Goal: Task Accomplishment & Management: Manage account settings

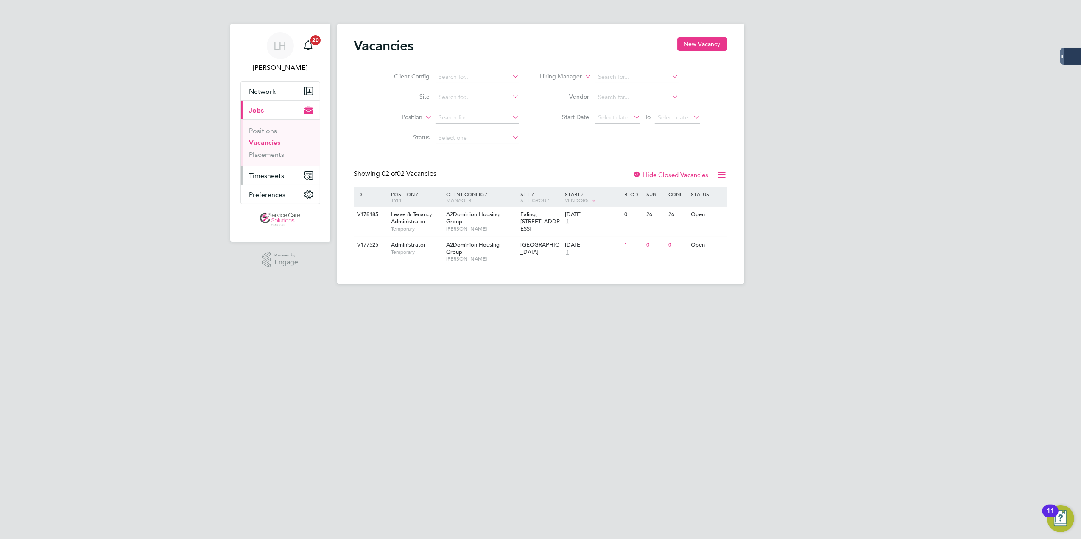
click at [255, 178] on span "Timesheets" at bounding box center [266, 176] width 35 height 8
click at [265, 153] on link "Timesheets" at bounding box center [266, 150] width 35 height 8
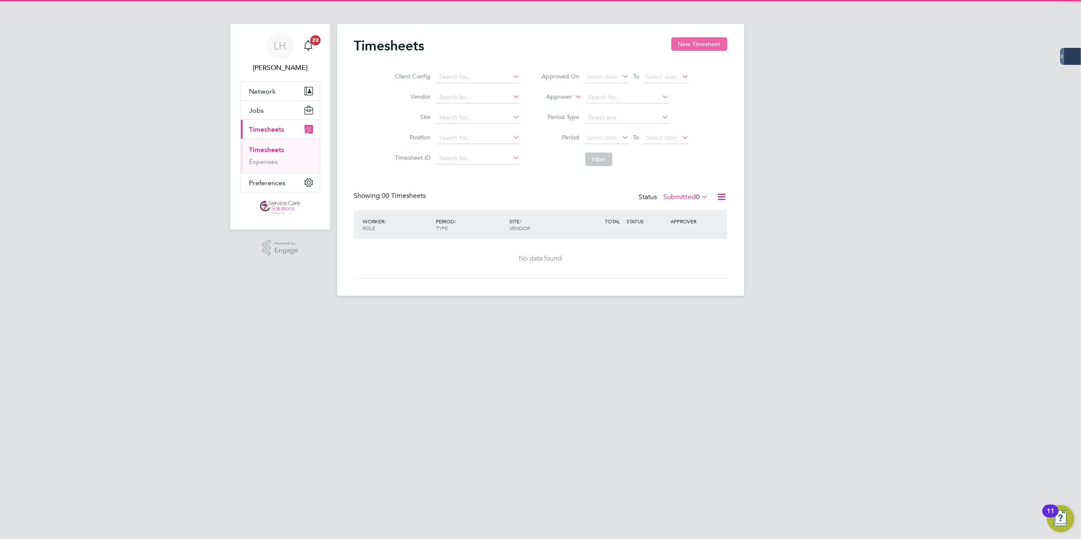
click at [691, 38] on button "New Timesheet" at bounding box center [699, 44] width 56 height 14
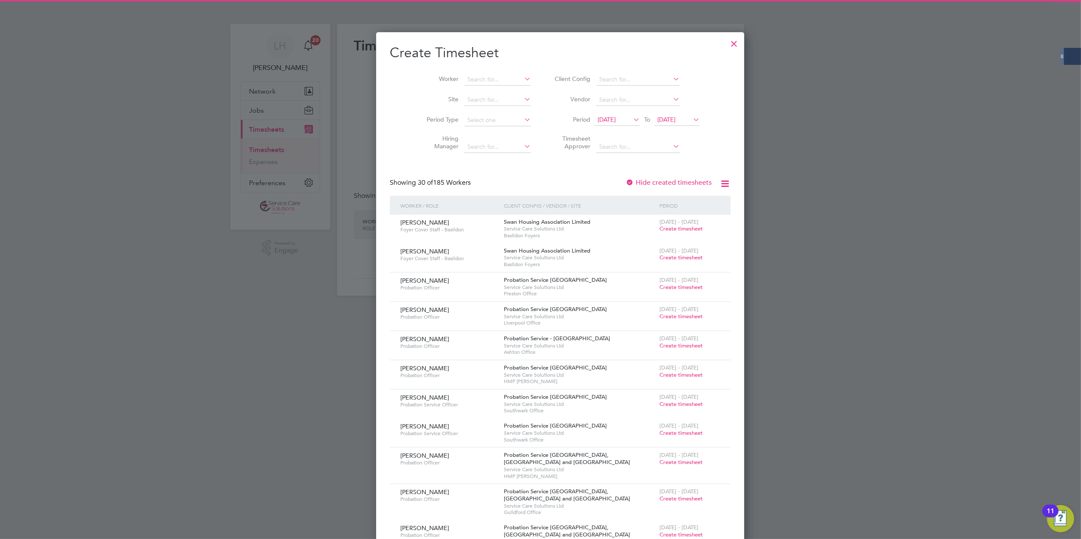
scroll to position [1403, 328]
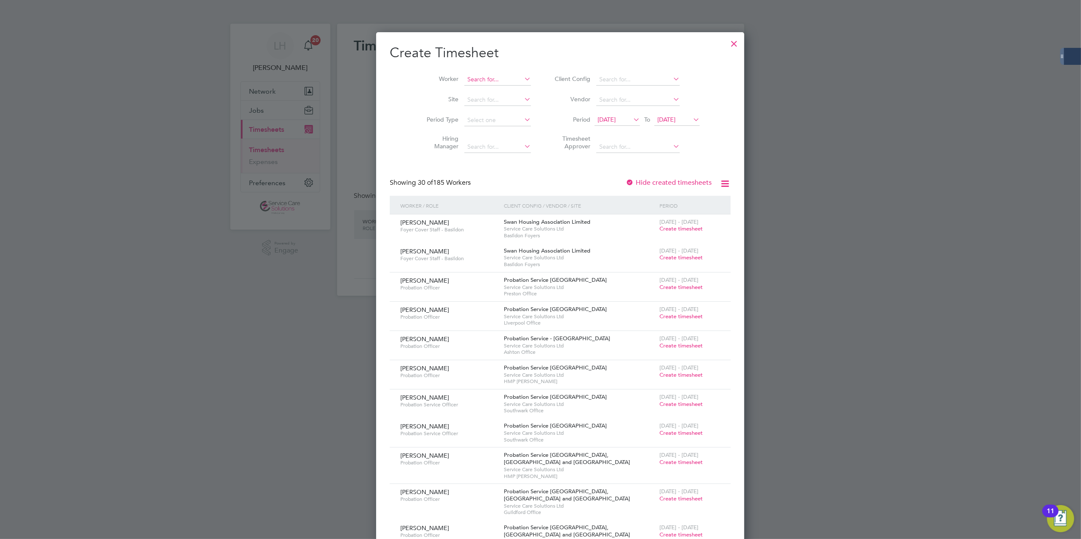
click at [464, 78] on input at bounding box center [497, 80] width 67 height 12
click at [475, 90] on li "Keel ey Turner" at bounding box center [478, 90] width 68 height 11
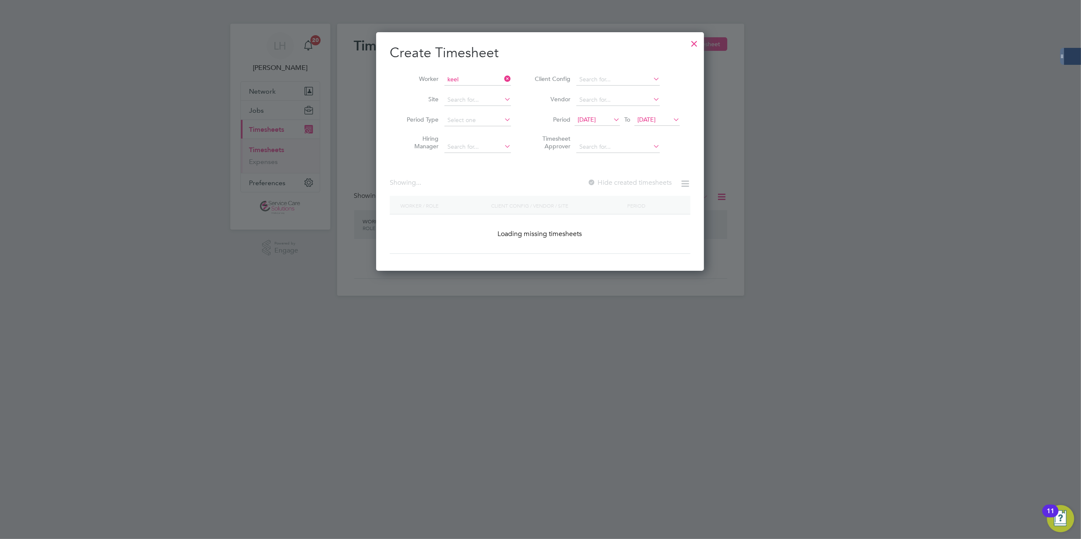
type input "Keeley Turner"
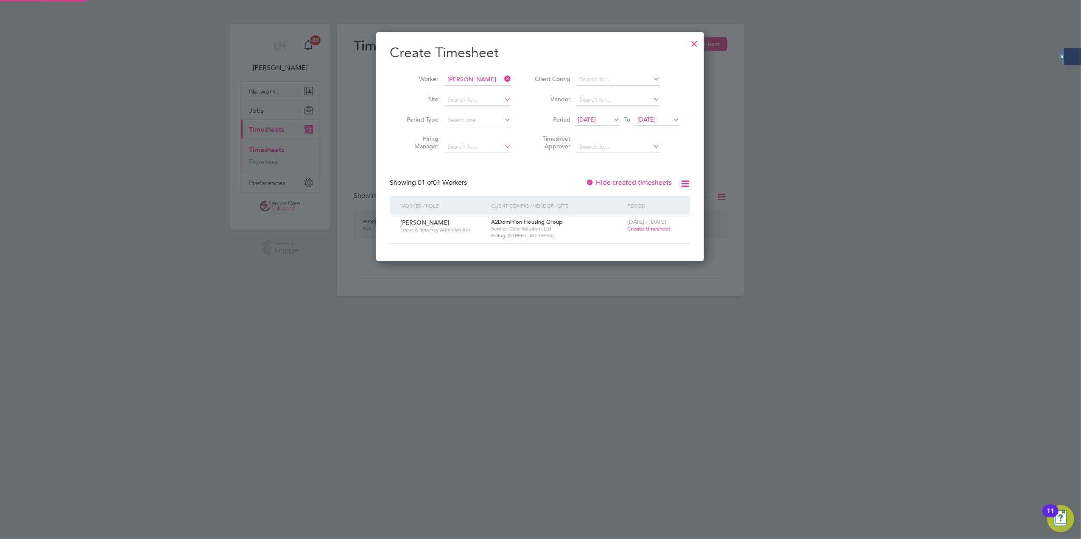
scroll to position [229, 328]
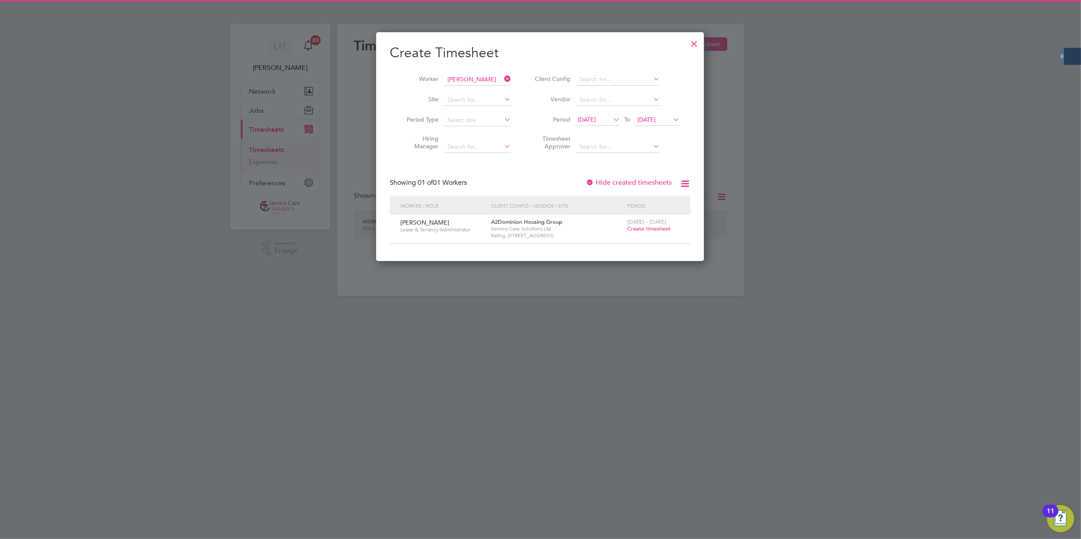
click at [643, 229] on span "Create timesheet" at bounding box center [648, 228] width 43 height 7
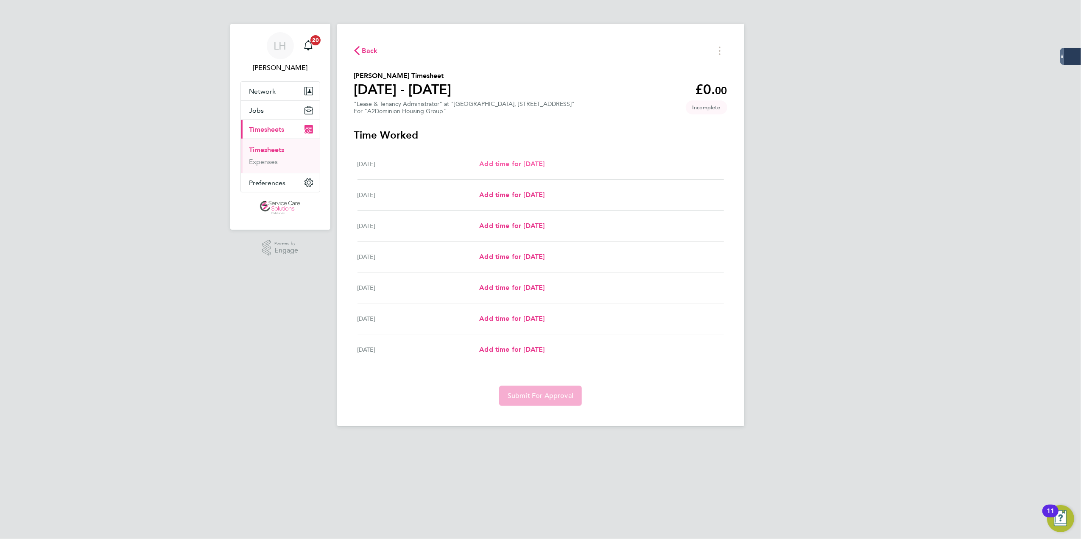
click at [520, 161] on span "Add time for [DATE]" at bounding box center [511, 164] width 65 height 8
select select "30"
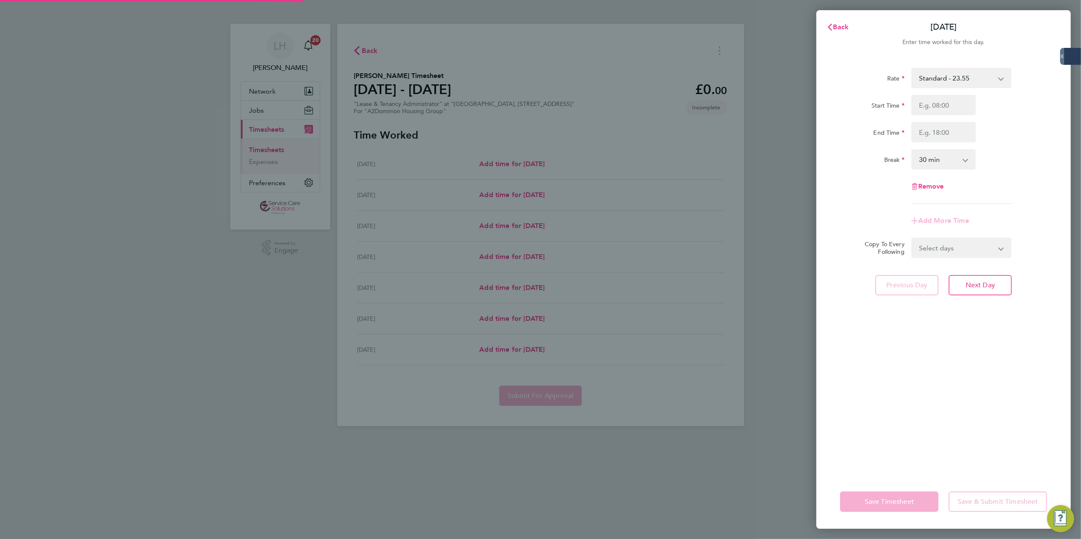
click at [810, 92] on div "Rate Standard - 23.55 Start Time End Time Break 0 min 15 min 30 min 45 min 60 m…" at bounding box center [943, 136] width 207 height 136
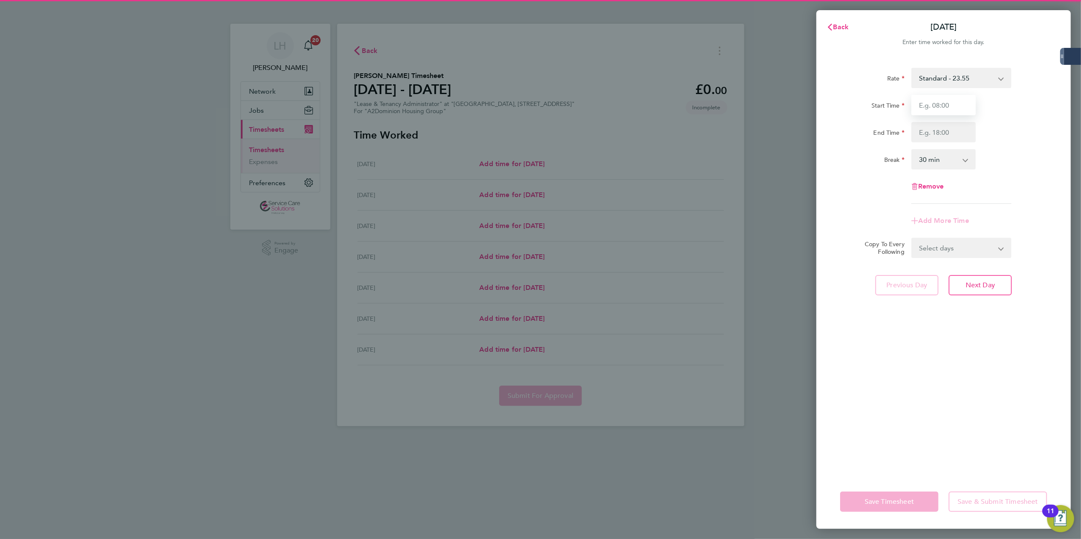
drag, startPoint x: 966, startPoint y: 107, endPoint x: 961, endPoint y: 107, distance: 5.1
click at [810, 107] on input "Start Time" at bounding box center [943, 105] width 64 height 20
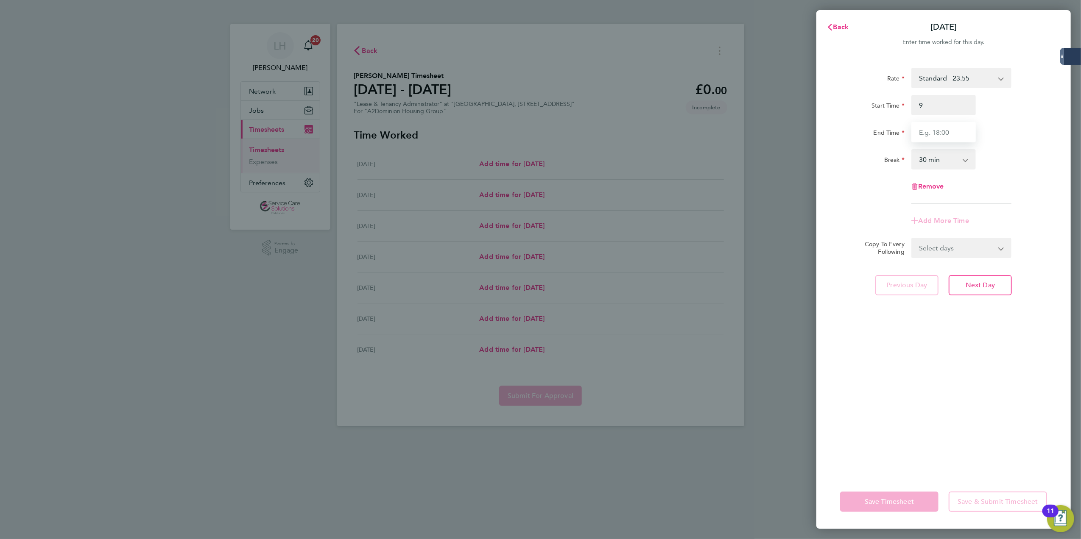
type input "09:00"
type input "17:00"
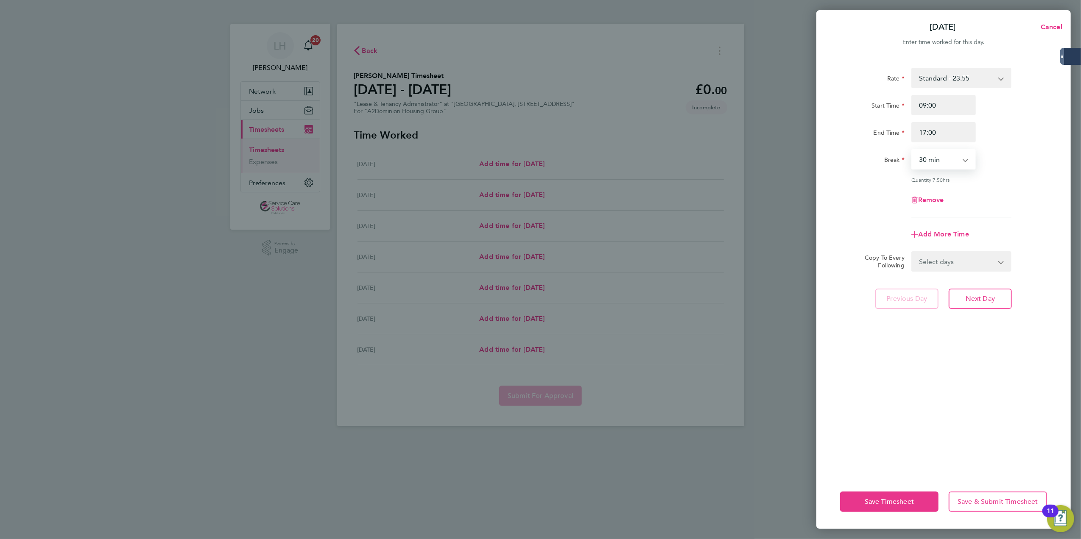
select select "60"
click at [810, 260] on select "Select days Day Weekday (Mon-Fri) Weekend (Sat-Sun) Tuesday Wednesday Thursday …" at bounding box center [956, 261] width 89 height 19
select select "TUE"
click at [810, 252] on select "Select days Day Weekday (Mon-Fri) Weekend (Sat-Sun) Tuesday Wednesday Thursday …" at bounding box center [956, 261] width 89 height 19
select select "2025-08-24"
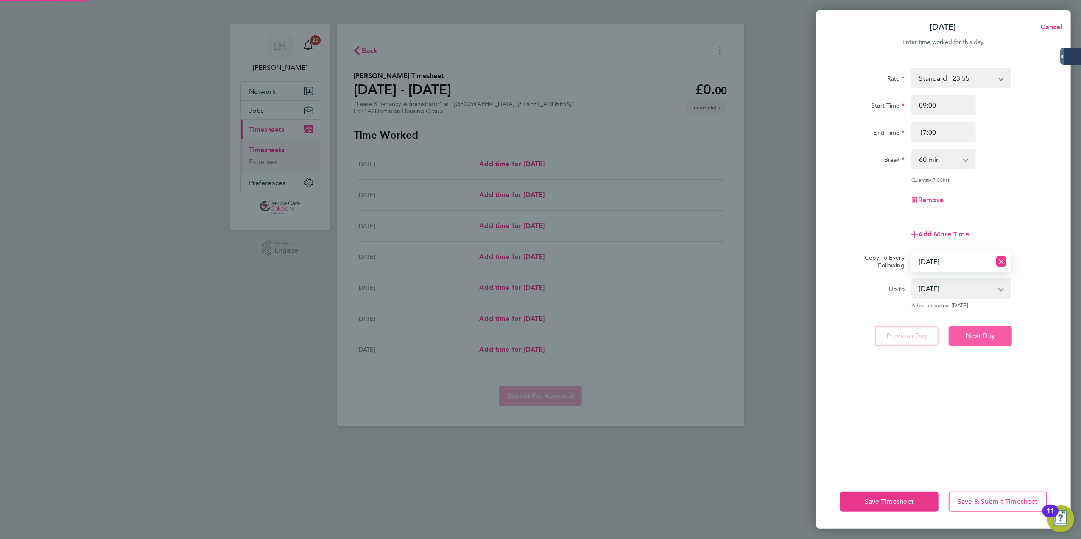
click at [810, 332] on span "Next Day" at bounding box center [979, 336] width 29 height 8
select select "60"
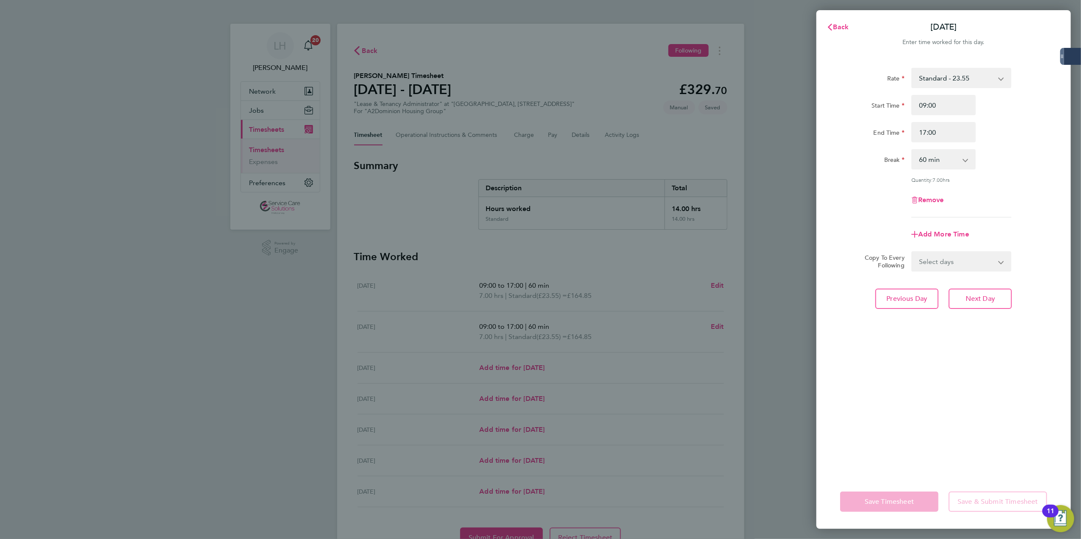
click at [810, 267] on select "Select days Day Weekday (Mon-Fri) Weekend (Sat-Sun) Wednesday Thursday Friday S…" at bounding box center [956, 261] width 89 height 19
select select "THU"
click at [810, 252] on select "Select days Day Weekday (Mon-Fri) Weekend (Sat-Sun) Wednesday Thursday Friday S…" at bounding box center [956, 261] width 89 height 19
select select "2025-08-24"
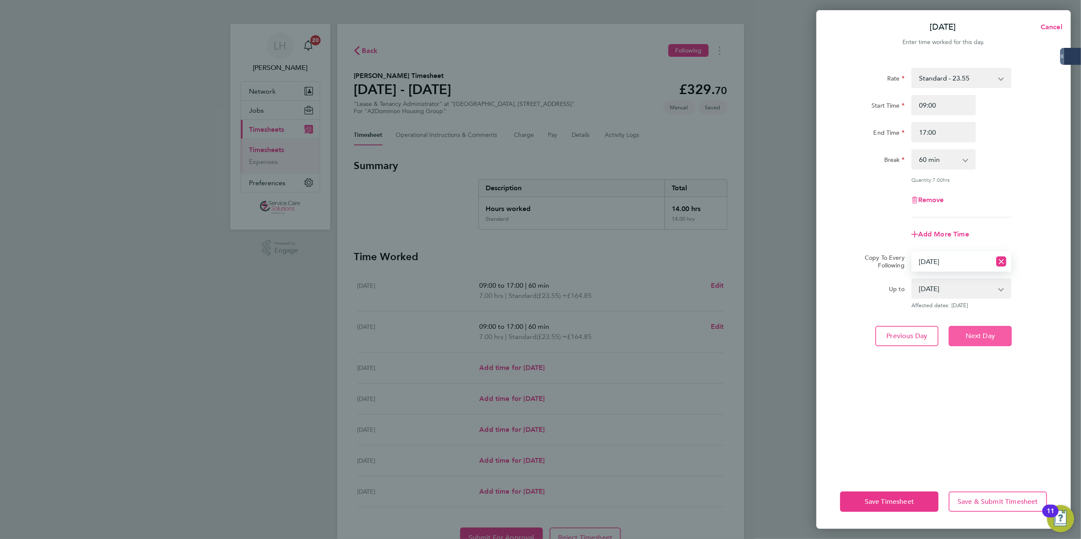
click at [810, 332] on button "Next Day" at bounding box center [979, 336] width 63 height 20
select select "0: null"
select select "30"
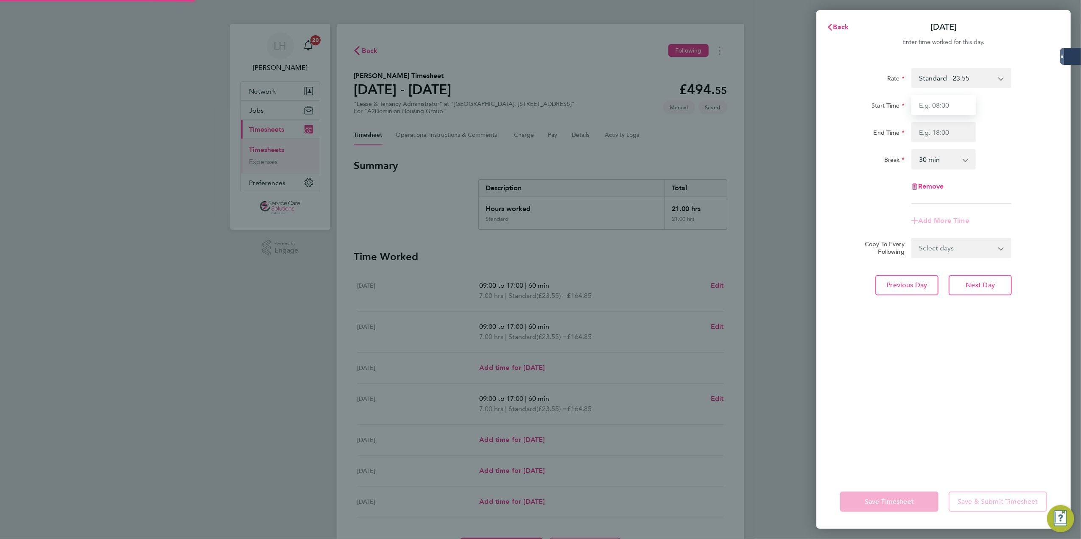
click at [810, 109] on input "Start Time" at bounding box center [943, 105] width 64 height 20
type input "09:00"
type input "17:00"
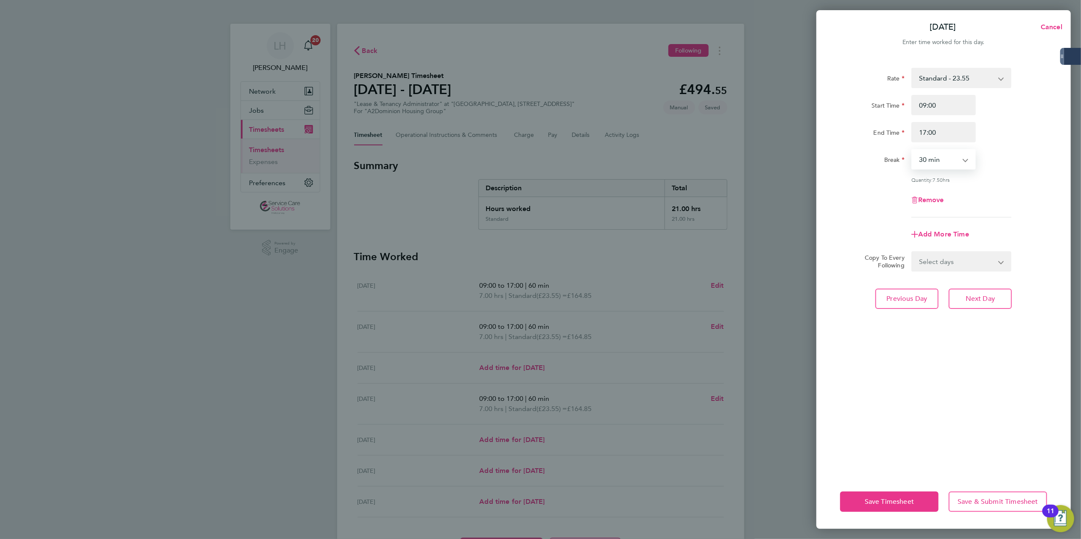
select select "0"
drag, startPoint x: 924, startPoint y: 130, endPoint x: 1011, endPoint y: 123, distance: 86.7
click at [810, 124] on div "End Time 17:00" at bounding box center [943, 132] width 214 height 20
type input "14:00"
click at [810, 292] on button "Next Day" at bounding box center [979, 299] width 63 height 20
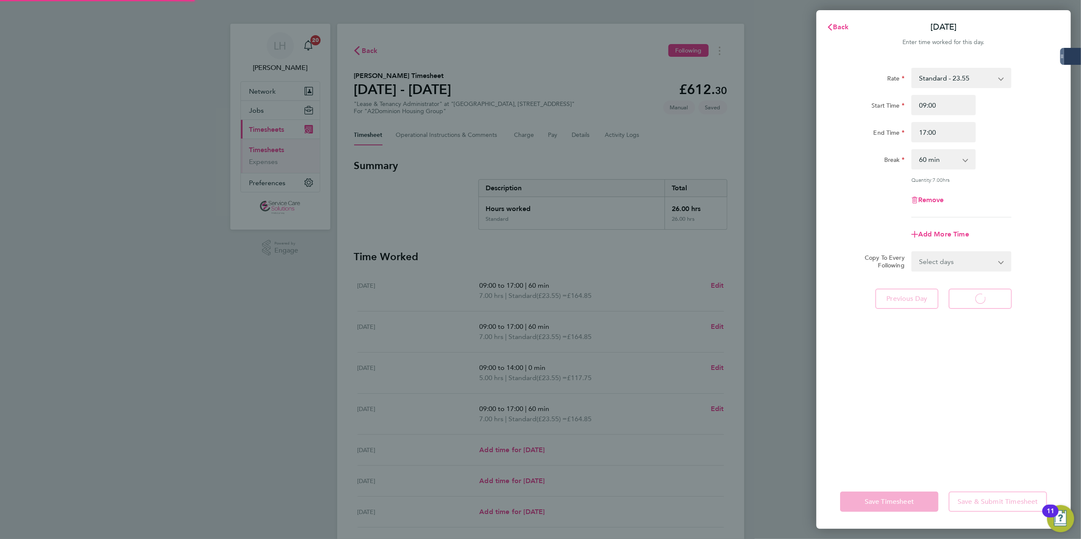
select select "60"
click at [810, 31] on button "Back" at bounding box center [837, 27] width 39 height 17
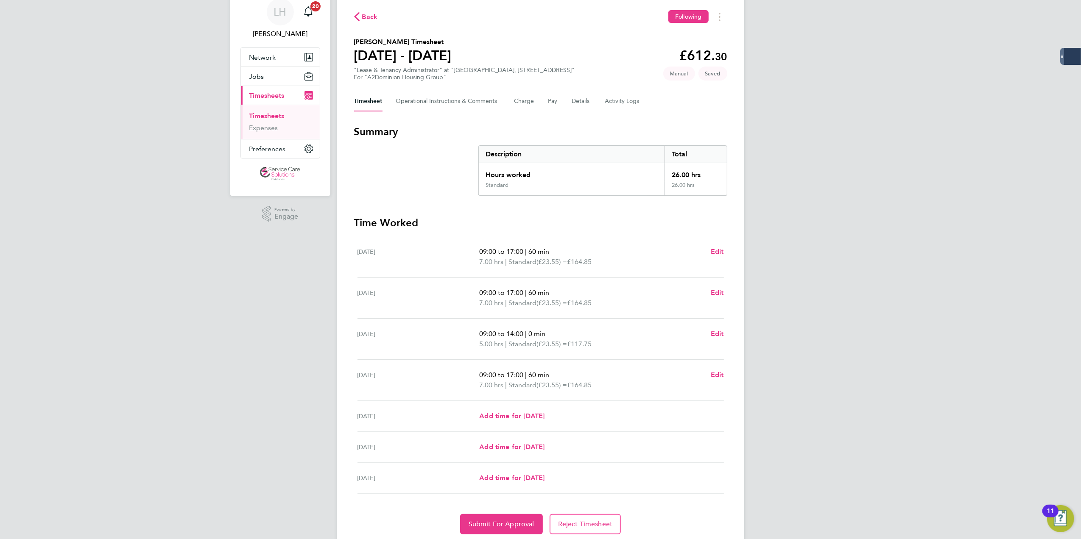
scroll to position [64, 0]
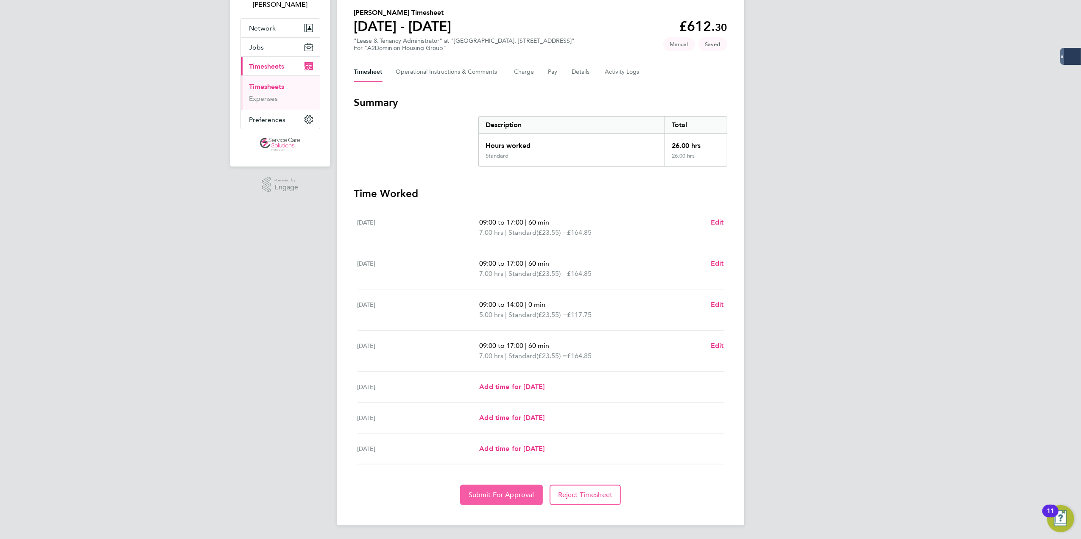
click at [496, 404] on button "Submit For Approval" at bounding box center [501, 495] width 83 height 20
click at [278, 87] on link "Timesheets" at bounding box center [266, 87] width 35 height 8
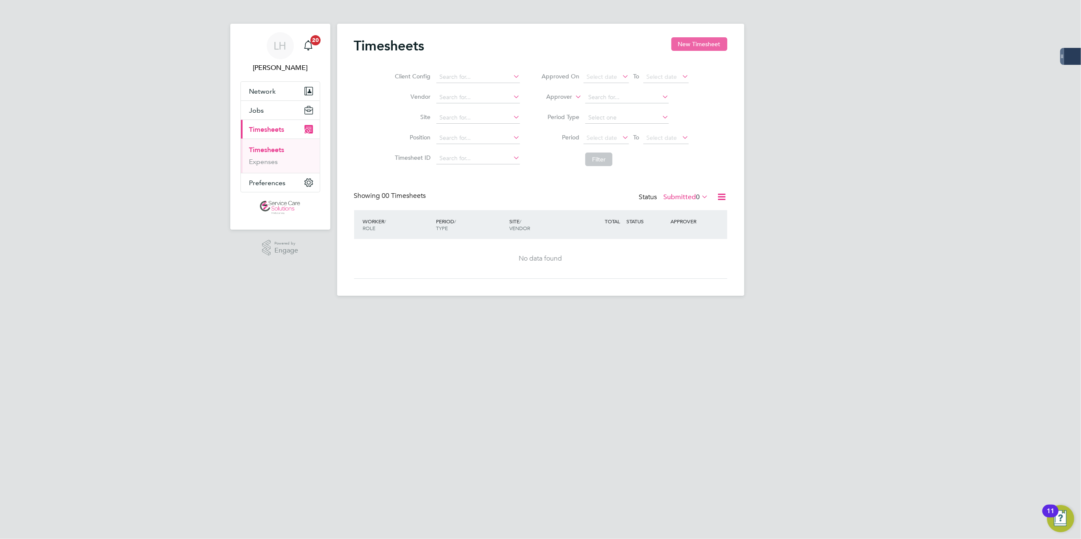
click at [696, 46] on button "New Timesheet" at bounding box center [699, 44] width 56 height 14
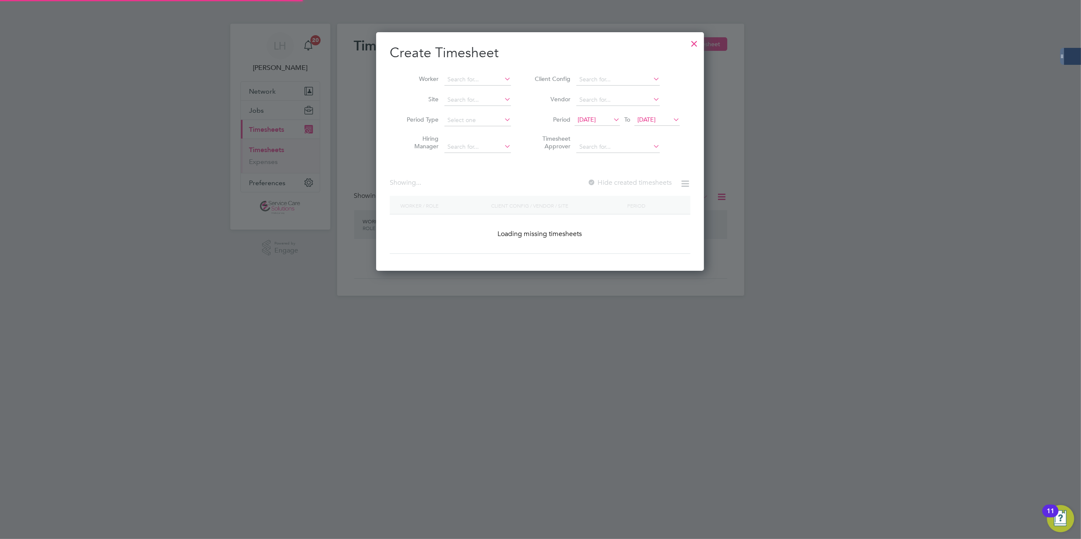
scroll to position [239, 328]
click at [480, 74] on input at bounding box center [477, 80] width 67 height 12
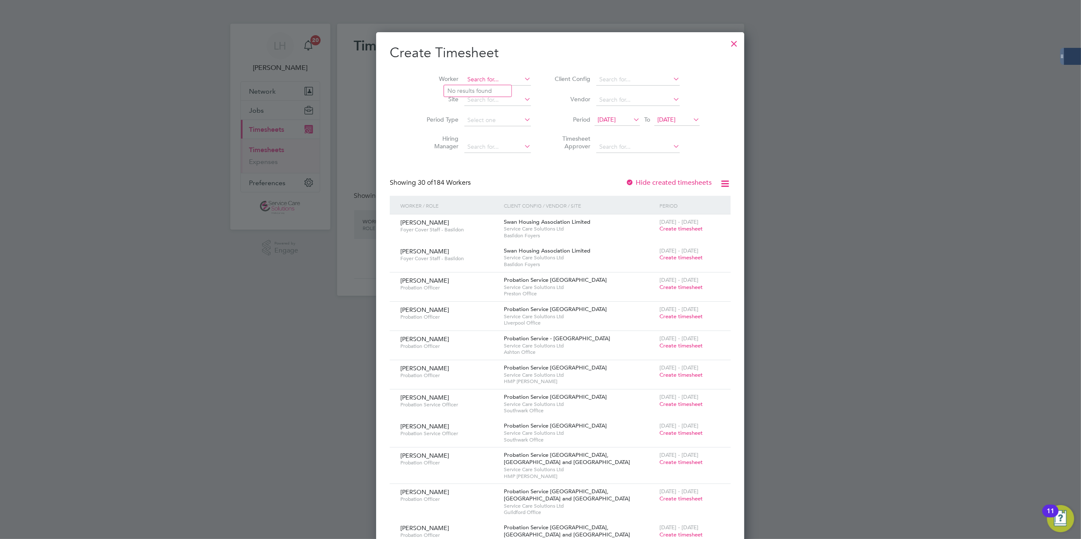
scroll to position [1403, 328]
type input "c"
click at [492, 96] on li "Karen C arpenter" at bounding box center [486, 90] width 85 height 11
type input "[PERSON_NAME]"
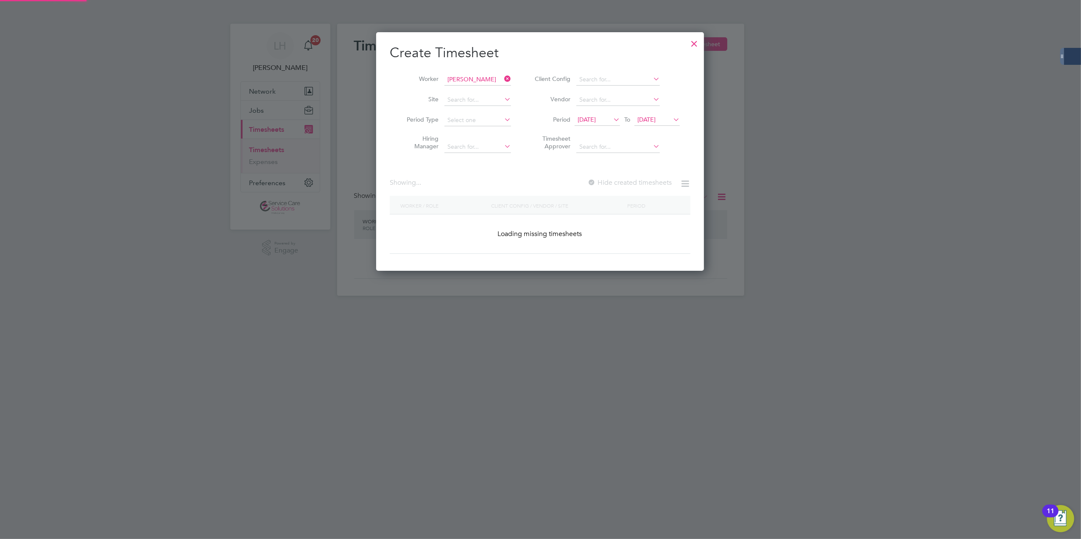
scroll to position [229, 328]
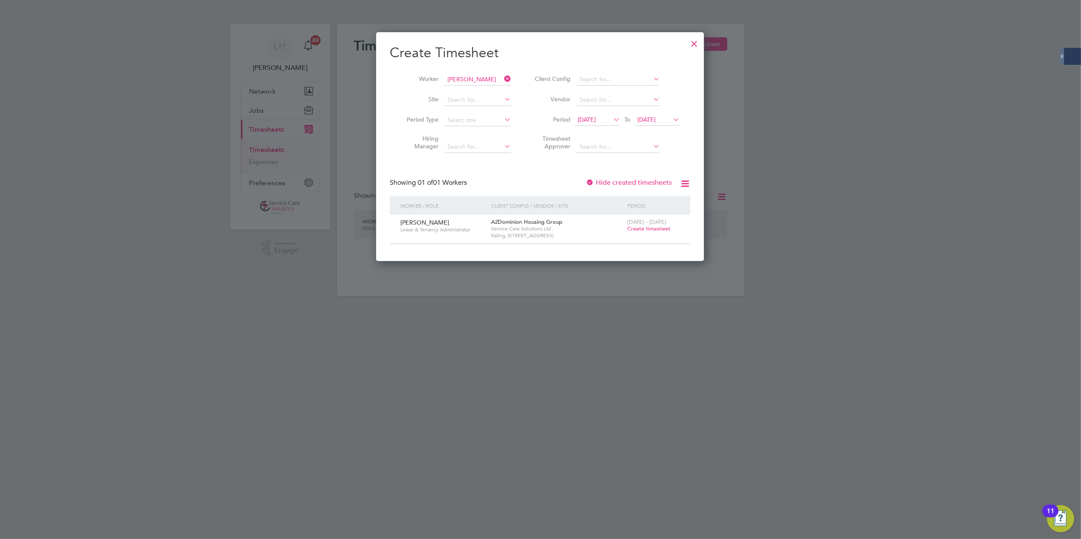
click at [631, 183] on label "Hide created timesheets" at bounding box center [628, 182] width 86 height 8
click at [648, 228] on span "Create timesheet" at bounding box center [648, 228] width 43 height 7
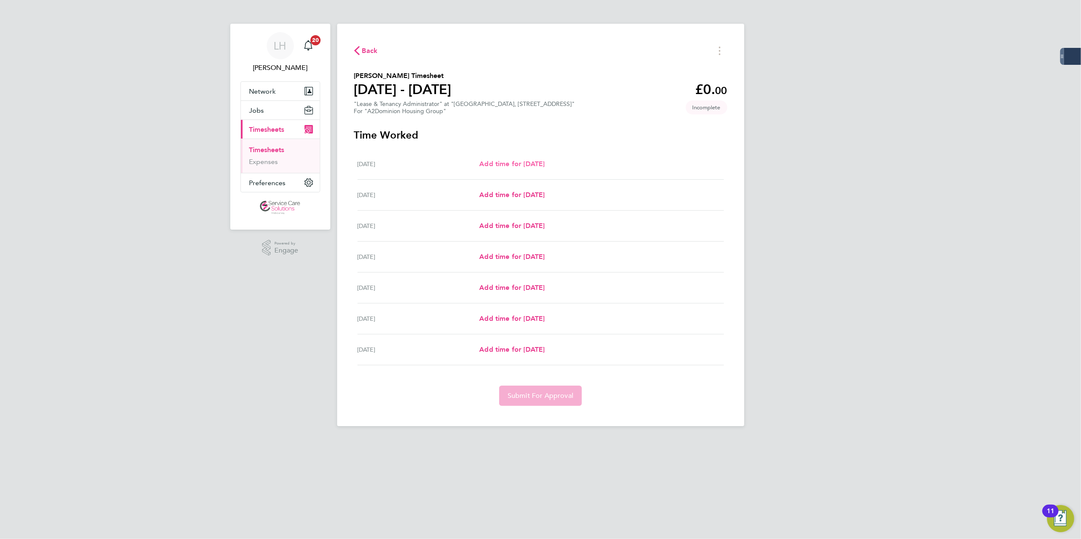
click at [539, 167] on span "Add time for Mon 18 Aug" at bounding box center [511, 164] width 65 height 8
select select "30"
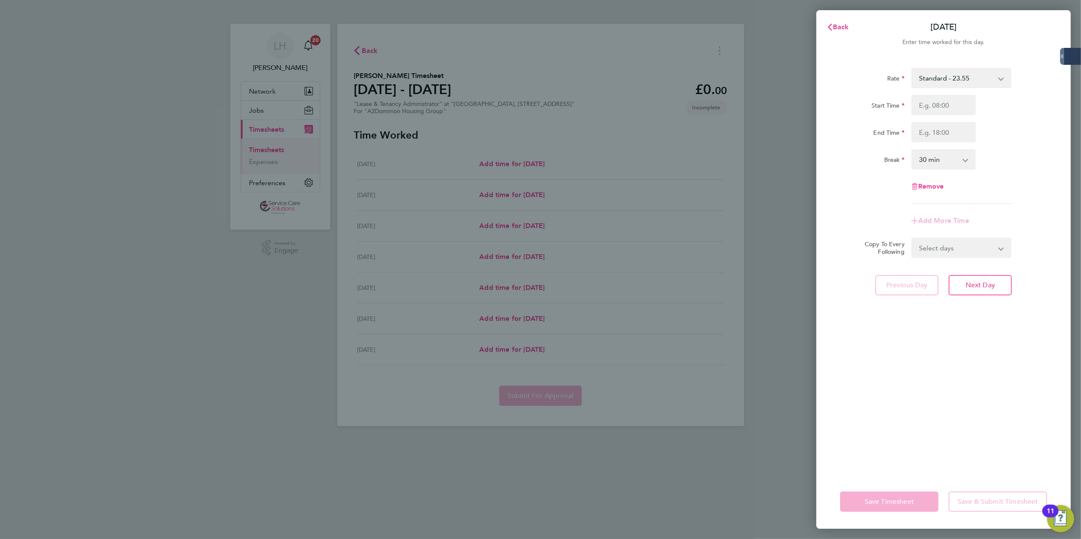
click at [810, 118] on div "Start Time End Time" at bounding box center [943, 118] width 214 height 47
click at [810, 106] on input "Start Time" at bounding box center [943, 105] width 64 height 20
type input "09:00"
type input "17:00"
select select "60"
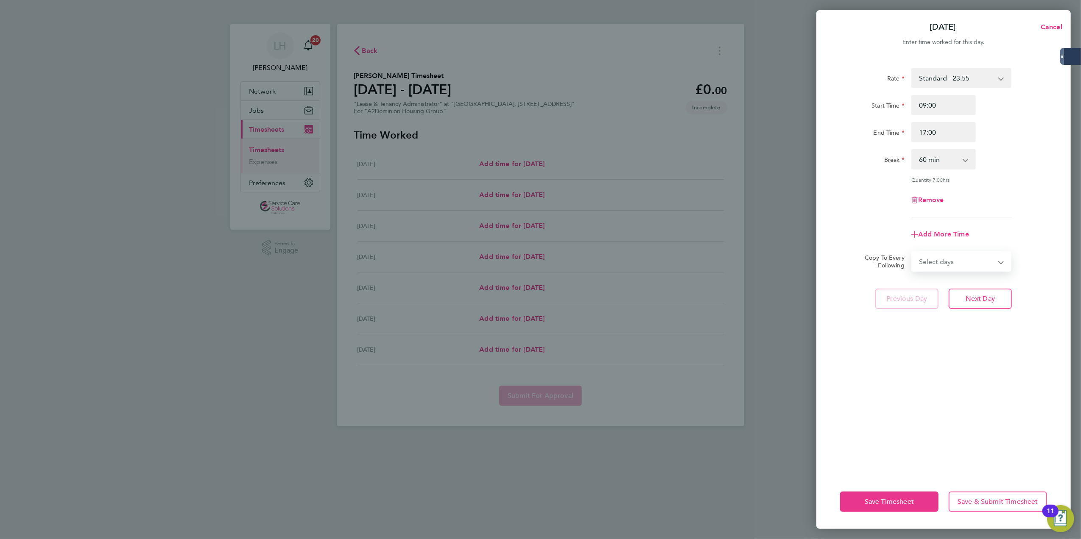
click at [810, 266] on select "Select days Day Weekday (Mon-Fri) Weekend (Sat-Sun) Tuesday Wednesday Thursday …" at bounding box center [956, 261] width 89 height 19
select select "TUE"
click at [810, 252] on select "Select days Day Weekday (Mon-Fri) Weekend (Sat-Sun) Tuesday Wednesday Thursday …" at bounding box center [956, 261] width 89 height 19
select select "2025-08-24"
click at [810, 337] on span "Next Day" at bounding box center [979, 336] width 29 height 8
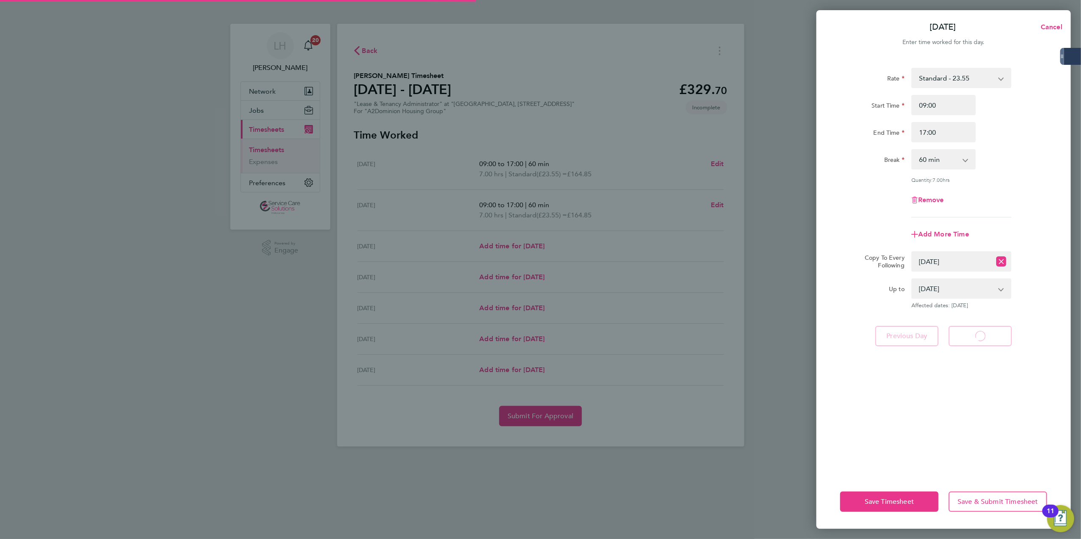
select select "60"
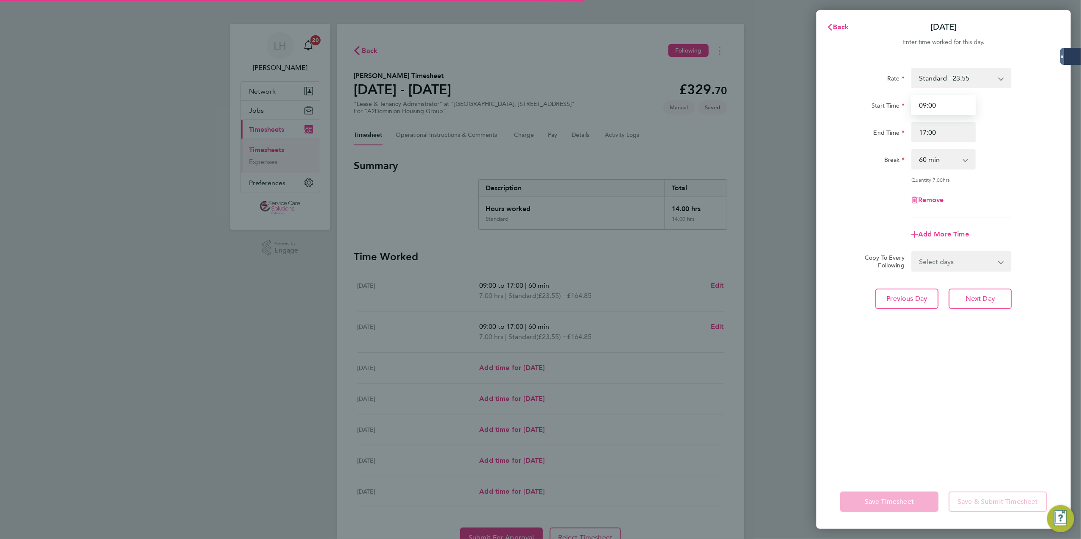
click at [810, 103] on input "09:00" at bounding box center [943, 105] width 64 height 20
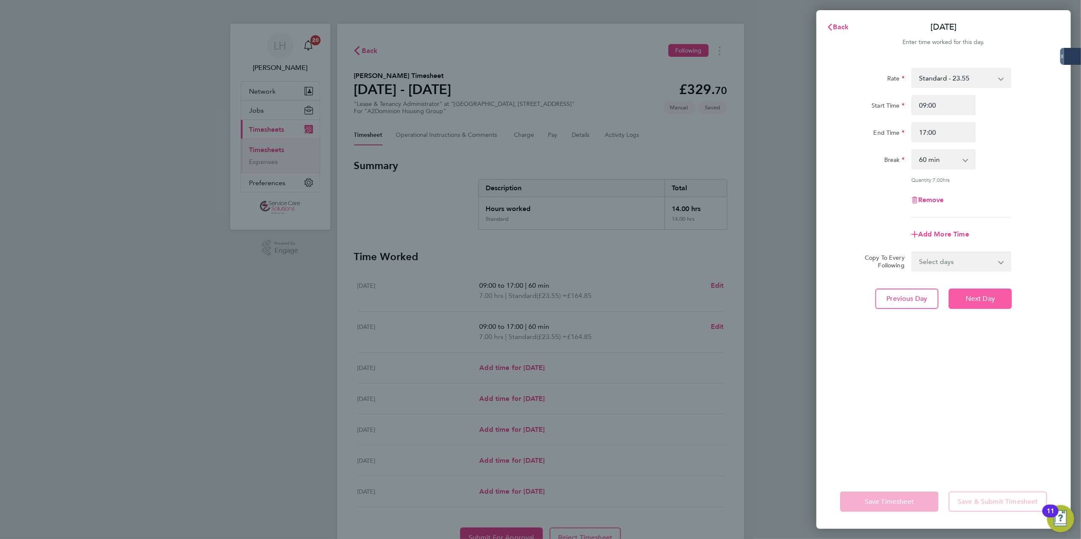
click at [810, 301] on span "Next Day" at bounding box center [979, 299] width 29 height 8
select select "30"
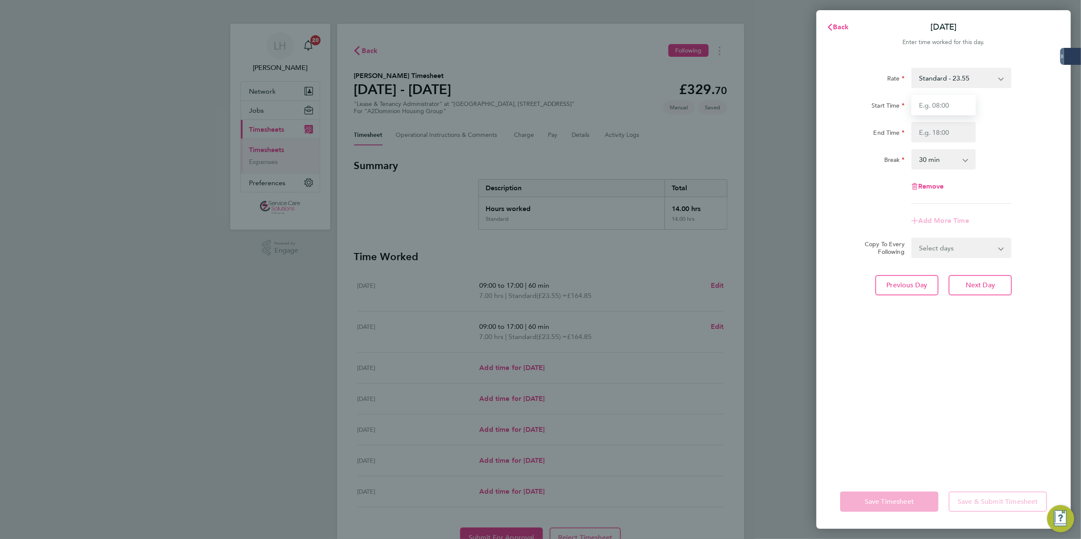
click at [810, 106] on input "Start Time" at bounding box center [943, 105] width 64 height 20
type input "+"
type input "09:00"
type input "13:00"
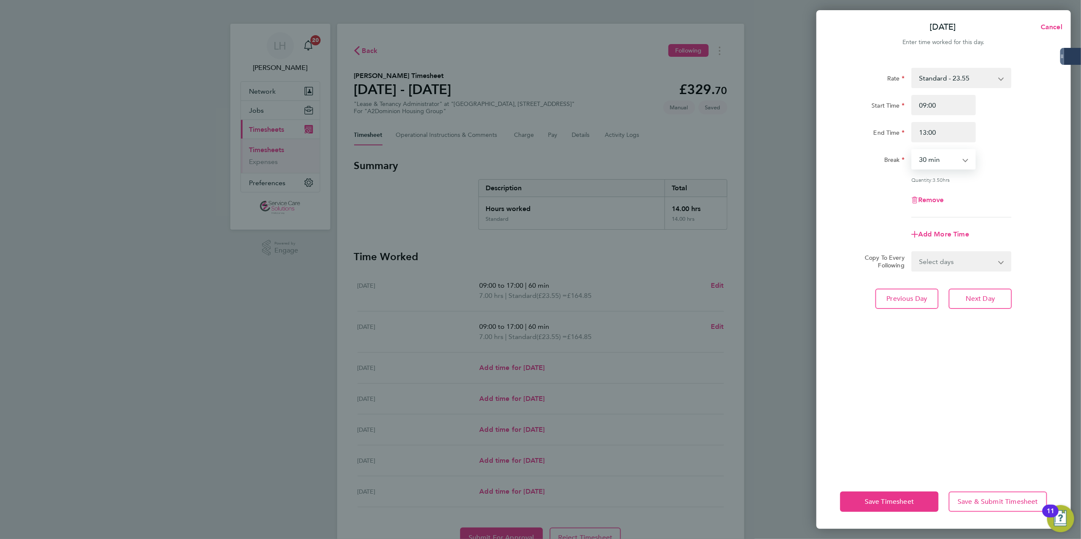
select select "0"
click at [810, 299] on span "Next Day" at bounding box center [979, 299] width 29 height 8
select select "30"
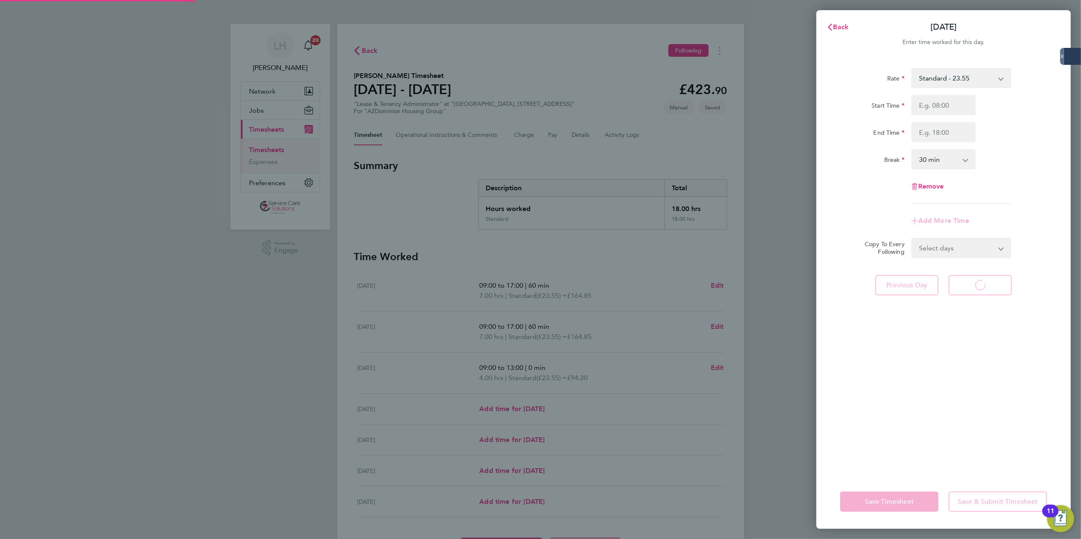
select select "30"
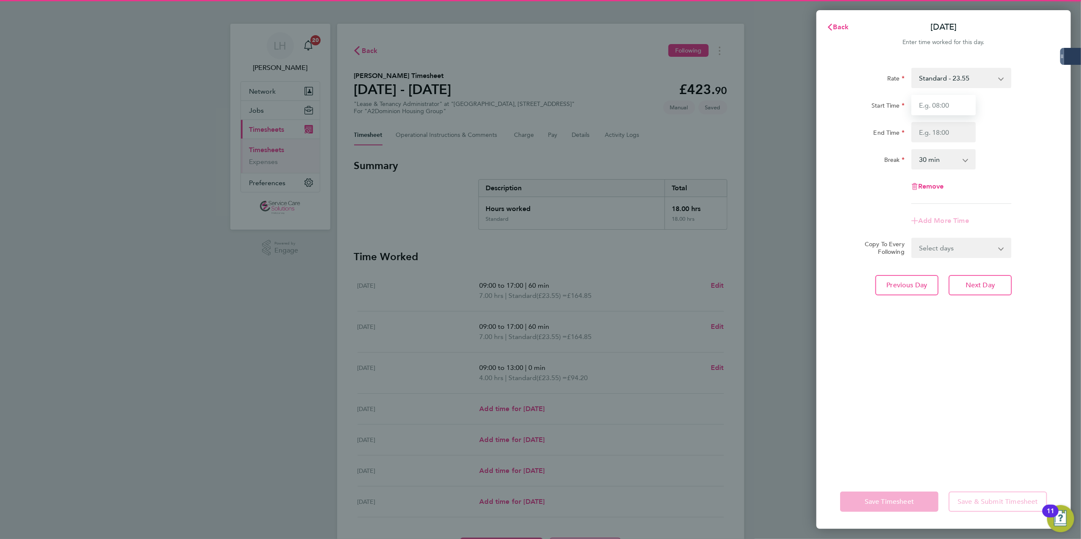
click at [810, 103] on input "Start Time" at bounding box center [943, 105] width 64 height 20
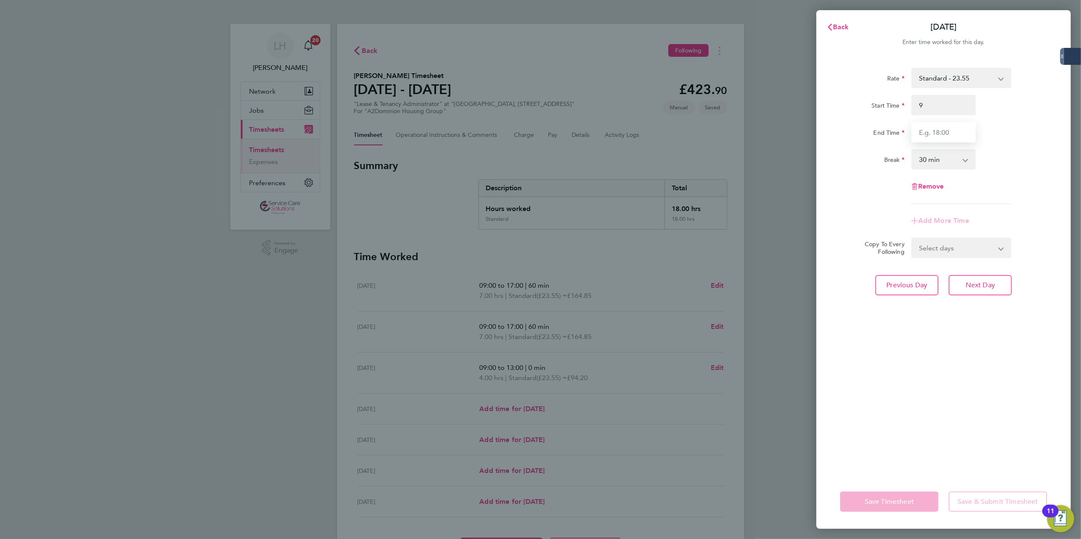
type input "09:00"
type input "12:30"
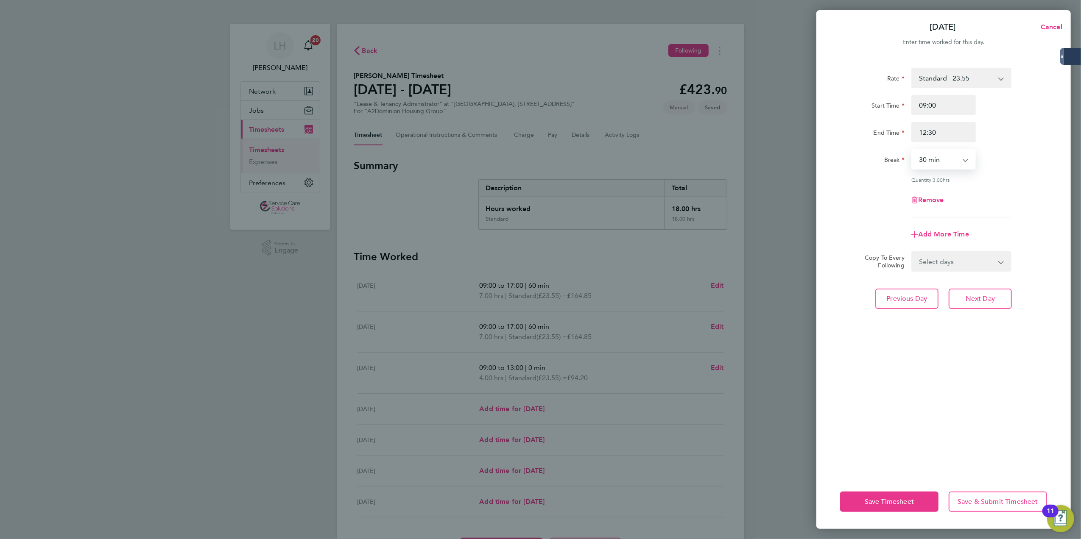
select select "0"
click at [810, 292] on button "Next Day" at bounding box center [979, 299] width 63 height 20
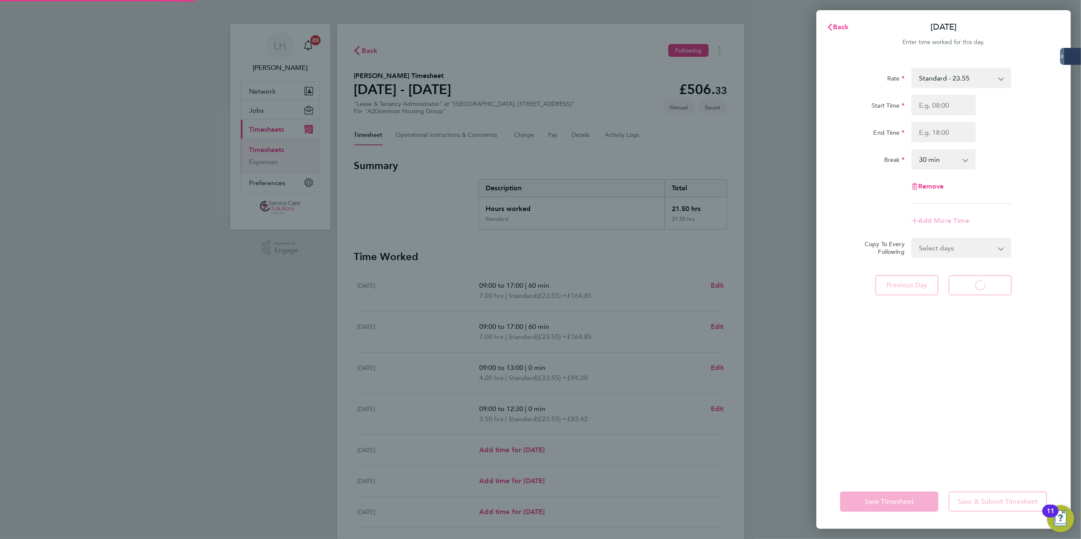
select select "30"
click at [810, 23] on span "Back" at bounding box center [841, 27] width 16 height 8
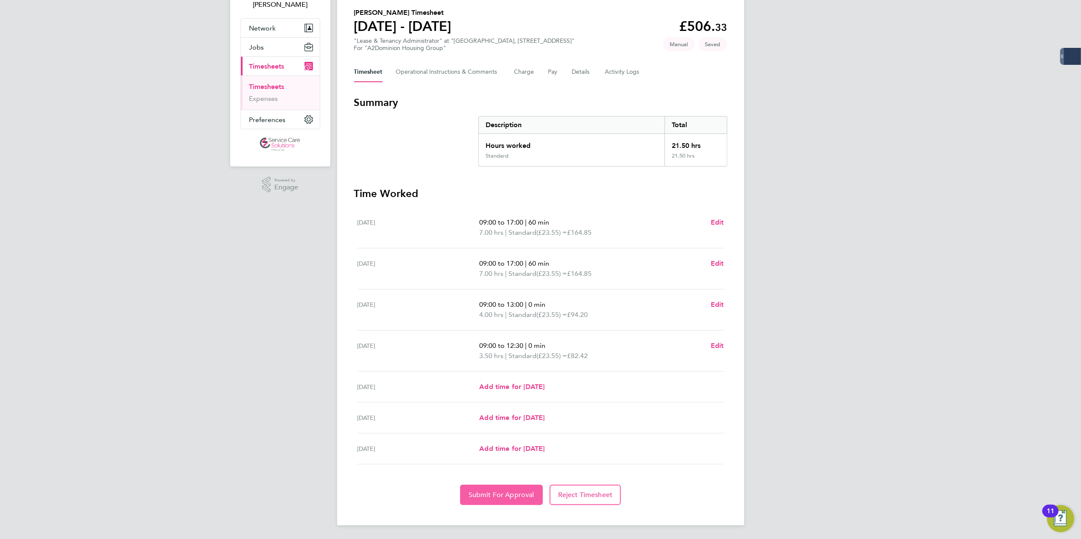
click at [532, 404] on button "Submit For Approval" at bounding box center [501, 495] width 83 height 20
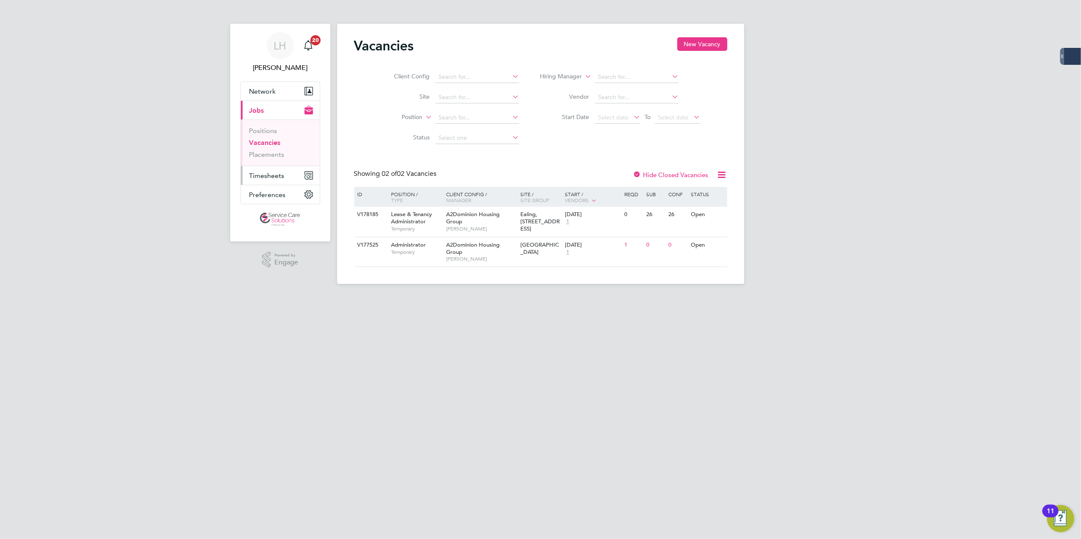
click at [267, 178] on span "Timesheets" at bounding box center [266, 176] width 35 height 8
click at [281, 153] on li "Timesheets" at bounding box center [281, 152] width 64 height 12
click at [282, 150] on link "Timesheets" at bounding box center [266, 150] width 35 height 8
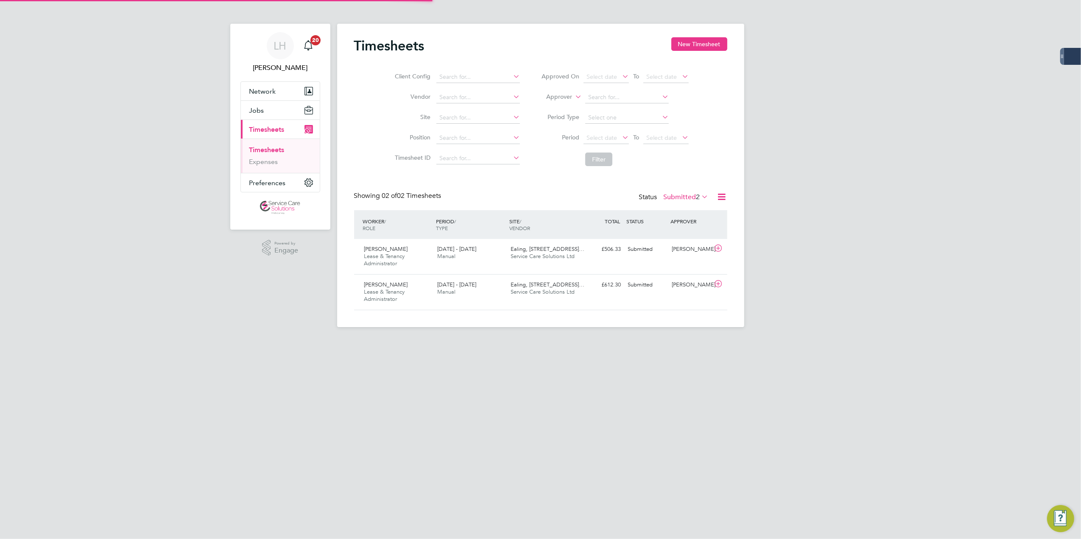
scroll to position [21, 74]
click at [708, 47] on button "New Timesheet" at bounding box center [699, 44] width 56 height 14
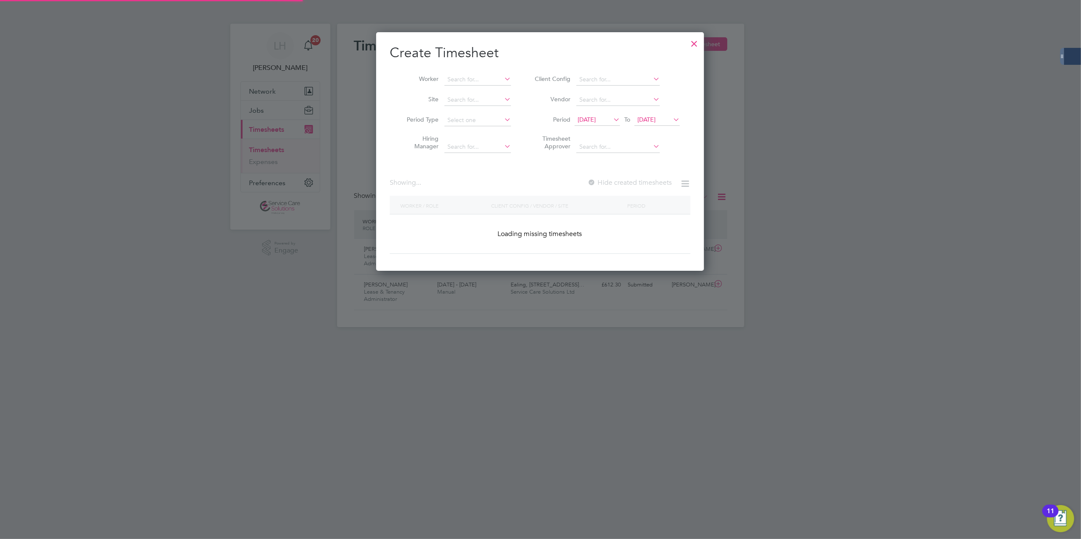
scroll to position [239, 328]
click at [483, 77] on input at bounding box center [477, 80] width 67 height 12
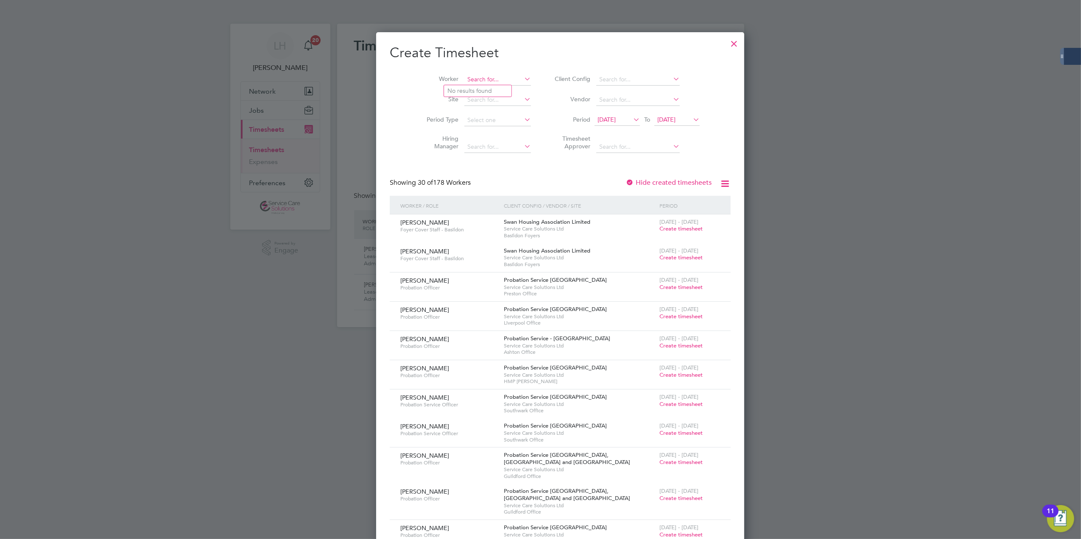
scroll to position [1431, 328]
click at [479, 102] on li "Eve lyn Hunston" at bounding box center [477, 102] width 67 height 11
type input "[PERSON_NAME]"
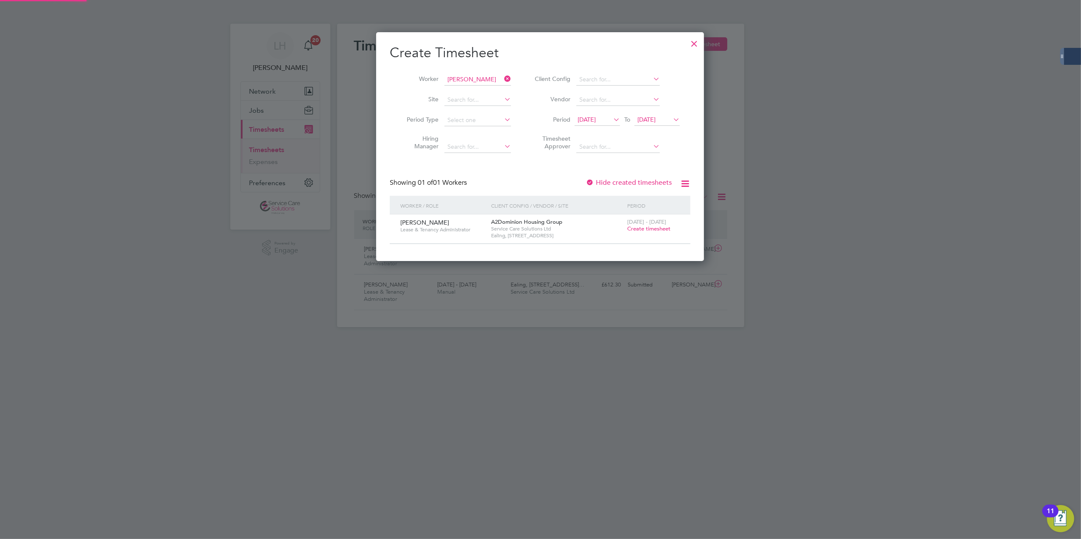
scroll to position [229, 328]
click at [658, 229] on span "Create timesheet" at bounding box center [648, 228] width 43 height 7
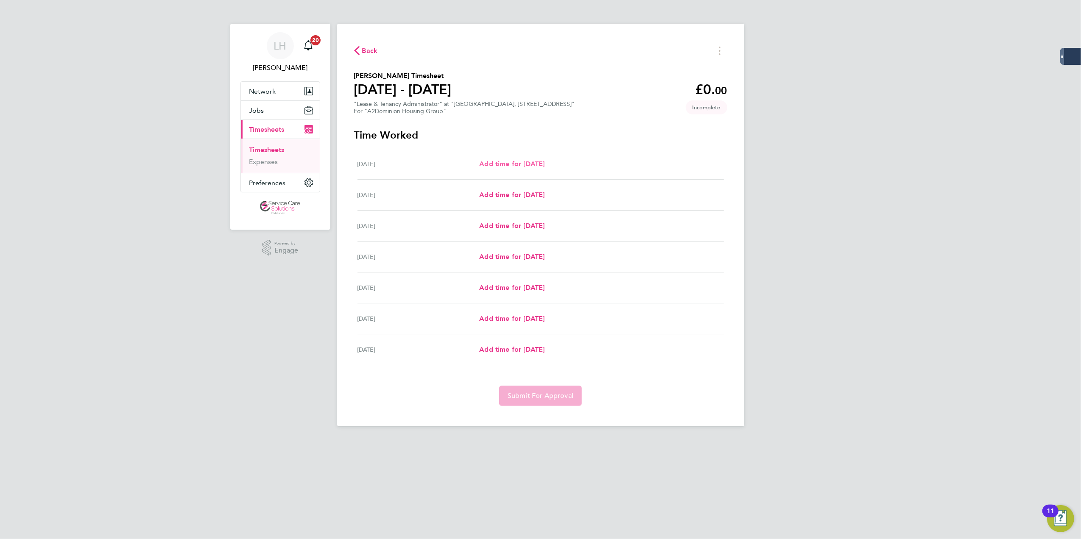
click at [536, 168] on link "Add time for [DATE]" at bounding box center [511, 164] width 65 height 10
select select "30"
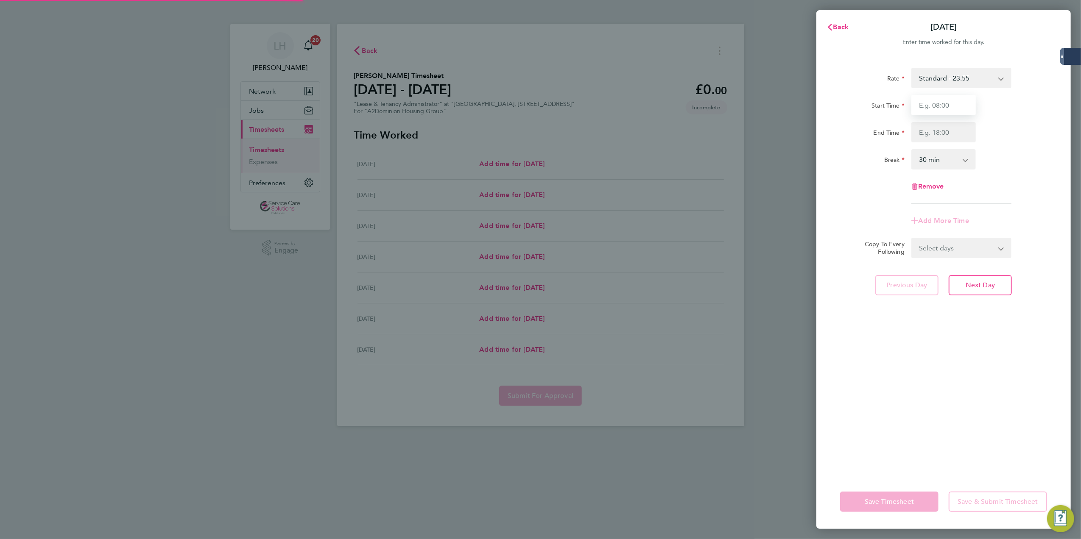
click at [930, 111] on input "Start Time" at bounding box center [943, 105] width 64 height 20
type input "08:00"
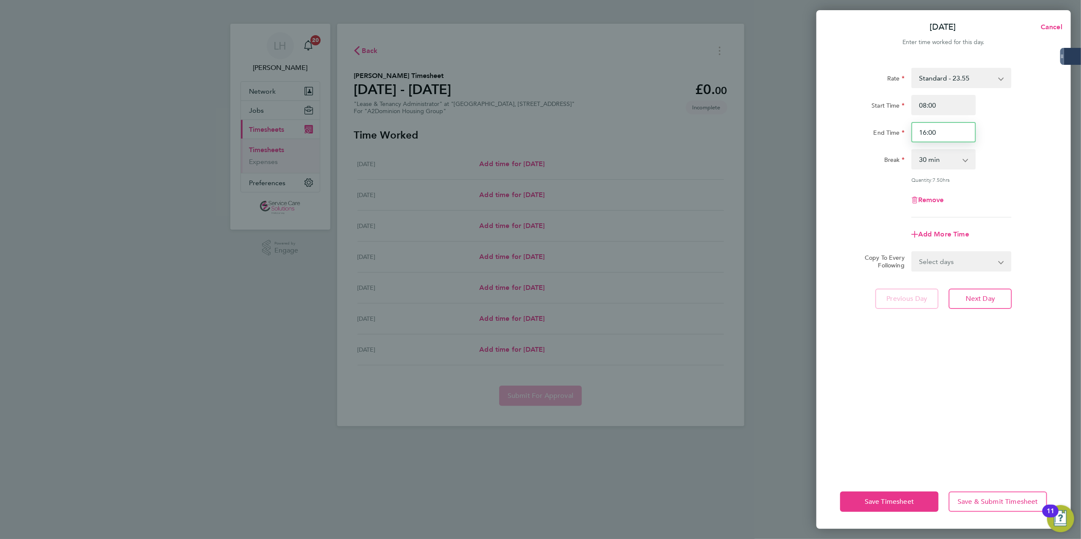
click at [926, 134] on input "16:00" at bounding box center [943, 132] width 64 height 20
drag, startPoint x: 921, startPoint y: 134, endPoint x: 995, endPoint y: 134, distance: 74.2
click at [995, 134] on div "End Time 16:00" at bounding box center [943, 132] width 214 height 20
type input "14:00"
click at [986, 297] on span "Next Day" at bounding box center [979, 299] width 29 height 8
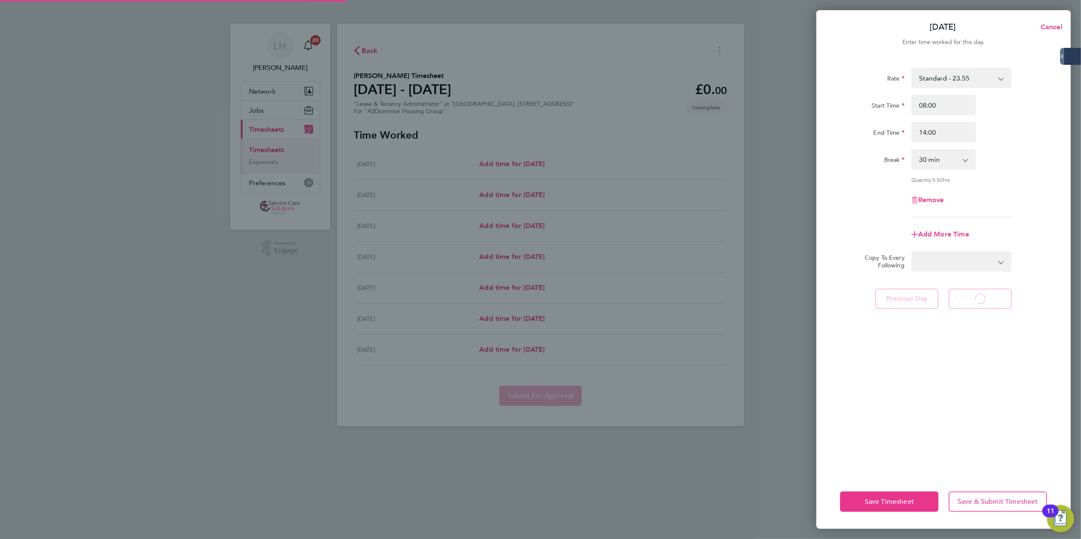
select select "30"
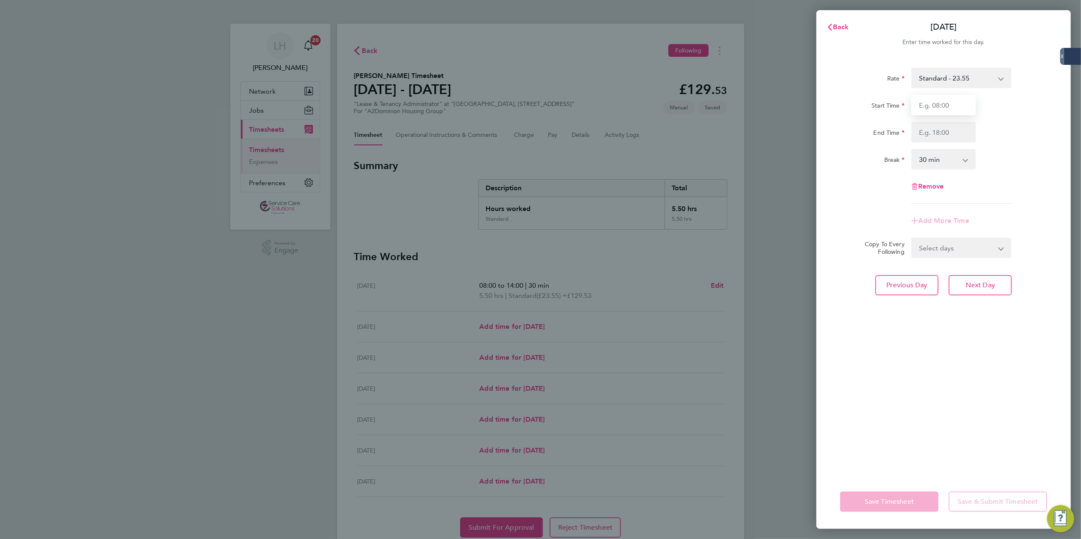
click at [956, 111] on input "Start Time" at bounding box center [943, 105] width 64 height 20
type input "10:00"
type input "15:00"
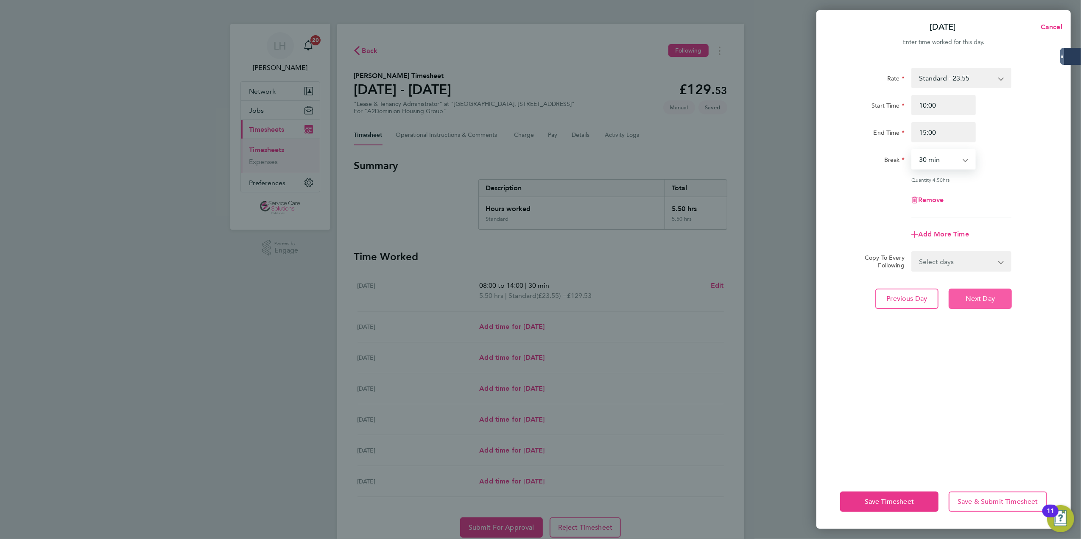
click at [994, 299] on span "Next Day" at bounding box center [979, 299] width 29 height 8
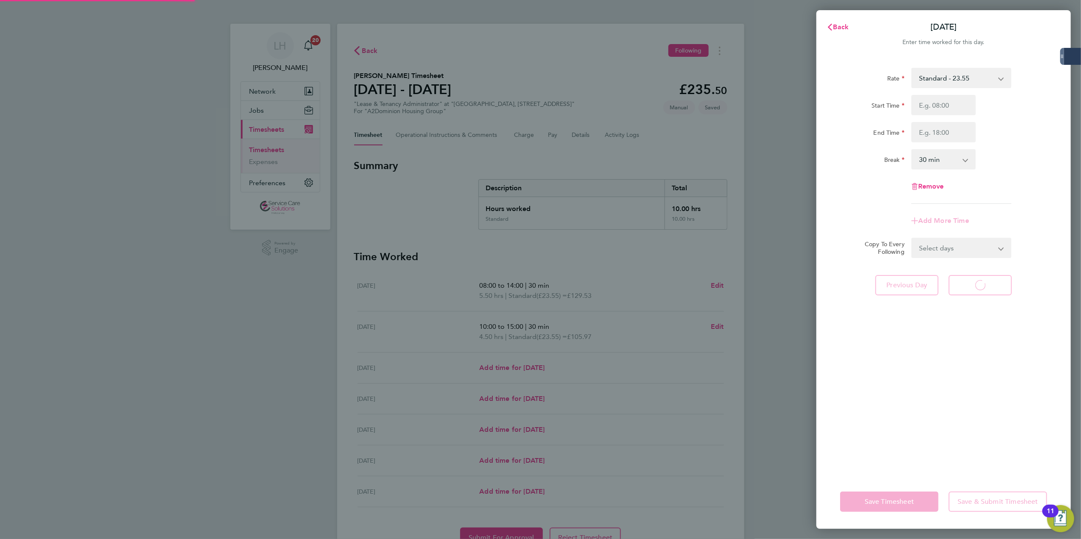
select select "30"
click at [930, 106] on input "Start Time" at bounding box center [943, 105] width 64 height 20
type input "08:00"
type input "19:00"
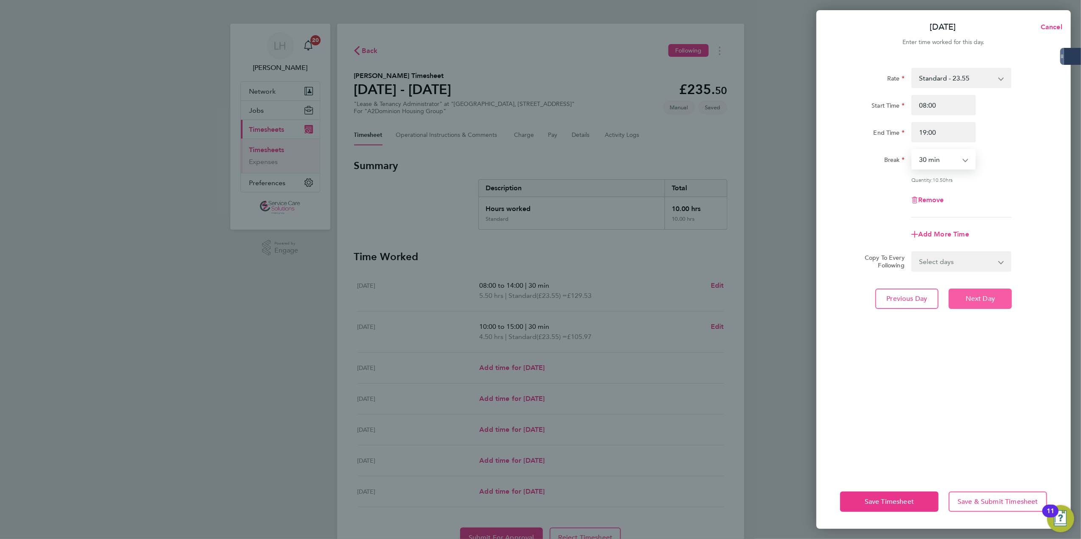
click at [964, 292] on button "Next Day" at bounding box center [979, 299] width 63 height 20
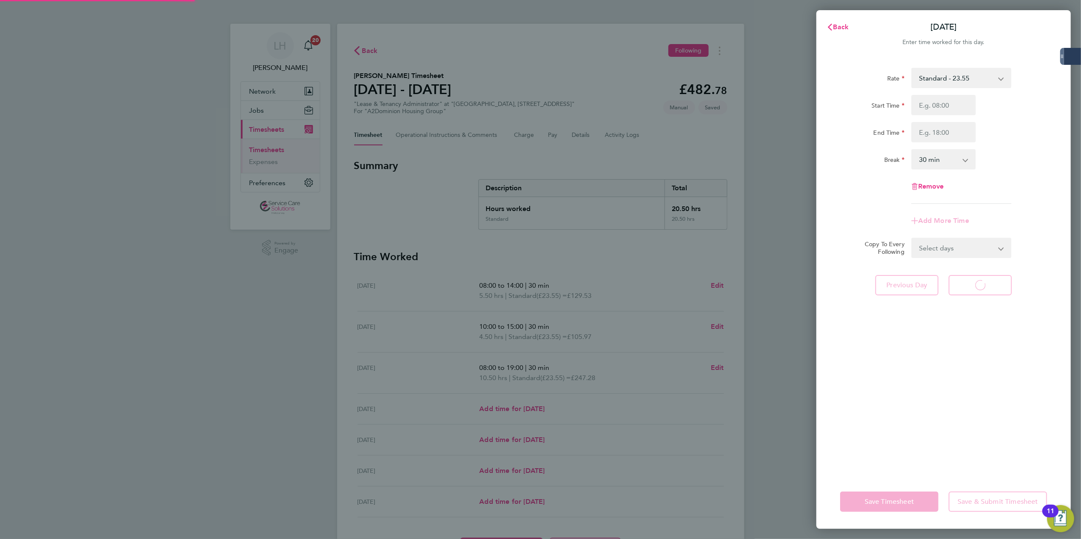
select select "30"
click at [933, 104] on input "Start Time" at bounding box center [943, 105] width 64 height 20
type input "08:00"
type input "16:30"
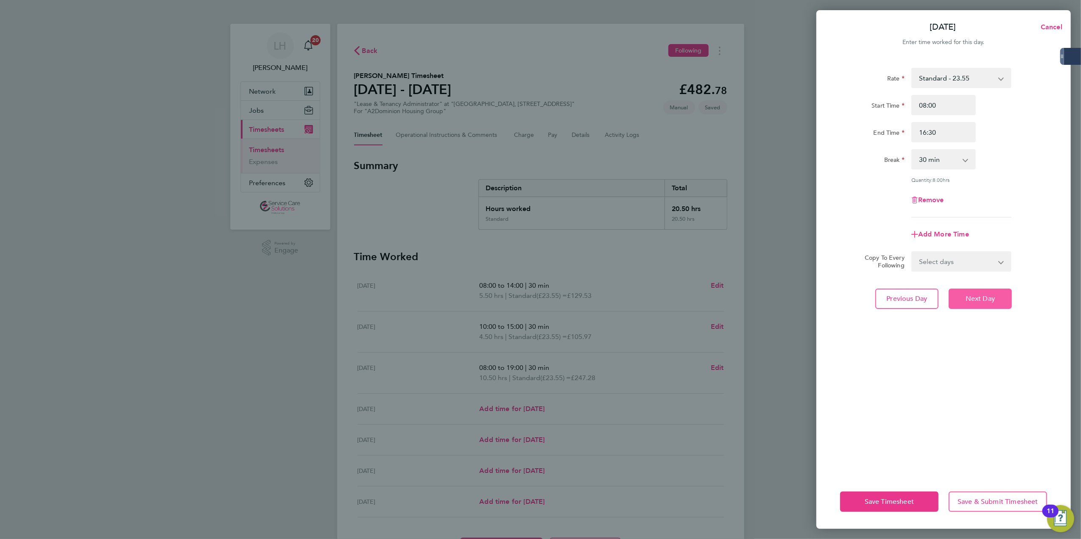
click at [989, 291] on button "Next Day" at bounding box center [979, 299] width 63 height 20
select select "30"
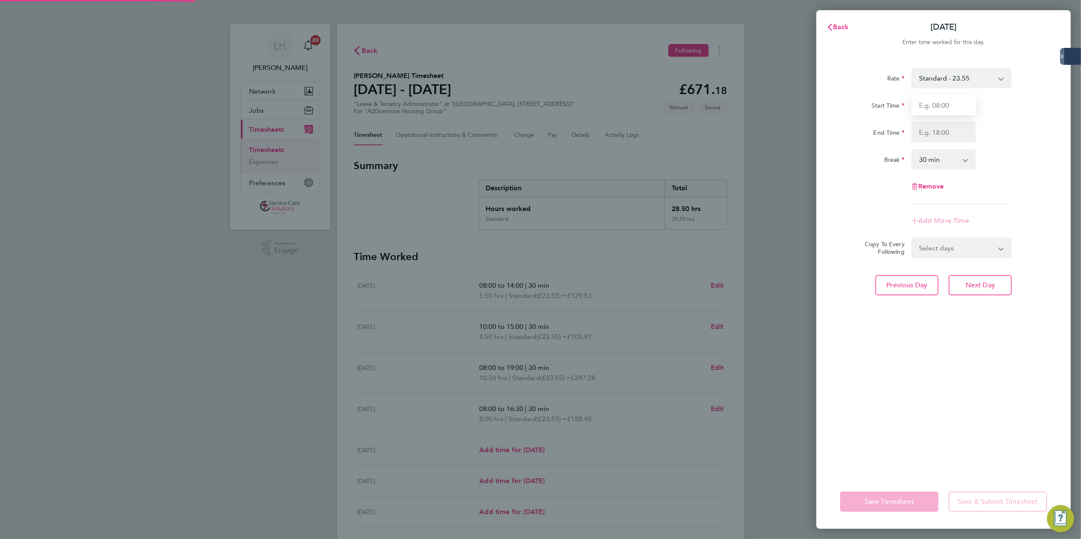
click at [939, 103] on input "Start Time" at bounding box center [943, 105] width 64 height 20
type input "08:00"
type input "4"
type input "17:30"
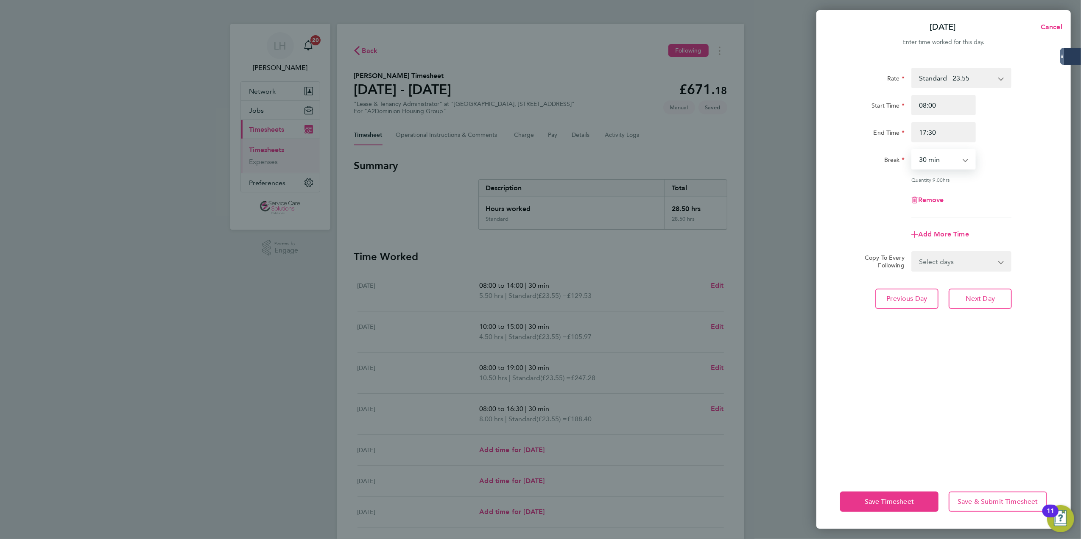
select select "60"
click at [974, 301] on span "Next Day" at bounding box center [979, 299] width 29 height 8
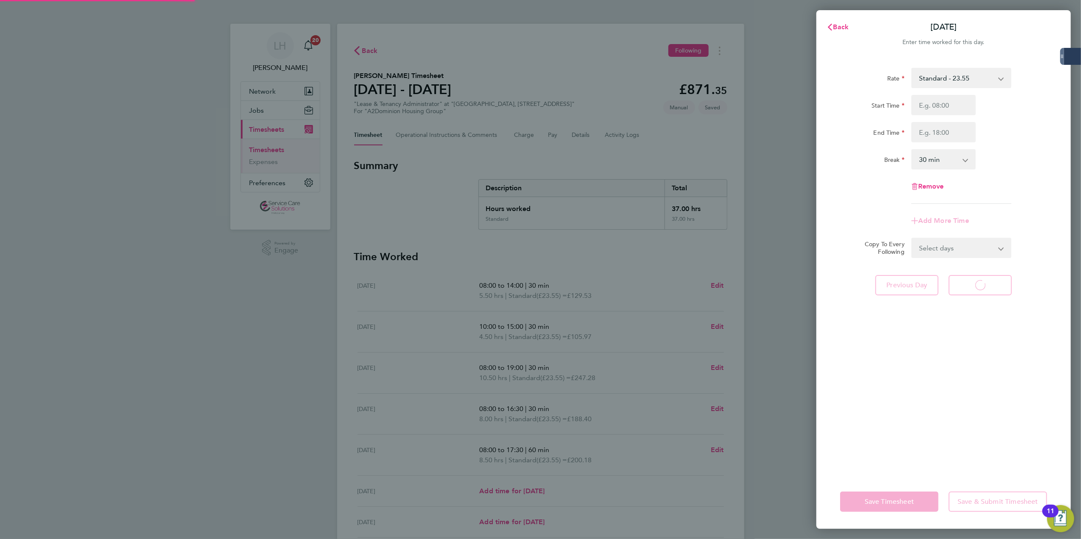
select select "30"
click at [917, 287] on span "Previous Day" at bounding box center [906, 285] width 41 height 8
select select "60"
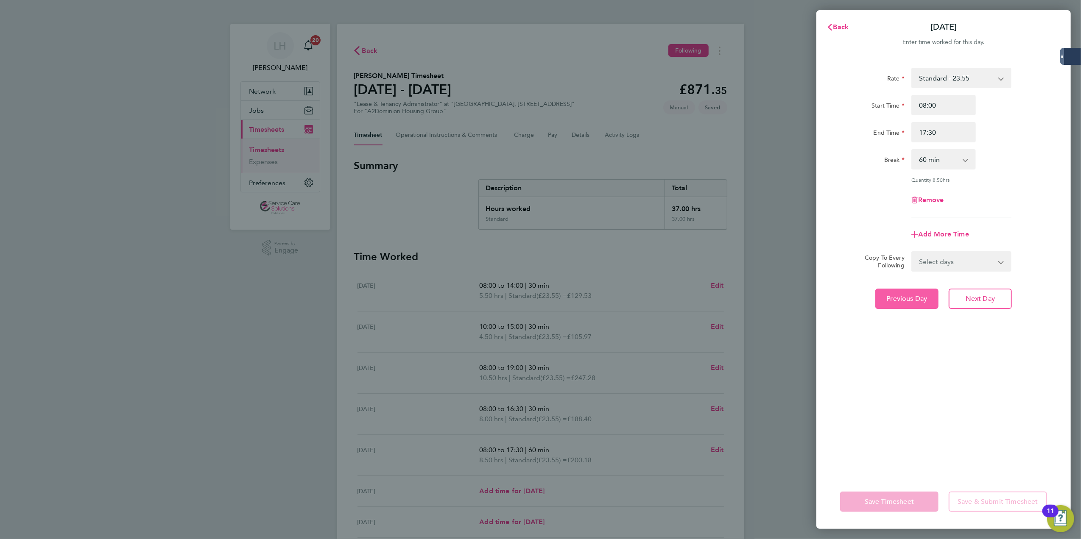
click at [912, 297] on span "Previous Day" at bounding box center [906, 299] width 41 height 8
select select "30"
click at [966, 297] on span "Next Day" at bounding box center [979, 299] width 29 height 8
select select "60"
click at [931, 295] on button "Previous Day" at bounding box center [906, 299] width 63 height 20
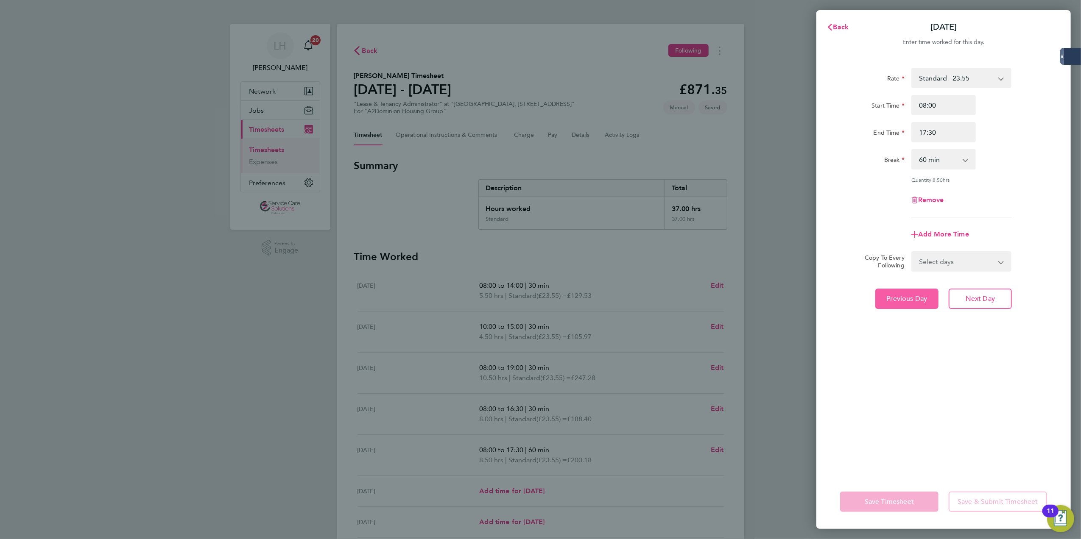
select select "30"
click at [978, 299] on span "Next Day" at bounding box center [979, 299] width 29 height 8
select select "60"
click at [978, 299] on span "Next Day" at bounding box center [979, 299] width 29 height 8
select select "30"
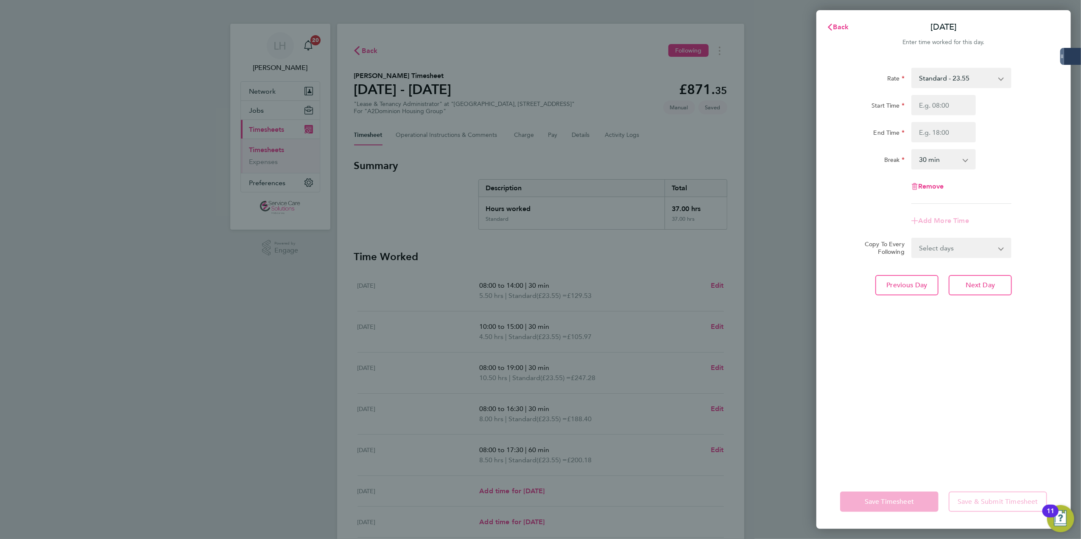
click at [896, 295] on div "Rate Standard - 23.55 Start Time End Time Break 0 min 15 min 30 min 45 min 60 m…" at bounding box center [943, 266] width 254 height 417
click at [906, 289] on span "Previous Day" at bounding box center [906, 285] width 41 height 8
select select "60"
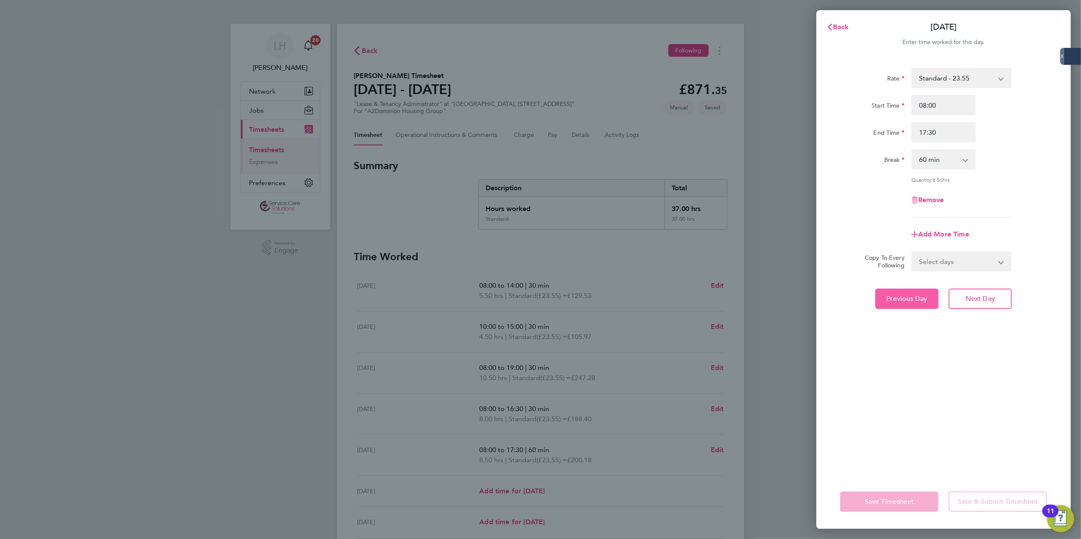
click at [905, 289] on button "Previous Day" at bounding box center [906, 299] width 63 height 20
select select "30"
click at [833, 26] on span "Back" at bounding box center [841, 27] width 16 height 8
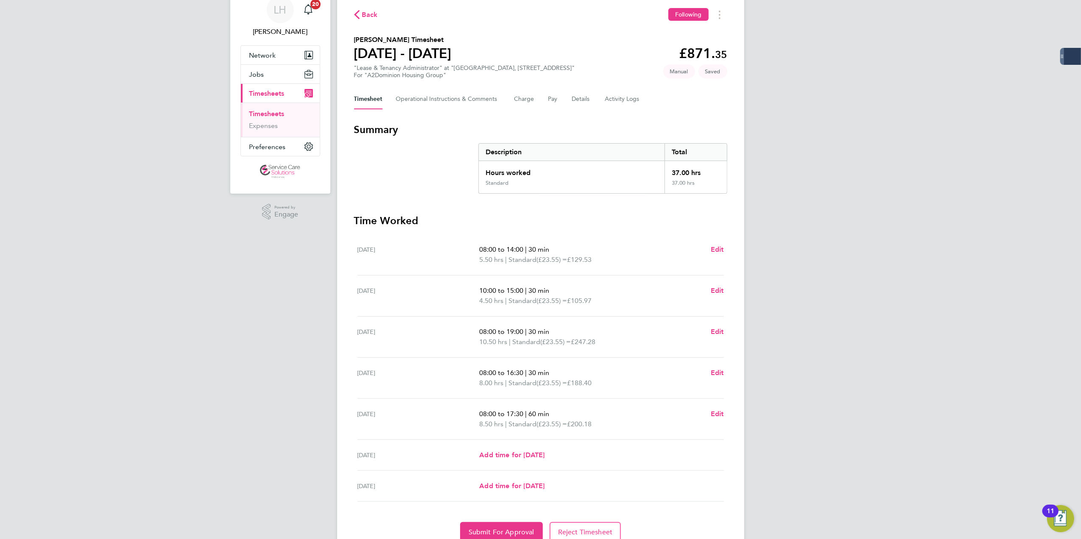
scroll to position [75, 0]
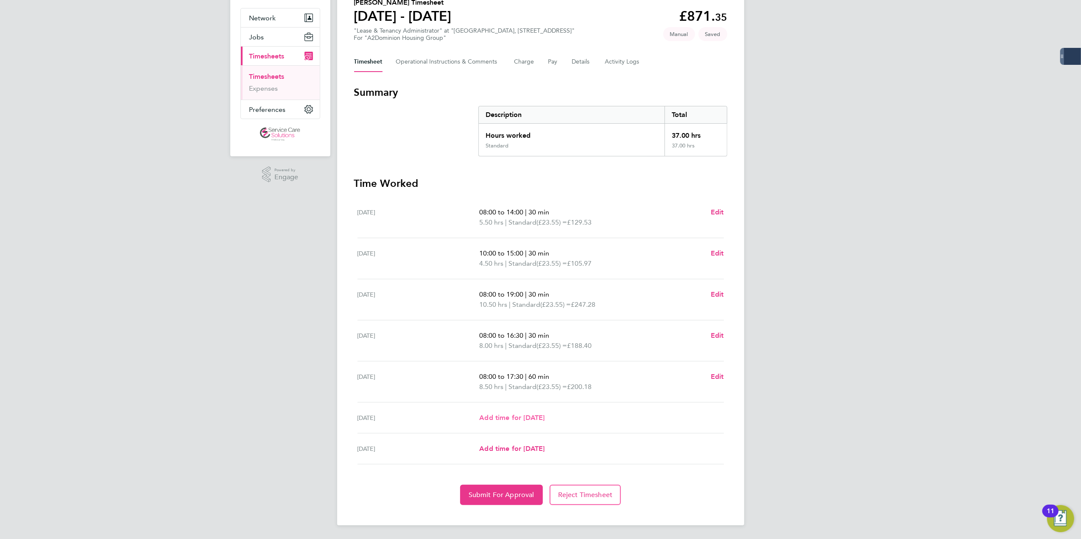
click at [538, 420] on span "Add time for Sat 23 Aug" at bounding box center [511, 418] width 65 height 8
select select "30"
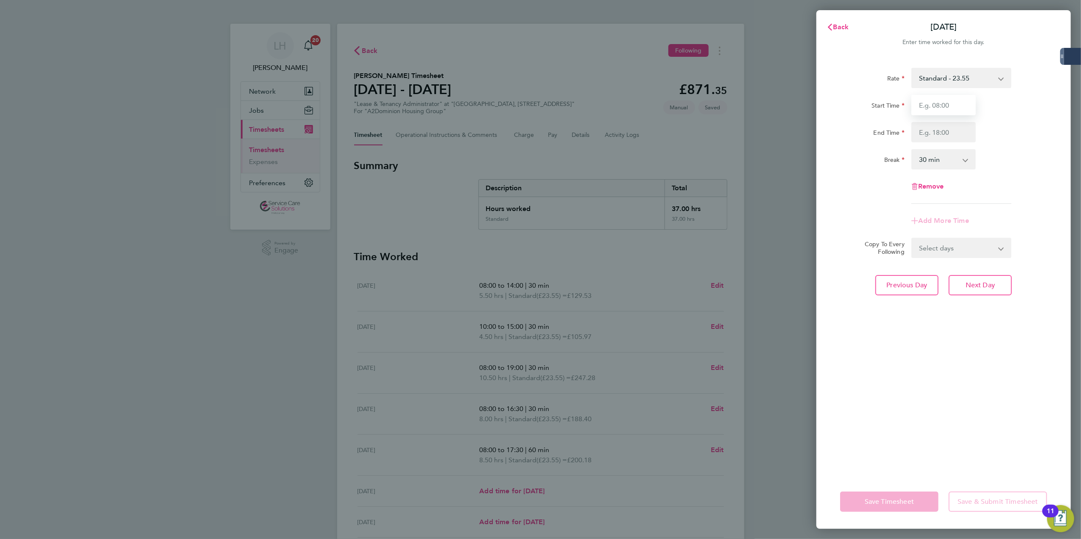
click at [924, 106] on input "Start Time" at bounding box center [943, 105] width 64 height 20
type input "08:00"
type input "11:30"
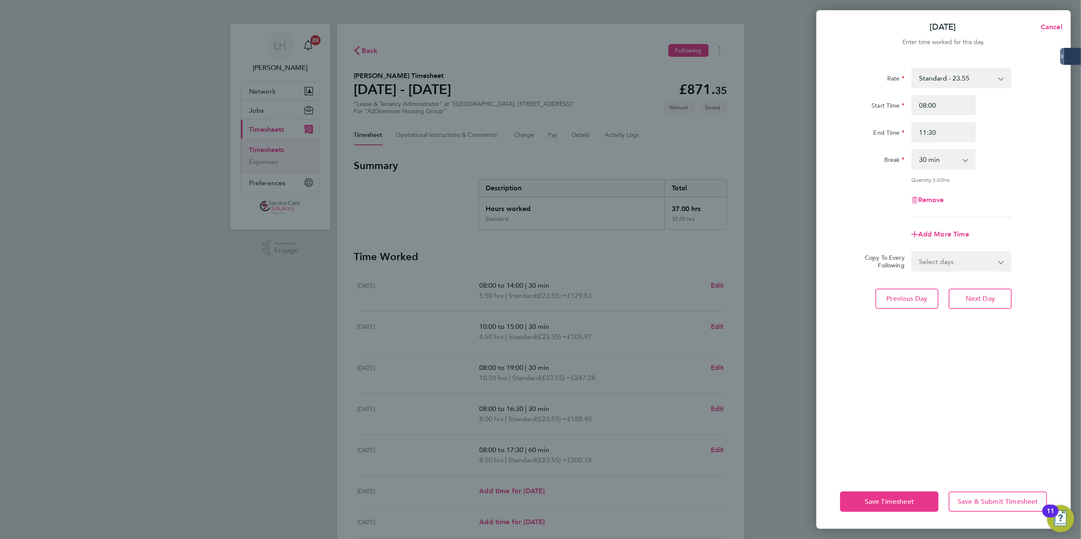
click at [966, 169] on div "0 min 15 min 30 min 45 min 60 min 75 min 90 min" at bounding box center [943, 159] width 64 height 20
click at [950, 170] on div "Rate Standard - 23.55 Start Time 08:00 End Time 11:30 Break 0 min 15 min 30 min…" at bounding box center [943, 143] width 207 height 150
click at [948, 168] on select "0 min 15 min 30 min 45 min 60 min 75 min 90 min" at bounding box center [938, 159] width 53 height 19
select select "0"
click at [912, 150] on select "0 min 15 min 30 min 45 min 60 min 75 min 90 min" at bounding box center [938, 159] width 53 height 19
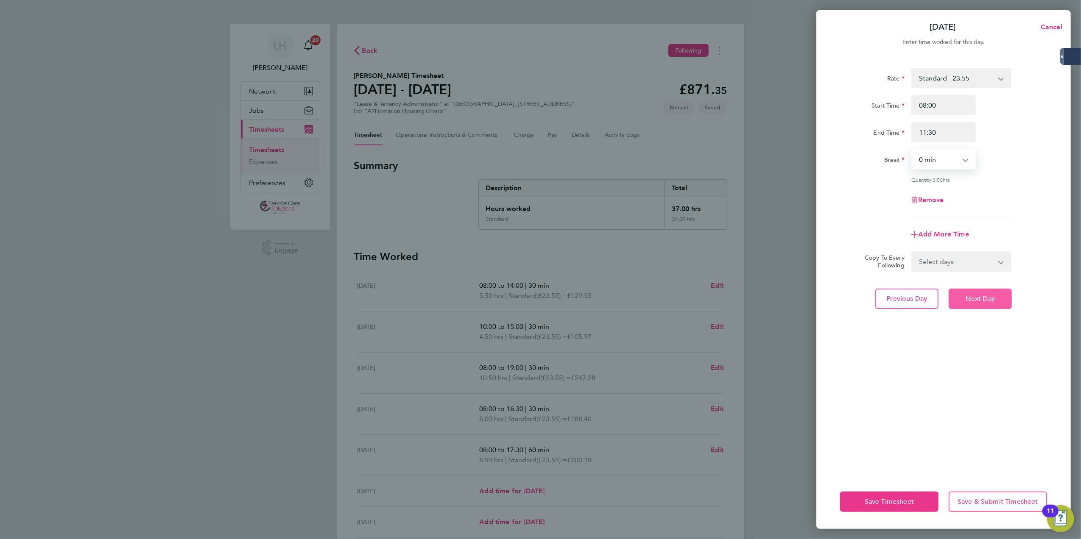
click at [975, 295] on span "Next Day" at bounding box center [979, 299] width 29 height 8
select select "30"
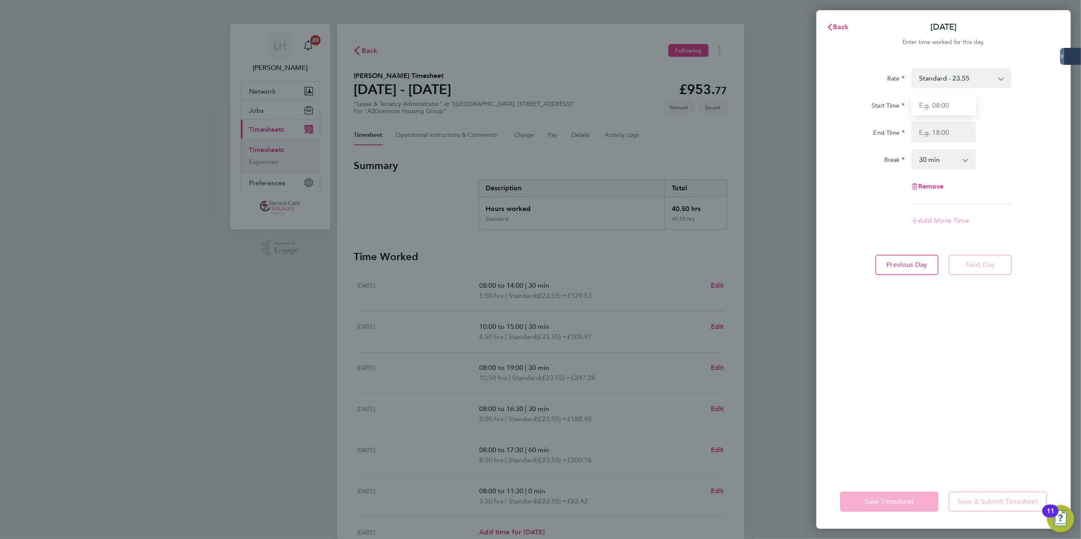
click at [928, 111] on input "Start Time" at bounding box center [943, 105] width 64 height 20
type input "09:00"
type input "12:00"
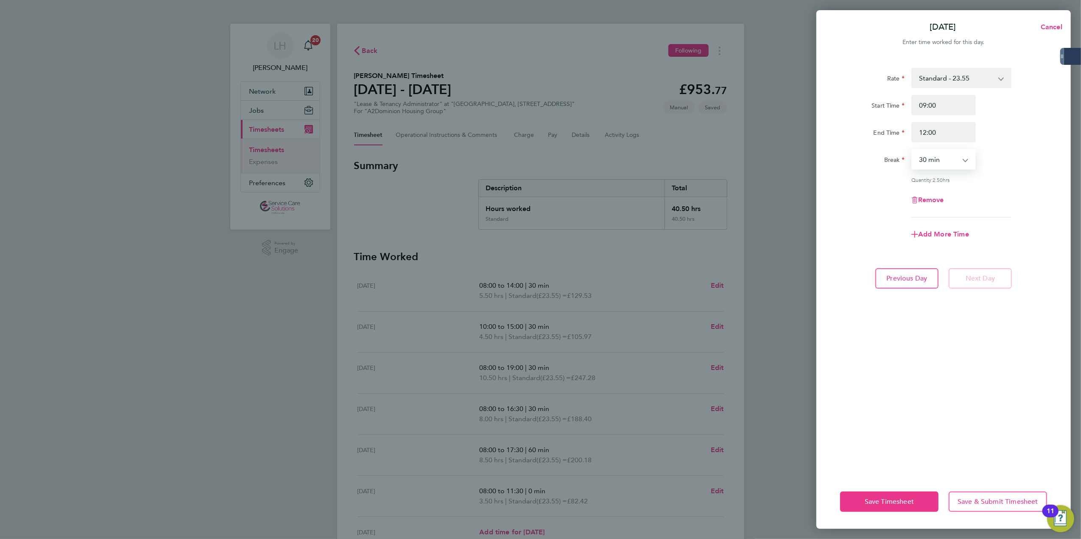
select select "0"
drag, startPoint x: 987, startPoint y: 375, endPoint x: 977, endPoint y: 366, distance: 13.5
click at [986, 375] on div "Rate Standard - 23.55 Start Time 09:00 End Time 12:00 Break 0 min 15 min 30 min…" at bounding box center [943, 266] width 254 height 417
click at [923, 286] on button "Previous Day" at bounding box center [906, 278] width 63 height 20
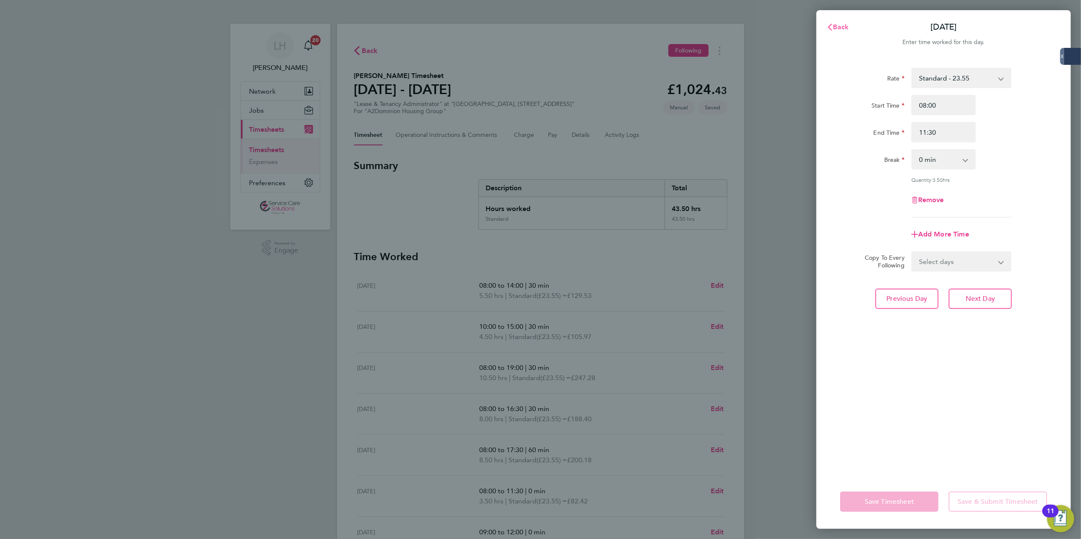
click at [843, 25] on span "Back" at bounding box center [841, 27] width 16 height 8
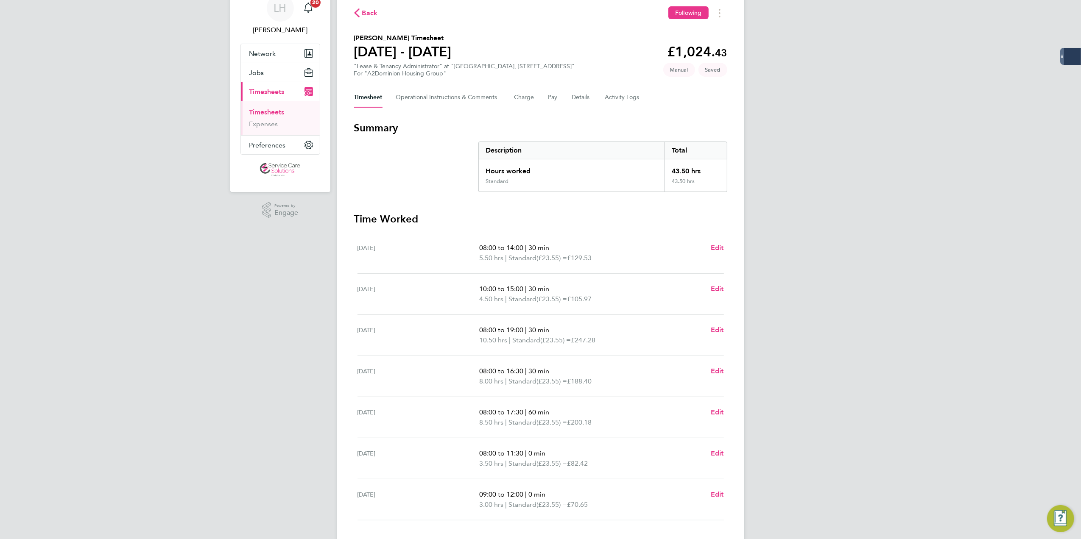
scroll to position [95, 0]
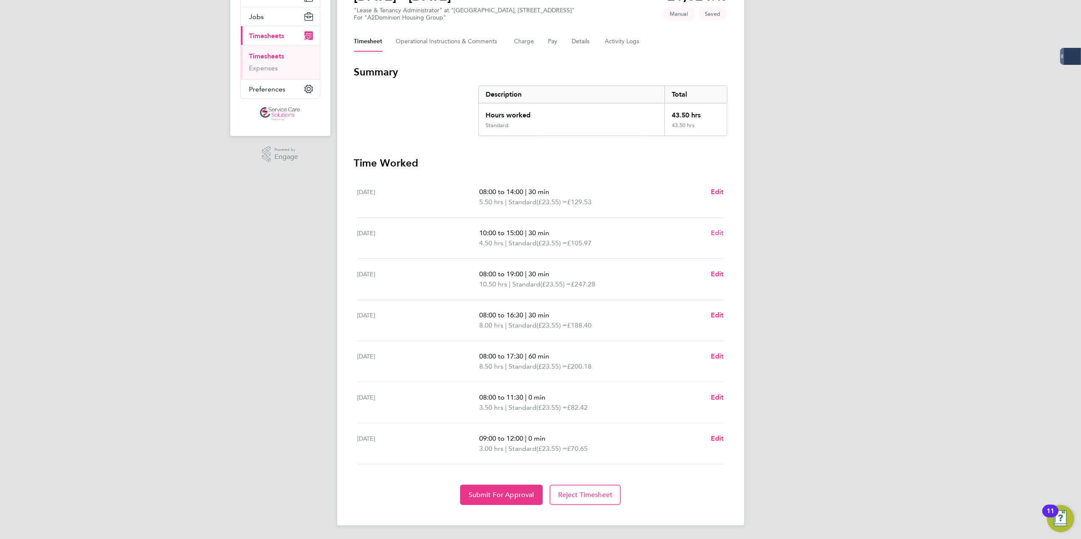
click at [716, 234] on span "Edit" at bounding box center [716, 233] width 13 height 8
select select "30"
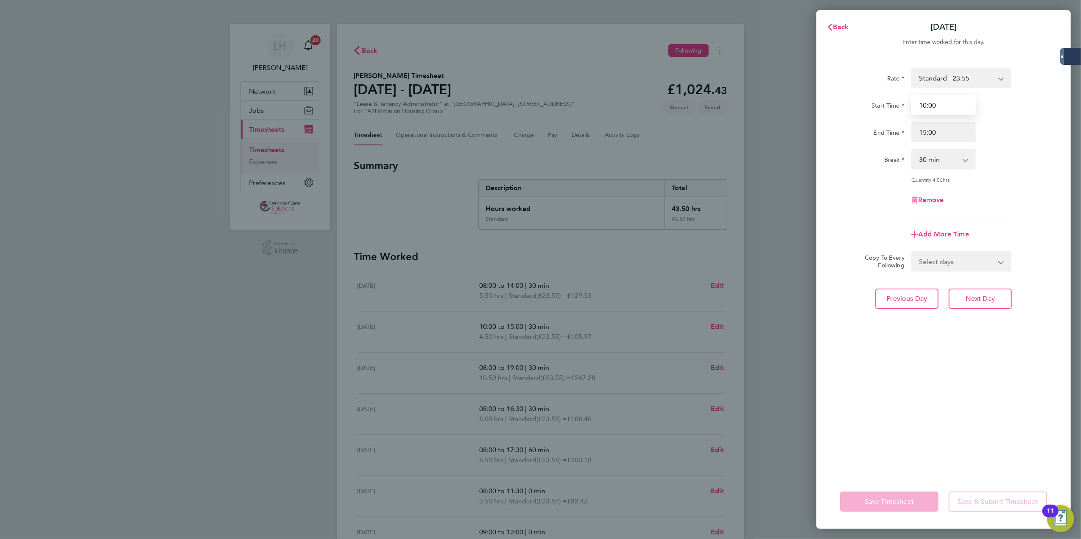
drag, startPoint x: 919, startPoint y: 106, endPoint x: 941, endPoint y: 109, distance: 22.2
click at [941, 109] on input "10:00" at bounding box center [943, 105] width 64 height 20
type input "08:00"
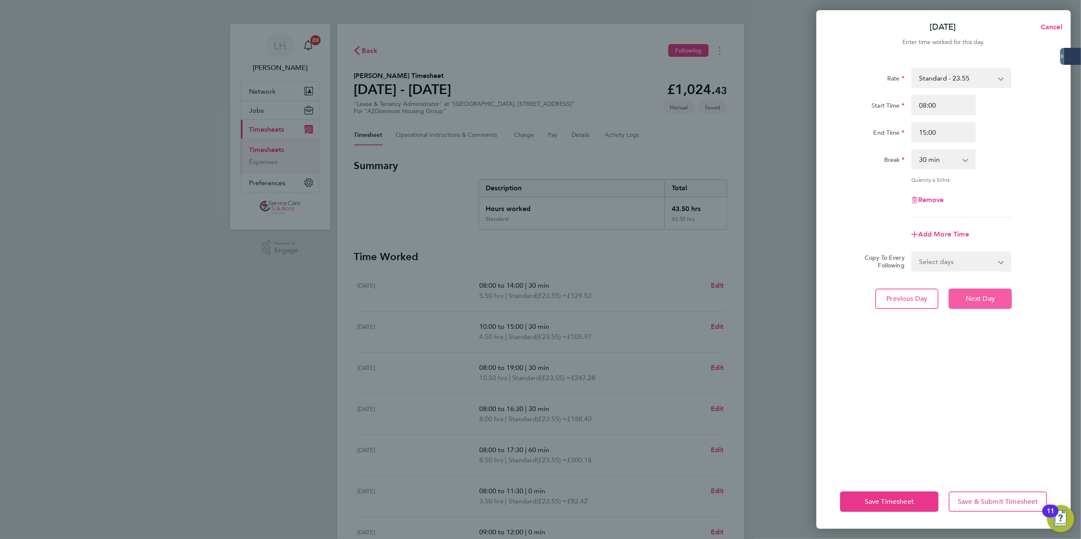
click at [987, 306] on button "Next Day" at bounding box center [979, 299] width 63 height 20
select select "30"
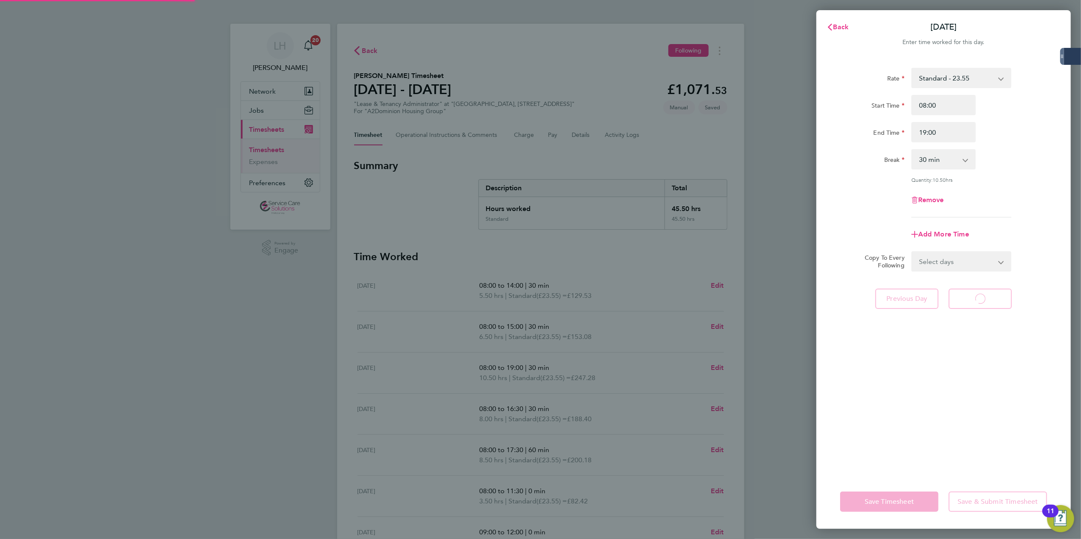
select select "30"
click at [840, 24] on span "Back" at bounding box center [841, 27] width 16 height 8
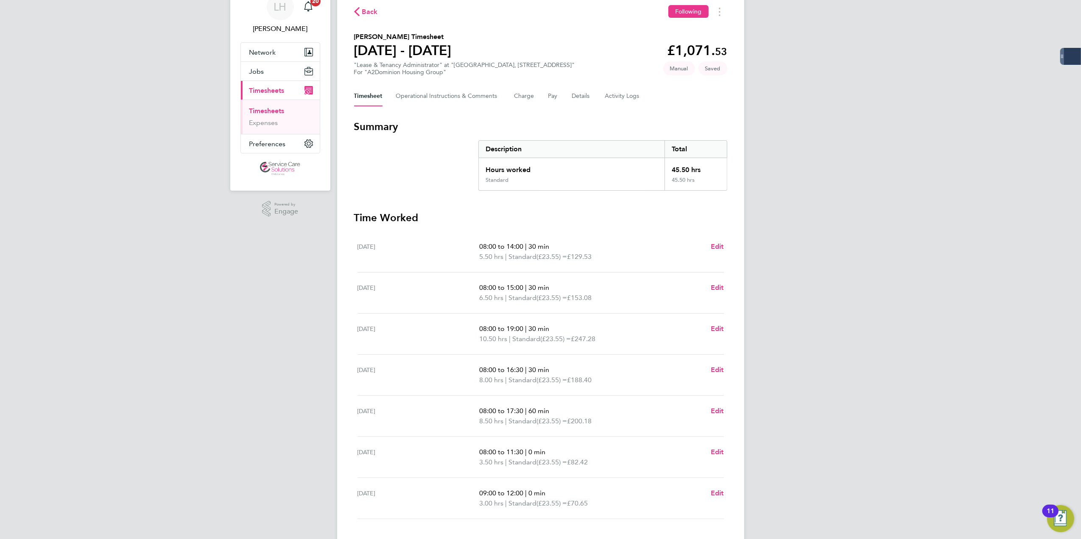
scroll to position [95, 0]
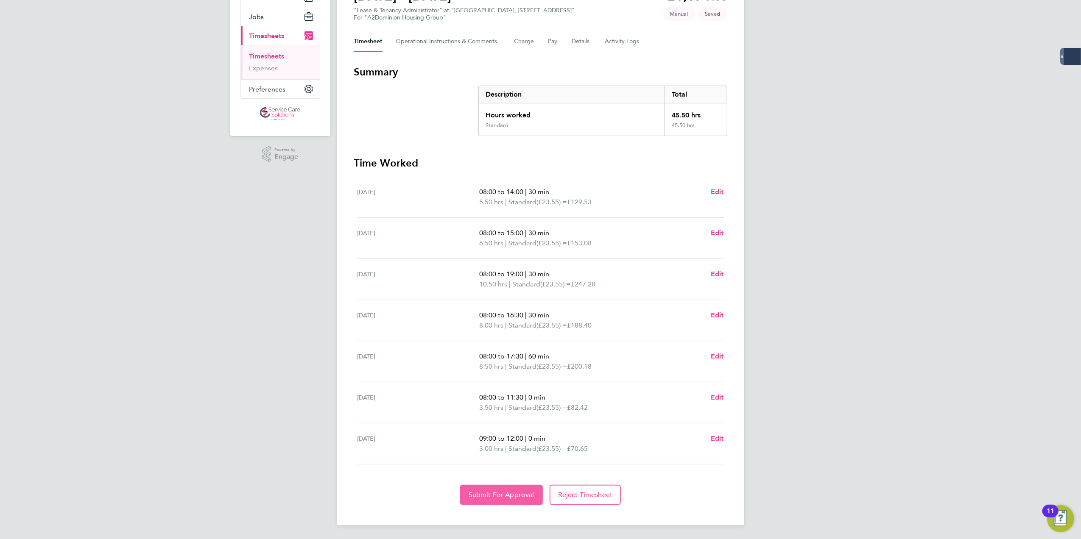
click at [511, 490] on button "Submit For Approval" at bounding box center [501, 495] width 83 height 20
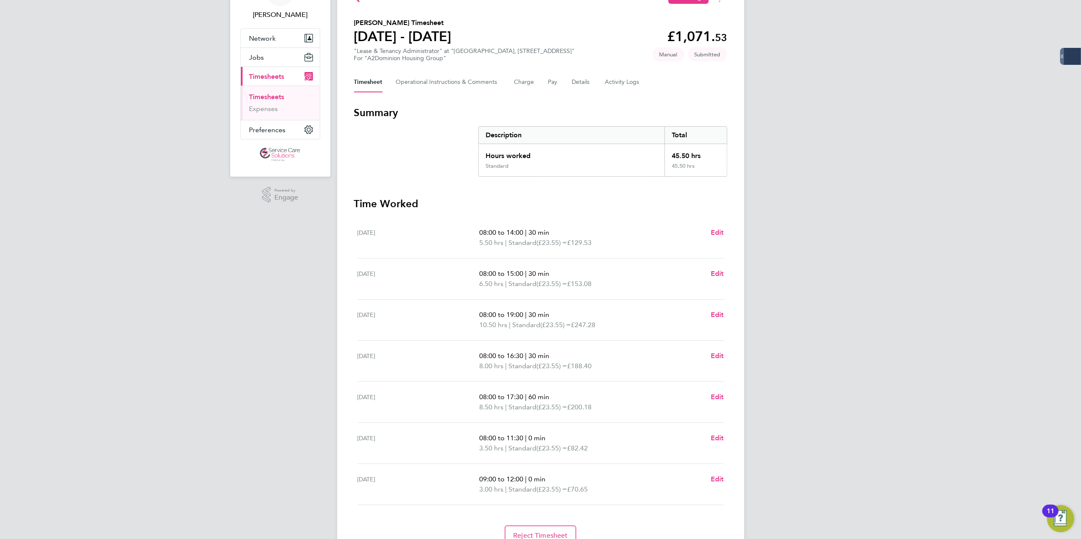
scroll to position [0, 0]
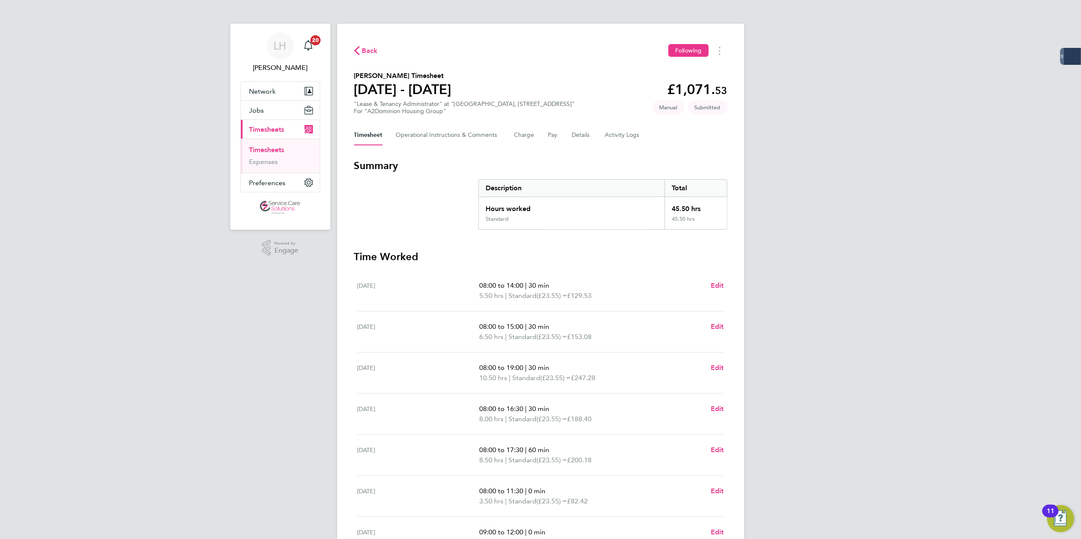
click at [274, 148] on link "Timesheets" at bounding box center [266, 150] width 35 height 8
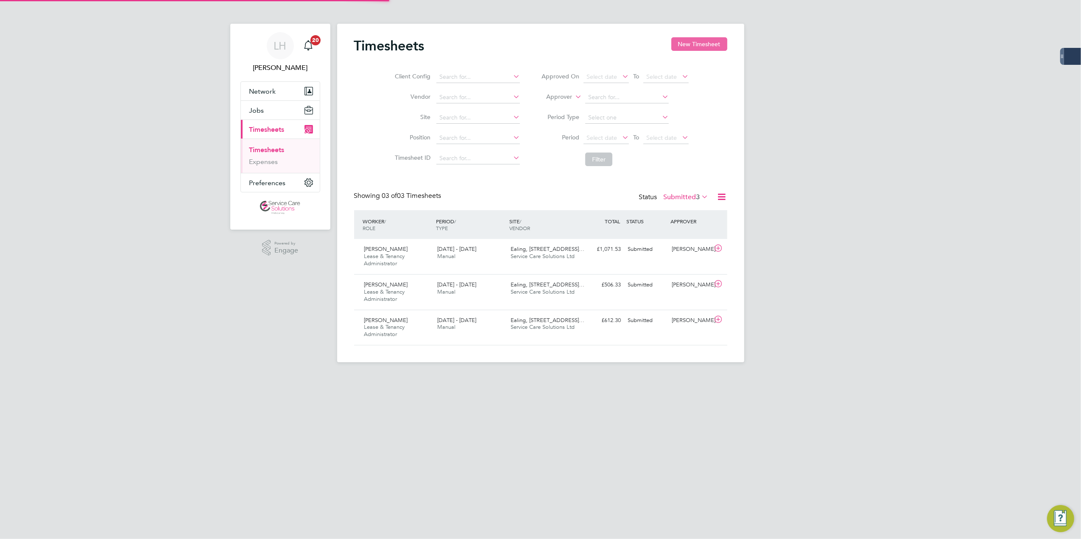
click at [681, 49] on button "New Timesheet" at bounding box center [699, 44] width 56 height 14
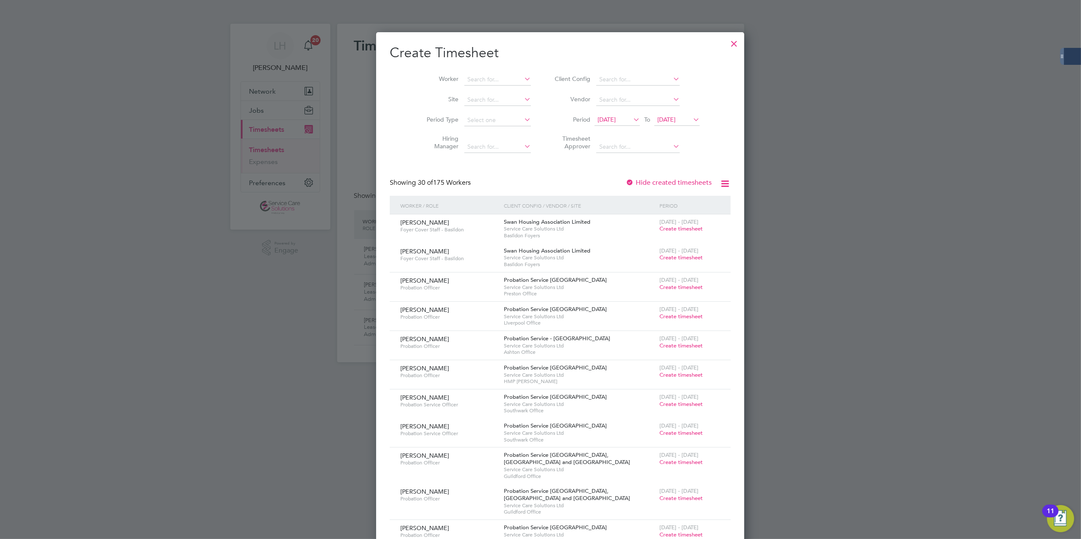
scroll to position [1431, 328]
click at [481, 79] on input at bounding box center [497, 80] width 67 height 12
click at [482, 143] on li "Adet oke Adefioye" at bounding box center [478, 148] width 69 height 11
type input "Adetoke Adefioye"
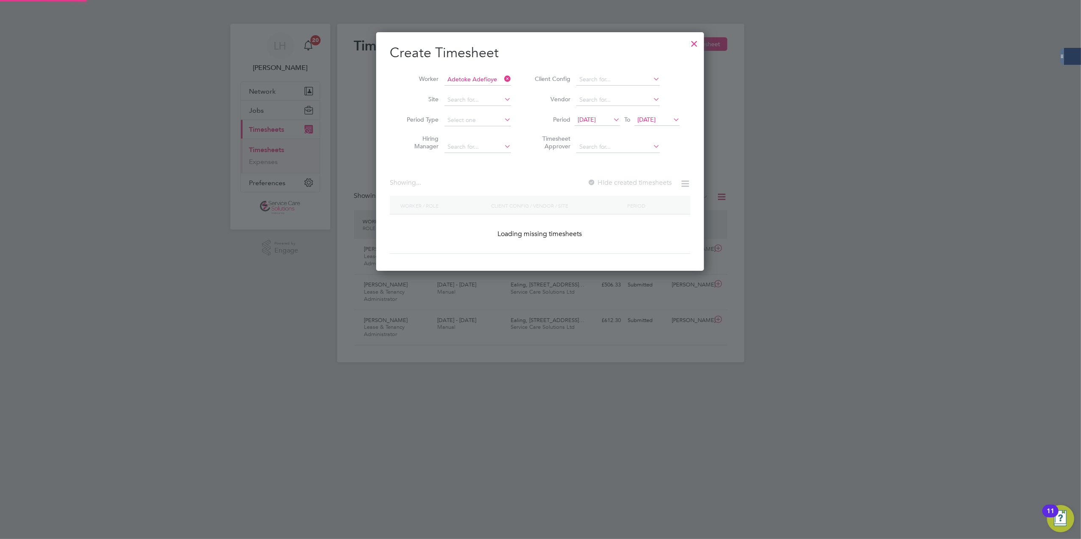
scroll to position [239, 328]
click at [644, 121] on span "19 Aug 2025" at bounding box center [646, 120] width 18 height 8
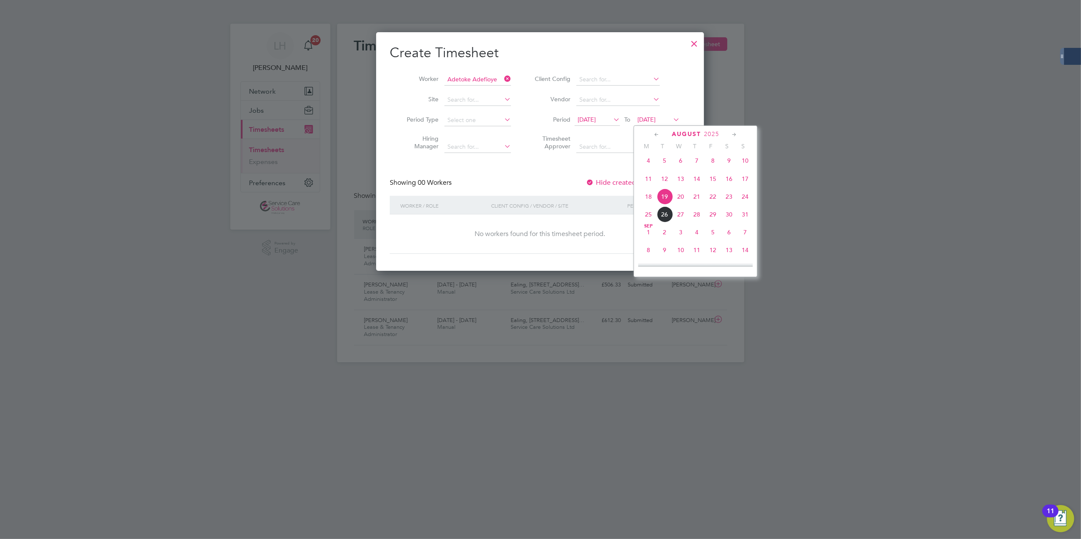
click at [670, 221] on span "26" at bounding box center [664, 214] width 16 height 16
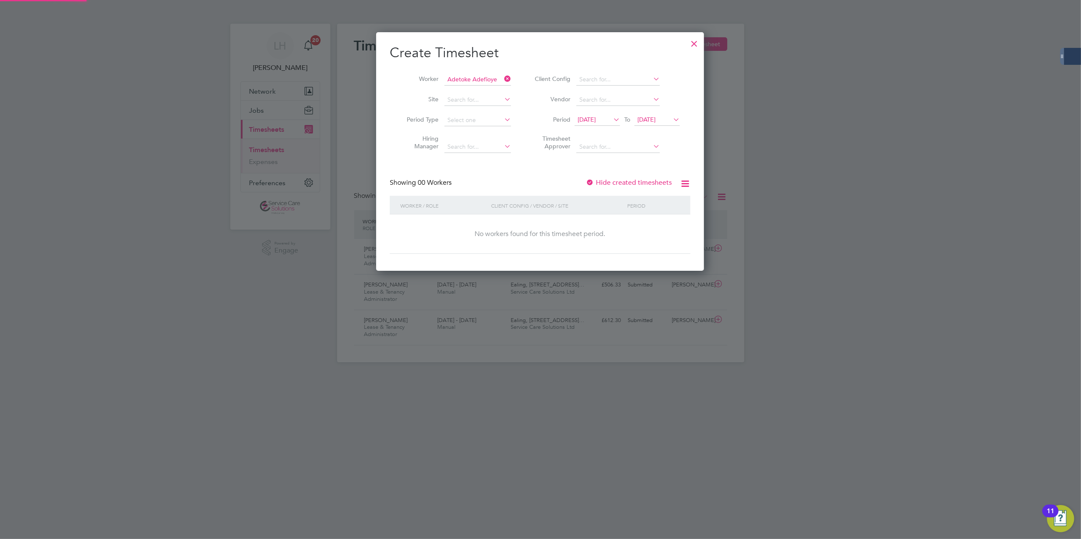
scroll to position [239, 328]
click at [608, 179] on label "Hide created timesheets" at bounding box center [628, 182] width 86 height 8
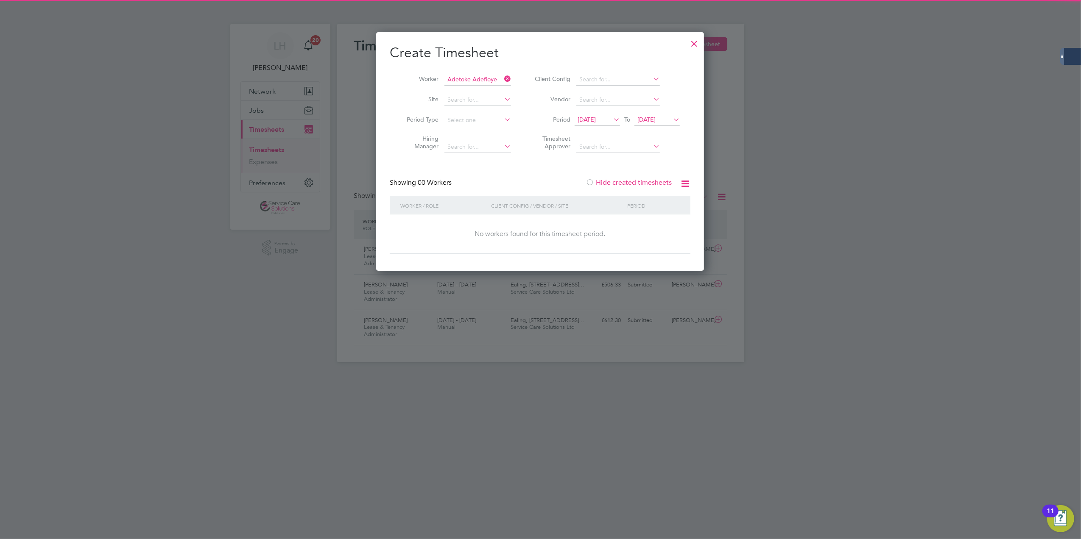
click at [593, 123] on span "12 Aug 2025" at bounding box center [586, 120] width 18 height 8
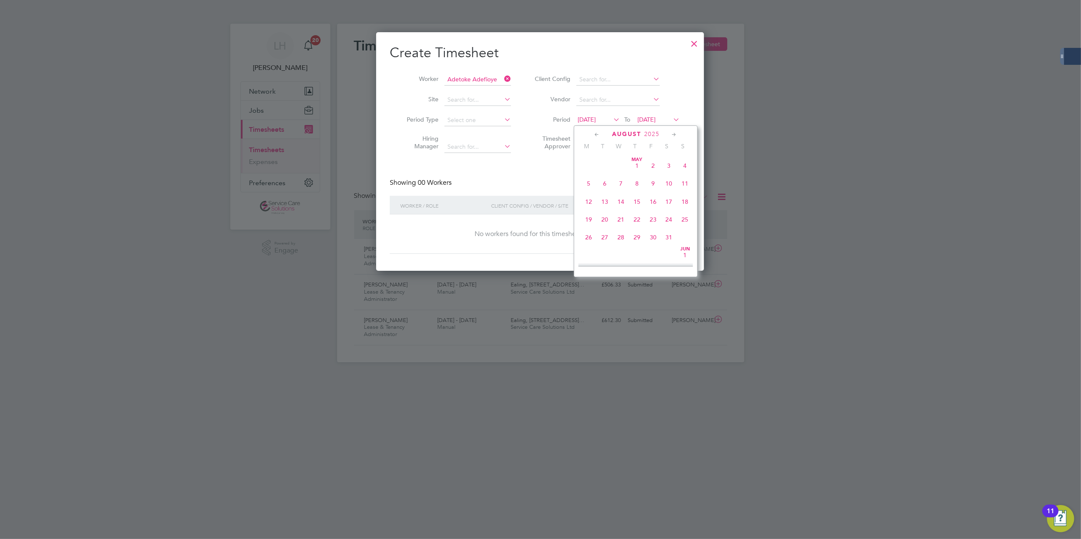
scroll to position [291, 0]
click at [589, 198] on span "11" at bounding box center [588, 197] width 16 height 16
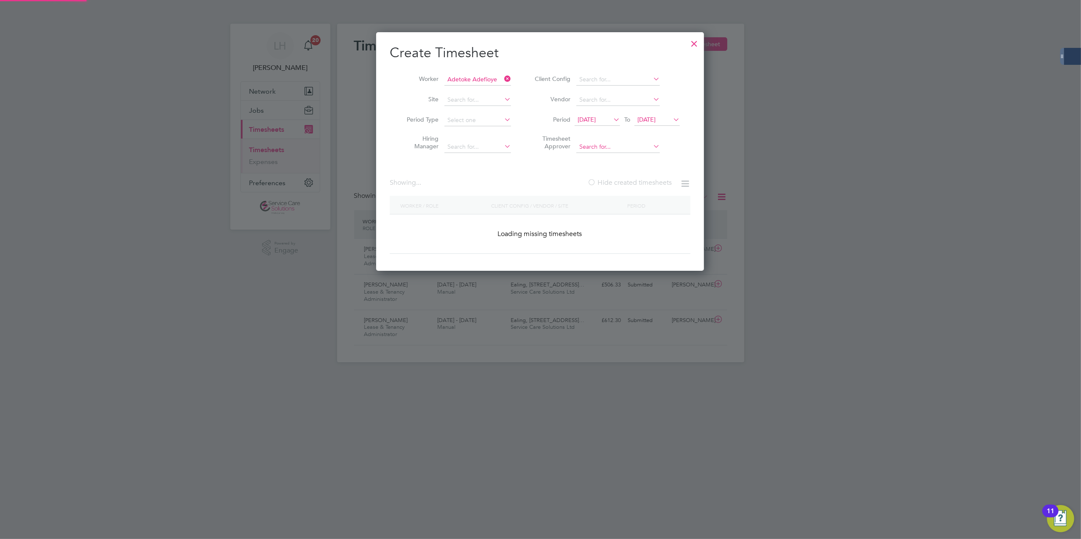
scroll to position [239, 328]
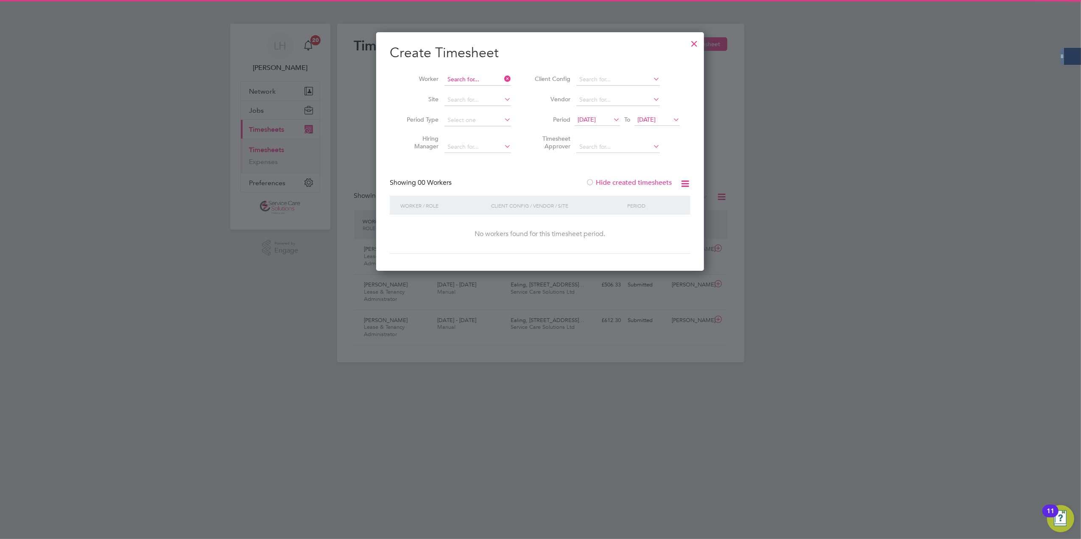
click at [497, 78] on input at bounding box center [477, 80] width 67 height 12
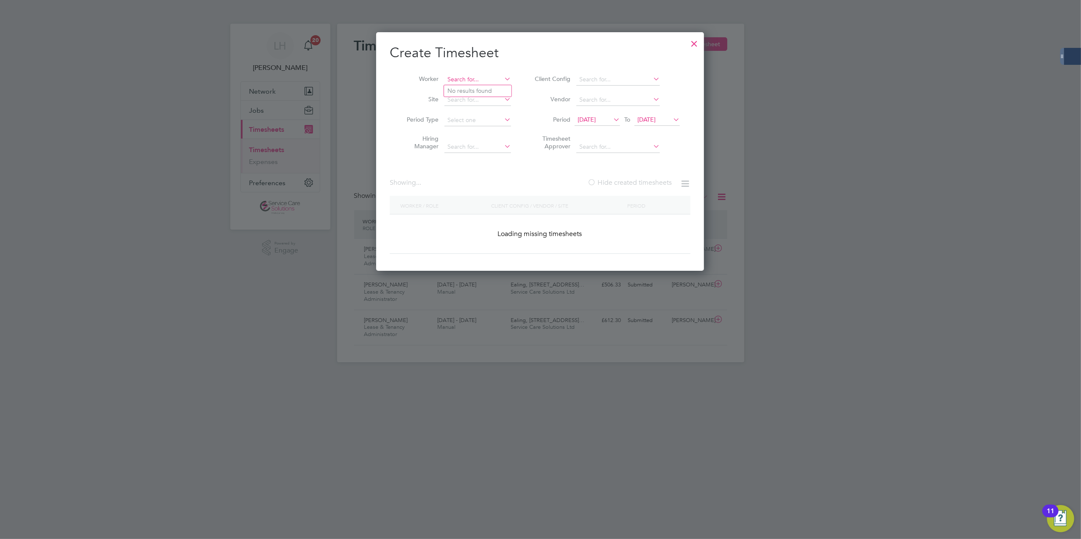
click at [499, 78] on input at bounding box center [477, 80] width 67 height 12
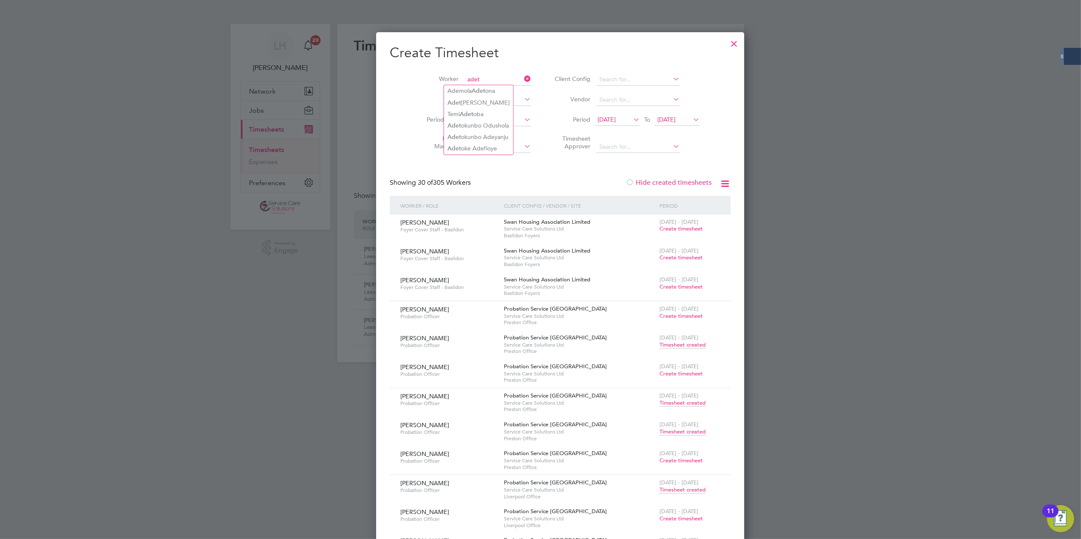
type input "adet"
click at [464, 81] on input at bounding box center [497, 80] width 67 height 12
click at [474, 91] on li "Tok e Adefioye" at bounding box center [477, 90] width 67 height 11
type input "Toke Adefioye"
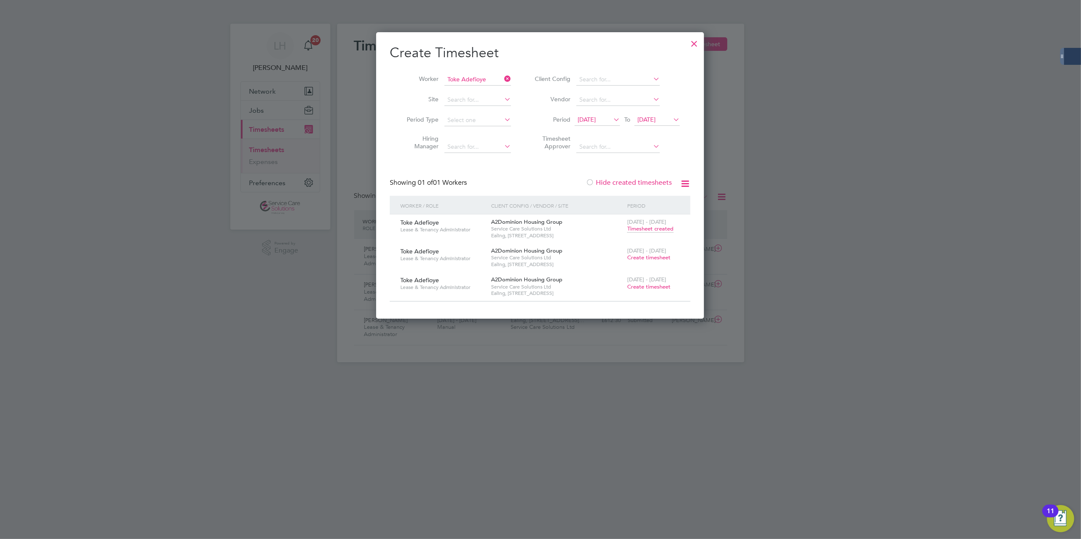
click at [651, 258] on span "Create timesheet" at bounding box center [648, 257] width 43 height 7
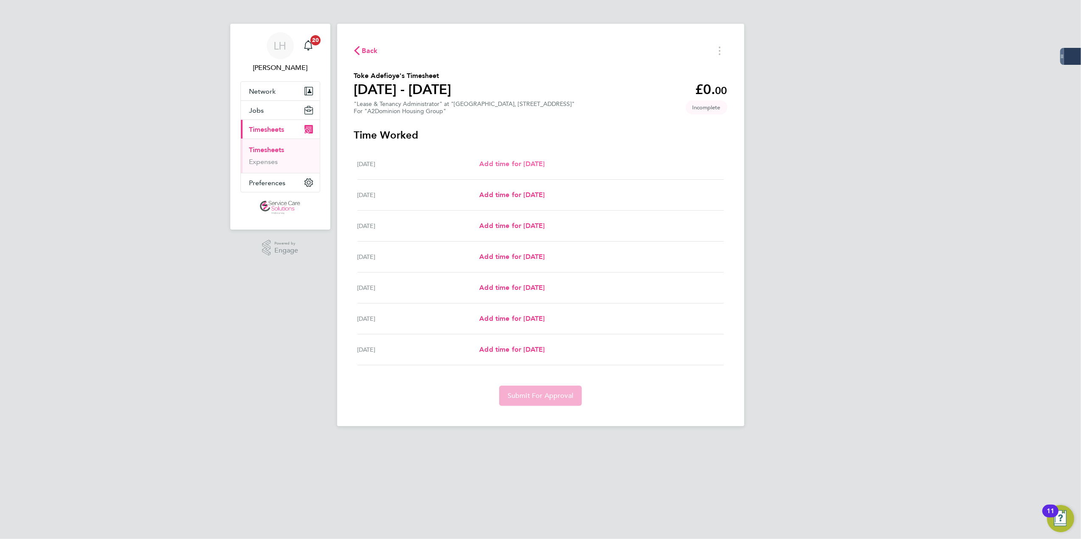
click at [493, 161] on span "Add time for Mon 18 Aug" at bounding box center [511, 164] width 65 height 8
select select "30"
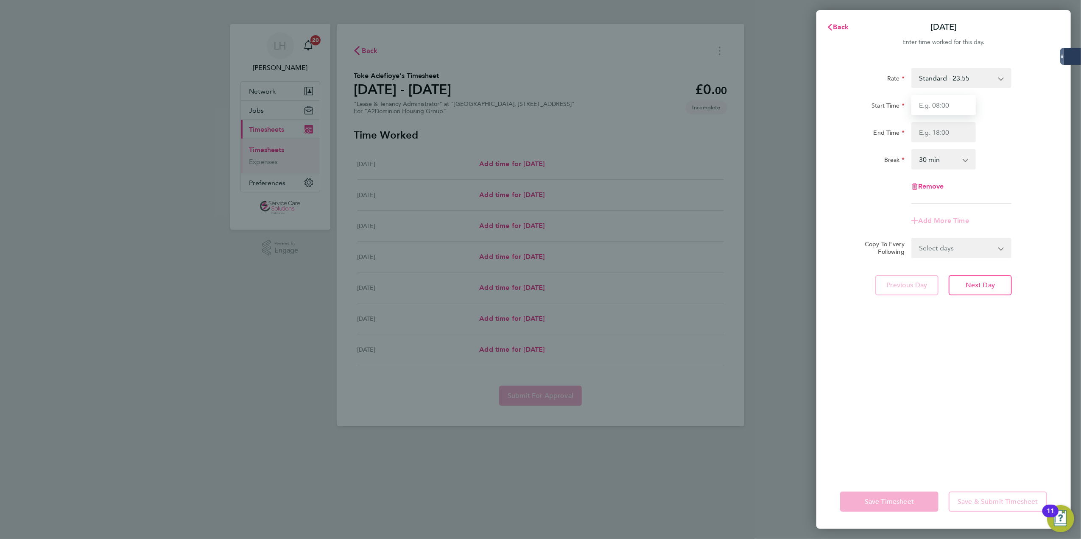
click at [939, 112] on input "Start Time" at bounding box center [943, 105] width 64 height 20
type input "08:00"
type input "15:30"
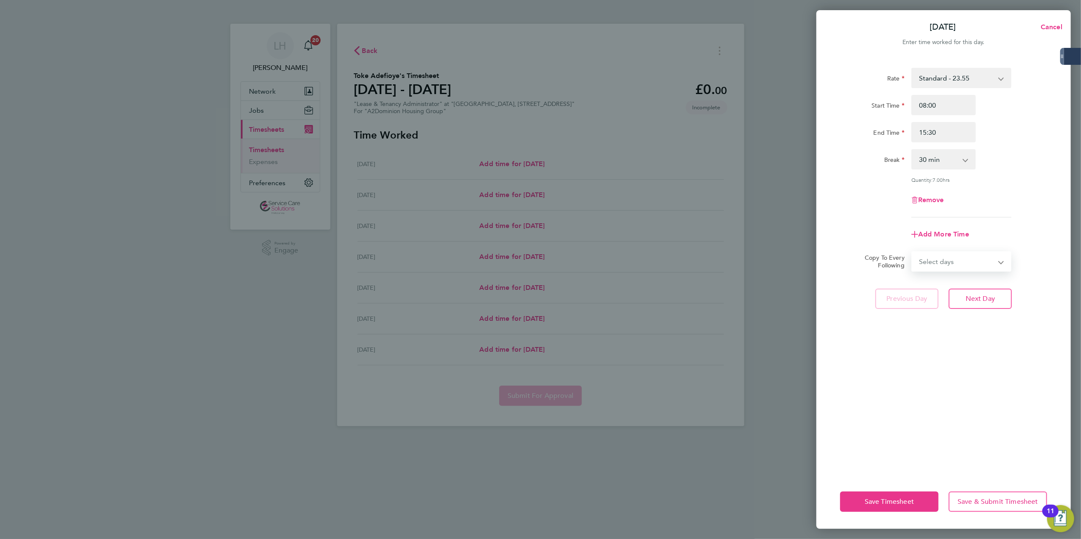
click at [972, 264] on select "Select days Day Weekday (Mon-Fri) Weekend (Sat-Sun) Tuesday Wednesday Thursday …" at bounding box center [956, 261] width 89 height 19
select select "TUE"
click at [912, 252] on select "Select days Day Weekday (Mon-Fri) Weekend (Sat-Sun) Tuesday Wednesday Thursday …" at bounding box center [956, 261] width 89 height 19
select select "2025-08-24"
click at [982, 316] on div "Rate Standard - 23.55 Start Time 08:00 End Time 15:30 Break 0 min 15 min 30 min…" at bounding box center [943, 266] width 254 height 417
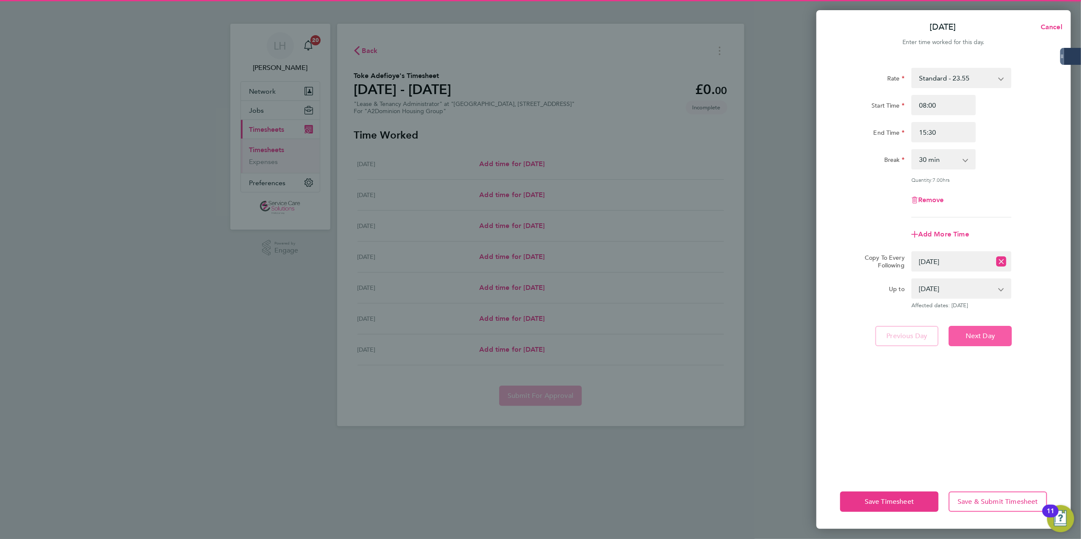
click at [983, 326] on div "Rate Standard - 23.55 Start Time 08:00 End Time 15:30 Break 0 min 15 min 30 min…" at bounding box center [943, 266] width 254 height 417
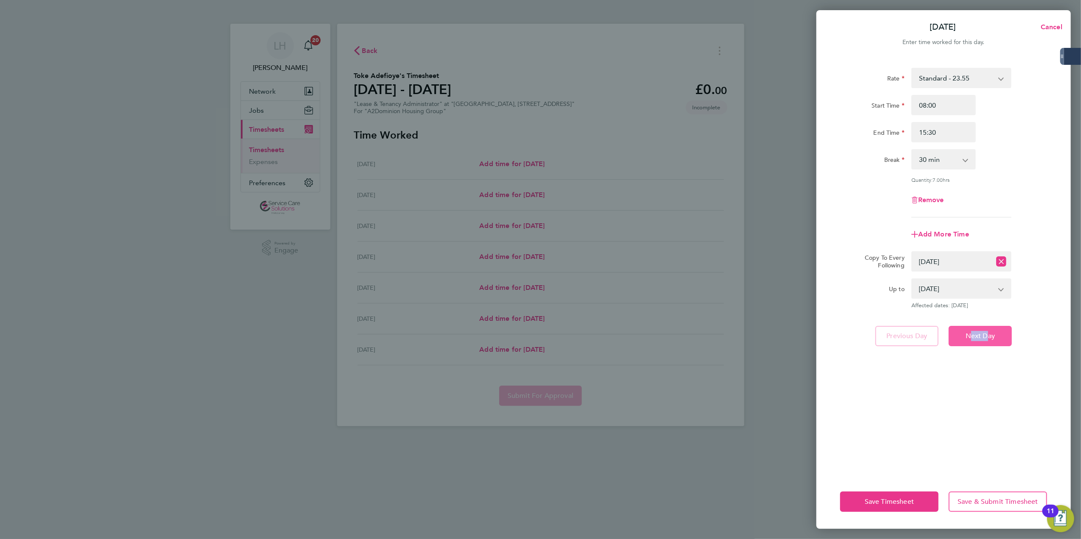
drag, startPoint x: 983, startPoint y: 326, endPoint x: 982, endPoint y: 336, distance: 10.3
click at [982, 336] on span "Next Day" at bounding box center [979, 336] width 29 height 8
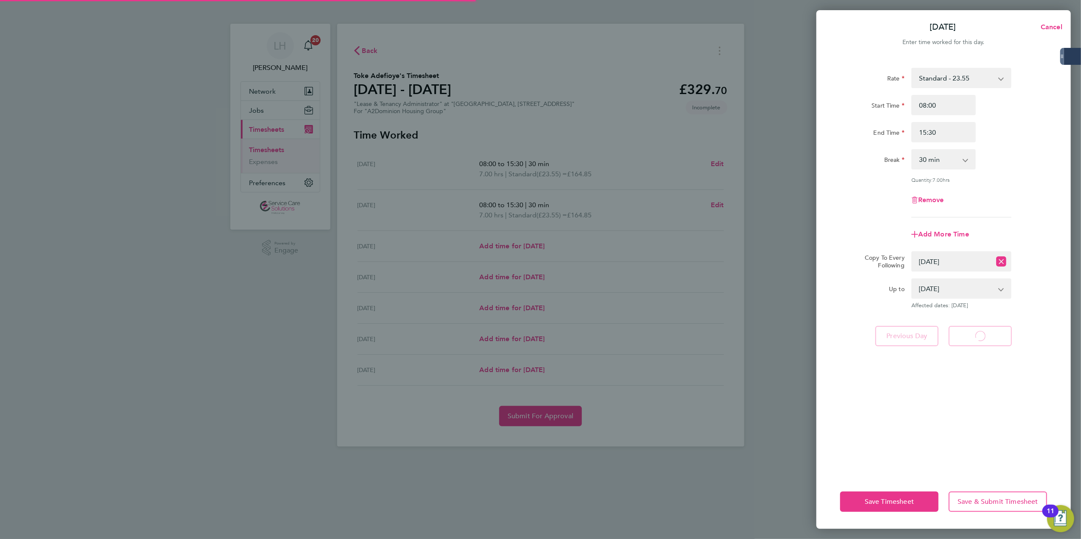
select select "30"
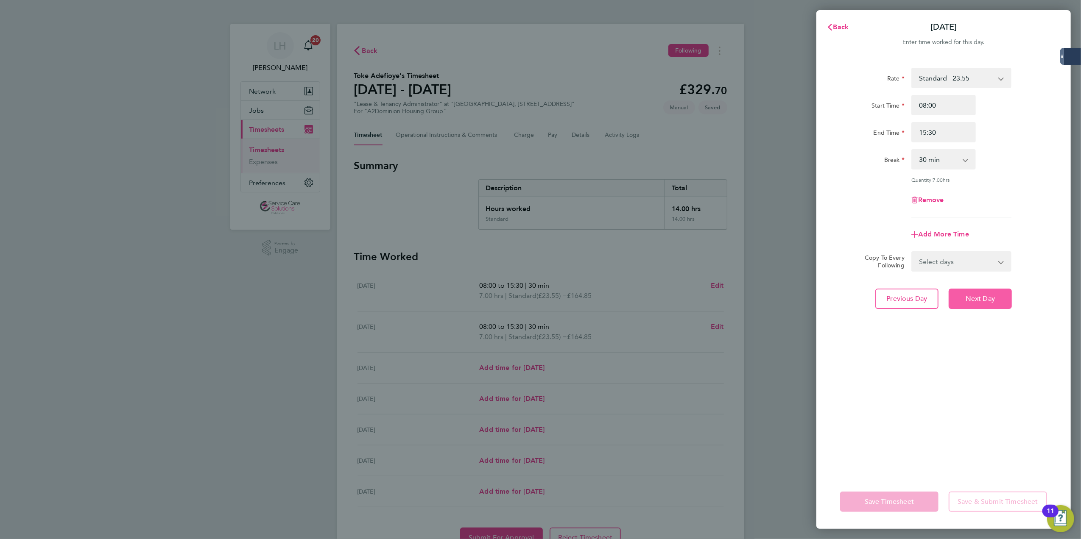
click at [982, 299] on span "Next Day" at bounding box center [979, 299] width 29 height 8
select select "30"
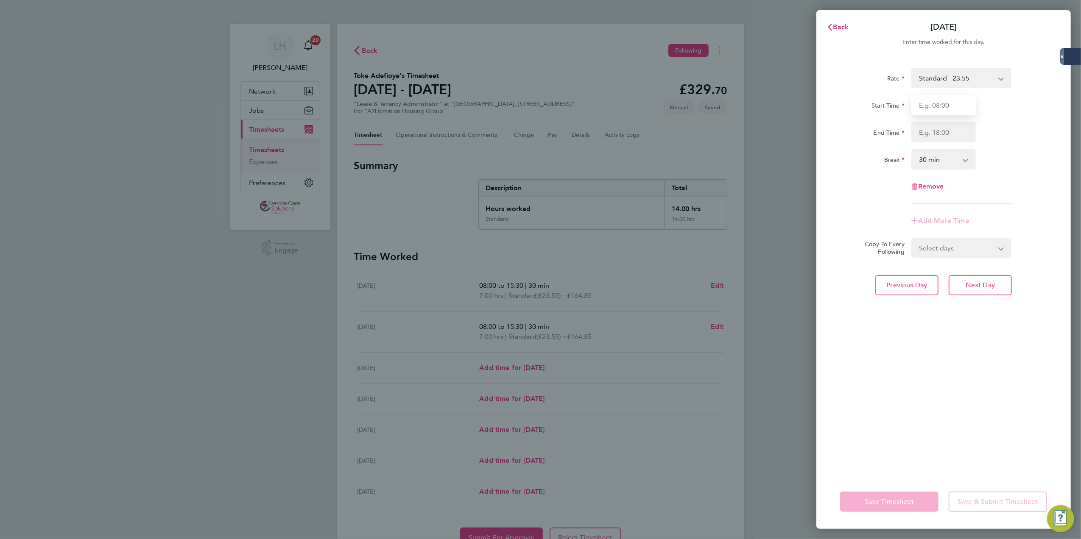
click at [937, 112] on input "Start Time" at bounding box center [943, 105] width 64 height 20
type input "08:00"
type input "19:00"
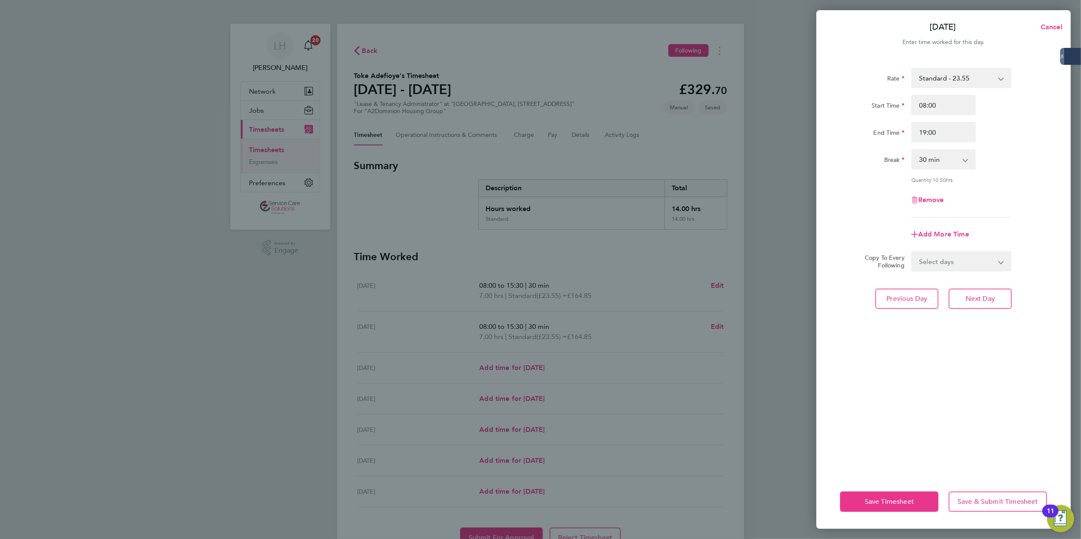
click at [1027, 207] on app-timesheet-line-form-group "Rate Standard - 23.55 Start Time 08:00 End Time 19:00 Break 0 min 15 min 30 min…" at bounding box center [943, 156] width 207 height 177
click at [936, 165] on select "0 min 15 min 30 min 45 min 60 min 75 min 90 min" at bounding box center [938, 159] width 53 height 19
select select "60"
click at [912, 150] on select "0 min 15 min 30 min 45 min 60 min 75 min 90 min" at bounding box center [938, 159] width 53 height 19
drag, startPoint x: 972, startPoint y: 263, endPoint x: 973, endPoint y: 269, distance: 5.8
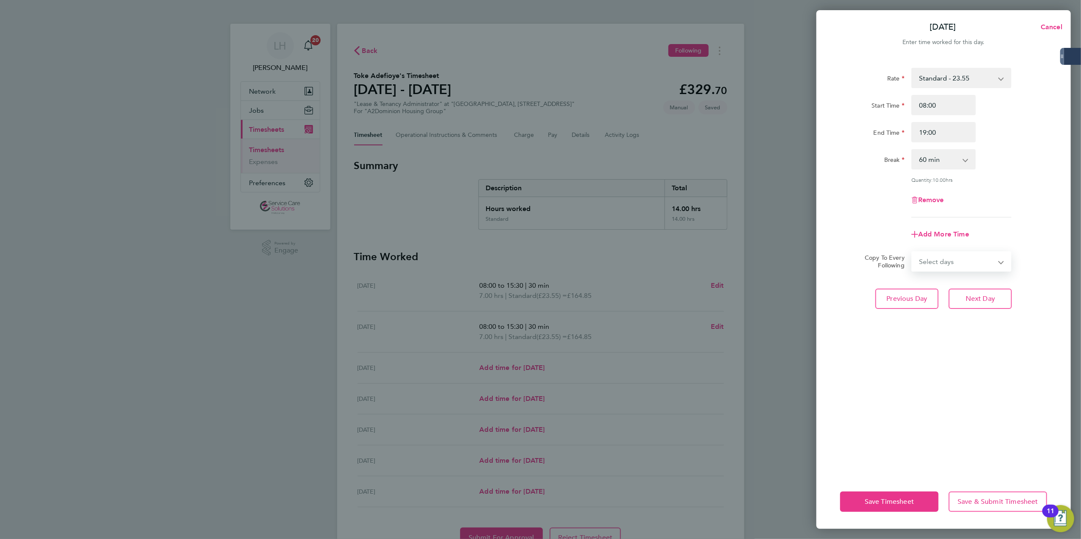
click at [972, 263] on select "Select days Day Weekday (Mon-Fri) Weekend (Sat-Sun) Thursday Friday Saturday Su…" at bounding box center [956, 261] width 89 height 19
select select "THU"
click at [912, 252] on select "Select days Day Weekday (Mon-Fri) Weekend (Sat-Sun) Thursday Friday Saturday Su…" at bounding box center [956, 261] width 89 height 19
select select "2025-08-24"
click at [967, 289] on select "21 Aug 2025 22 Aug 2025 23 Aug 2025 24 Aug 2025" at bounding box center [956, 288] width 88 height 19
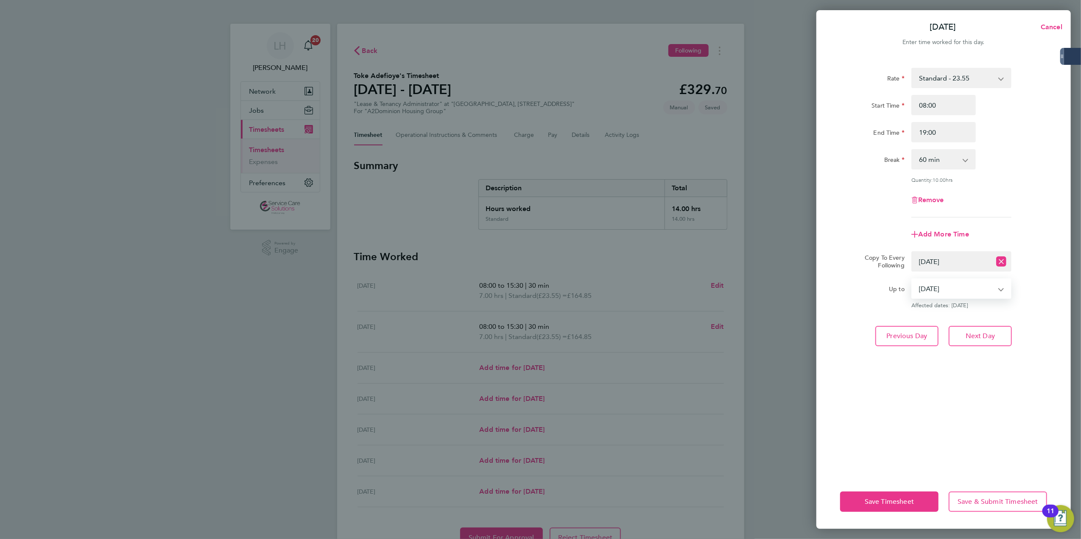
click at [965, 255] on select "Select days Day Weekday (Mon-Fri) Weekend (Sat-Sun) Thursday Friday Saturday Su…" at bounding box center [951, 261] width 79 height 19
click at [912, 252] on select "Select days Day Weekday (Mon-Fri) Weekend (Sat-Sun) Thursday Friday Saturday Su…" at bounding box center [951, 261] width 79 height 19
click at [972, 346] on div "Rate Standard - 23.55 Start Time 08:00 End Time 19:00 Break 0 min 15 min 30 min…" at bounding box center [943, 266] width 254 height 417
click at [976, 340] on button "Next Day" at bounding box center [979, 336] width 63 height 20
select select "0: null"
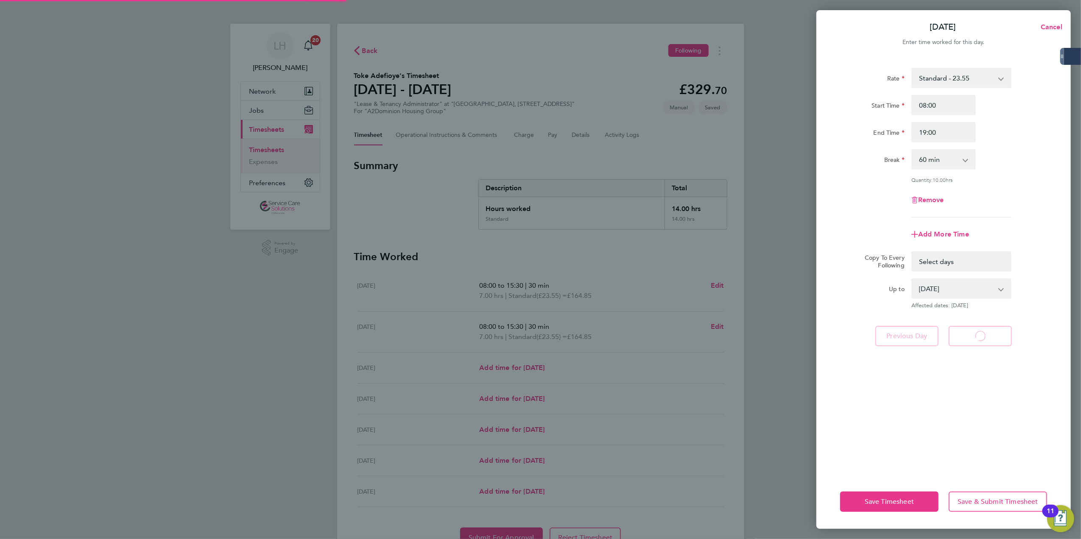
select select "30"
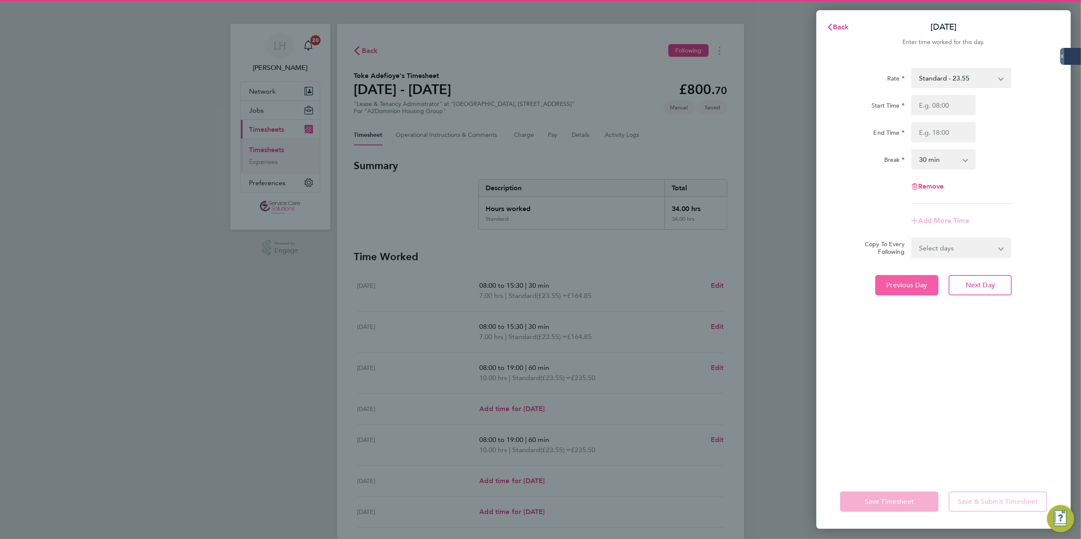
click at [902, 283] on span "Previous Day" at bounding box center [906, 285] width 41 height 8
select select "60"
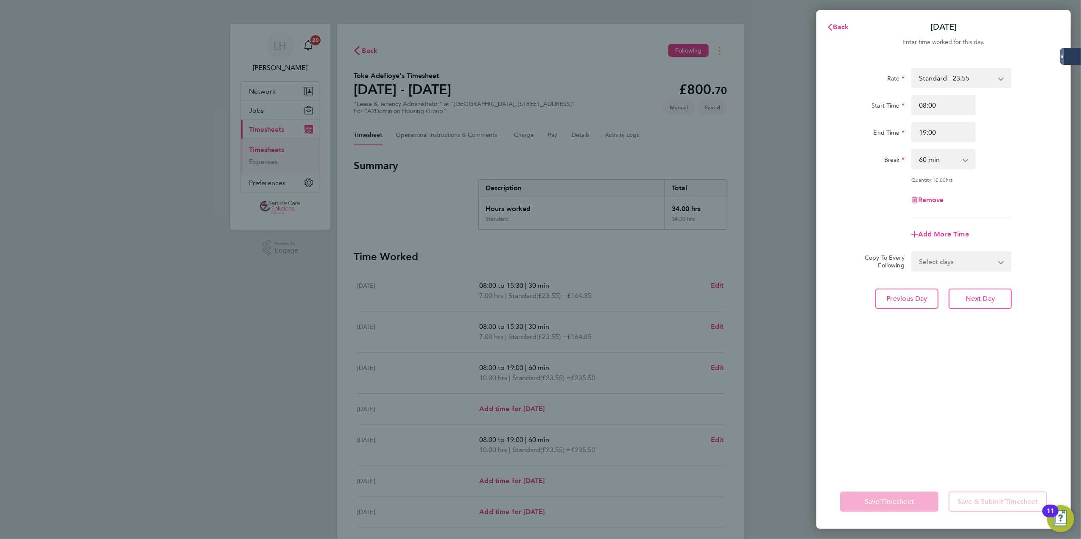
click at [942, 270] on select "Select days Day Weekday (Mon-Fri) Weekend (Sat-Sun) Thursday Friday Saturday Su…" at bounding box center [956, 261] width 89 height 19
select select "THU"
click at [912, 252] on select "Select days Day Weekday (Mon-Fri) Weekend (Sat-Sun) Thursday Friday Saturday Su…" at bounding box center [956, 261] width 89 height 19
select select "2025-08-24"
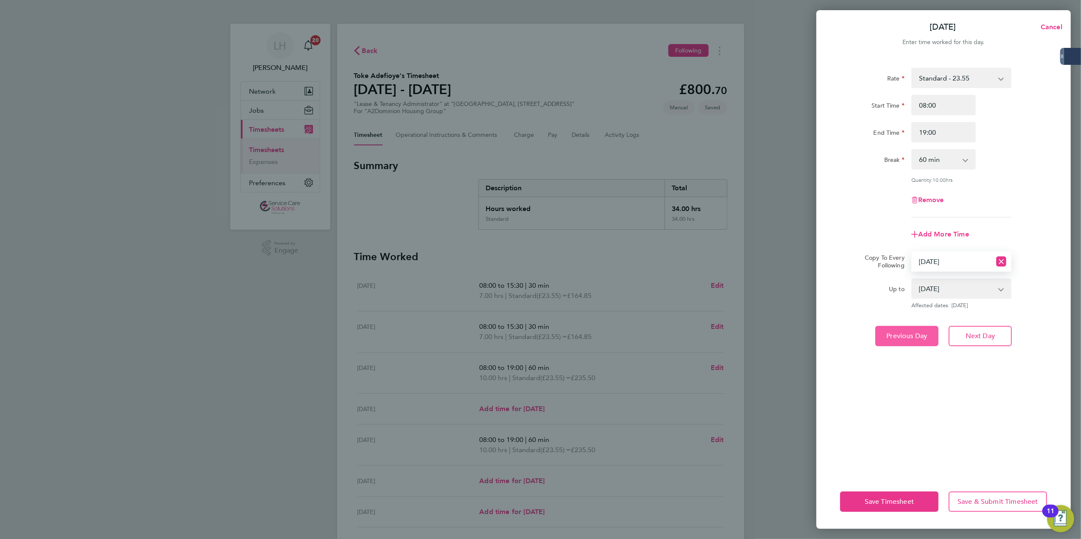
click at [909, 336] on span "Previous Day" at bounding box center [906, 336] width 41 height 8
select select "0: null"
select select "30"
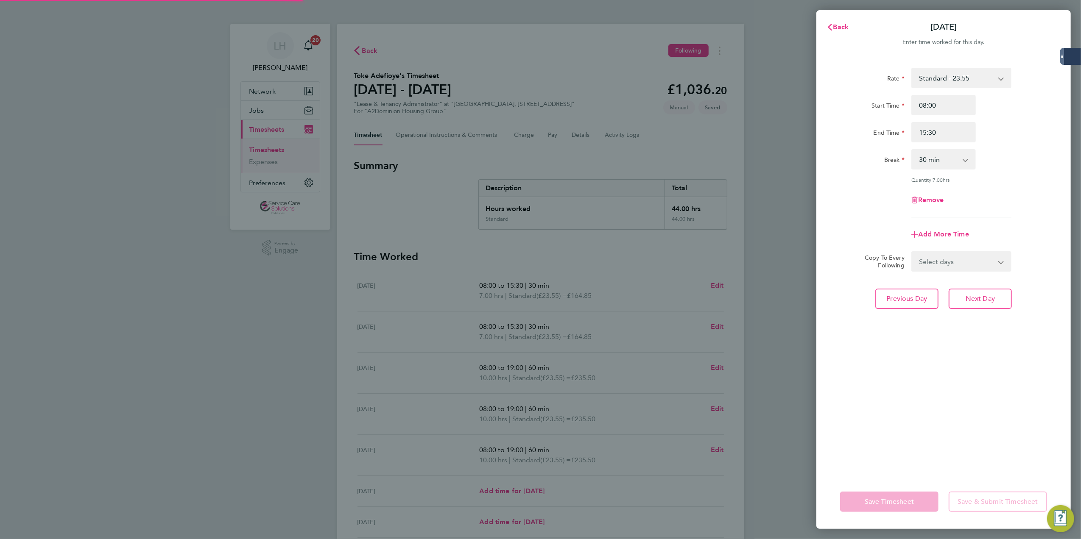
click at [902, 309] on div "Rate Standard - 23.55 Start Time 08:00 End Time 15:30 Break 0 min 15 min 30 min…" at bounding box center [943, 266] width 254 height 417
click at [901, 302] on span "Previous Day" at bounding box center [906, 299] width 41 height 8
select select "30"
click at [901, 302] on app-form-button "Previous Day" at bounding box center [909, 299] width 68 height 20
click at [972, 292] on button "Next Day" at bounding box center [979, 299] width 63 height 20
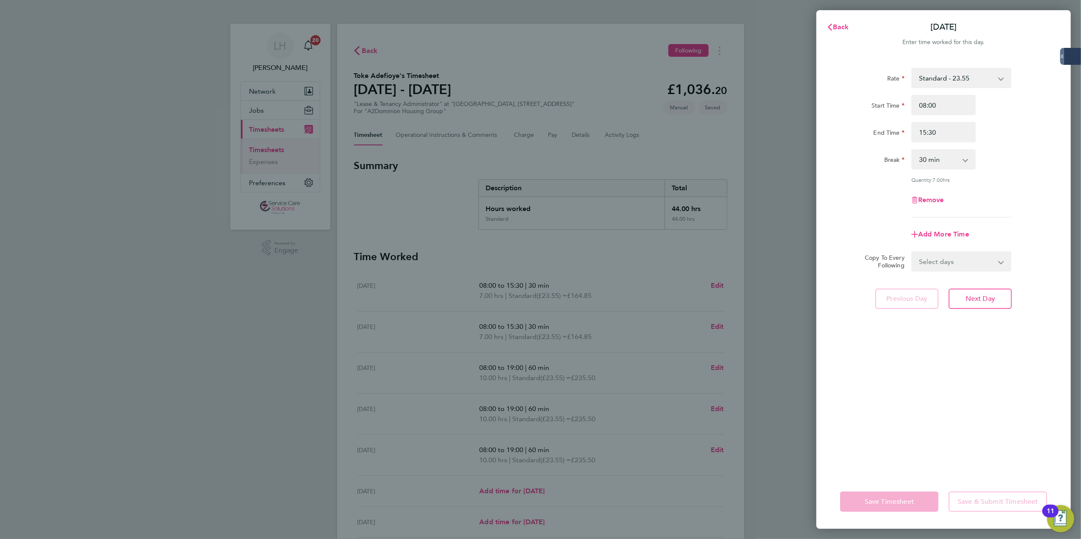
select select "30"
drag, startPoint x: 969, startPoint y: 263, endPoint x: 969, endPoint y: 269, distance: 5.9
click at [969, 263] on select "Select days Day Weekday (Mon-Fri) Weekend (Sat-Sun) Wednesday Thursday Friday S…" at bounding box center [956, 261] width 89 height 19
select select "WED"
click at [912, 252] on select "Select days Day Weekday (Mon-Fri) Weekend (Sat-Sun) Wednesday Thursday Friday S…" at bounding box center [956, 261] width 89 height 19
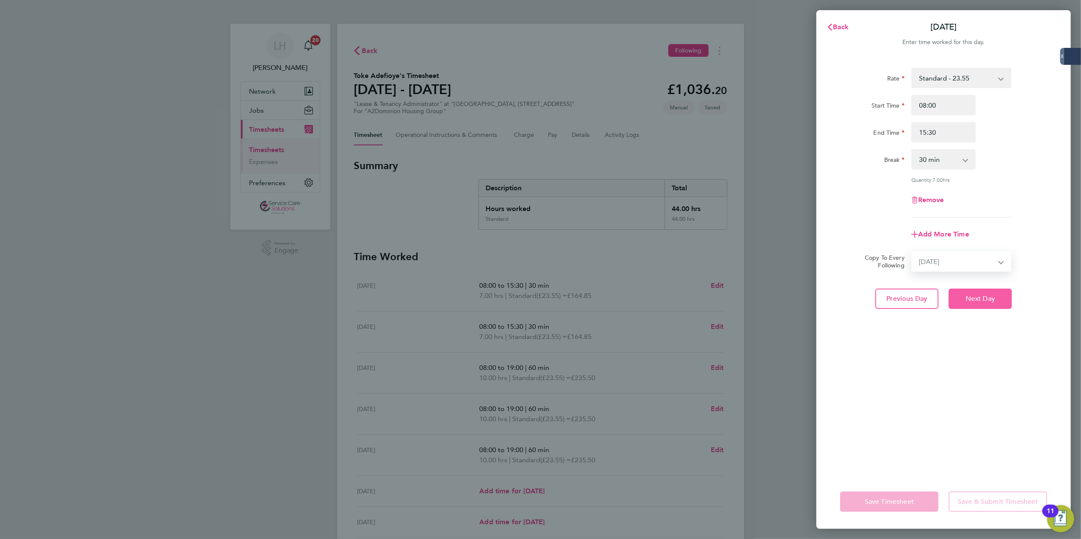
select select "2025-08-24"
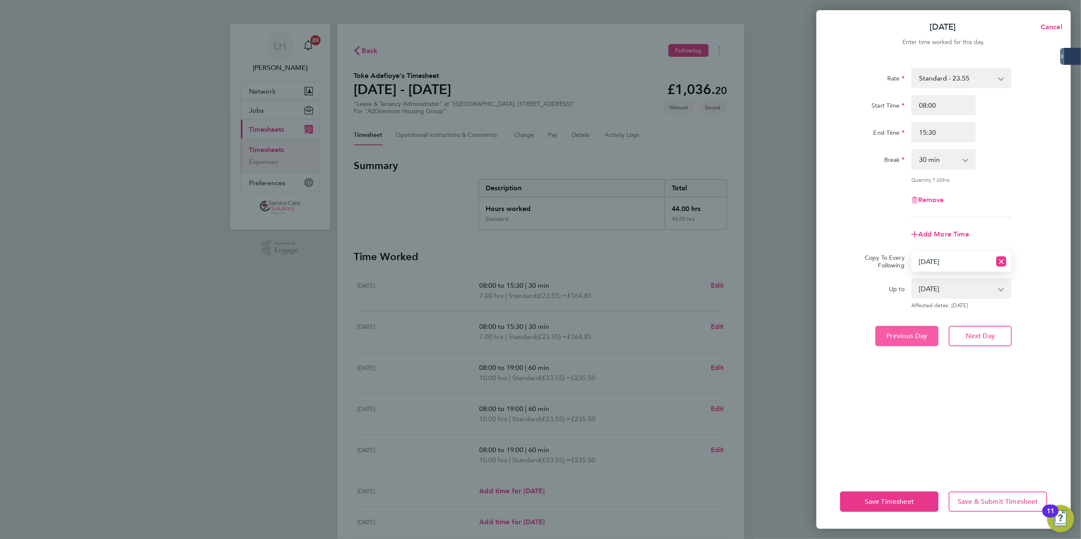
click at [920, 334] on span "Previous Day" at bounding box center [906, 336] width 41 height 8
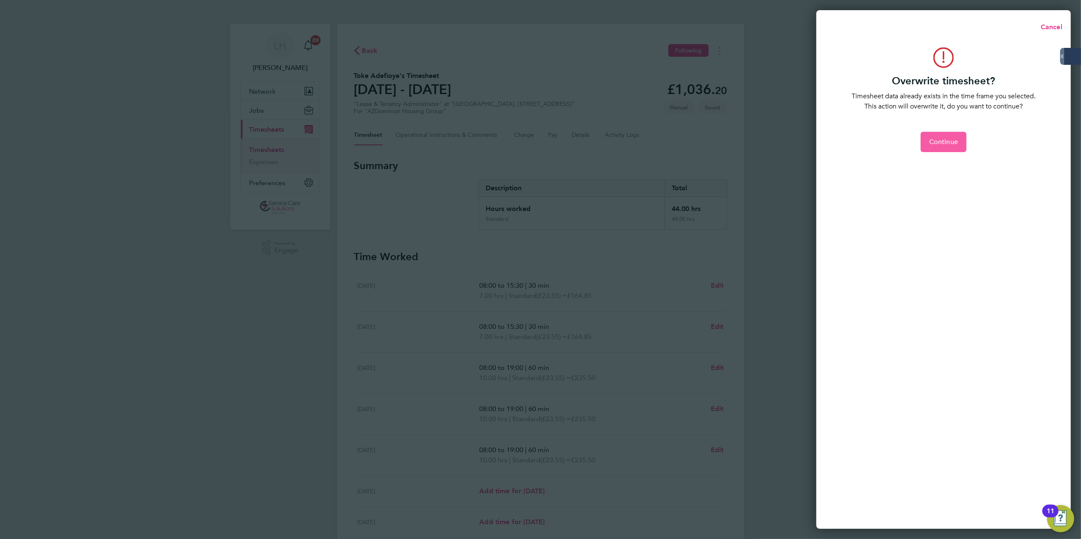
click at [948, 138] on span "Continue" at bounding box center [943, 142] width 29 height 8
select select "0: null"
select select "30"
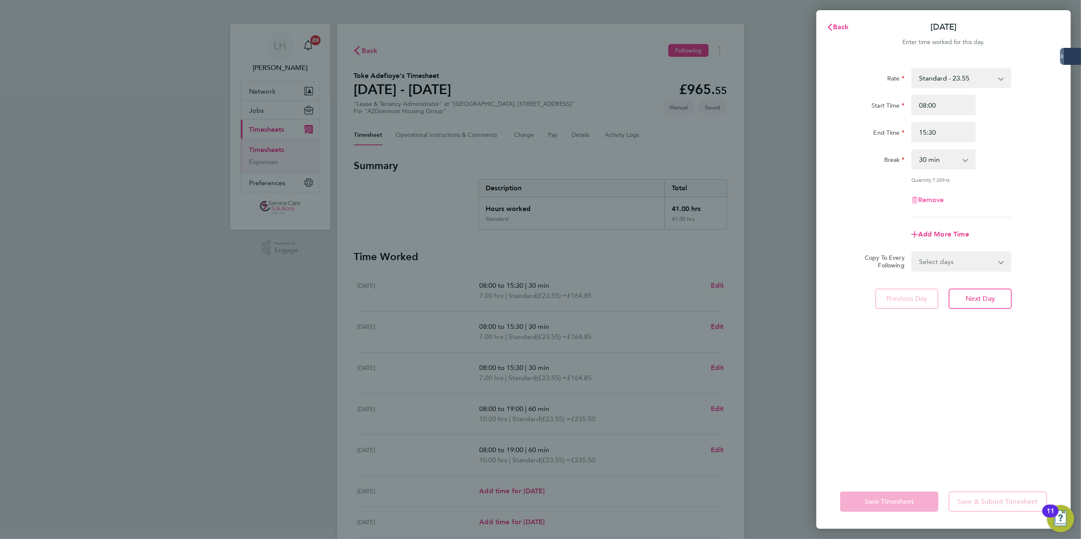
click at [928, 201] on span "Remove" at bounding box center [931, 200] width 26 height 8
select select "null"
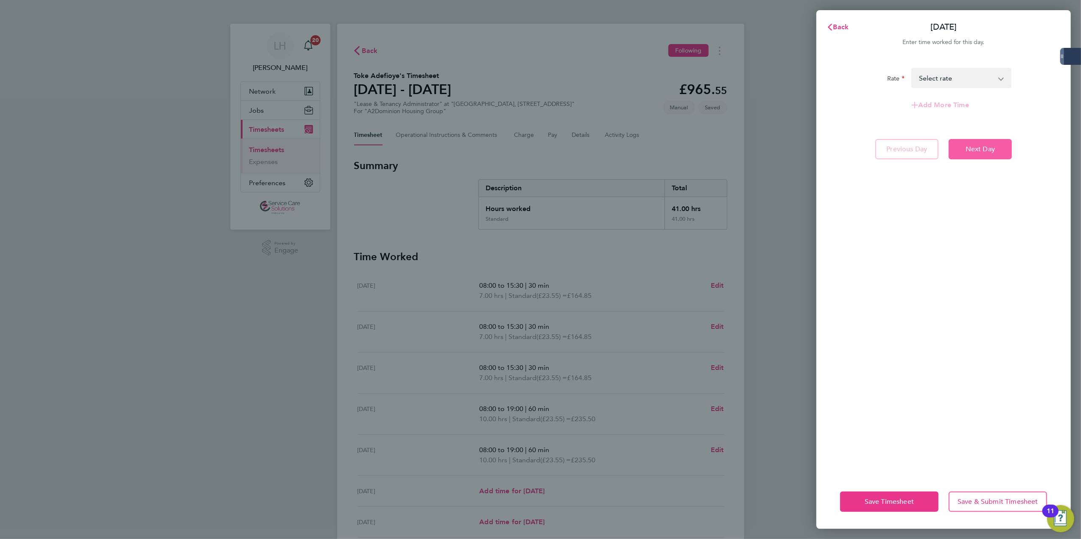
click at [970, 153] on button "Next Day" at bounding box center [979, 149] width 63 height 20
select select "30"
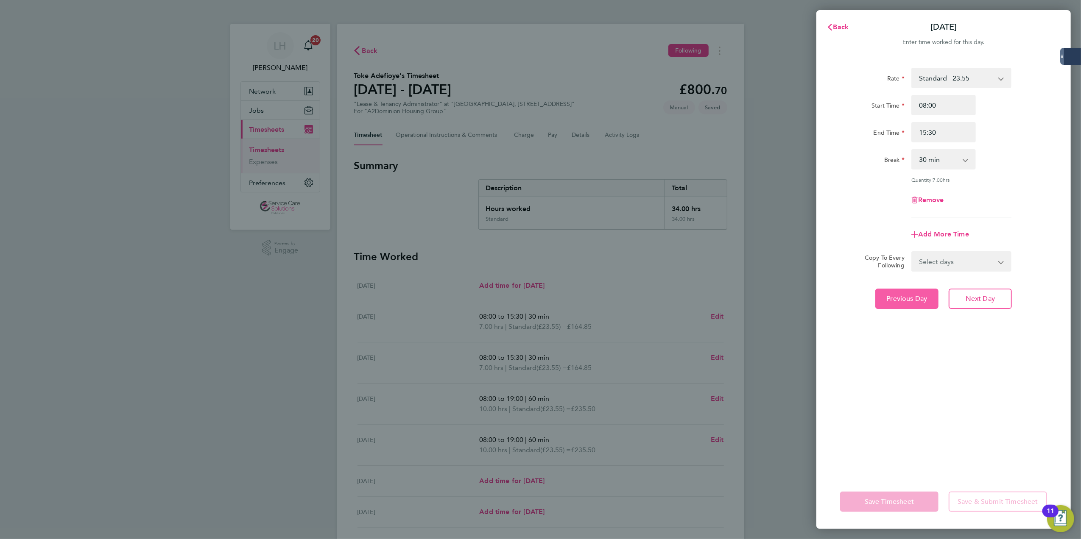
click at [919, 299] on span "Previous Day" at bounding box center [906, 299] width 41 height 8
select select "30"
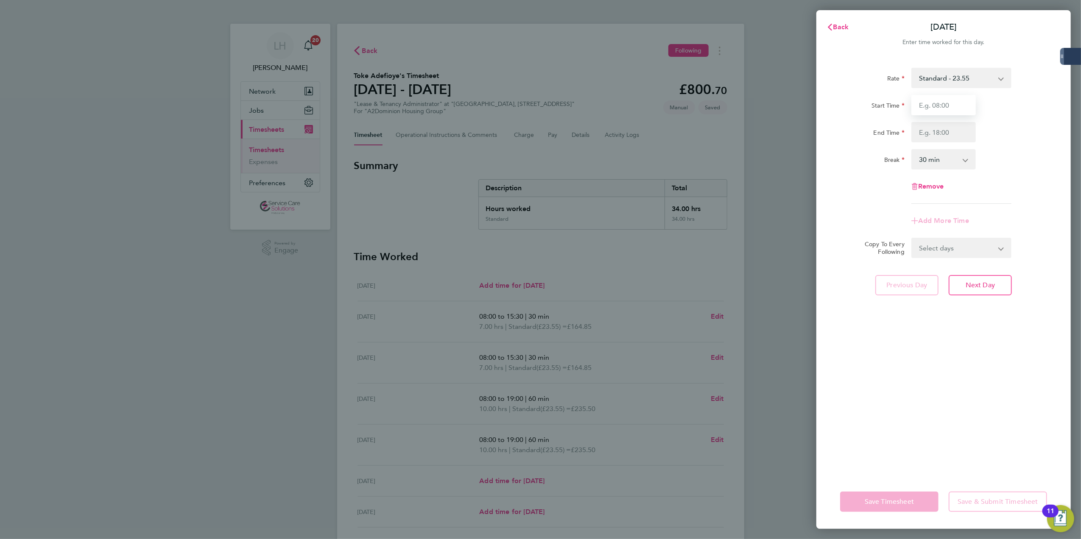
click at [925, 110] on input "Start Time" at bounding box center [943, 105] width 64 height 20
type input "08:00"
type input "15:30"
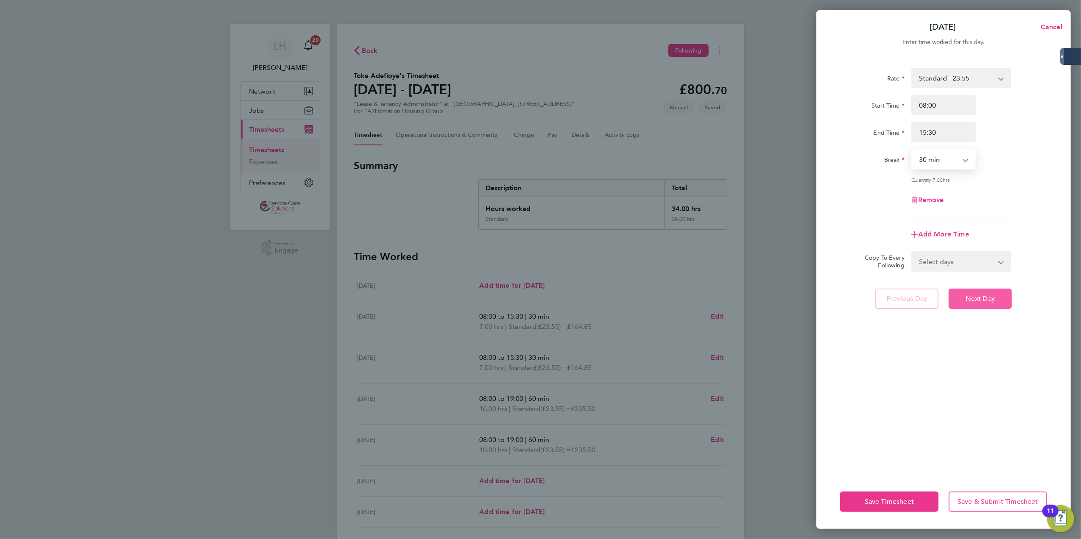
click at [975, 298] on span "Next Day" at bounding box center [979, 299] width 29 height 8
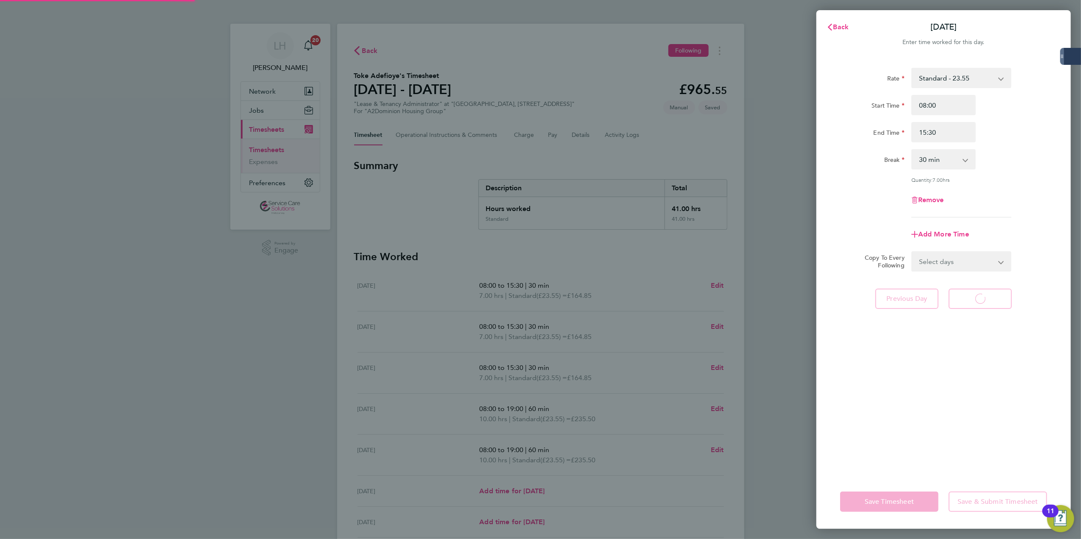
select select "30"
click at [986, 295] on span "Next Day" at bounding box center [979, 299] width 29 height 8
select select "30"
click at [987, 295] on span "Next Day" at bounding box center [979, 299] width 29 height 8
select select "60"
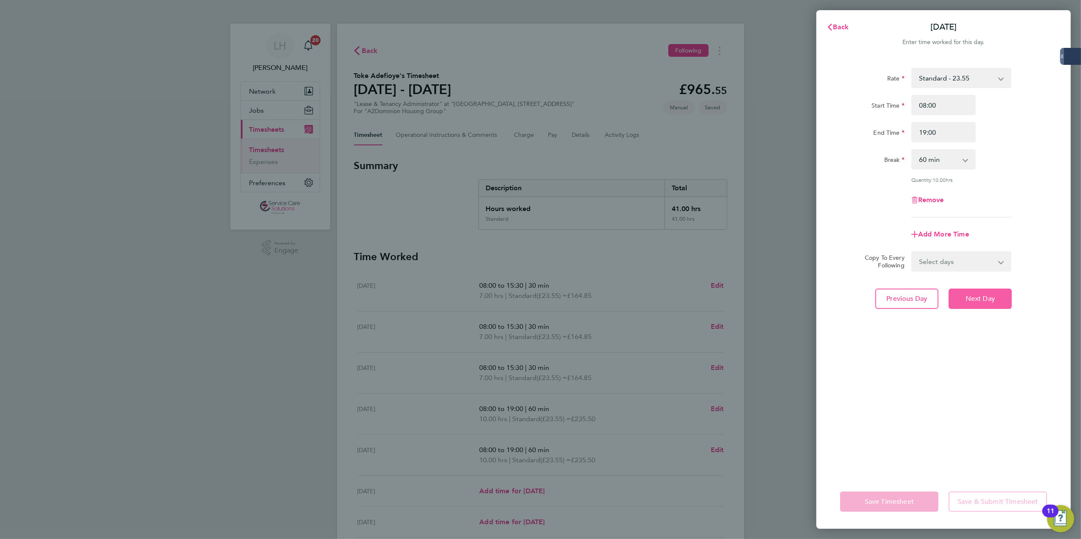
click at [987, 295] on span "Next Day" at bounding box center [979, 299] width 29 height 8
select select "60"
click at [987, 295] on span "Next Day" at bounding box center [979, 299] width 29 height 8
select select "30"
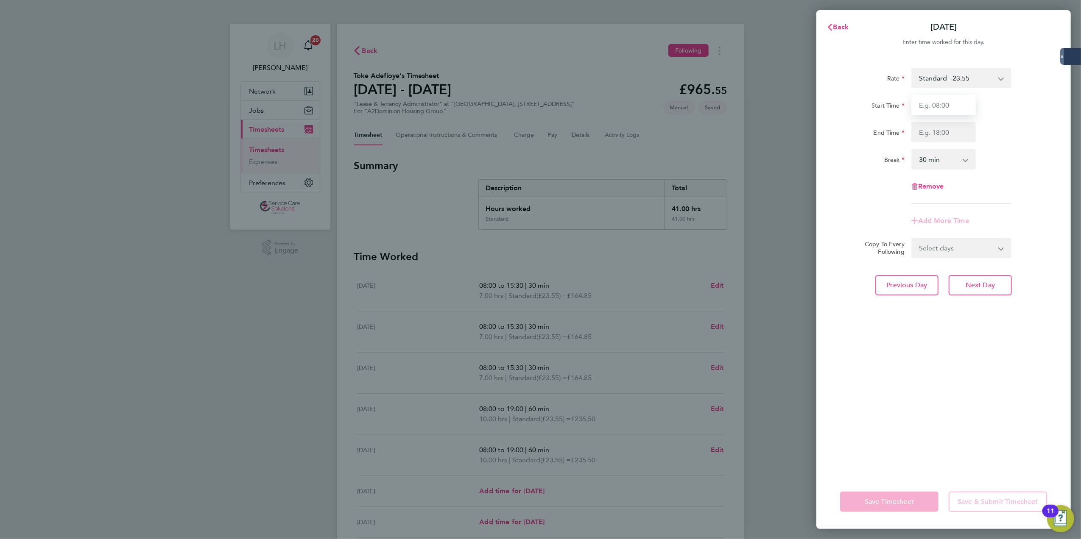
click at [960, 102] on input "Start Time" at bounding box center [943, 105] width 64 height 20
type input "08:00"
type input "17:00"
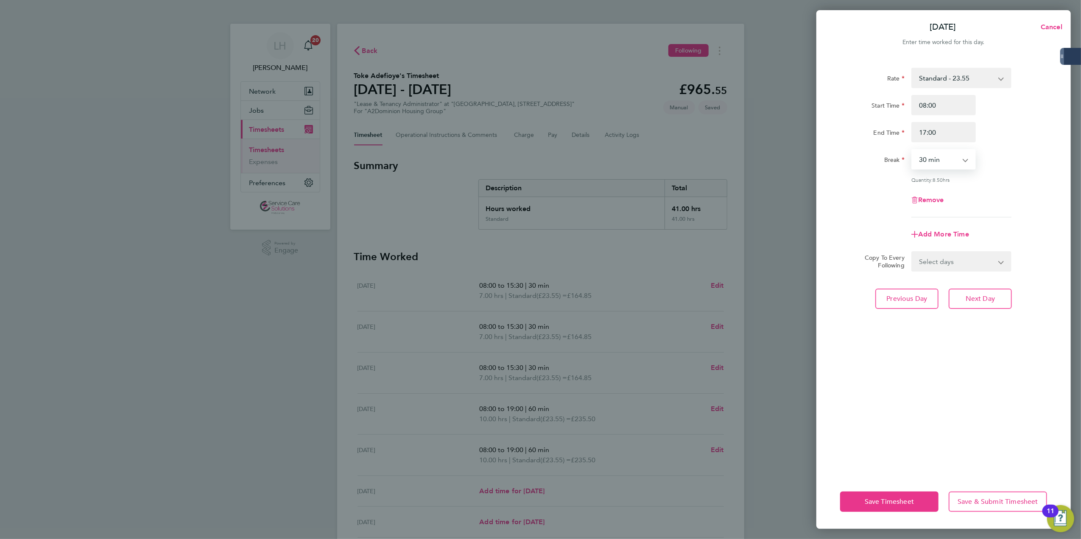
select select "60"
drag, startPoint x: 949, startPoint y: 260, endPoint x: 986, endPoint y: 326, distance: 75.2
click at [949, 260] on select "Select days Sunday" at bounding box center [956, 261] width 89 height 19
select select "SUN"
click at [912, 252] on select "Select days Sunday" at bounding box center [956, 261] width 89 height 19
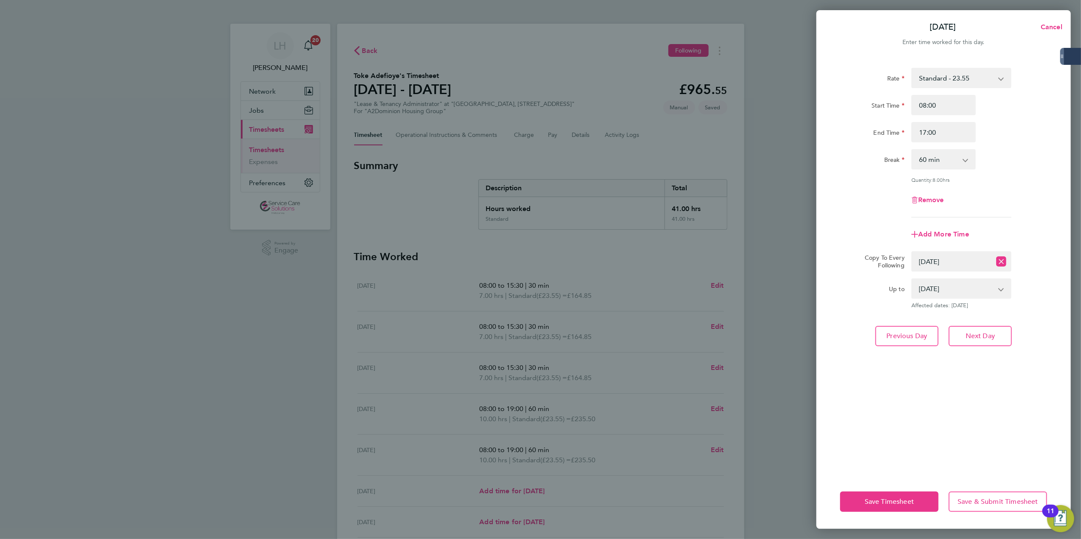
click at [974, 322] on div "Rate Standard - 23.55 Start Time 08:00 End Time 17:00 Break 0 min 15 min 30 min…" at bounding box center [943, 266] width 254 height 417
click at [977, 326] on button "Next Day" at bounding box center [979, 336] width 63 height 20
select select "60"
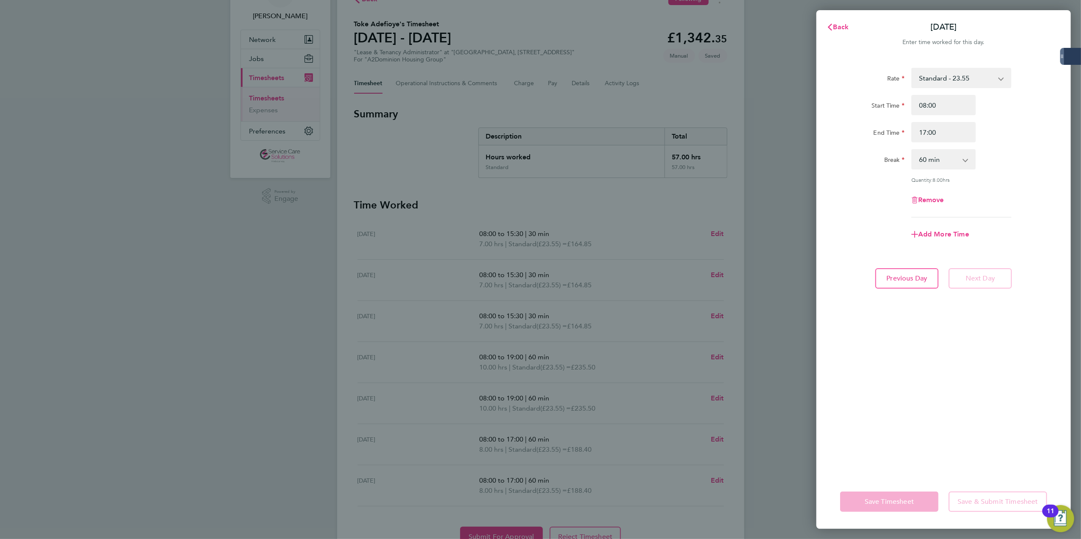
scroll to position [95, 0]
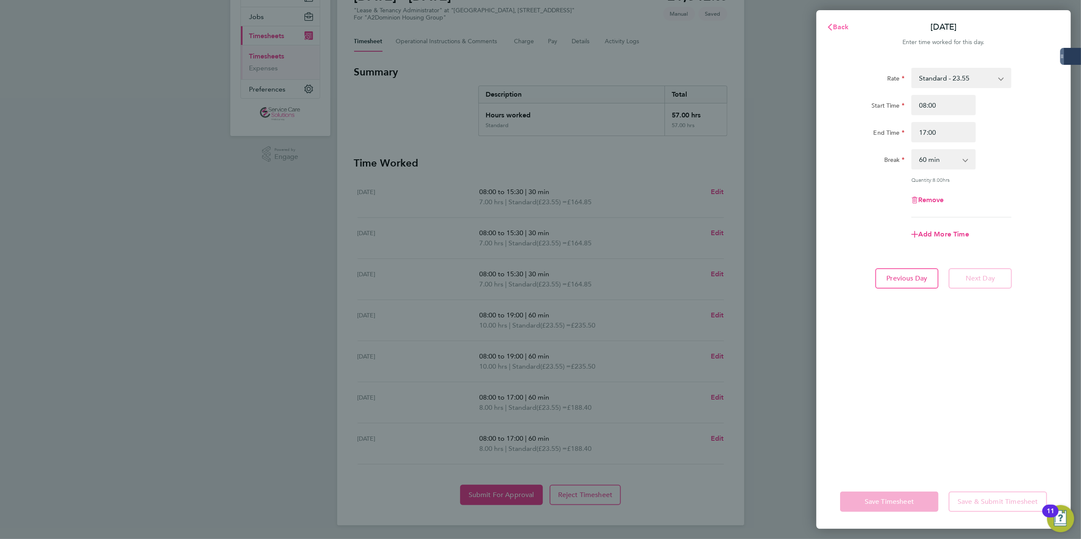
drag, startPoint x: 842, startPoint y: 32, endPoint x: 699, endPoint y: 210, distance: 228.5
click at [842, 31] on button "Back" at bounding box center [837, 27] width 39 height 17
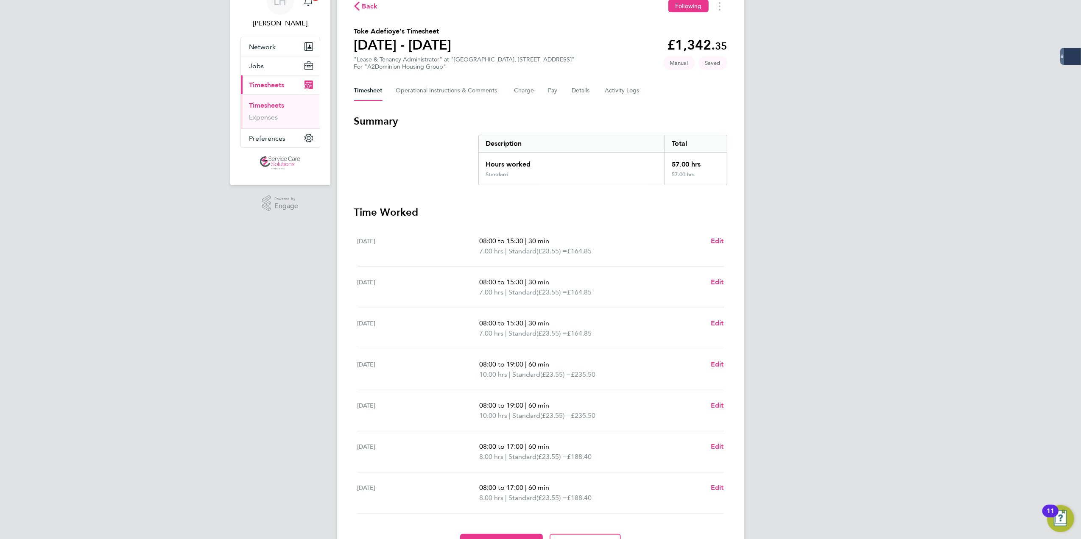
scroll to position [95, 0]
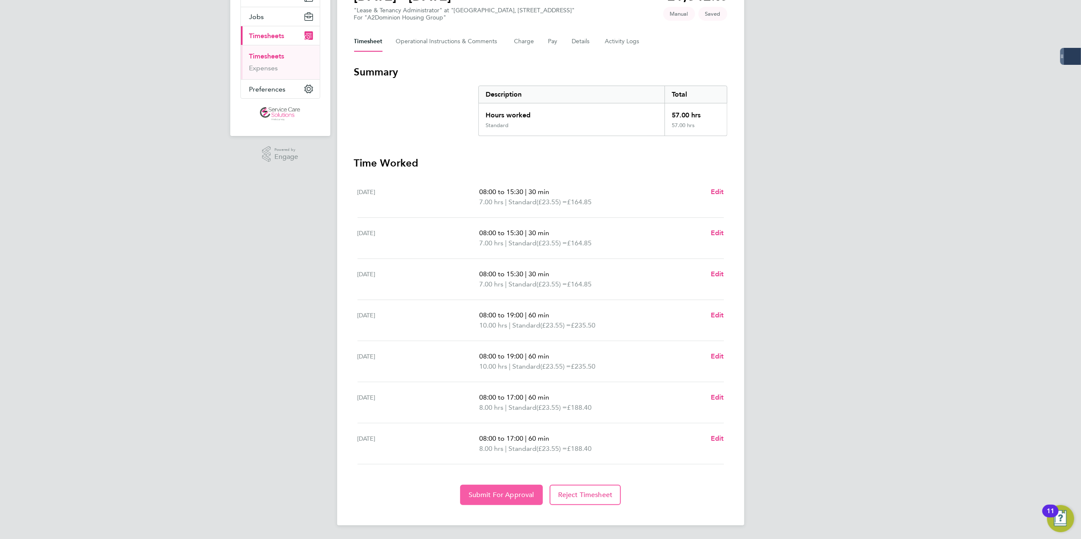
click at [487, 504] on button "Submit For Approval" at bounding box center [501, 495] width 83 height 20
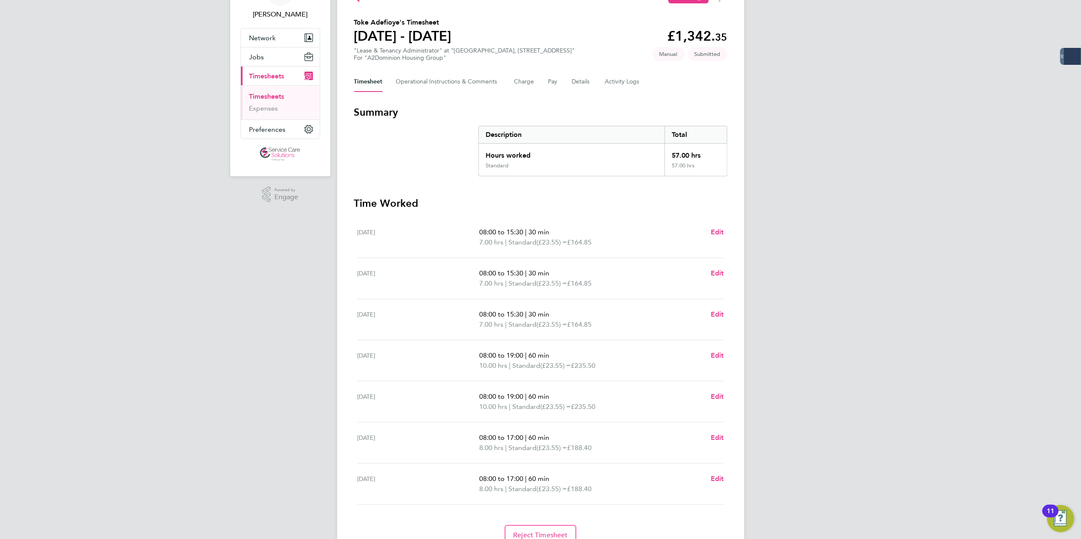
scroll to position [0, 0]
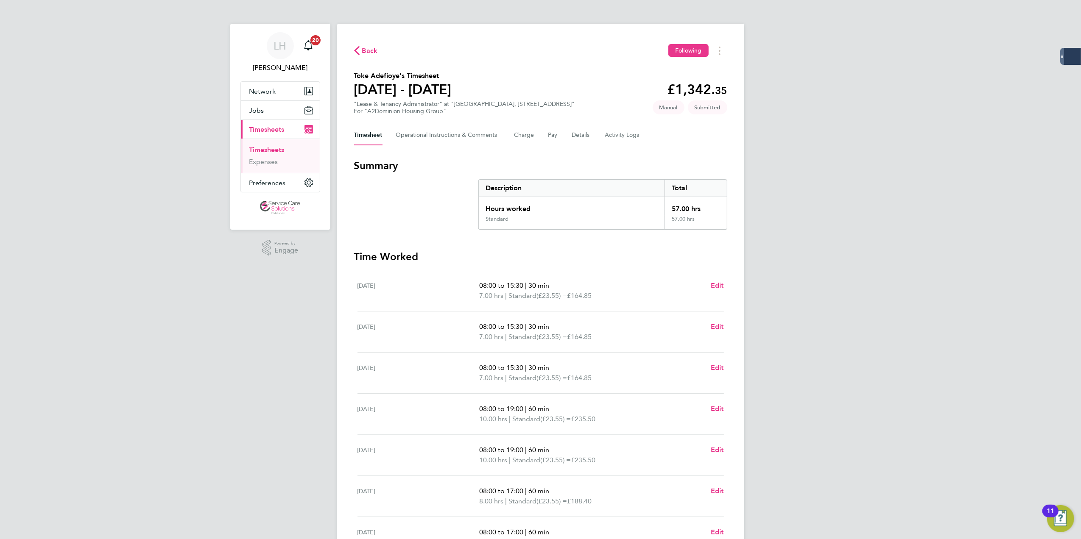
click at [272, 148] on link "Timesheets" at bounding box center [266, 150] width 35 height 8
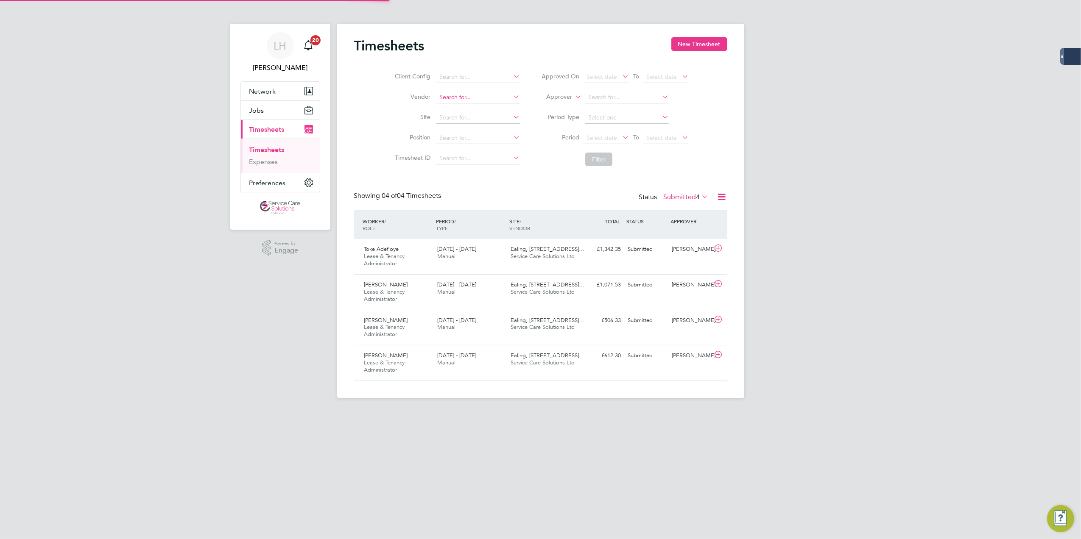
scroll to position [29, 74]
click at [687, 47] on button "New Timesheet" at bounding box center [699, 44] width 56 height 14
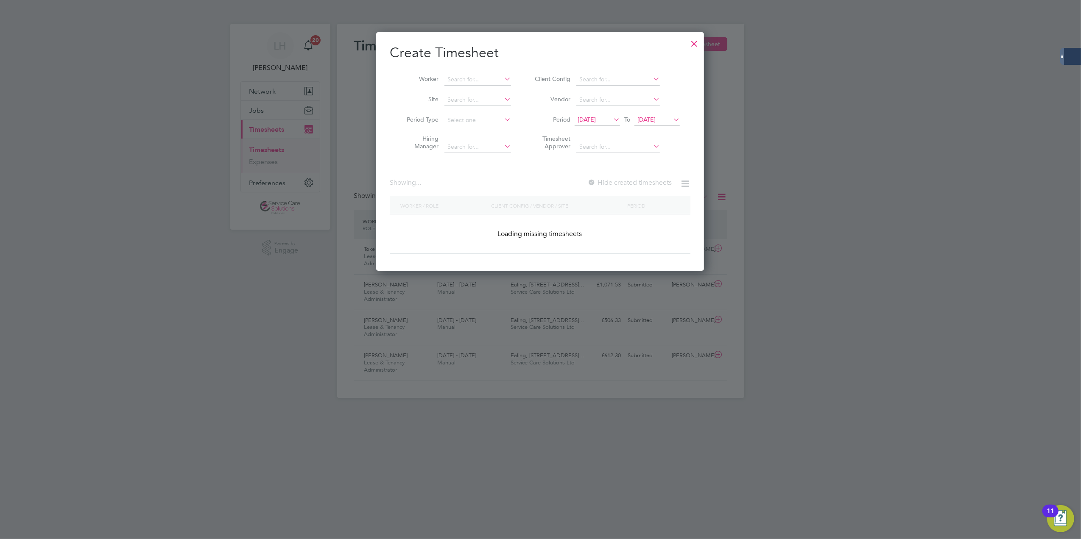
scroll to position [1431, 328]
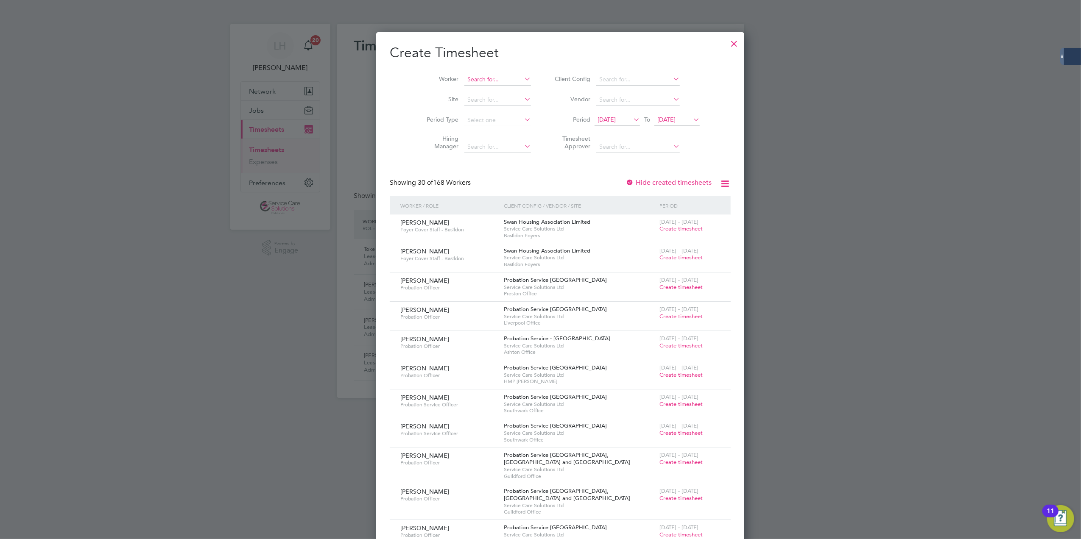
click at [464, 79] on input at bounding box center [497, 80] width 67 height 12
click at [476, 109] on li "Simi Malik" at bounding box center [483, 114] width 79 height 11
type input "[PERSON_NAME]"
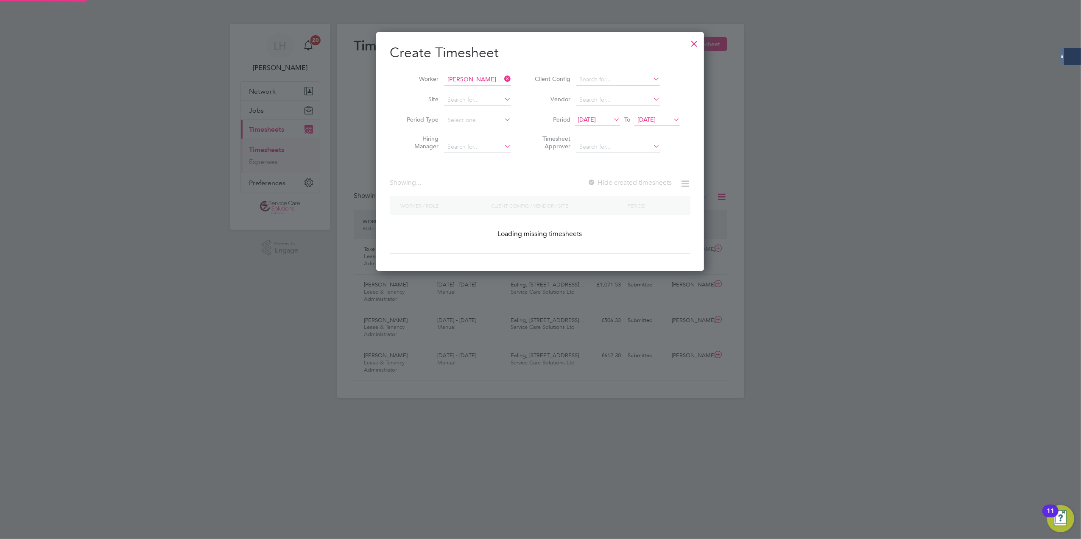
scroll to position [229, 328]
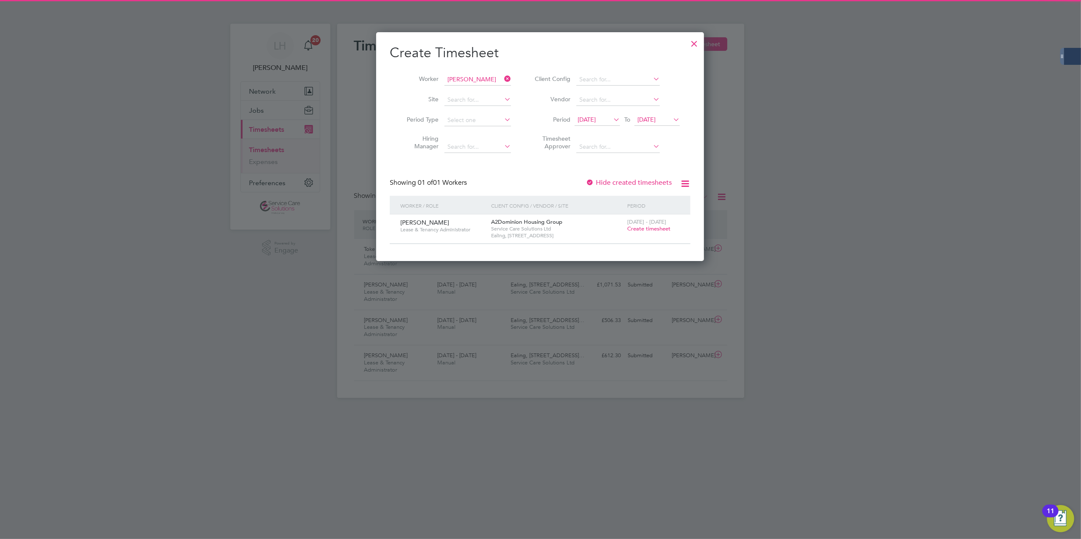
click at [657, 228] on span "Create timesheet" at bounding box center [648, 228] width 43 height 7
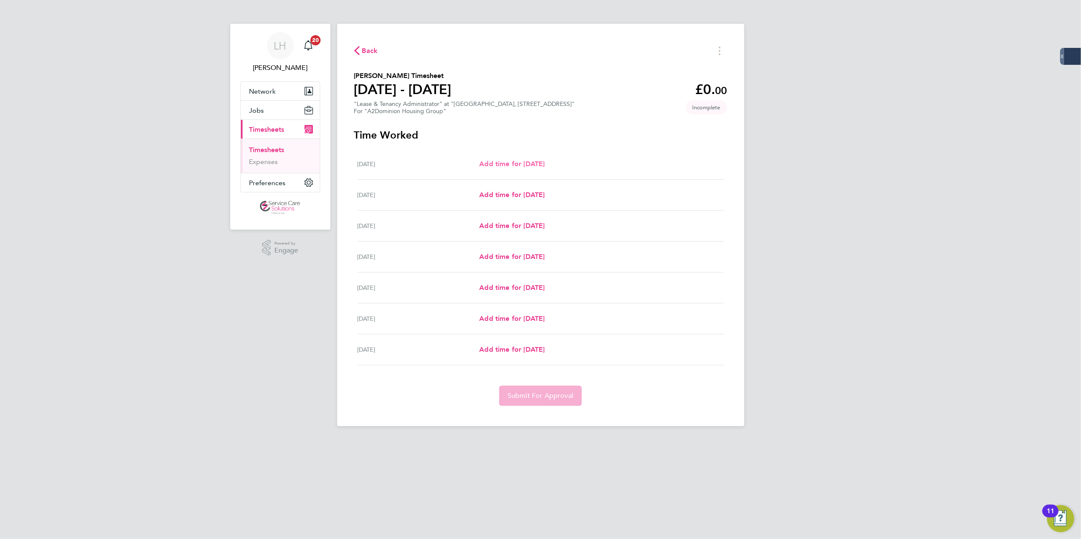
click at [526, 167] on span "Add time for Mon 18 Aug" at bounding box center [511, 164] width 65 height 8
select select "30"
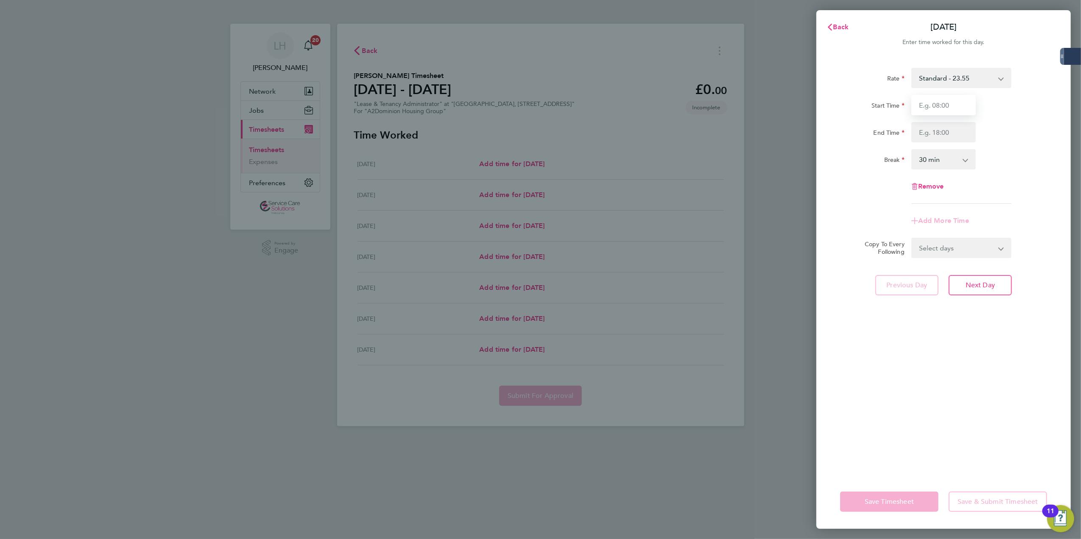
click at [941, 97] on input "Start Time" at bounding box center [943, 105] width 64 height 20
type input "09:00"
type input "17:00"
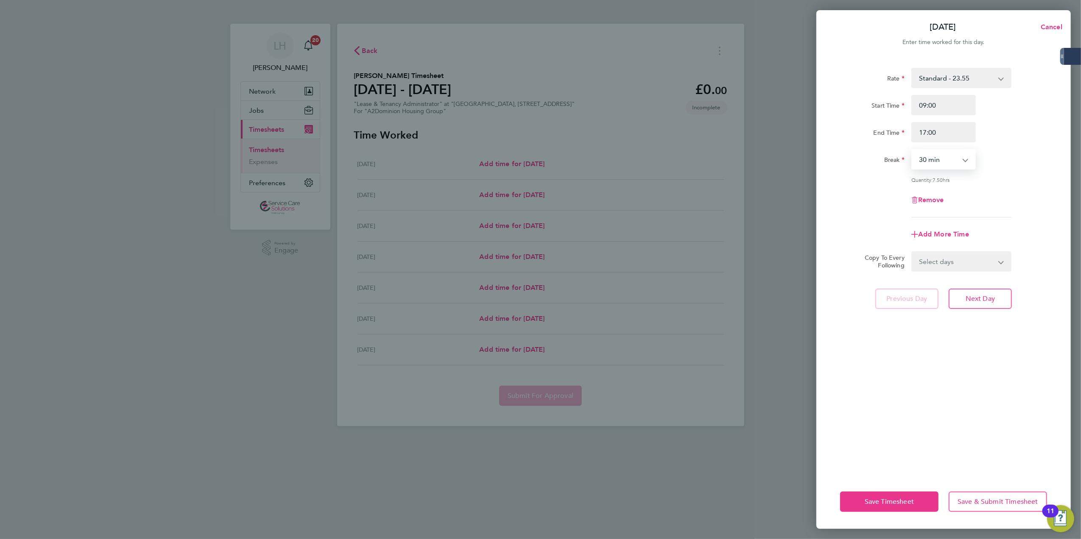
select select "60"
click at [933, 252] on select "Select days Day Weekday (Mon-Fri) Weekend (Sat-Sun) Tuesday Wednesday Thursday …" at bounding box center [956, 261] width 89 height 19
select select "WEEKDAY"
click at [912, 252] on select "Select days Day Weekday (Mon-Fri) Weekend (Sat-Sun) Tuesday Wednesday Thursday …" at bounding box center [956, 261] width 89 height 19
select select "2025-08-24"
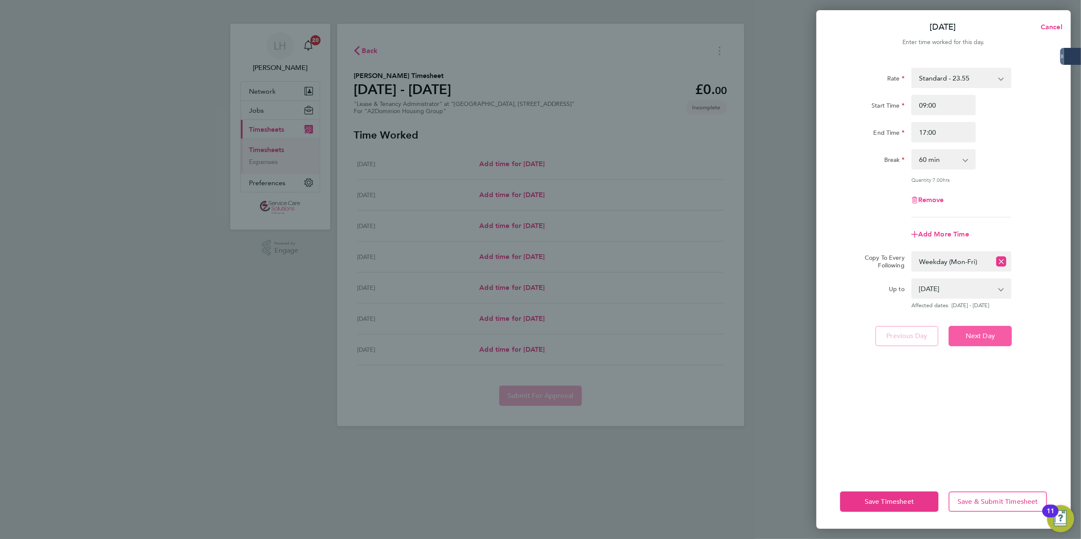
click at [990, 329] on button "Next Day" at bounding box center [979, 336] width 63 height 20
select select "60"
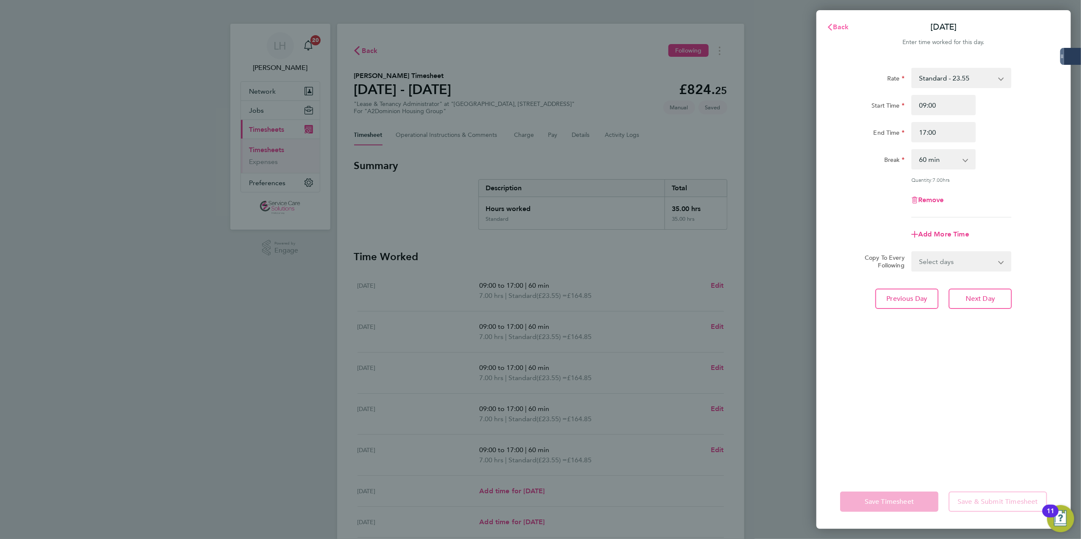
drag, startPoint x: 836, startPoint y: 19, endPoint x: 836, endPoint y: 24, distance: 4.7
click at [837, 19] on button "Back" at bounding box center [837, 27] width 39 height 17
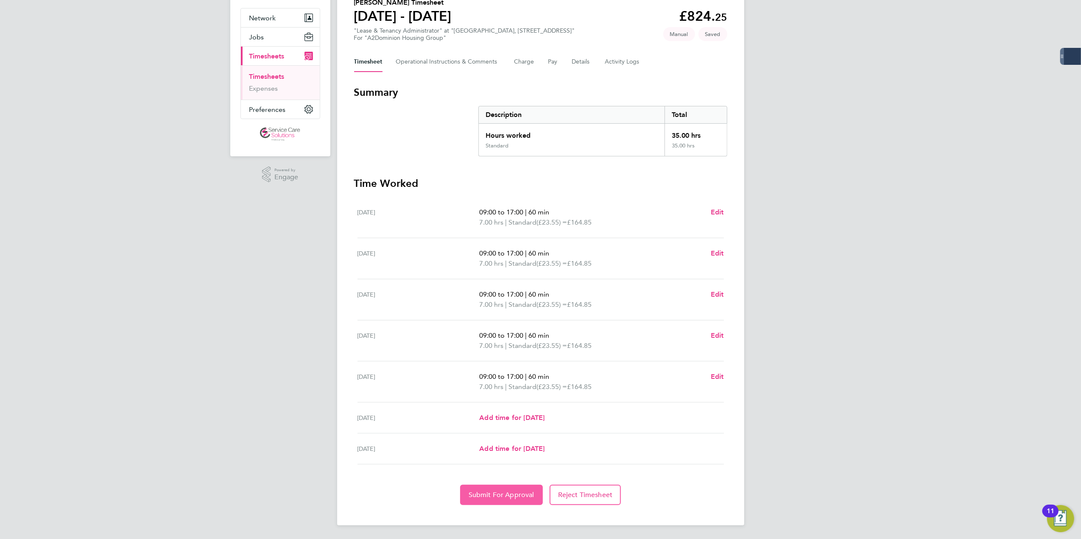
click at [485, 489] on button "Submit For Approval" at bounding box center [501, 495] width 83 height 20
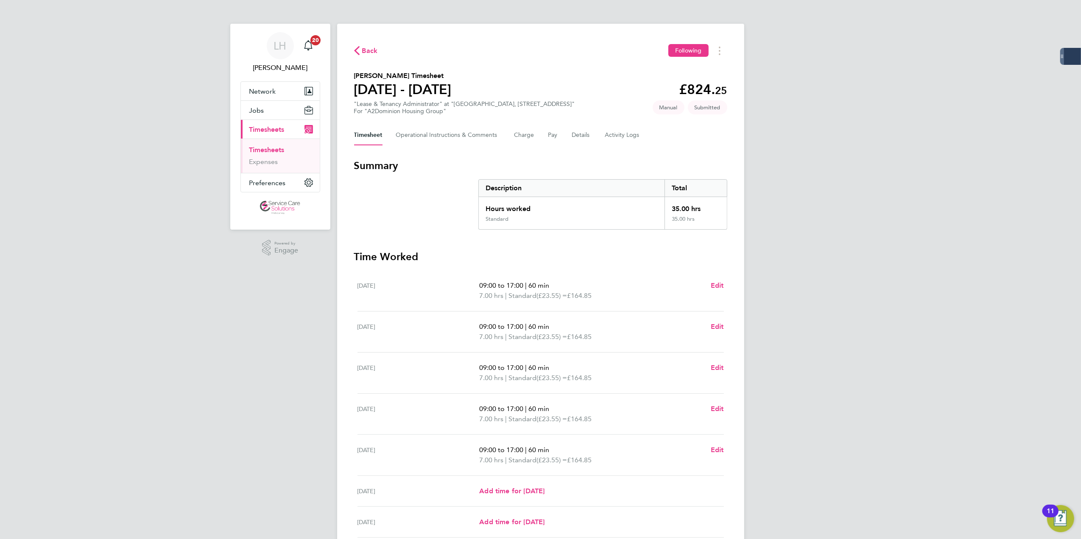
click at [355, 48] on icon "button" at bounding box center [357, 50] width 6 height 9
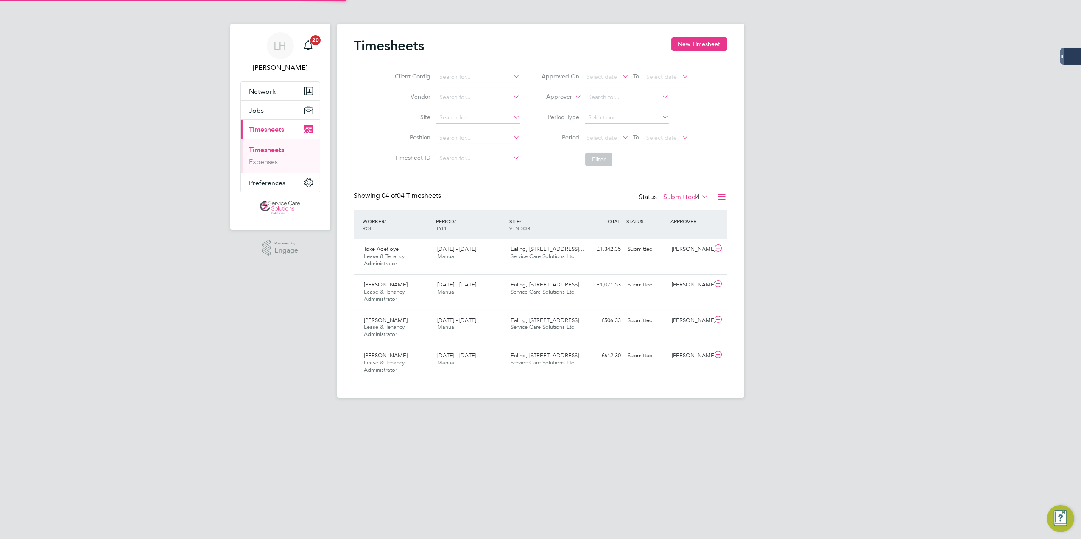
scroll to position [29, 74]
click at [711, 42] on button "New Timesheet" at bounding box center [699, 44] width 56 height 14
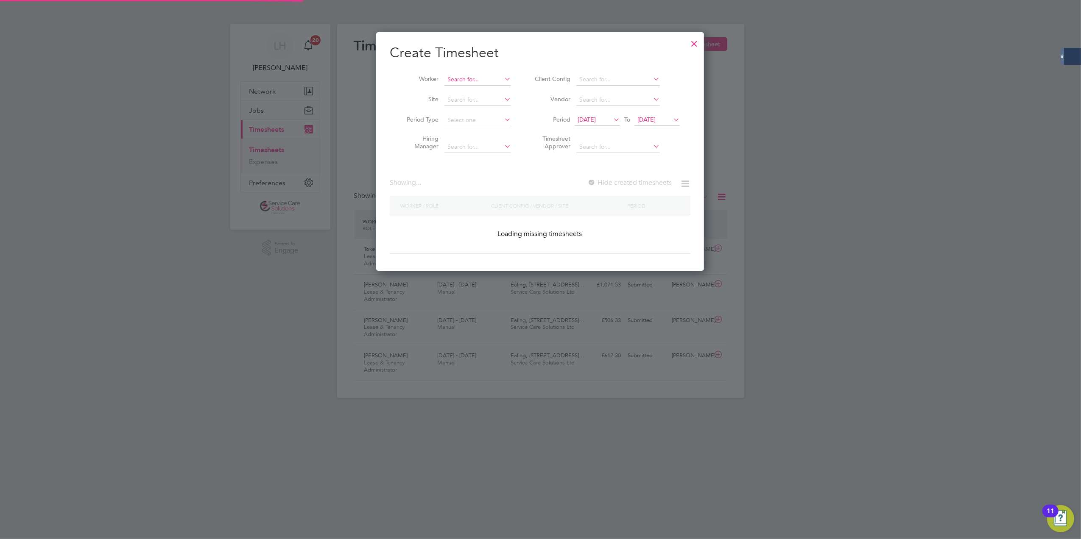
scroll to position [1431, 328]
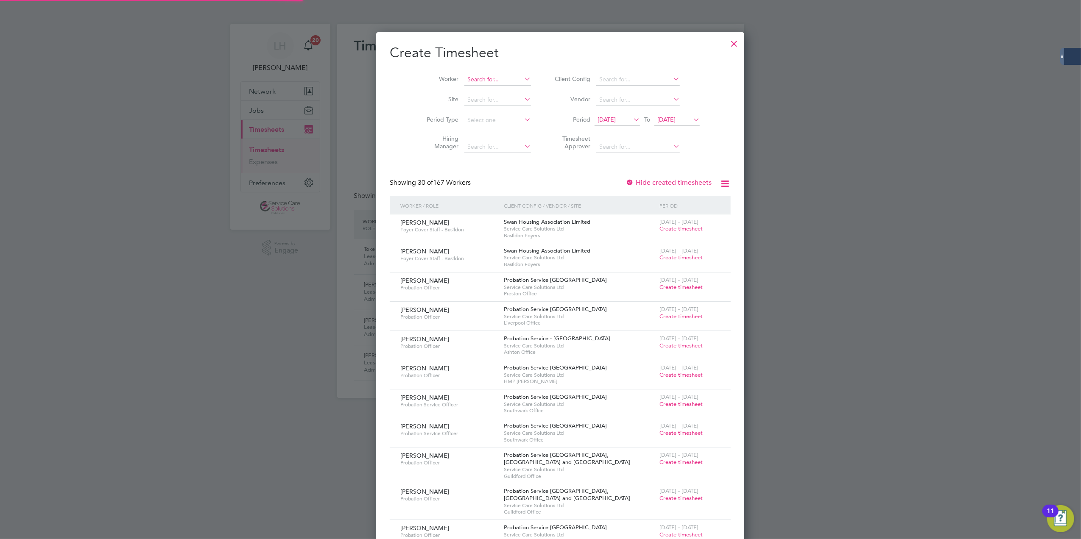
click at [470, 74] on input at bounding box center [497, 80] width 67 height 12
click at [480, 97] on li "Chelsea Mcrickus" at bounding box center [477, 102] width 67 height 11
type input "[PERSON_NAME]"
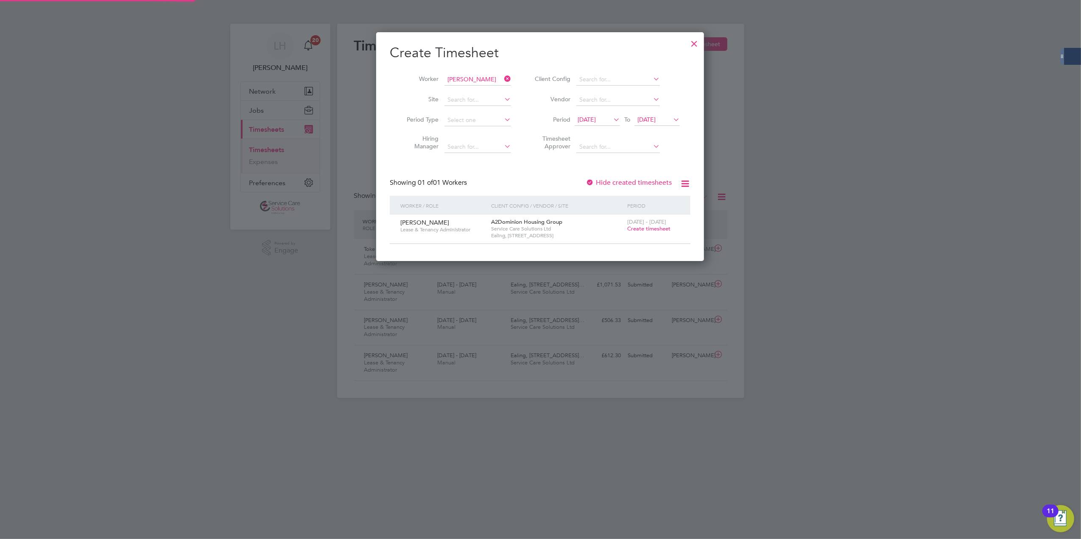
scroll to position [229, 328]
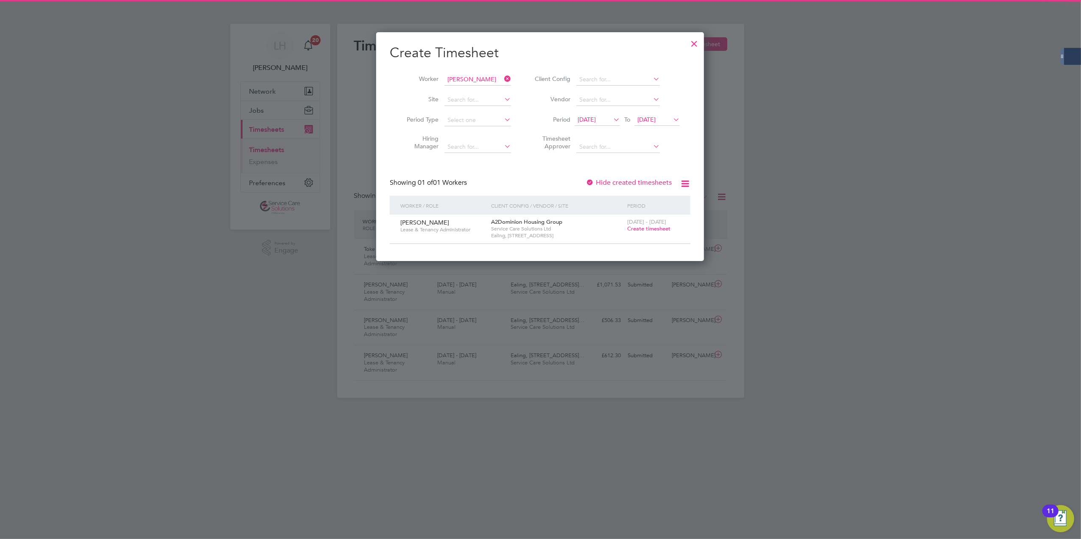
click at [649, 231] on span "Create timesheet" at bounding box center [648, 228] width 43 height 7
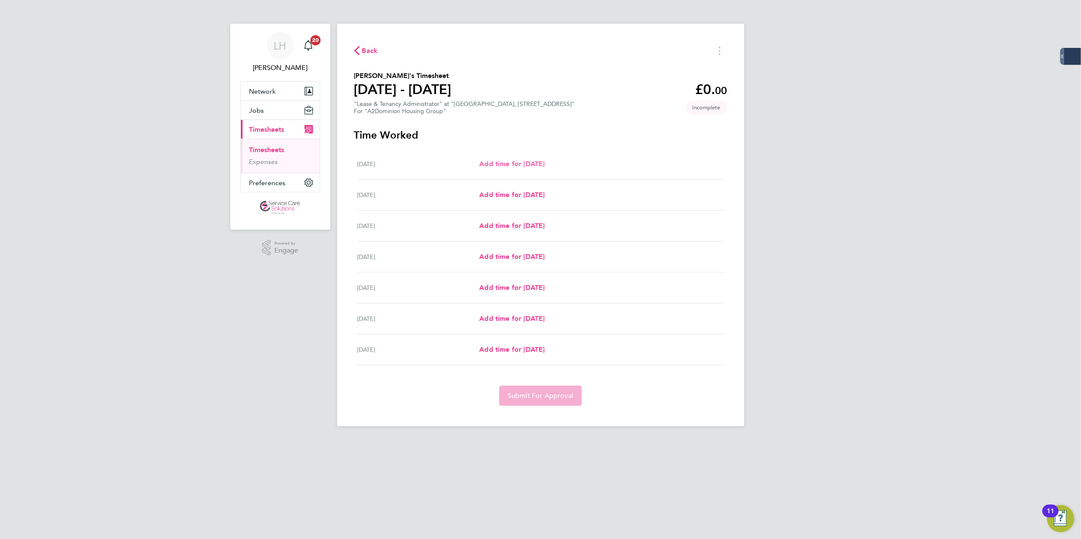
click at [540, 167] on span "Add time for Mon 18 Aug" at bounding box center [511, 164] width 65 height 8
select select "30"
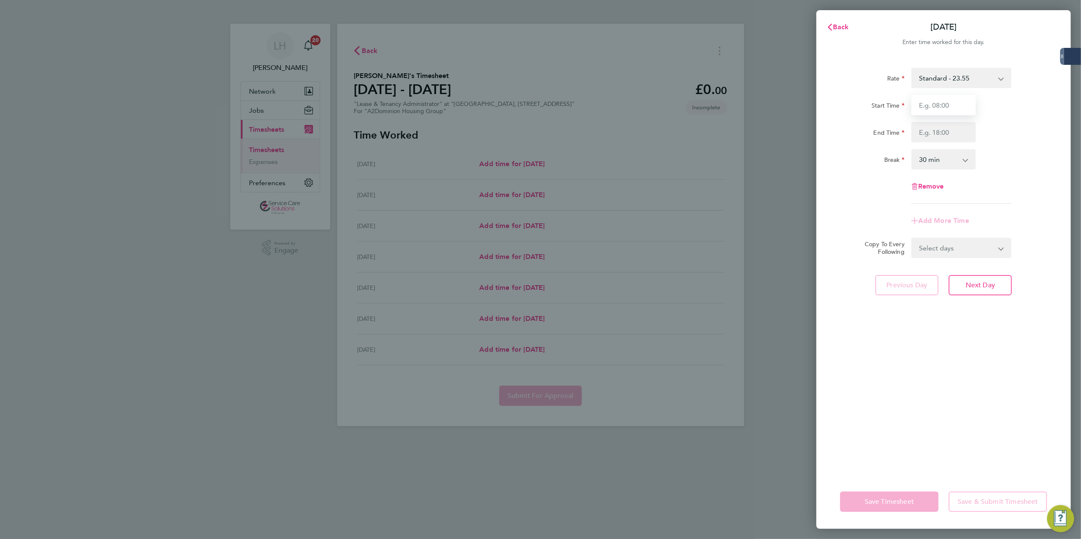
click at [954, 95] on input "Start Time" at bounding box center [943, 105] width 64 height 20
type input "11:00"
type input "17:00"
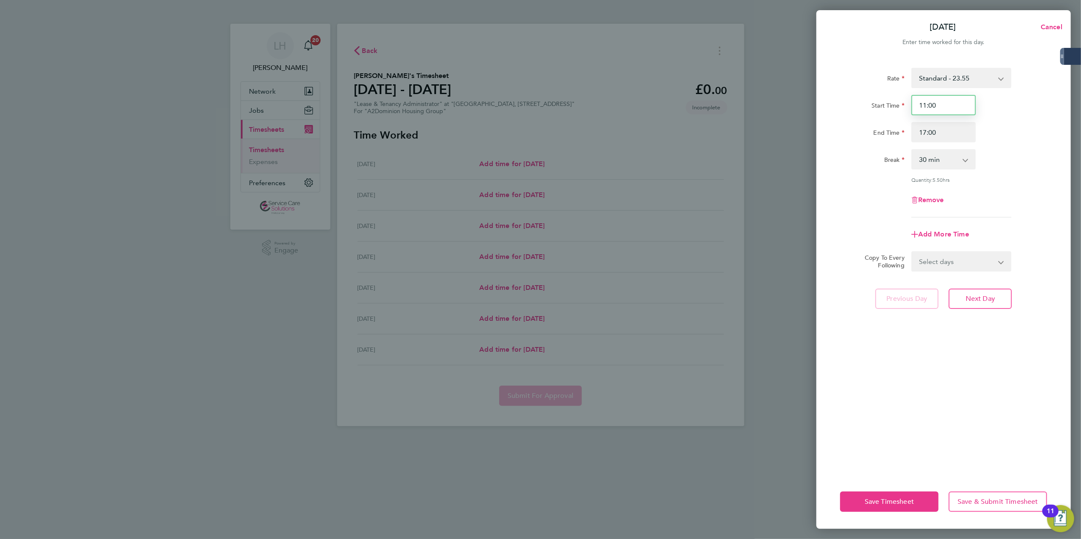
drag, startPoint x: 944, startPoint y: 104, endPoint x: 752, endPoint y: 121, distance: 193.6
click at [752, 121] on div "Mon 18 Aug Cancel Enter time worked for this day. Rate Standard - 23.55 Start T…" at bounding box center [540, 269] width 1081 height 539
type input "10:00"
click at [944, 163] on select "0 min 15 min 30 min 45 min 60 min 75 min 90 min" at bounding box center [938, 159] width 53 height 19
click at [1012, 179] on div "Quantity: 6.50 hrs" at bounding box center [961, 179] width 107 height 7
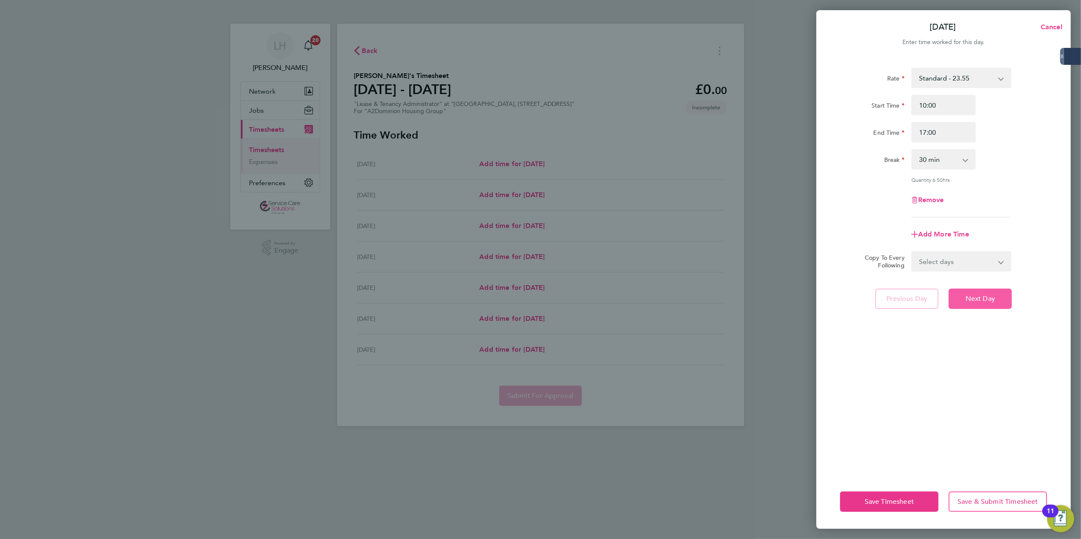
click at [972, 301] on span "Next Day" at bounding box center [979, 299] width 29 height 8
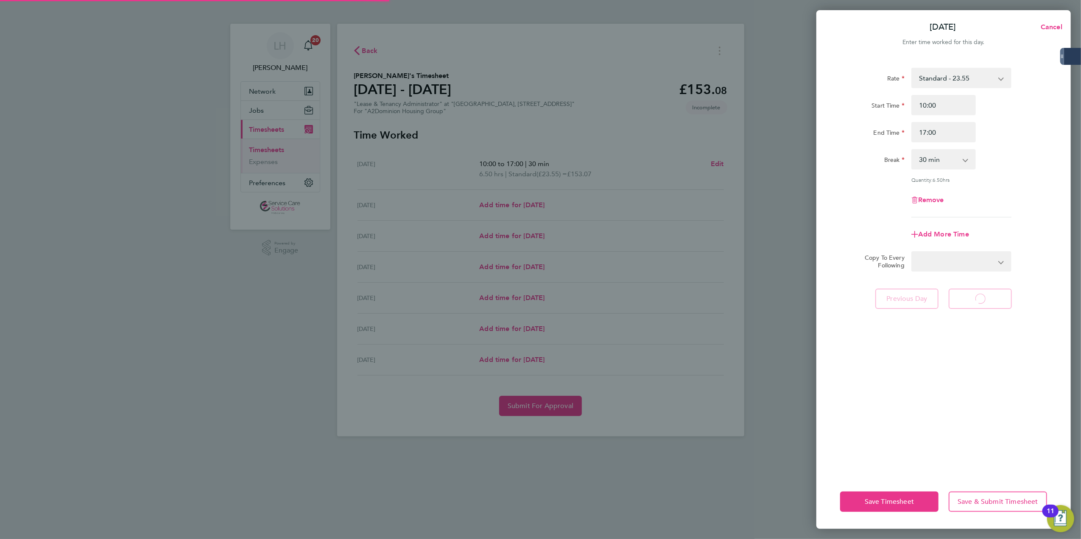
select select "30"
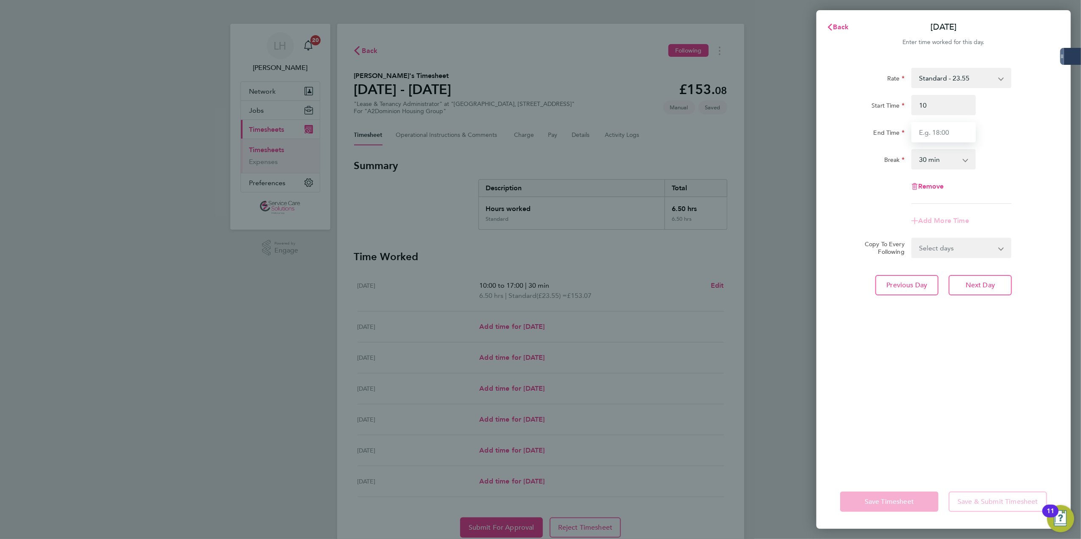
type input "10:00"
type input "15:30"
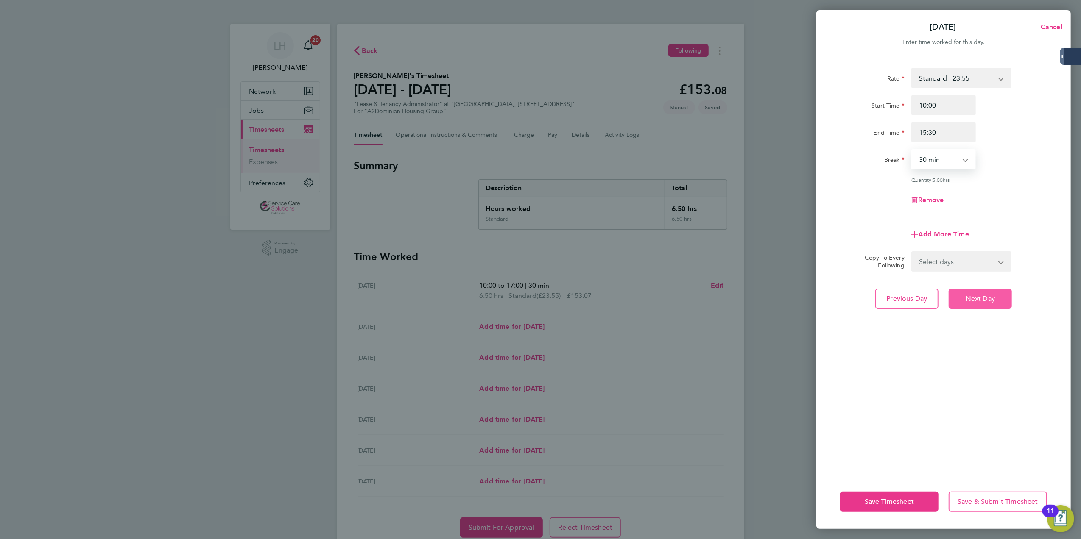
click at [988, 297] on span "Next Day" at bounding box center [979, 299] width 29 height 8
select select "30"
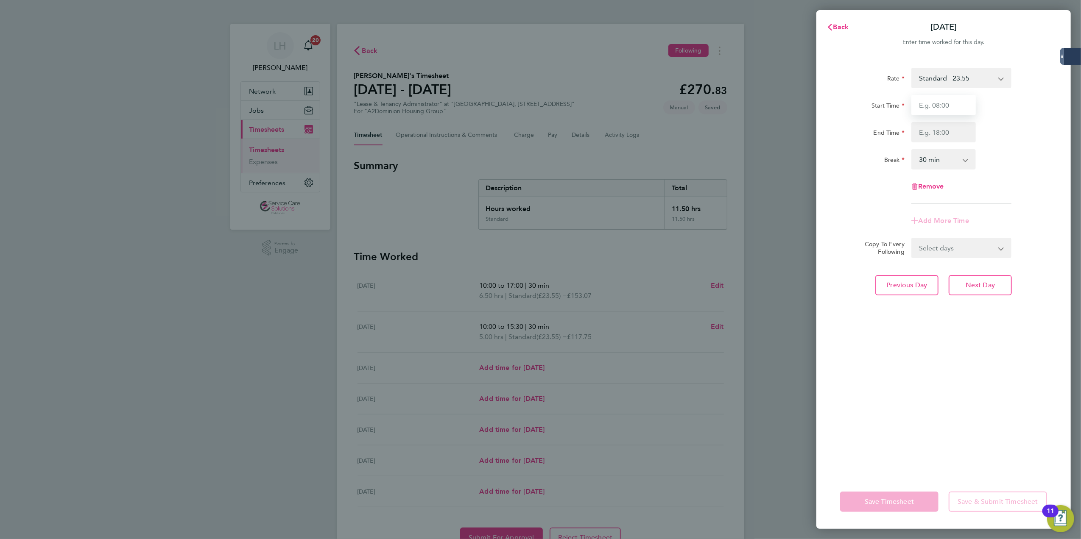
click at [952, 102] on input "Start Time" at bounding box center [943, 105] width 64 height 20
type input "11:00"
type input "17:00"
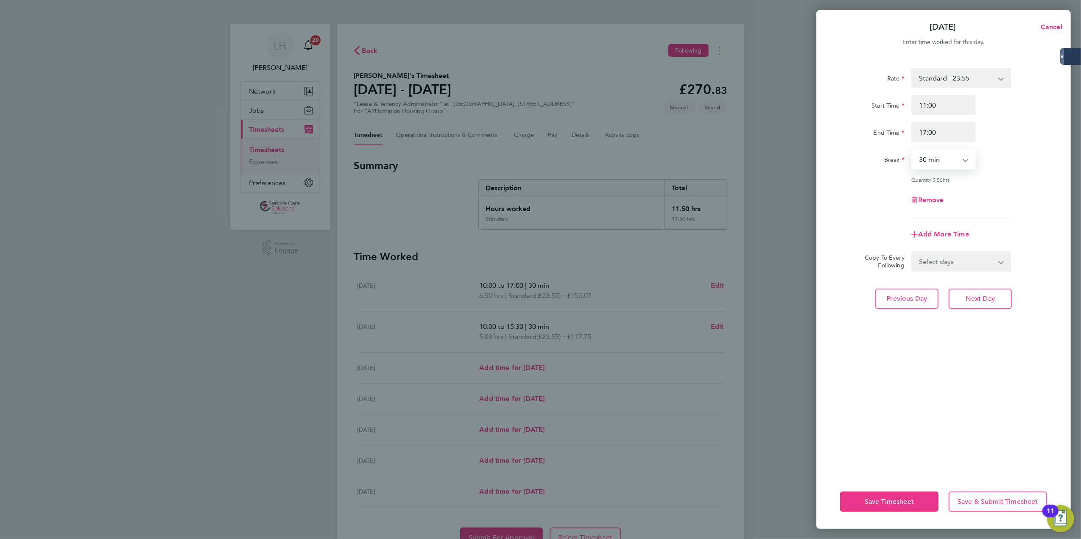
select select "0"
click at [995, 292] on button "Next Day" at bounding box center [979, 299] width 63 height 20
select select "30"
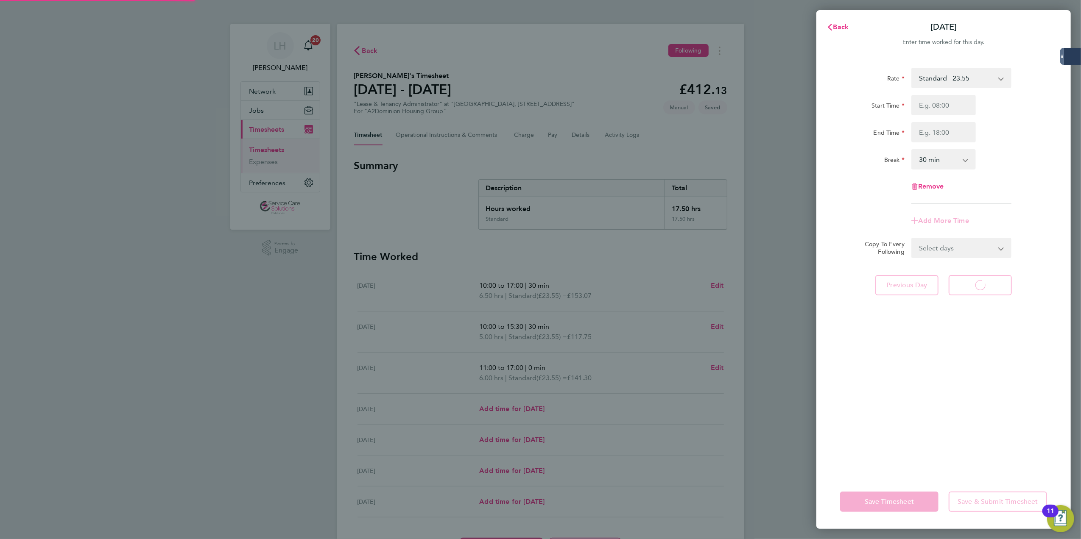
select select "30"
click at [943, 100] on input "Start Time" at bounding box center [943, 105] width 64 height 20
type input "10:00"
type input "17:00"
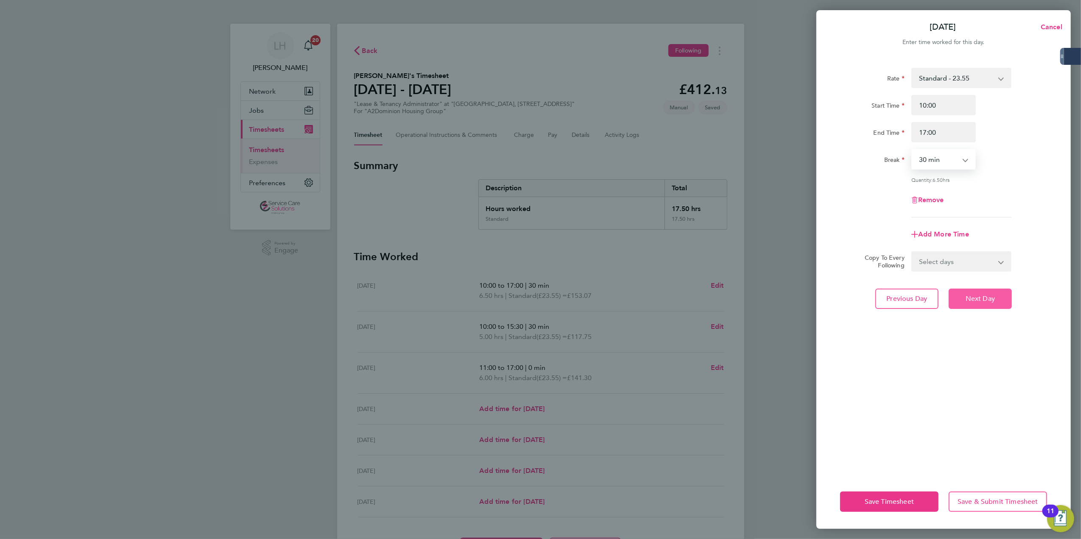
click at [962, 304] on button "Next Day" at bounding box center [979, 299] width 63 height 20
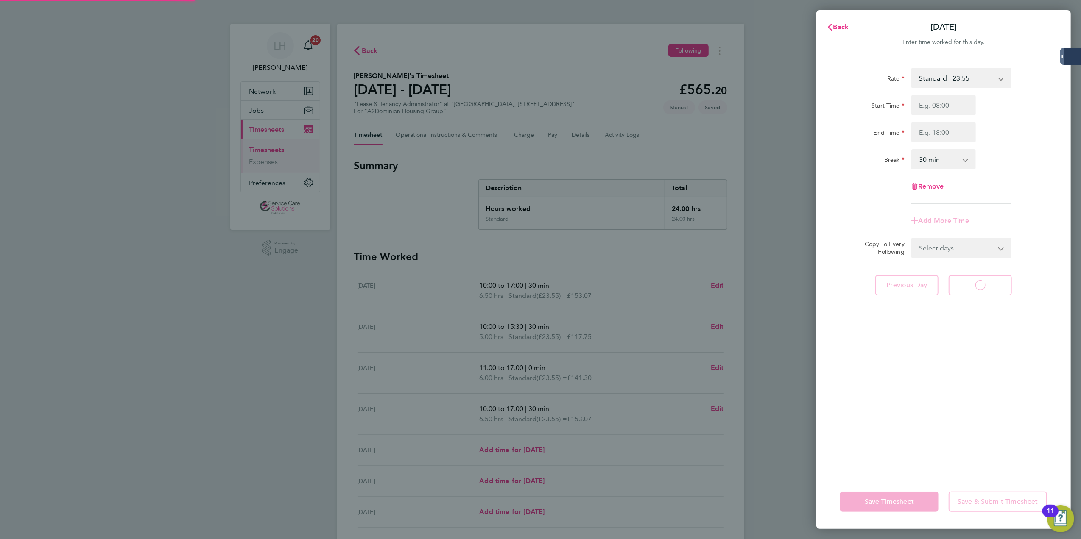
select select "30"
click at [831, 22] on button "Back" at bounding box center [837, 27] width 39 height 17
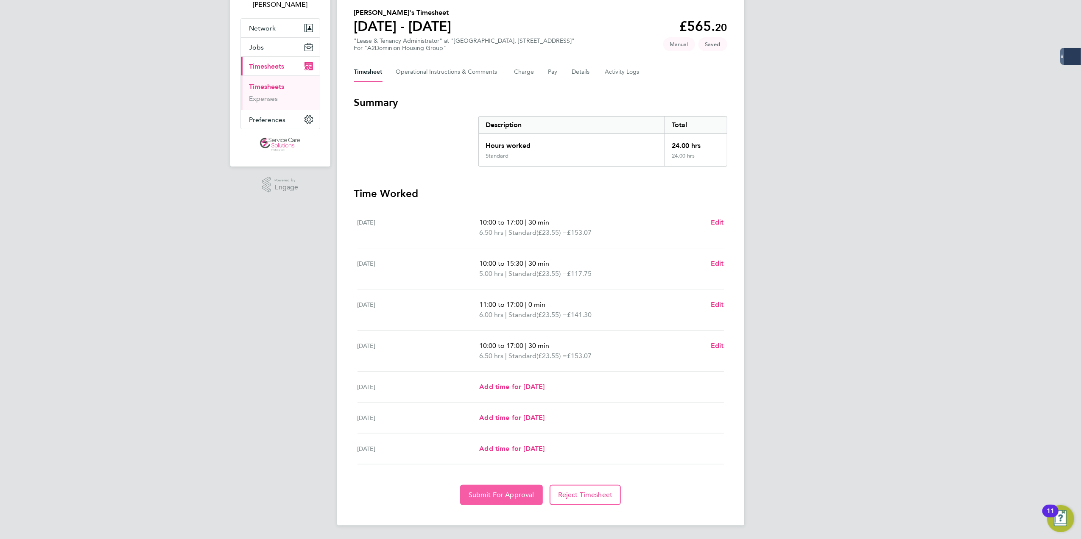
click at [496, 499] on button "Submit For Approval" at bounding box center [501, 495] width 83 height 20
drag, startPoint x: 251, startPoint y: 89, endPoint x: 258, endPoint y: 90, distance: 7.0
click at [251, 88] on link "Timesheets" at bounding box center [266, 87] width 35 height 8
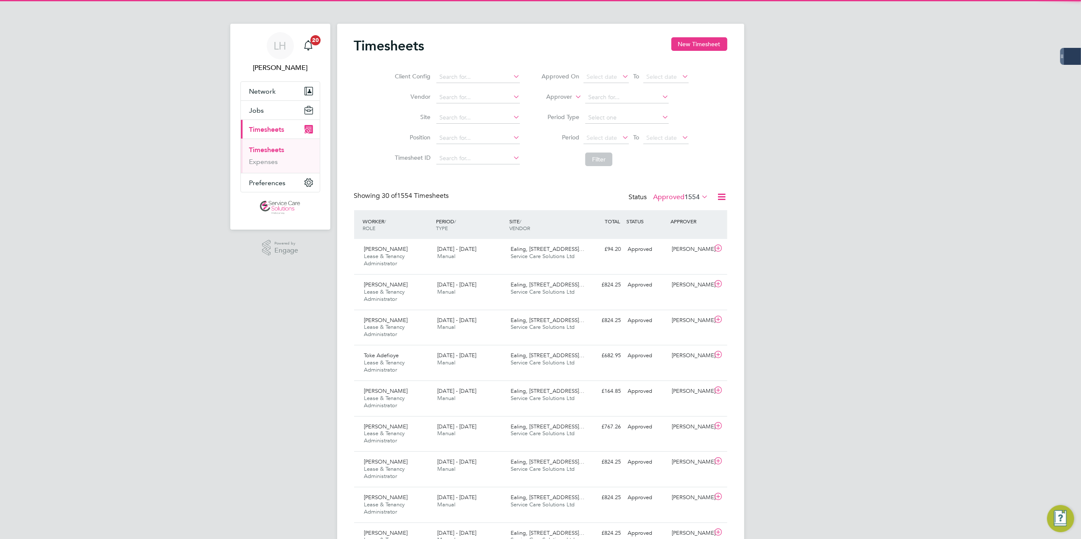
scroll to position [29, 74]
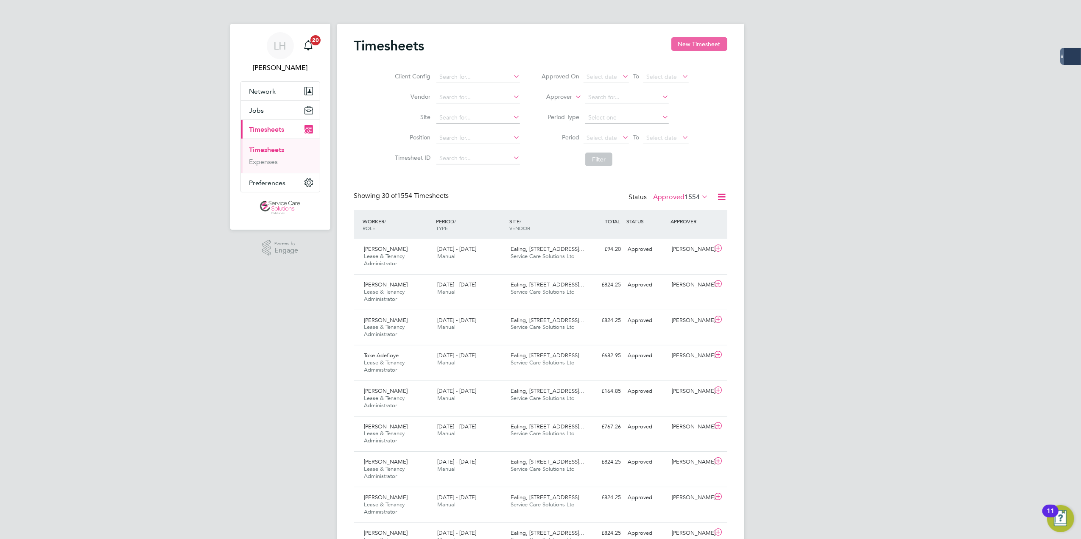
click at [700, 50] on button "New Timesheet" at bounding box center [699, 44] width 56 height 14
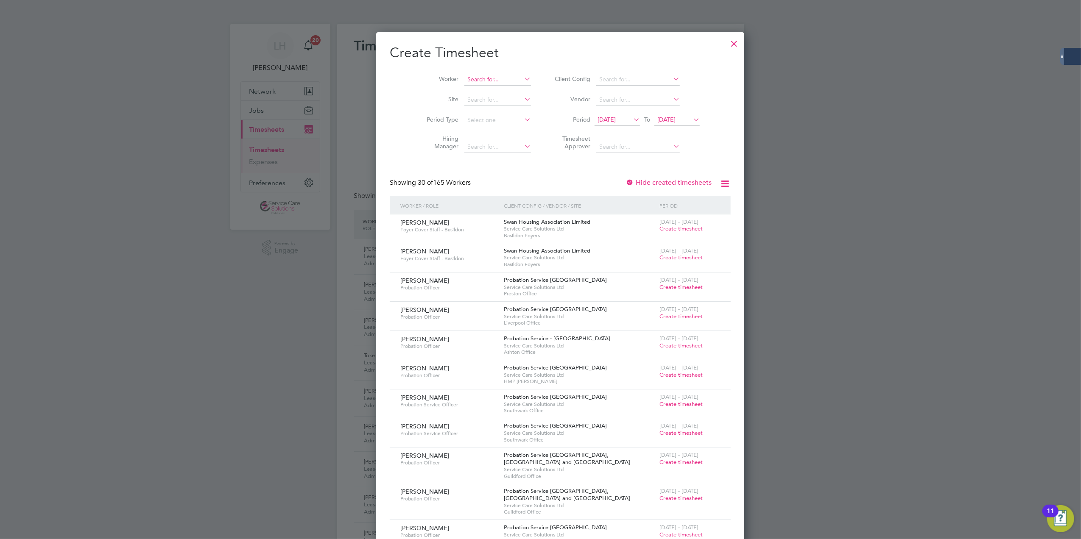
click at [464, 82] on input at bounding box center [497, 80] width 67 height 12
click at [487, 149] on li "Natal ie Peerless" at bounding box center [481, 148] width 74 height 11
type input "[PERSON_NAME]"
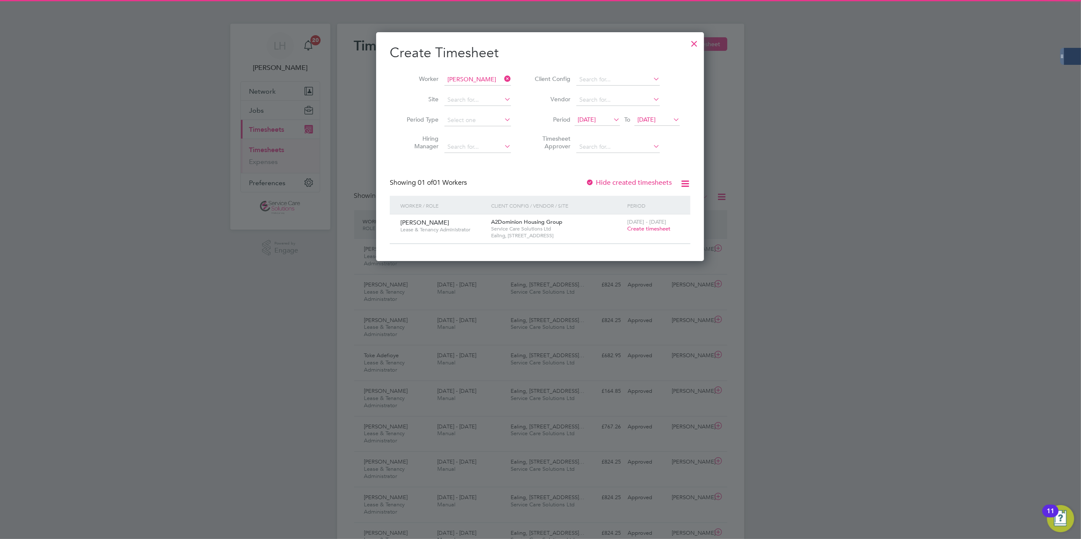
click at [647, 229] on span "Create timesheet" at bounding box center [648, 228] width 43 height 7
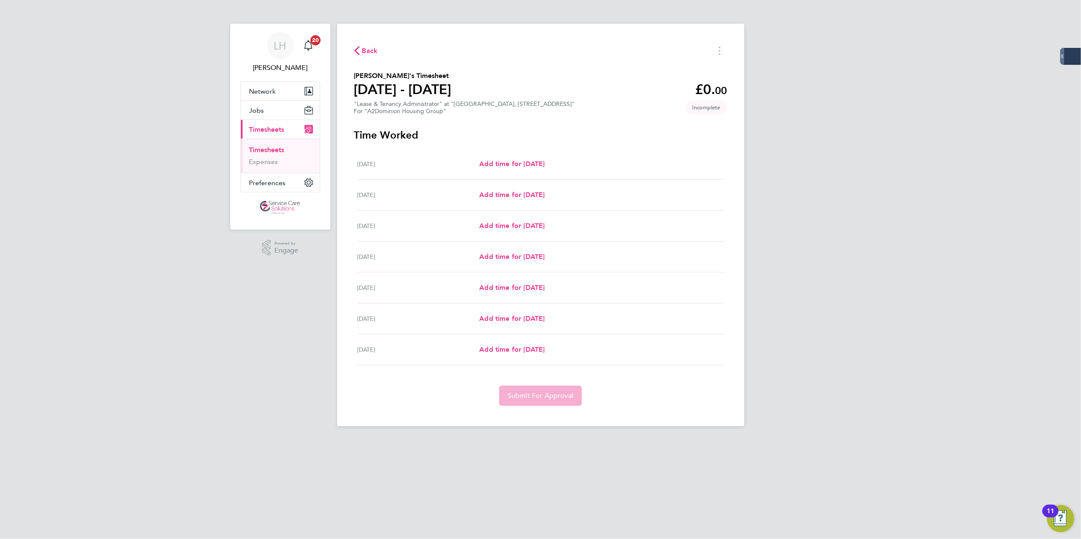
click at [370, 55] on span "Back" at bounding box center [370, 51] width 16 height 10
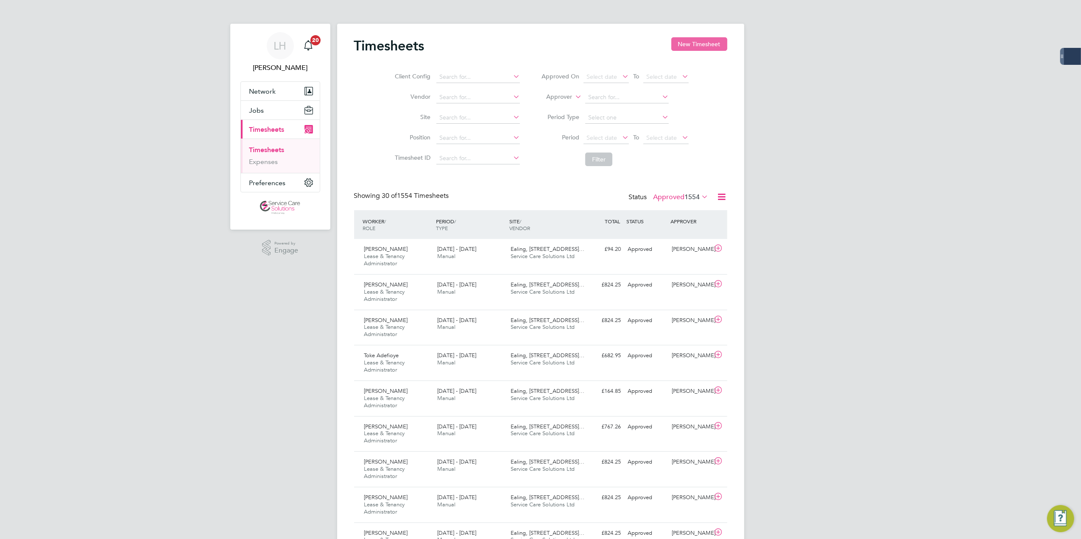
click at [685, 45] on button "New Timesheet" at bounding box center [699, 44] width 56 height 14
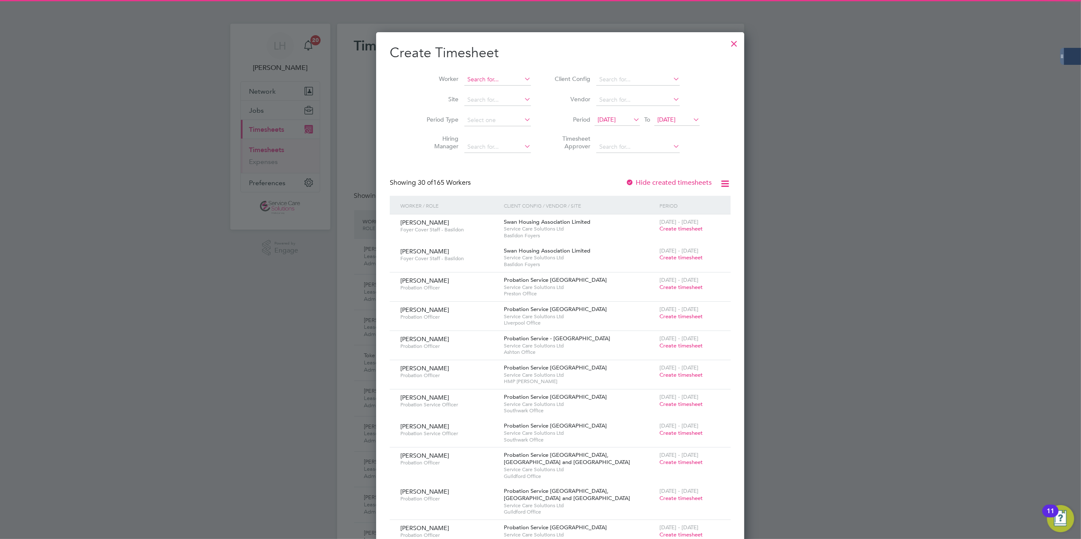
click at [465, 82] on input at bounding box center [497, 80] width 67 height 12
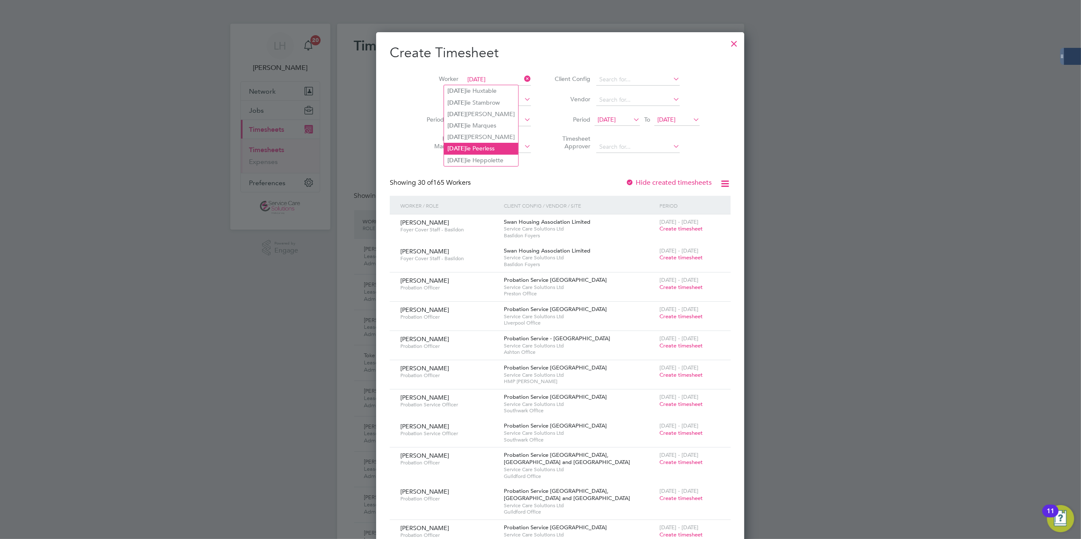
click at [492, 147] on li "Natal ie Peerless" at bounding box center [481, 148] width 74 height 11
type input "[PERSON_NAME]"
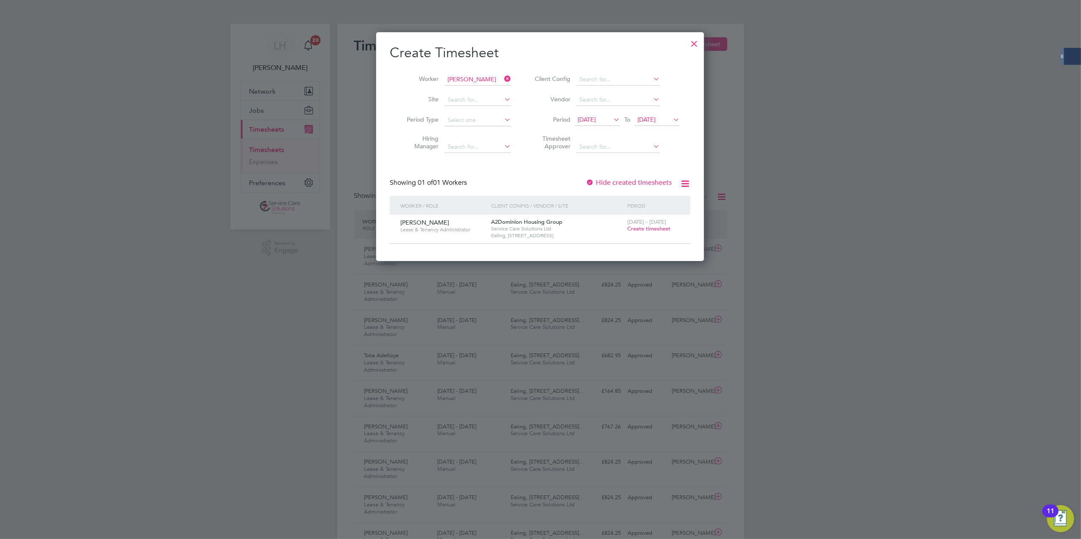
click at [658, 182] on label "Hide created timesheets" at bounding box center [628, 182] width 86 height 8
click at [611, 114] on icon at bounding box center [611, 120] width 0 height 12
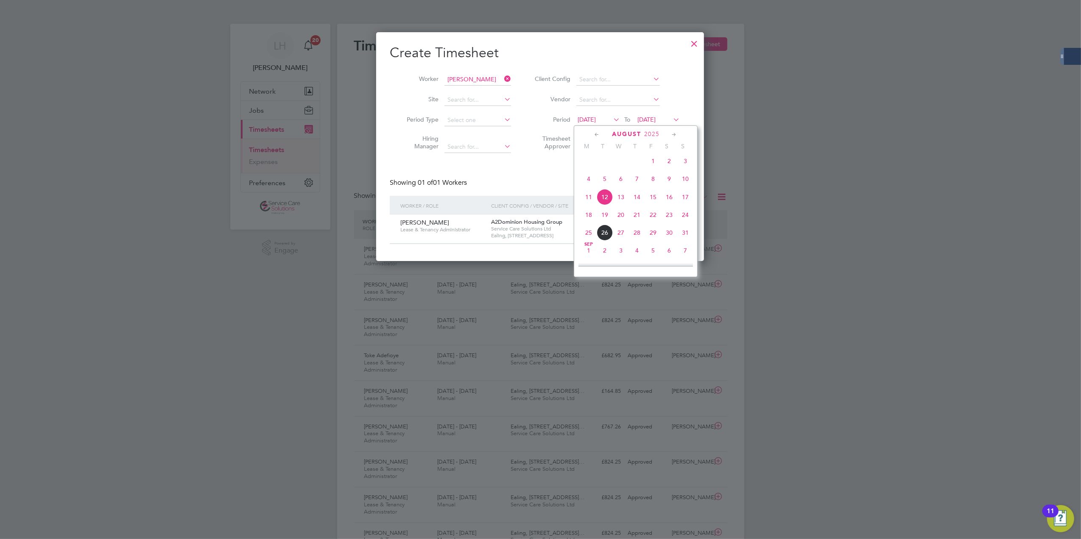
click at [589, 200] on span "11" at bounding box center [588, 197] width 16 height 16
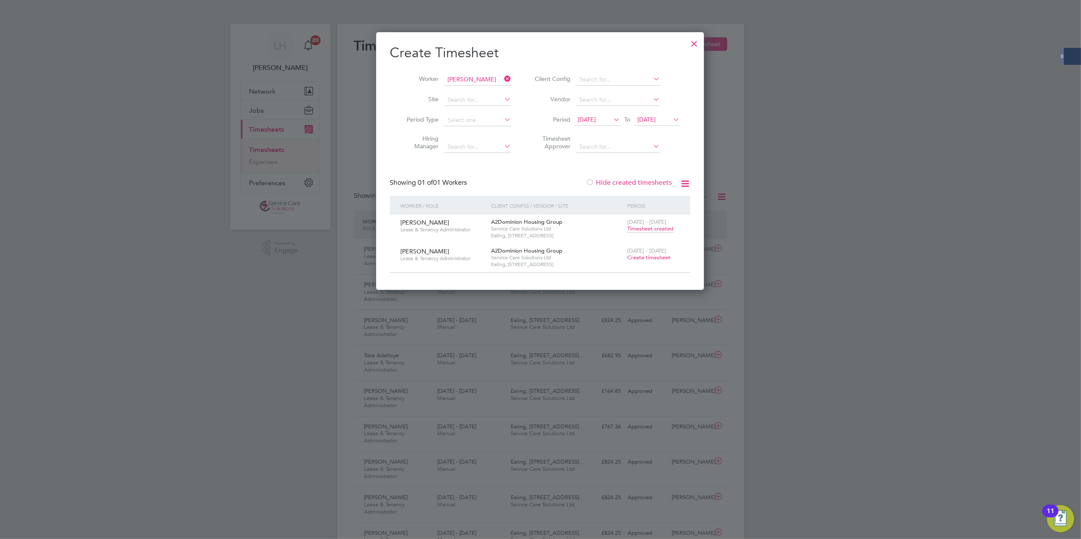
drag, startPoint x: 648, startPoint y: 229, endPoint x: 632, endPoint y: 227, distance: 16.6
click at [630, 232] on span "Timesheet created" at bounding box center [650, 229] width 46 height 8
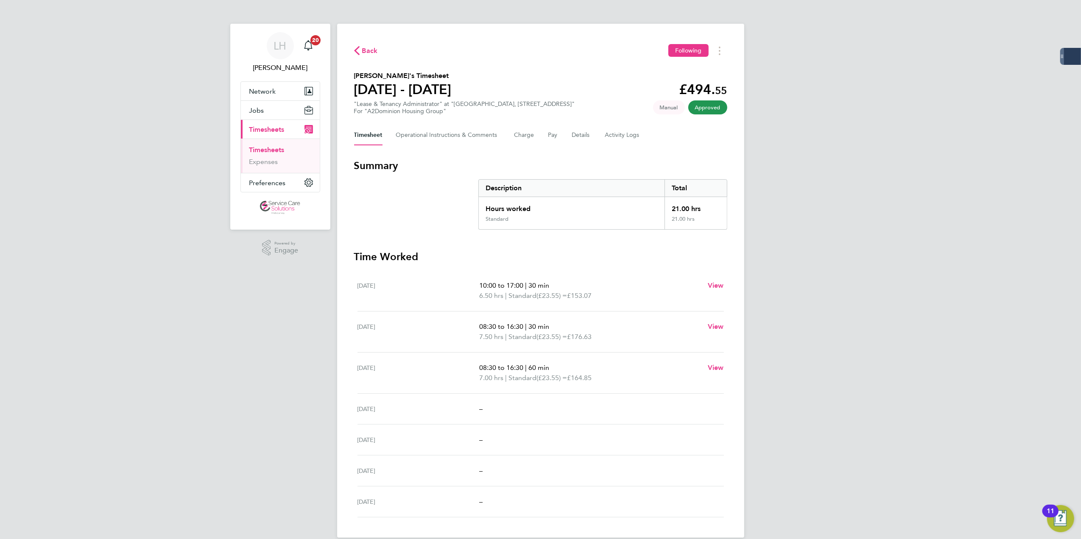
click at [380, 55] on div "Back Following" at bounding box center [540, 50] width 373 height 13
click at [372, 53] on span "Back" at bounding box center [370, 51] width 16 height 10
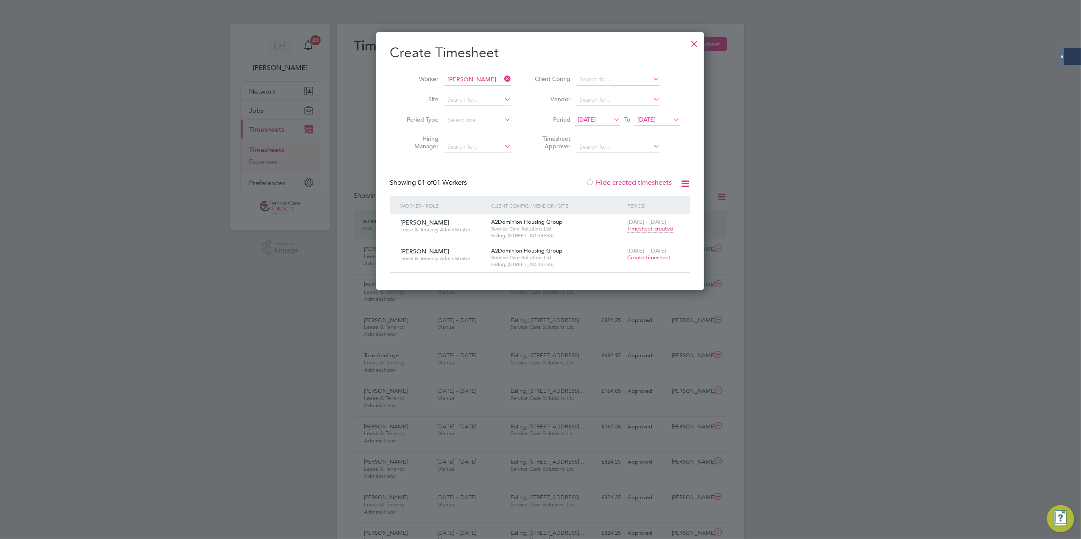
click at [651, 262] on div "18 - 24 Aug 2025 Create timesheet" at bounding box center [653, 254] width 57 height 23
click at [650, 260] on span "Create timesheet" at bounding box center [648, 257] width 43 height 7
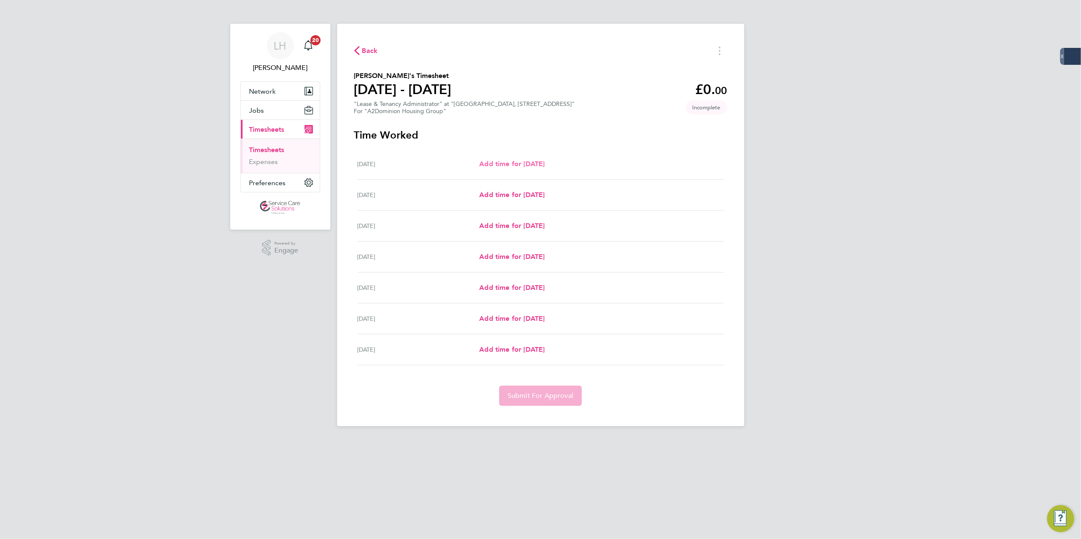
click at [531, 160] on span "Add time for Mon 18 Aug" at bounding box center [511, 164] width 65 height 8
select select "30"
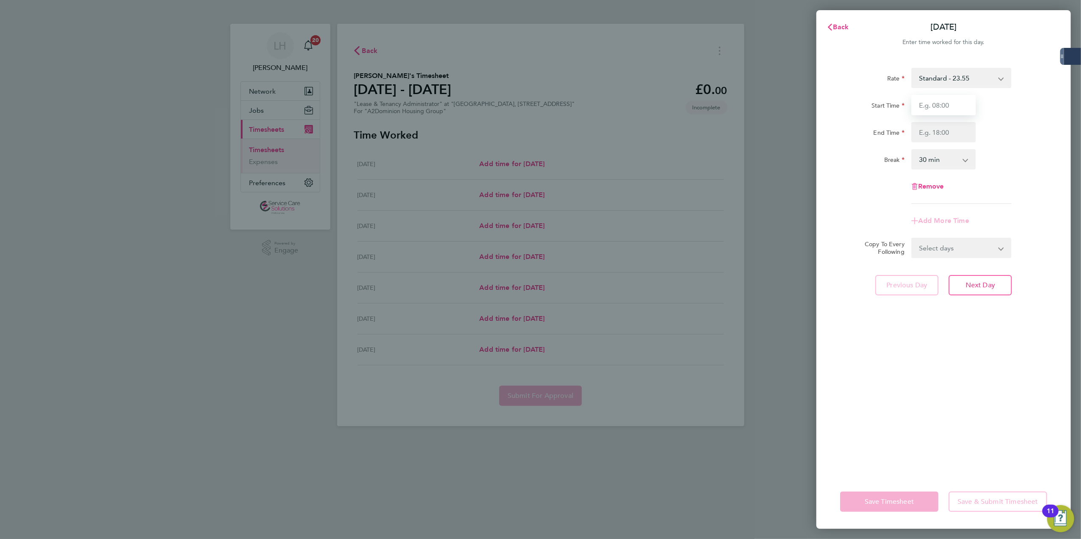
click at [972, 103] on input "Start Time" at bounding box center [943, 105] width 64 height 20
type input "08:30"
type input "16:30"
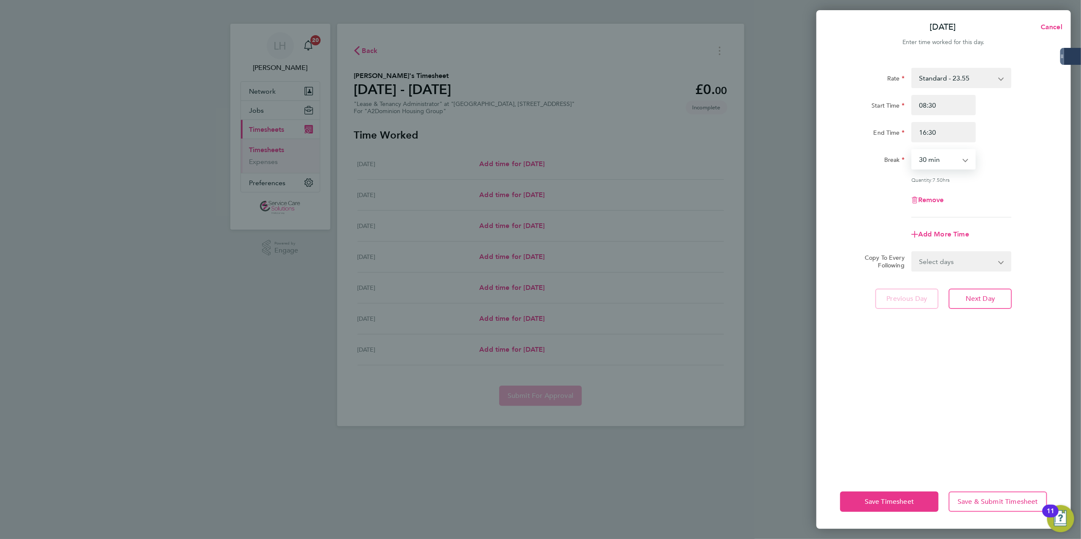
select select "60"
drag, startPoint x: 980, startPoint y: 265, endPoint x: 982, endPoint y: 269, distance: 4.6
click at [980, 265] on select "Select days Day Weekday (Mon-Fri) Weekend (Sat-Sun) Tuesday Wednesday Thursday …" at bounding box center [956, 261] width 89 height 19
select select "WEEKDAY"
click at [912, 252] on select "Select days Day Weekday (Mon-Fri) Weekend (Sat-Sun) Tuesday Wednesday Thursday …" at bounding box center [956, 261] width 89 height 19
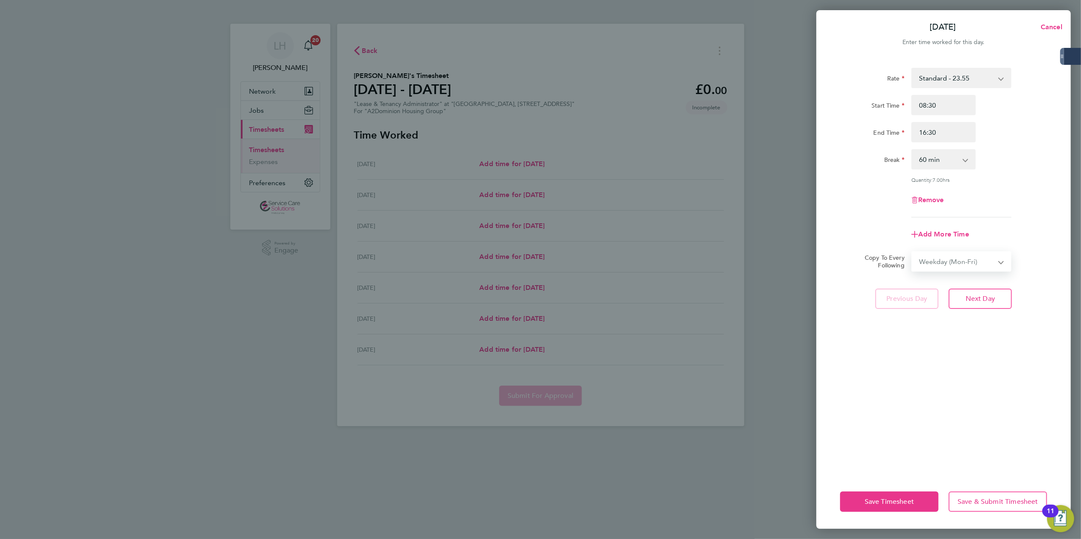
select select "2025-08-24"
click at [996, 335] on button "Next Day" at bounding box center [979, 336] width 63 height 20
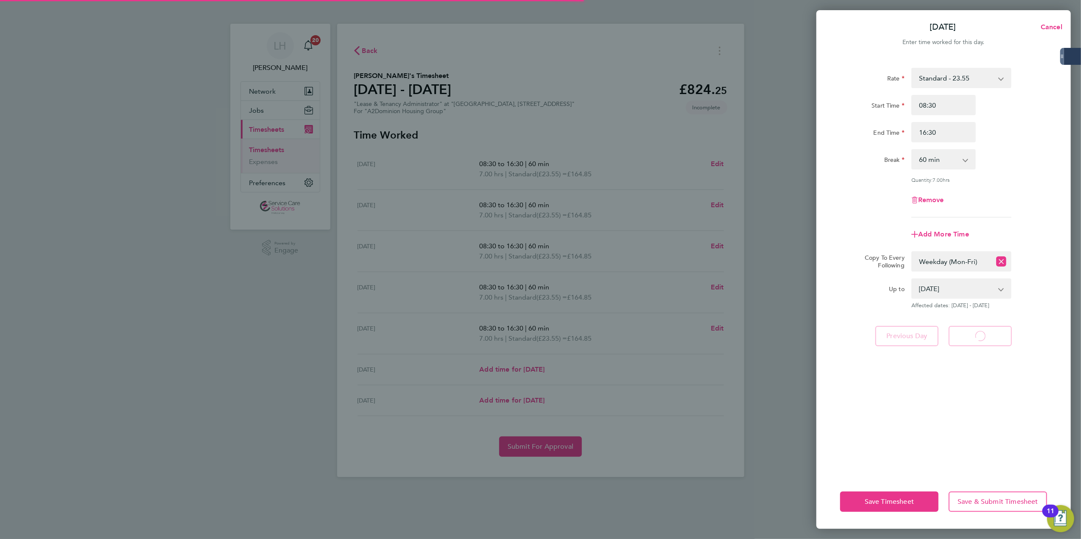
select select "60"
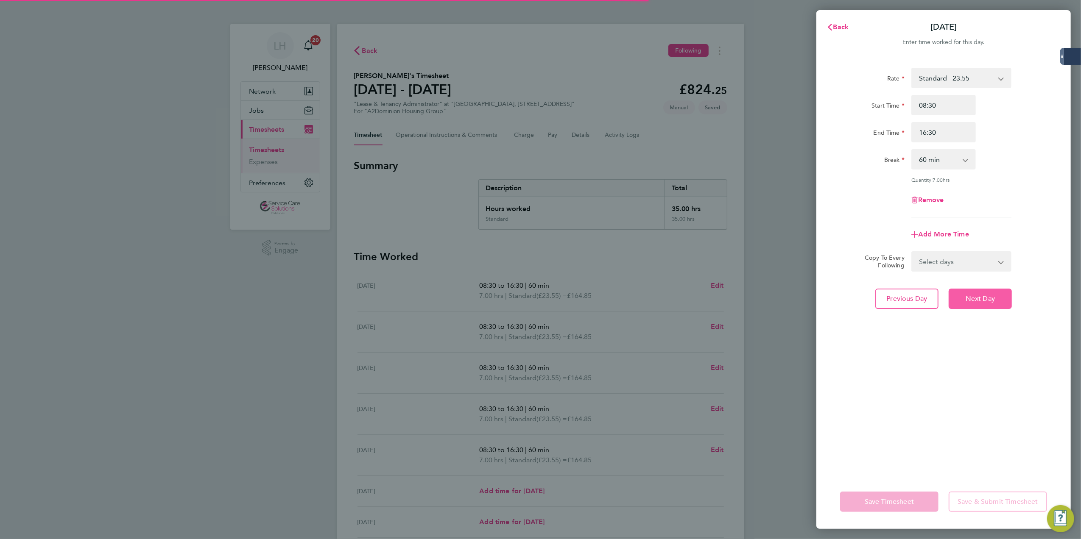
click at [990, 307] on button "Next Day" at bounding box center [979, 299] width 63 height 20
select select "60"
click at [990, 307] on button "Next Day" at bounding box center [979, 299] width 63 height 20
select select "60"
click at [990, 307] on button "Next Day" at bounding box center [979, 299] width 63 height 20
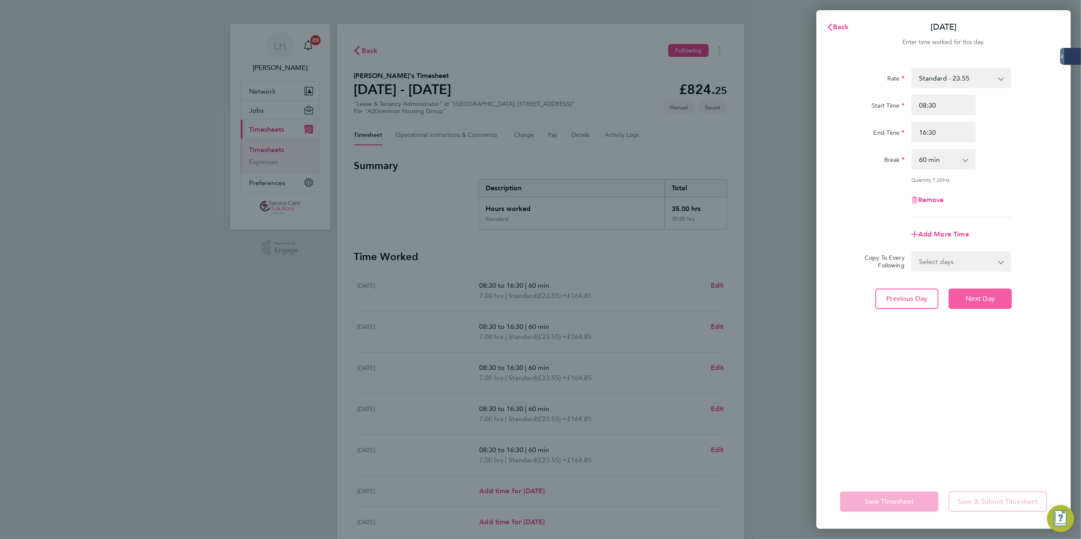
select select "60"
click at [990, 307] on button "Next Day" at bounding box center [979, 299] width 63 height 20
select select "30"
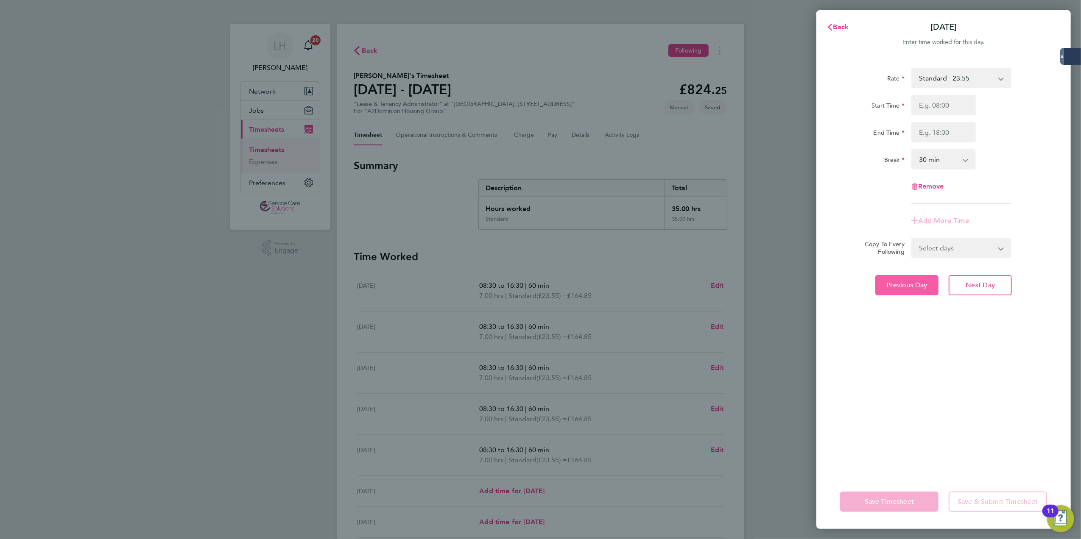
click at [903, 294] on button "Previous Day" at bounding box center [906, 285] width 63 height 20
select select "60"
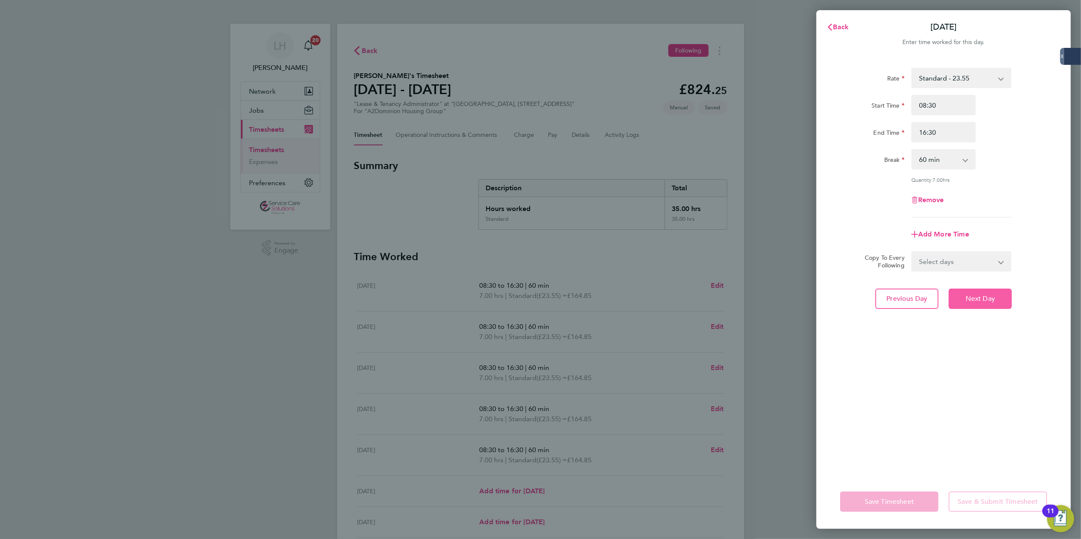
click at [979, 301] on span "Next Day" at bounding box center [979, 299] width 29 height 8
select select "30"
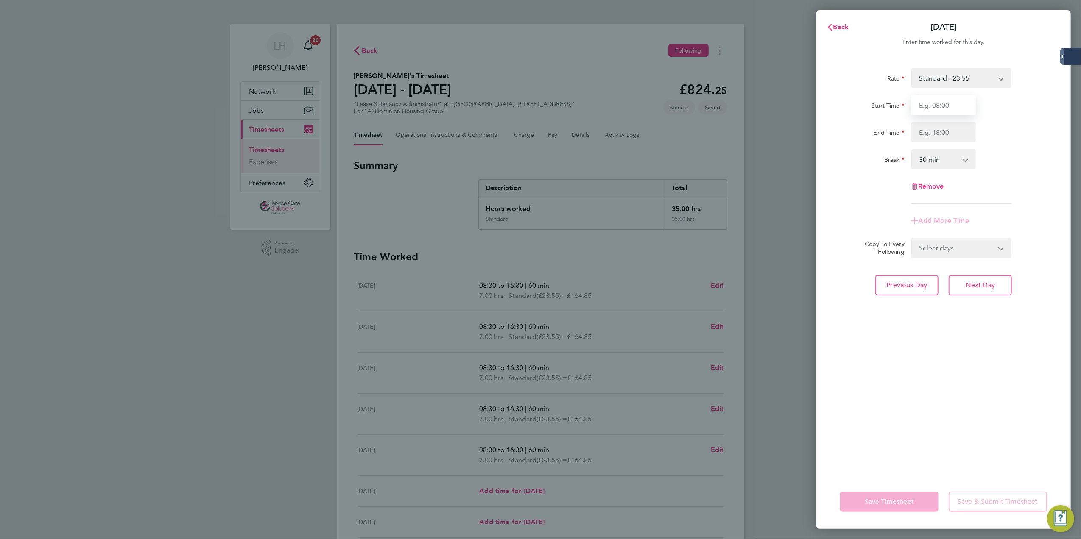
drag, startPoint x: 966, startPoint y: 107, endPoint x: 983, endPoint y: 105, distance: 17.0
click at [966, 107] on input "Start Time" at bounding box center [943, 105] width 64 height 20
type input "09:00"
type input "17:00"
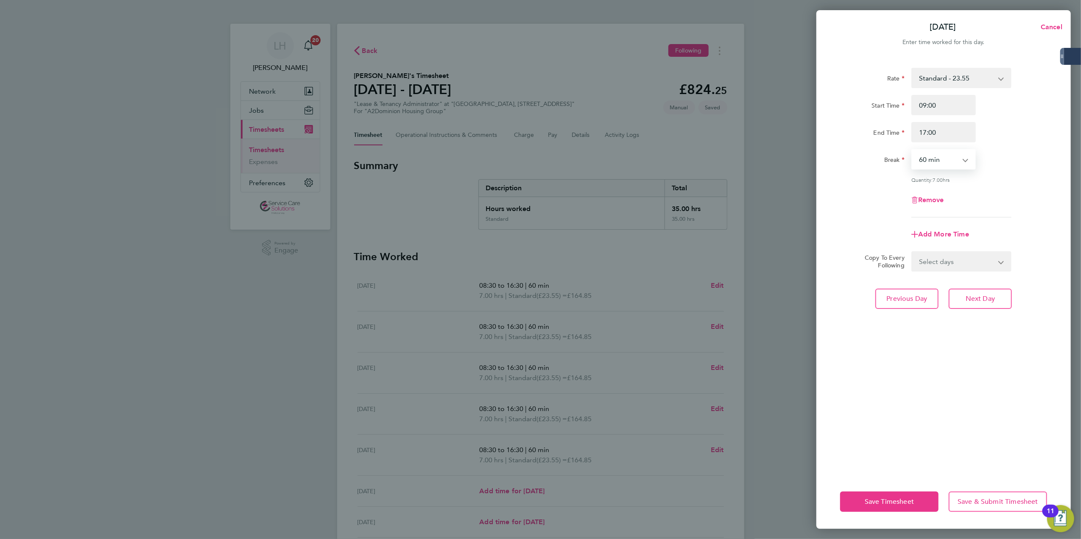
select select "0"
drag, startPoint x: 923, startPoint y: 134, endPoint x: 983, endPoint y: 142, distance: 59.8
click at [975, 138] on div "17:00" at bounding box center [943, 132] width 71 height 20
type input "16:00"
click at [1004, 131] on div "End Time 16:00" at bounding box center [943, 132] width 214 height 20
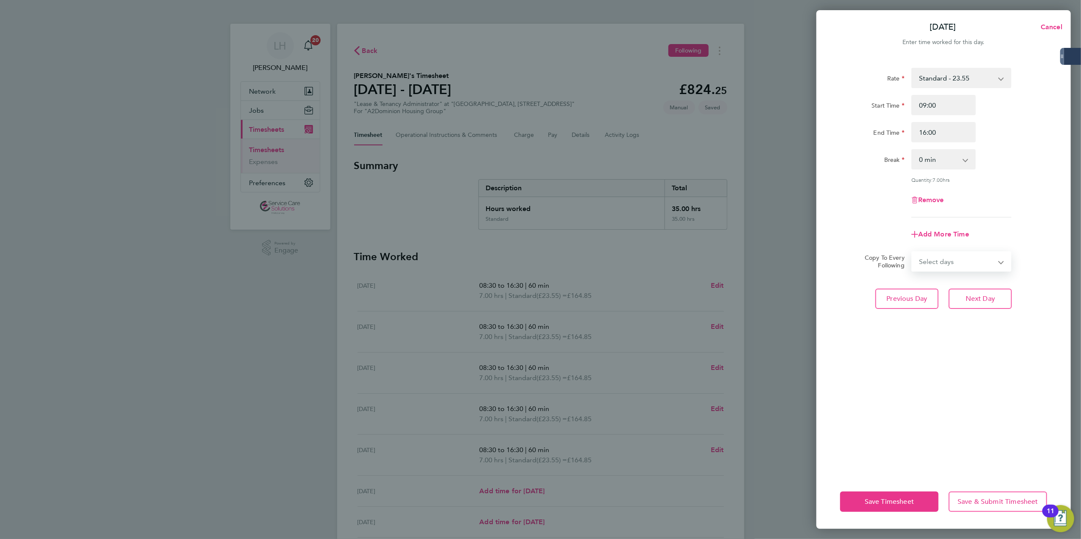
click at [929, 262] on select "Select days Sunday" at bounding box center [956, 261] width 89 height 19
select select "SUN"
click at [912, 252] on select "Select days Sunday" at bounding box center [956, 261] width 89 height 19
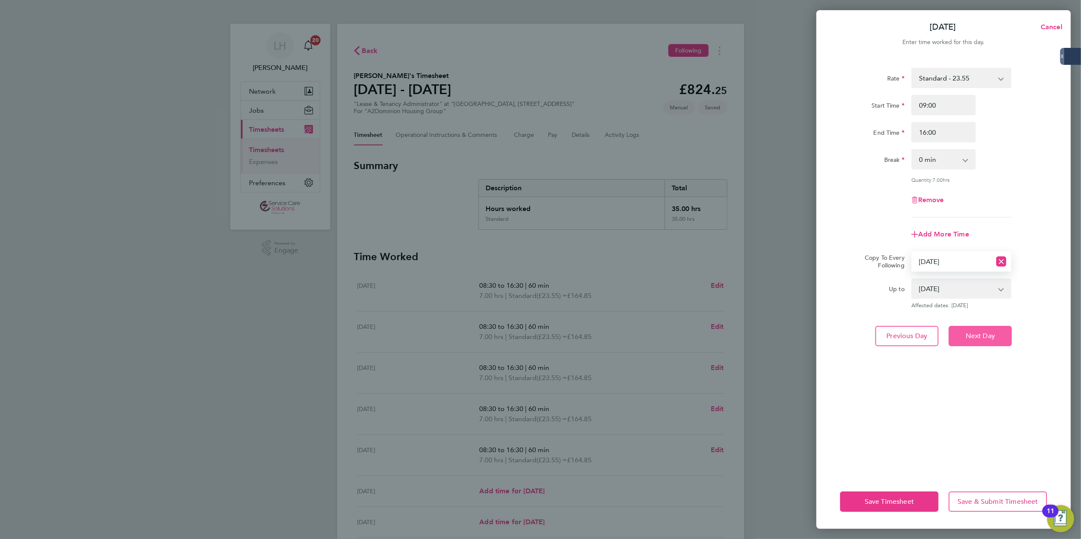
click at [986, 334] on span "Next Day" at bounding box center [979, 336] width 29 height 8
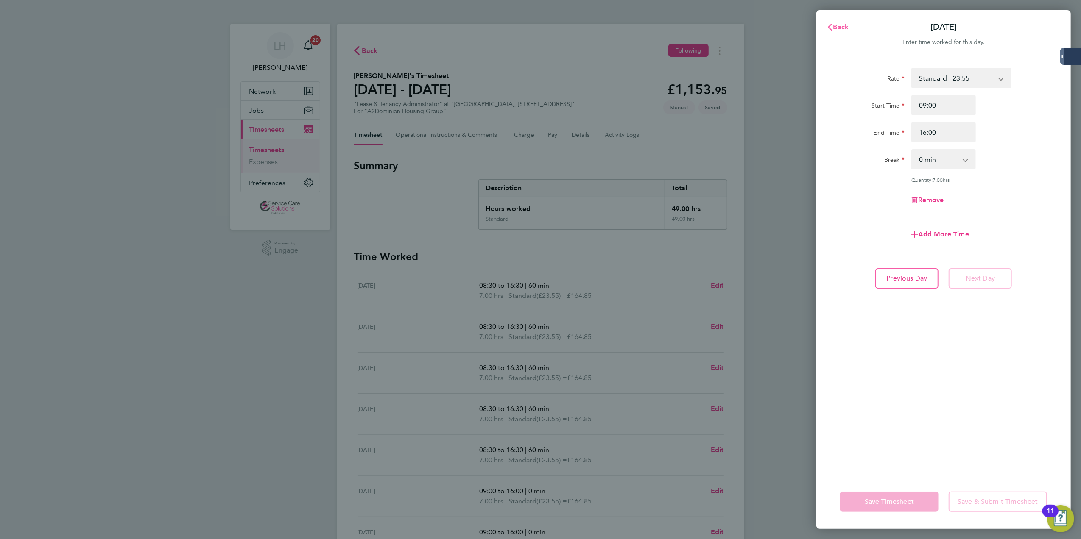
click at [842, 26] on span "Back" at bounding box center [841, 27] width 16 height 8
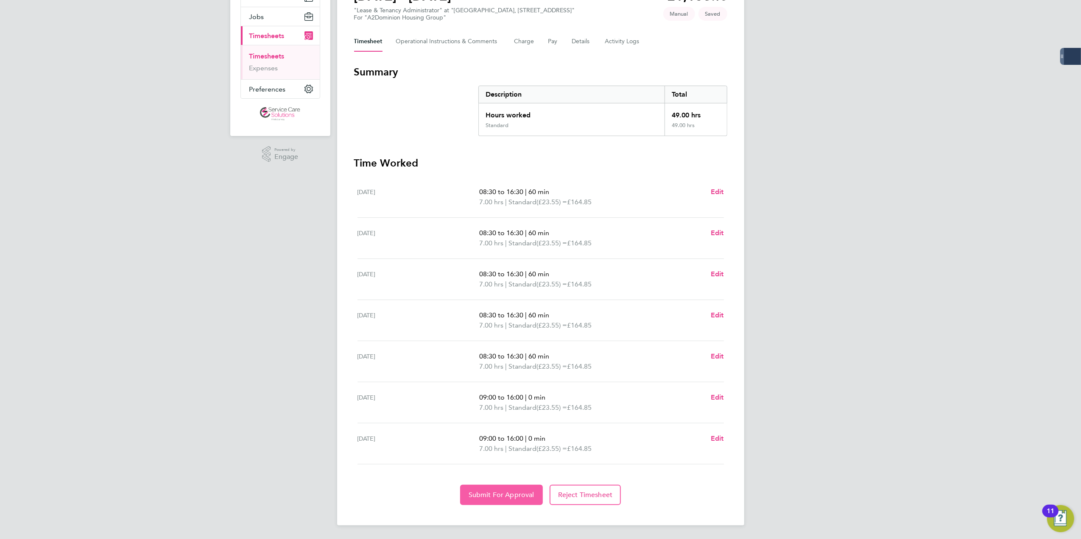
click at [489, 499] on button "Submit For Approval" at bounding box center [501, 495] width 83 height 20
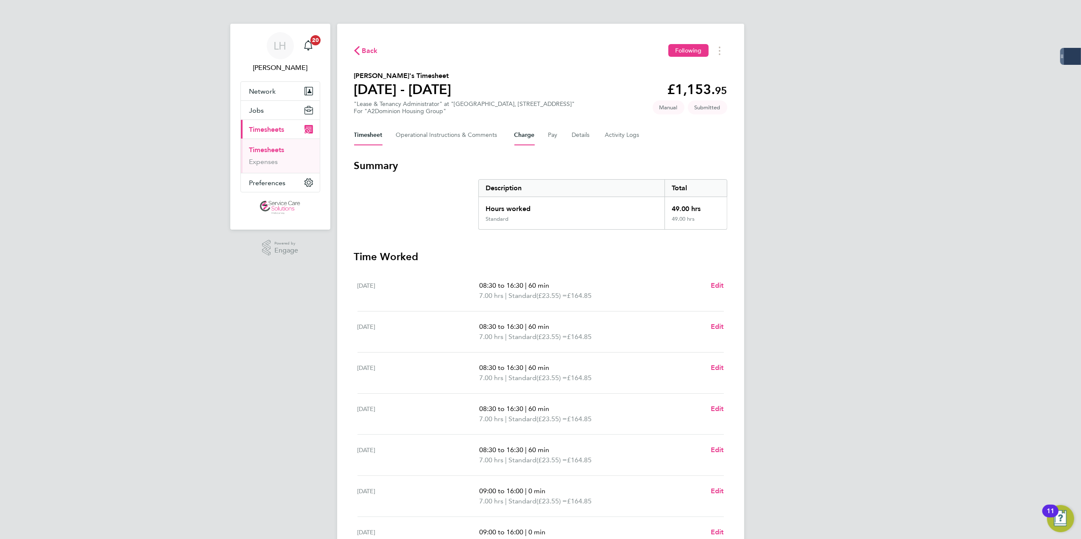
click at [514, 140] on button "Charge" at bounding box center [524, 135] width 20 height 20
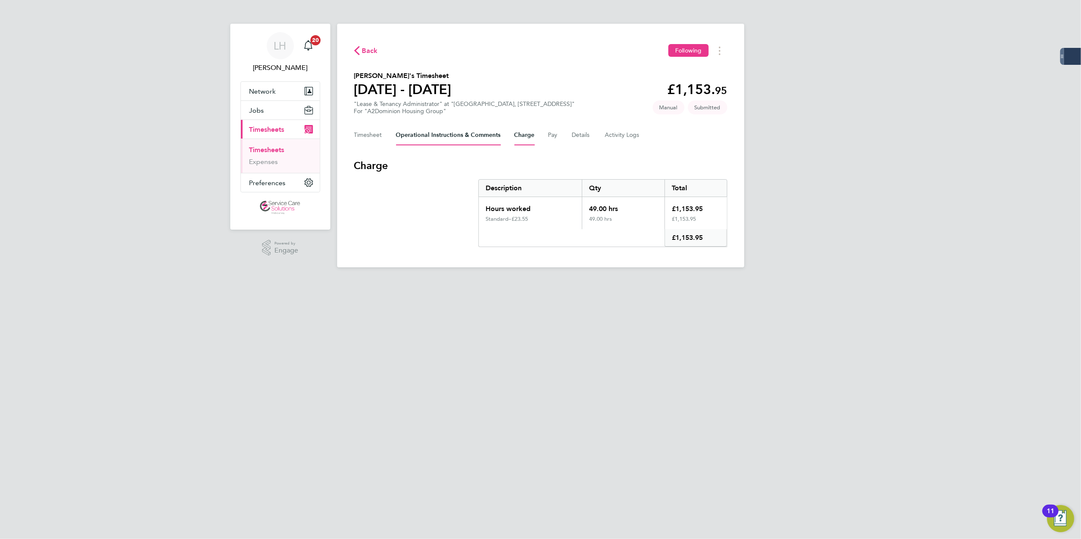
click at [444, 133] on Comments-tab "Operational Instructions & Comments" at bounding box center [448, 135] width 105 height 20
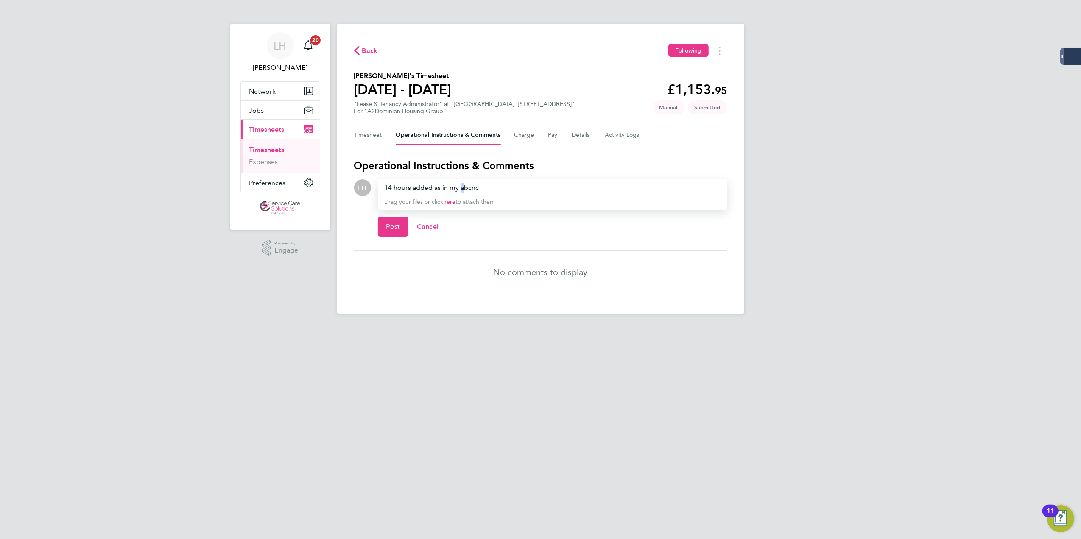
click at [463, 189] on div "14 hours added as in my abcnc" at bounding box center [552, 188] width 336 height 10
drag, startPoint x: 463, startPoint y: 189, endPoint x: 467, endPoint y: 177, distance: 11.9
click at [467, 177] on section "Operational Instructions & Comments LH Drop your files here Supported files: JP…" at bounding box center [540, 226] width 373 height 134
click at [468, 187] on div "14 hours added as in my abcnc" at bounding box center [552, 188] width 336 height 10
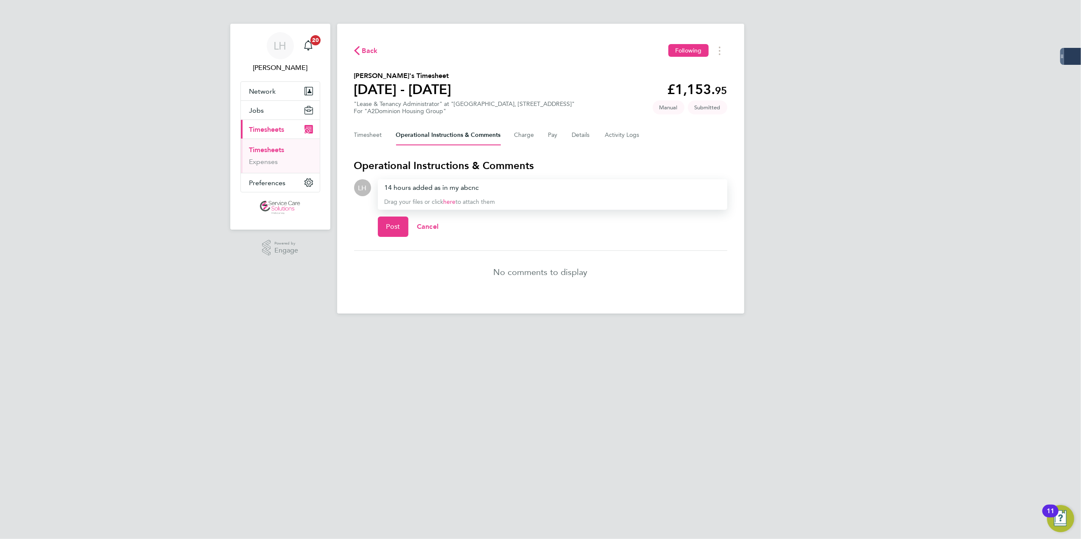
click at [468, 187] on div "14 hours added as in my abcnc" at bounding box center [552, 188] width 336 height 10
drag, startPoint x: 468, startPoint y: 187, endPoint x: 464, endPoint y: 187, distance: 4.7
click at [464, 187] on div "14 hours added as in my abcnc" at bounding box center [552, 188] width 336 height 10
drag, startPoint x: 467, startPoint y: 190, endPoint x: 551, endPoint y: 186, distance: 84.5
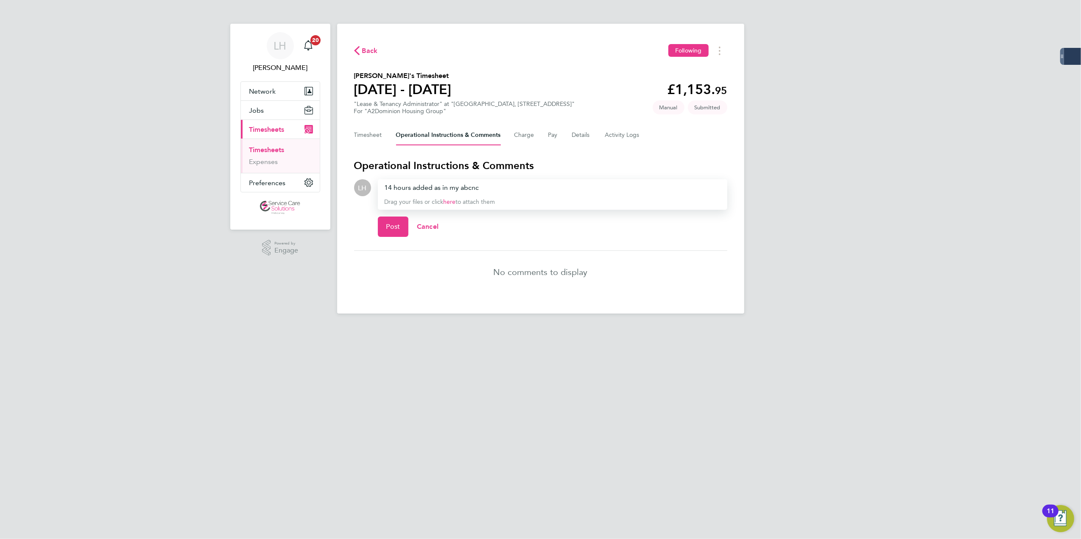
click at [551, 186] on div "14 hours added as in my abcnc" at bounding box center [552, 188] width 336 height 10
click at [555, 187] on div "14 hours added as in my absence only 21 hours where subbmitted last week" at bounding box center [552, 188] width 336 height 10
click at [555, 201] on p "Drag your files or click here to attach them" at bounding box center [552, 202] width 336 height 8
click at [389, 217] on button "Post" at bounding box center [393, 227] width 31 height 20
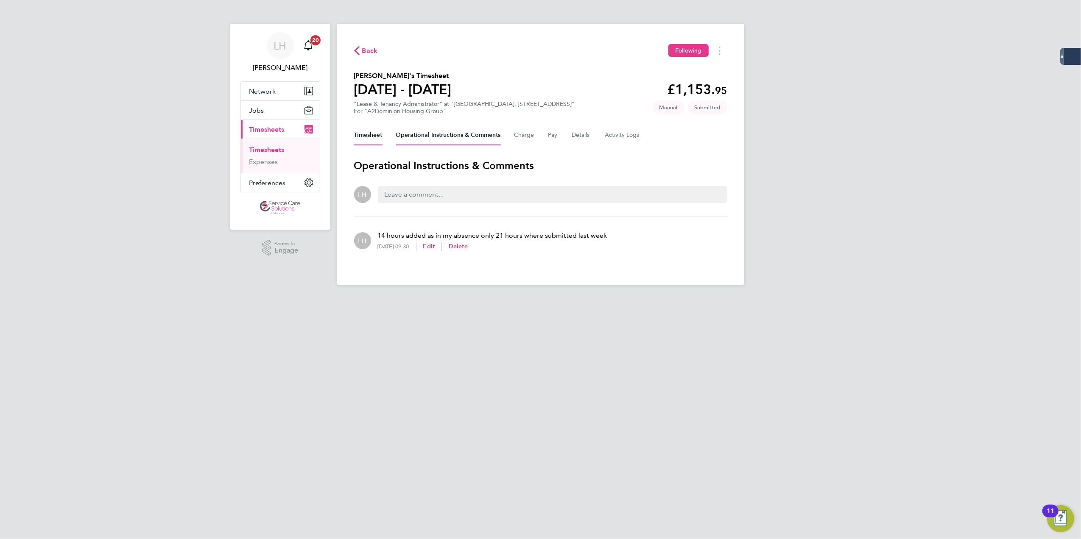
click at [380, 131] on button "Timesheet" at bounding box center [368, 135] width 28 height 20
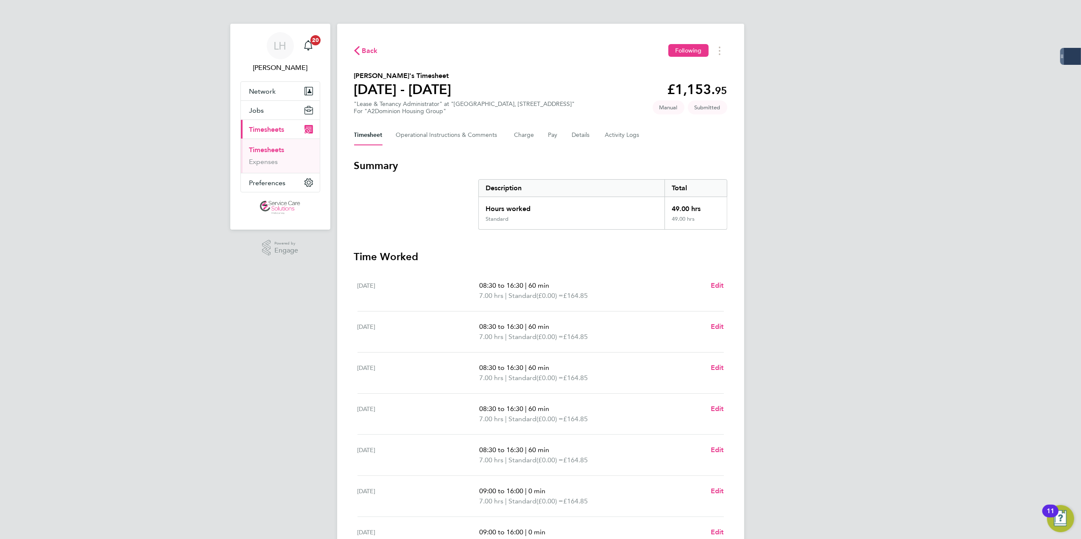
click at [278, 146] on ul "Timesheets Expenses" at bounding box center [280, 156] width 79 height 34
click at [277, 149] on link "Timesheets" at bounding box center [266, 150] width 35 height 8
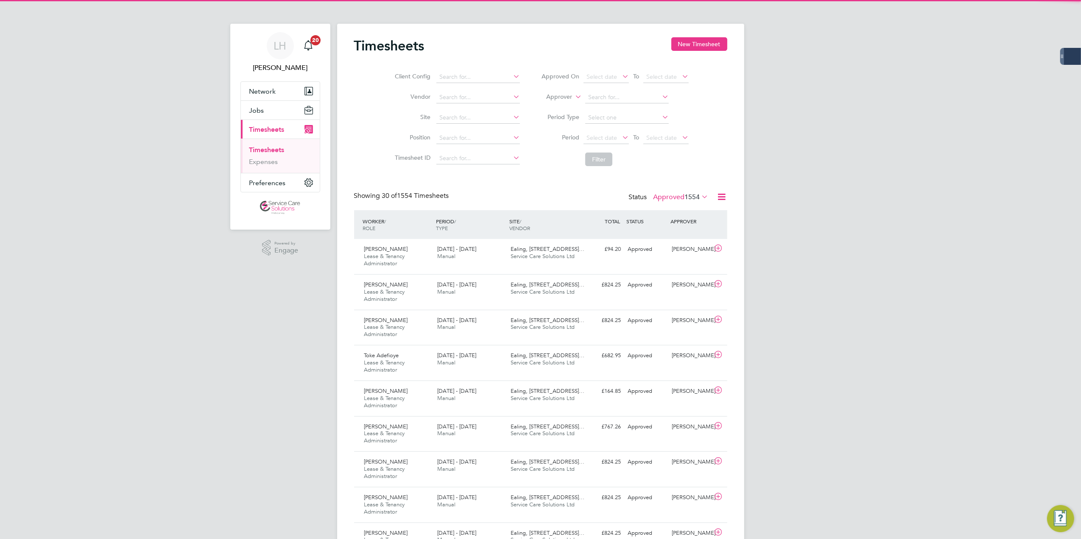
scroll to position [29, 74]
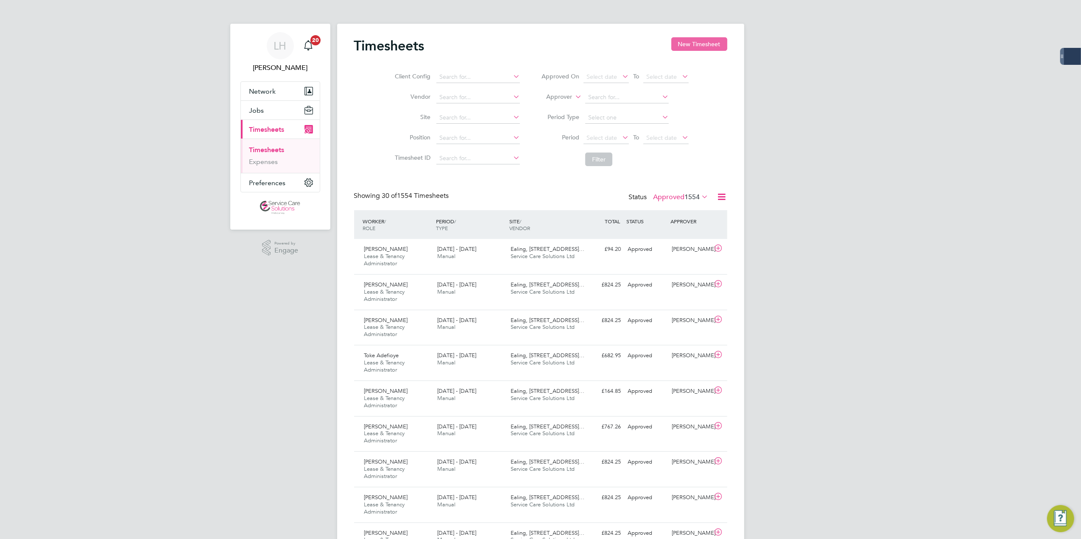
click at [694, 50] on button "New Timesheet" at bounding box center [699, 44] width 56 height 14
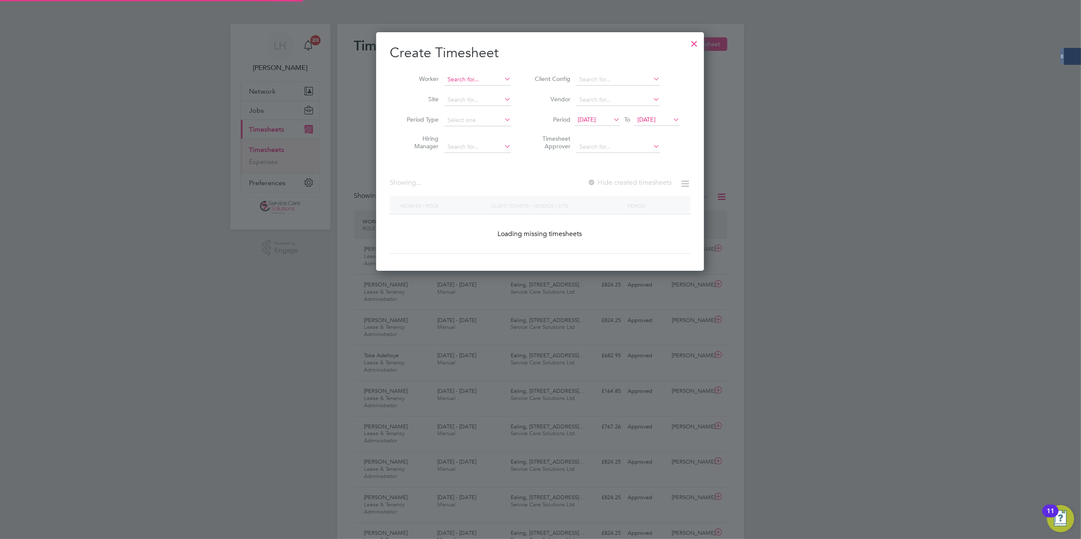
click at [474, 76] on input at bounding box center [477, 80] width 67 height 12
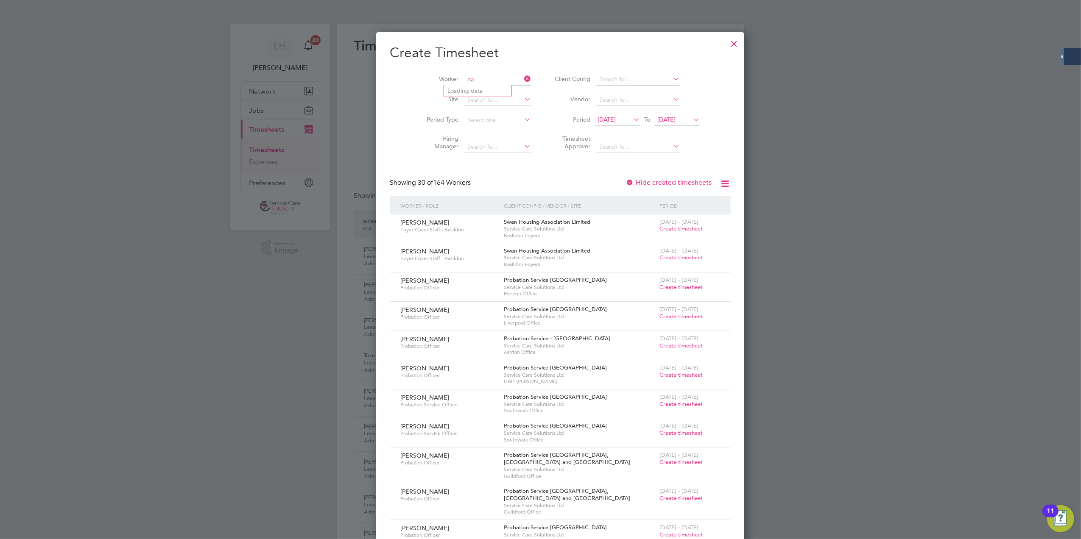
type input "n"
type input "y"
click at [503, 148] on li "Omo yeye Afolabi" at bounding box center [484, 148] width 80 height 11
type input "Omoyeye Afolabi"
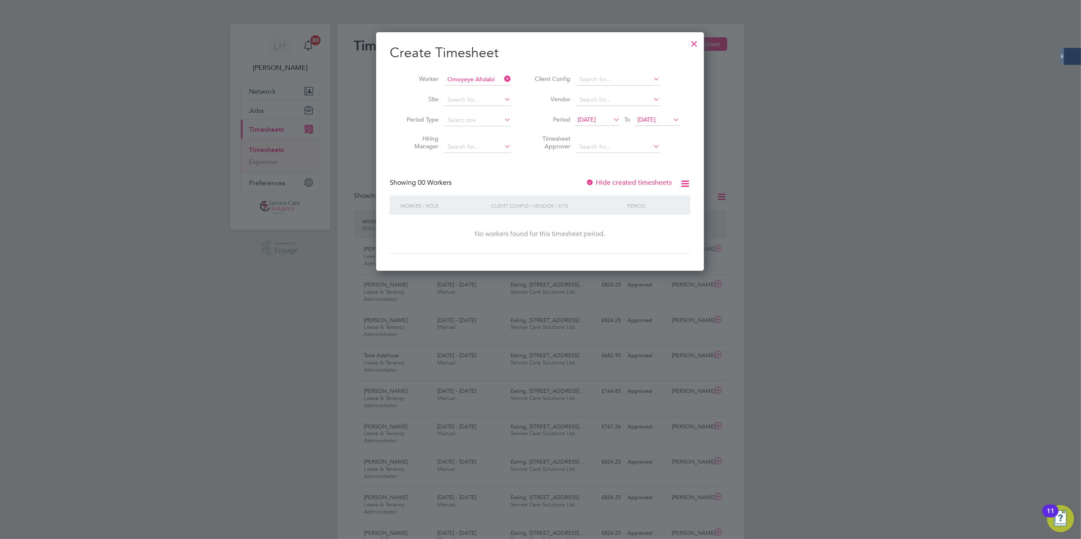
click at [502, 79] on icon at bounding box center [502, 79] width 0 height 12
click at [496, 80] on input at bounding box center [477, 80] width 67 height 12
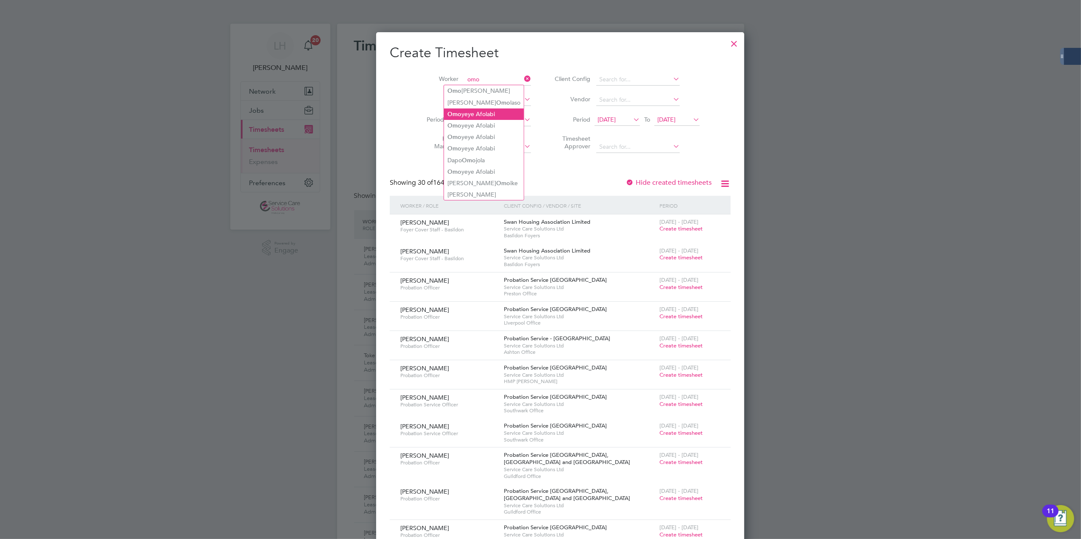
click at [489, 111] on li "Omo yeye Afolabi" at bounding box center [484, 114] width 80 height 11
type input "Omoyeye Afolabi"
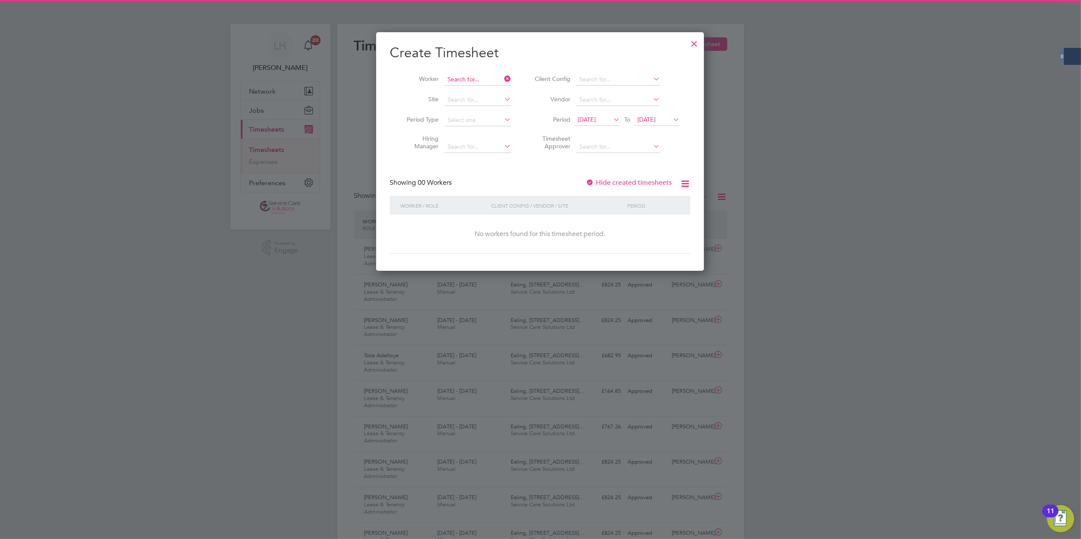
click at [475, 79] on input at bounding box center [477, 80] width 67 height 12
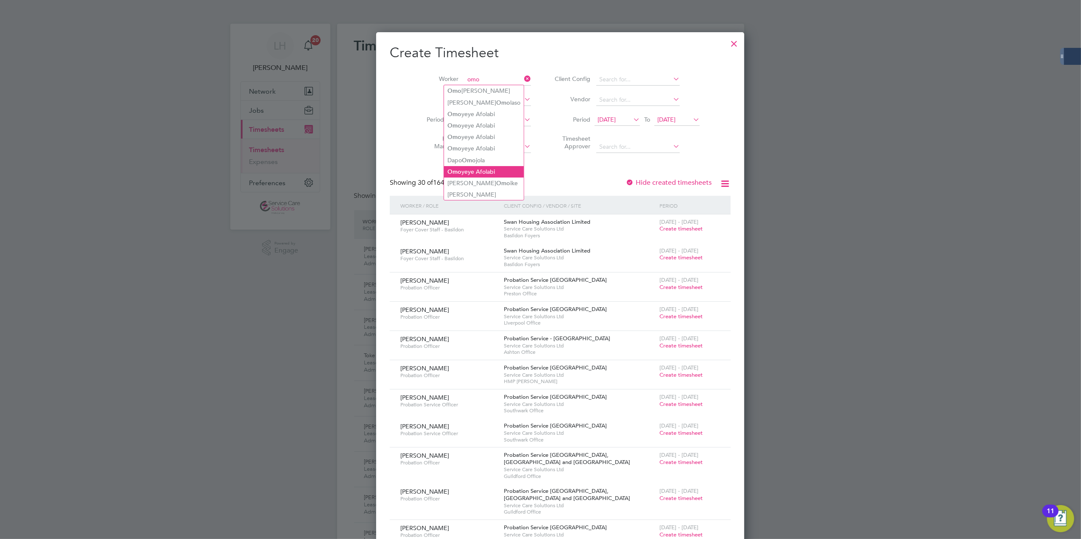
click at [479, 166] on li "Omo yeye Afolabi" at bounding box center [484, 171] width 80 height 11
type input "Omoyeye Afolabi"
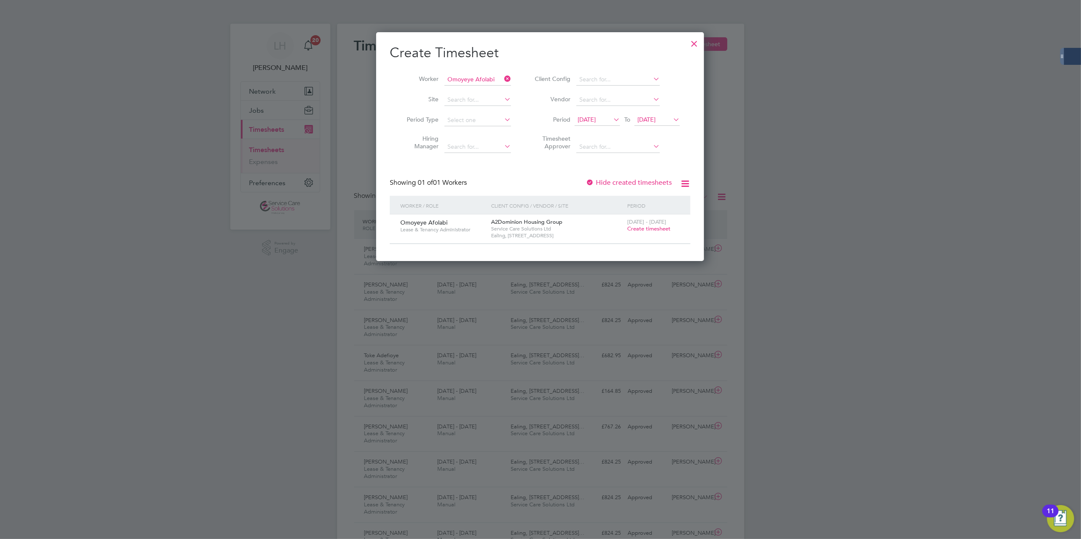
click at [641, 229] on span "Create timesheet" at bounding box center [648, 228] width 43 height 7
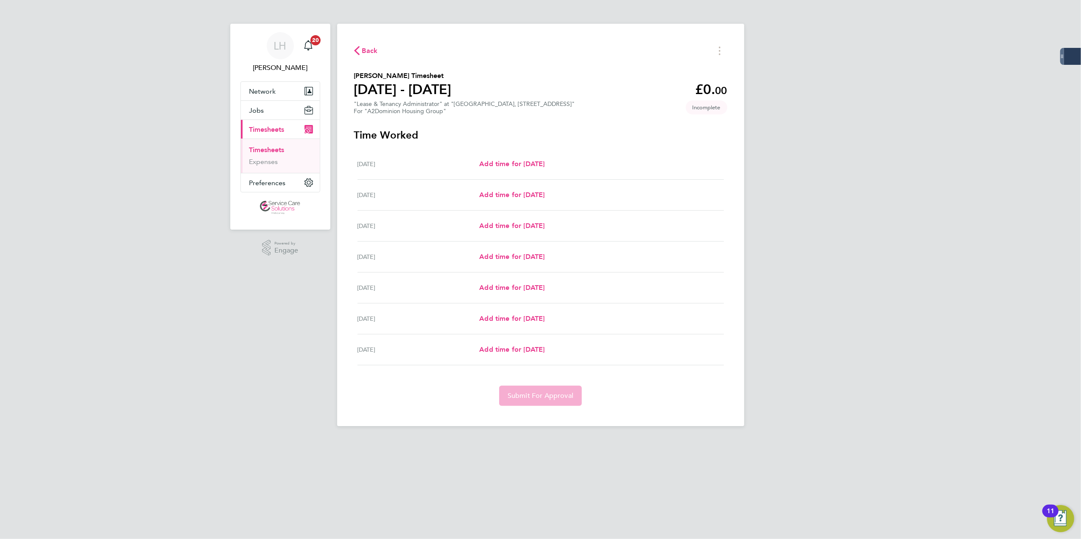
click at [510, 174] on div "Mon 18 Aug Add time for Mon 18 Aug Add time for Mon 18 Aug" at bounding box center [540, 164] width 366 height 31
click at [538, 161] on span "Add time for Mon 18 Aug" at bounding box center [511, 164] width 65 height 8
select select "30"
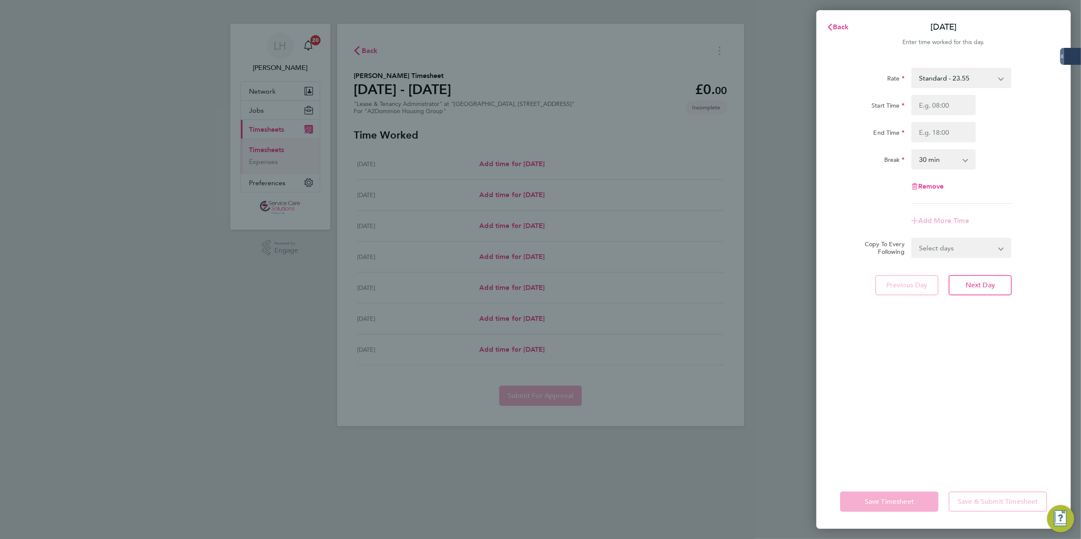
click at [980, 96] on div "Start Time" at bounding box center [943, 105] width 214 height 20
click at [953, 95] on input "Start Time" at bounding box center [943, 105] width 64 height 20
type input "09:00"
type input "17:00"
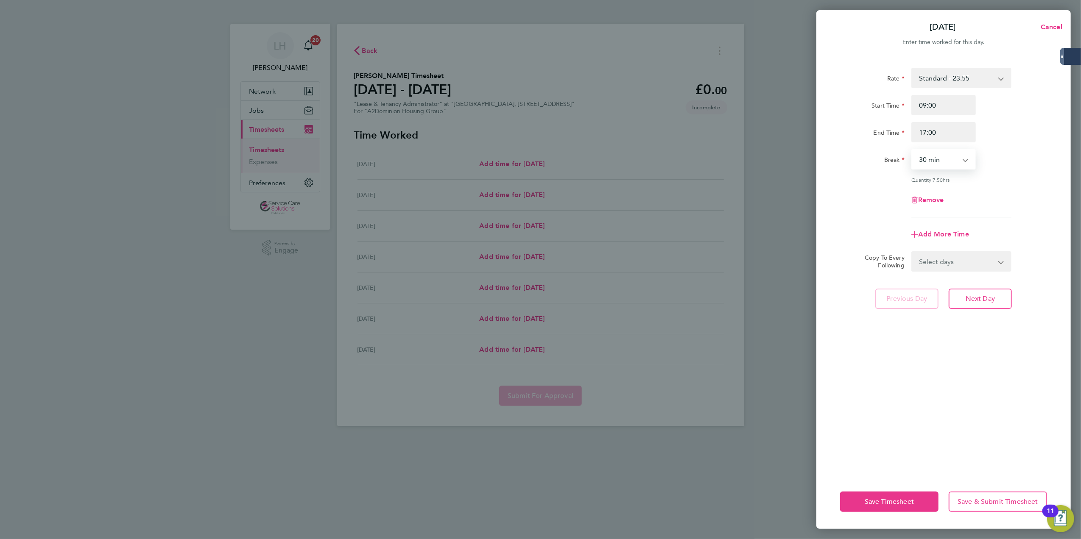
select select "60"
click at [958, 266] on select "Select days Day Weekday (Mon-Fri) Weekend (Sat-Sun) Tuesday Wednesday Thursday …" at bounding box center [956, 261] width 89 height 19
select select "TUE"
click at [912, 252] on select "Select days Day Weekday (Mon-Fri) Weekend (Sat-Sun) Tuesday Wednesday Thursday …" at bounding box center [956, 261] width 89 height 19
select select "2025-08-24"
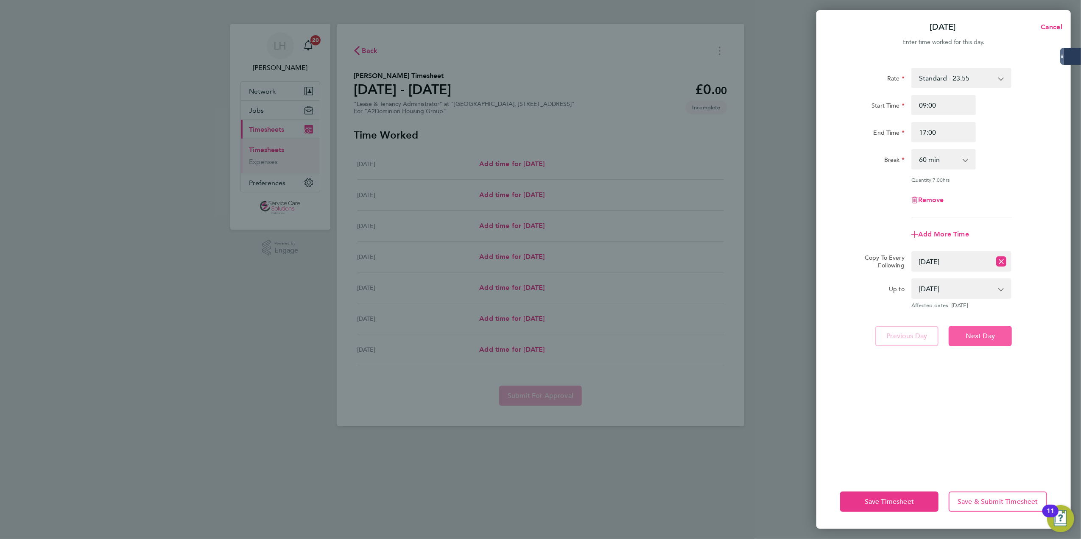
click at [970, 329] on button "Next Day" at bounding box center [979, 336] width 63 height 20
select select "60"
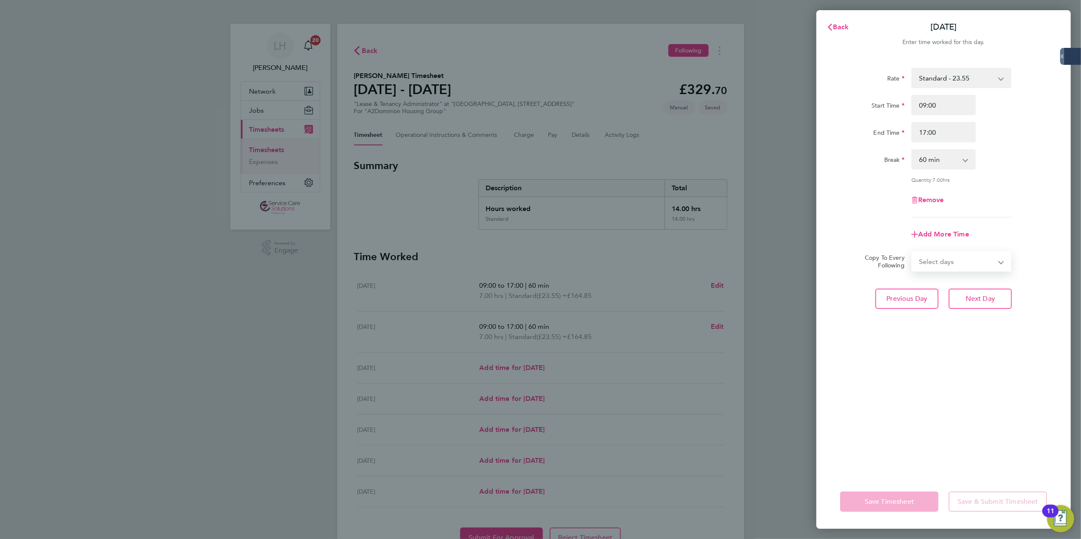
click at [953, 259] on select "Select days Day Weekday (Mon-Fri) Weekend (Sat-Sun) Wednesday Thursday Friday S…" at bounding box center [956, 261] width 89 height 19
select select "WED"
click at [912, 252] on select "Select days Day Weekday (Mon-Fri) Weekend (Sat-Sun) Wednesday Thursday Friday S…" at bounding box center [956, 261] width 89 height 19
select select "2025-08-24"
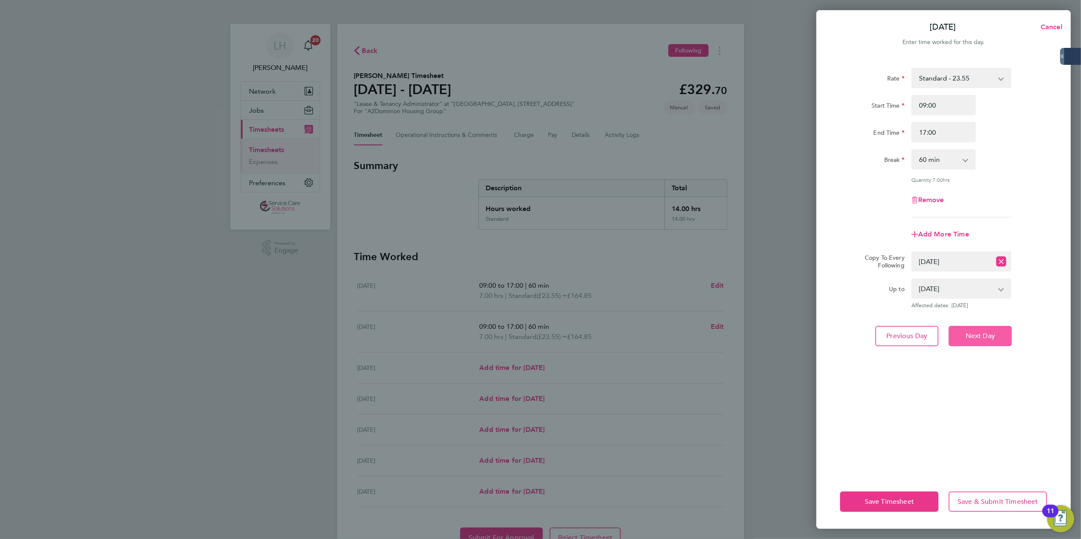
click at [984, 337] on span "Next Day" at bounding box center [979, 336] width 29 height 8
select select "0: null"
select select "60"
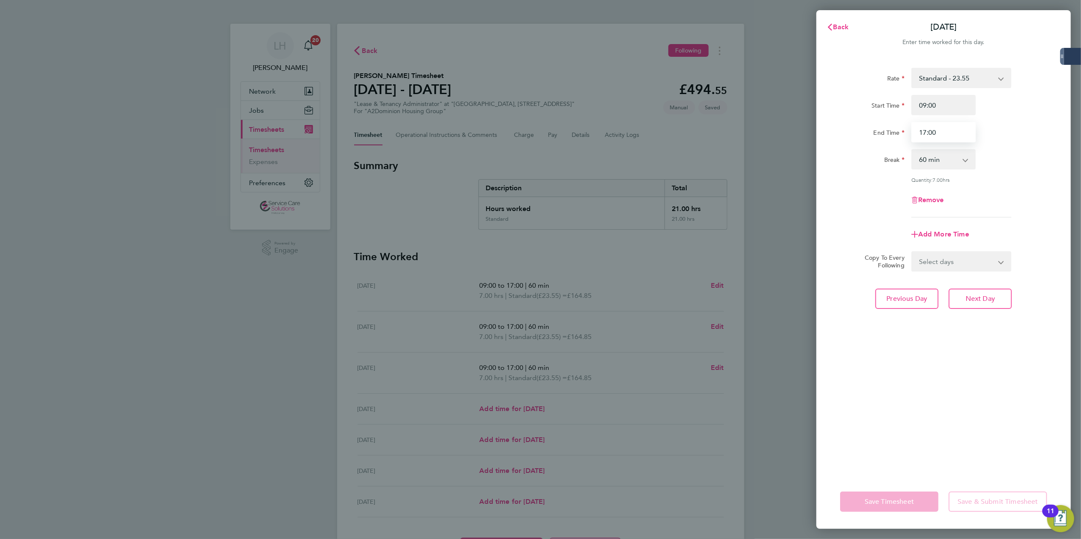
drag, startPoint x: 916, startPoint y: 134, endPoint x: 1033, endPoint y: 125, distance: 116.9
click at [1033, 125] on div "End Time 17:00" at bounding box center [943, 132] width 214 height 20
type input "13:00"
select select "0"
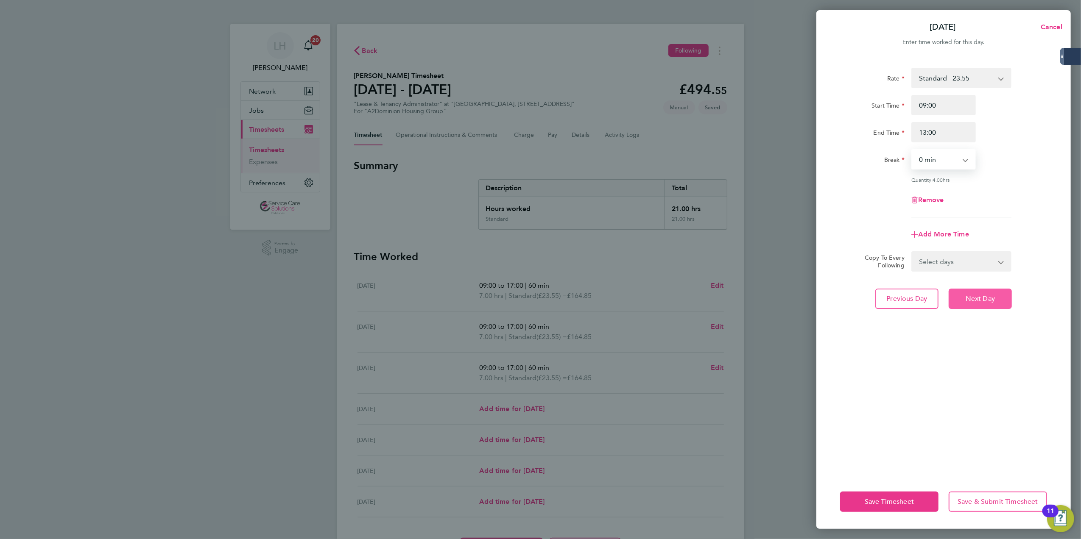
click at [973, 300] on span "Next Day" at bounding box center [979, 299] width 29 height 8
select select "30"
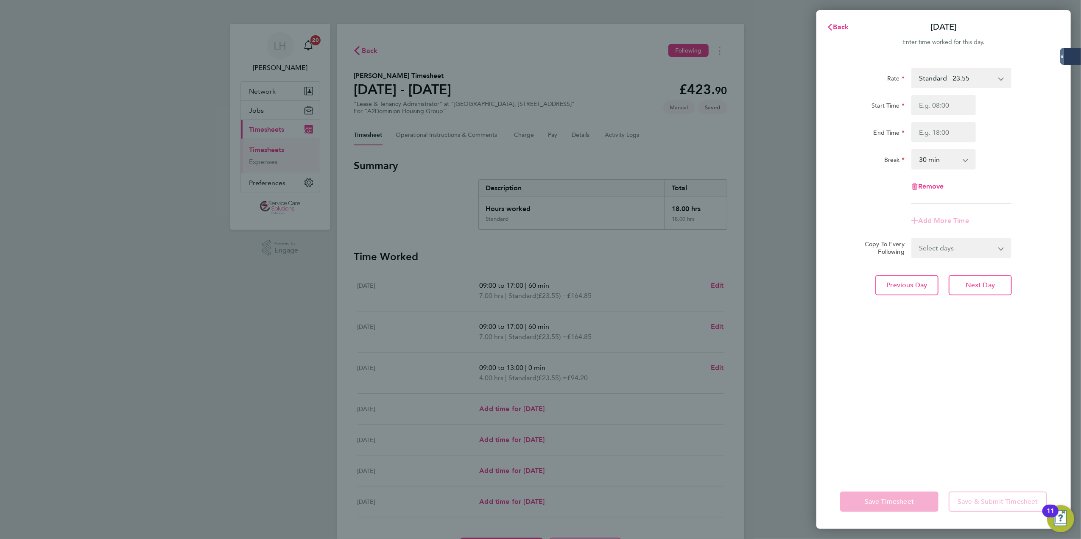
click at [958, 255] on select "Select days Day Weekend (Sat-Sun) Friday Saturday Sunday" at bounding box center [956, 248] width 89 height 19
click at [1001, 380] on div "Rate Standard - 23.55 Start Time End Time Break 0 min 15 min 30 min 45 min 60 m…" at bounding box center [943, 266] width 254 height 417
click at [960, 289] on button "Next Day" at bounding box center [979, 285] width 63 height 20
select select "30"
click at [916, 281] on span "Previous Day" at bounding box center [906, 285] width 41 height 8
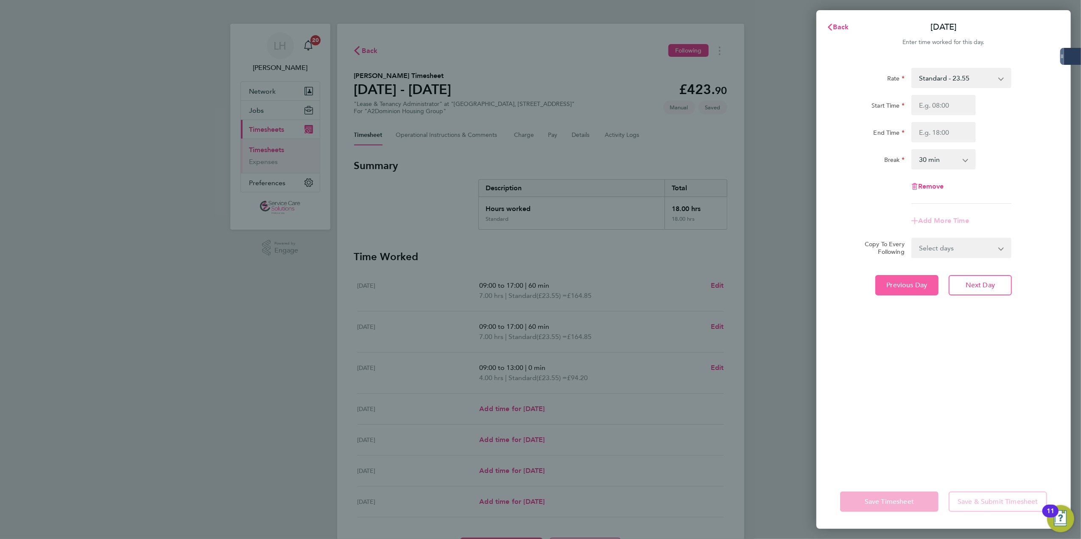
click at [916, 281] on span "Previous Day" at bounding box center [906, 285] width 41 height 8
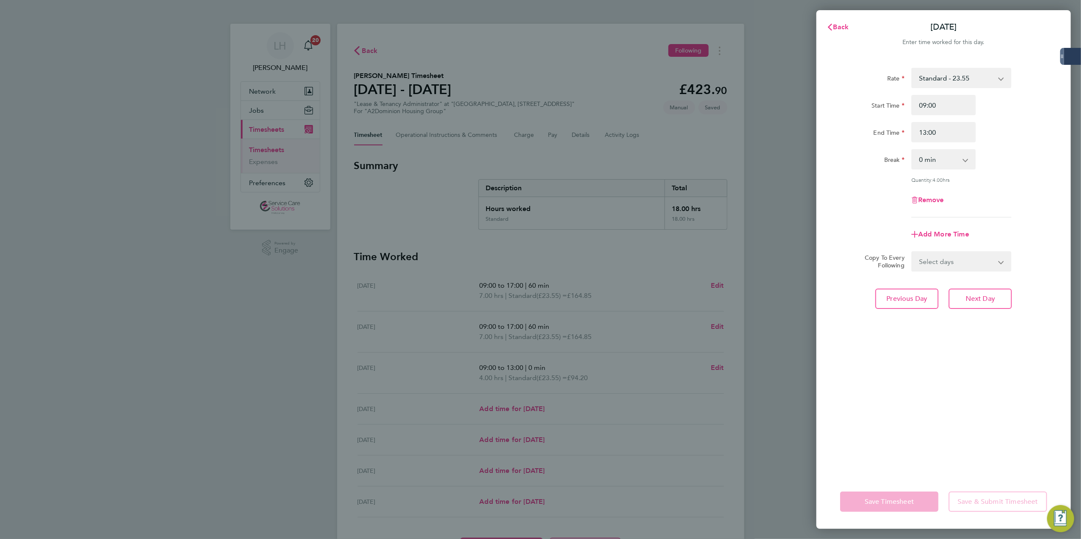
click at [946, 253] on select "Select days Day Weekday (Mon-Fri) Weekend (Sat-Sun) Thursday Friday Saturday Su…" at bounding box center [956, 261] width 89 height 19
select select "THU"
click at [912, 252] on select "Select days Day Weekday (Mon-Fri) Weekend (Sat-Sun) Thursday Friday Saturday Su…" at bounding box center [956, 261] width 89 height 19
select select "2025-08-24"
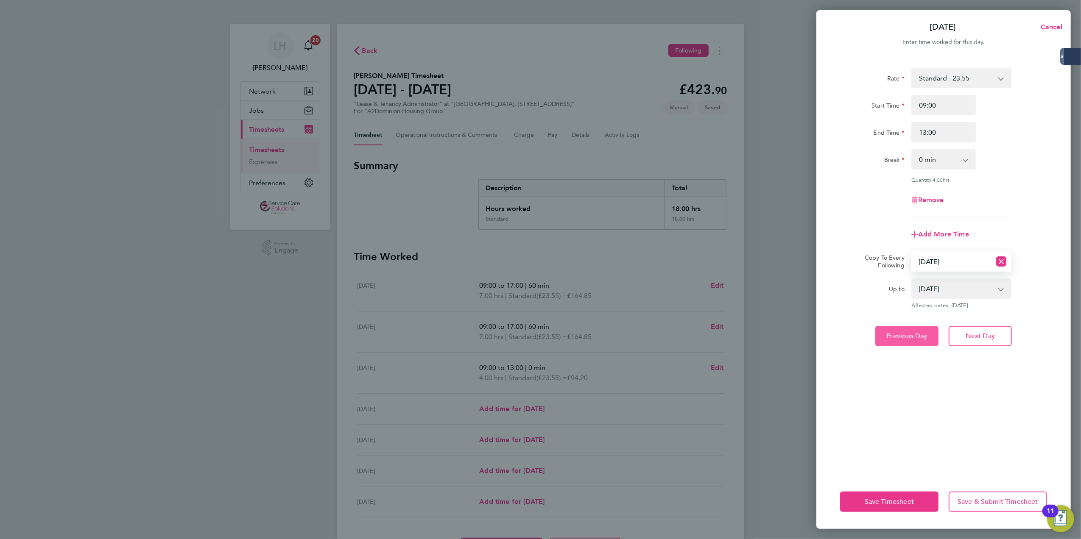
click at [921, 340] on button "Previous Day" at bounding box center [906, 336] width 63 height 20
select select "0: null"
select select "60"
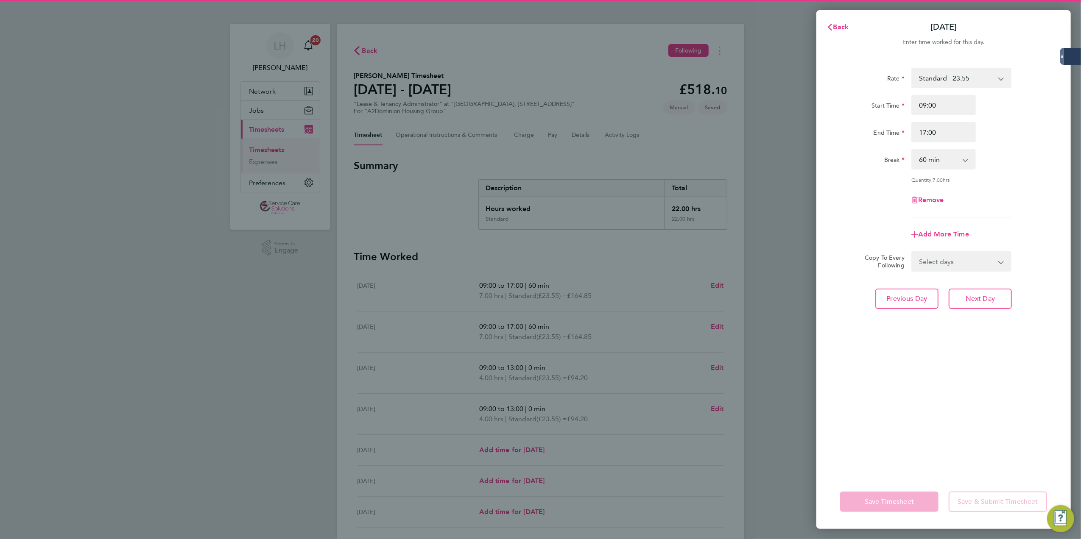
drag, startPoint x: 933, startPoint y: 260, endPoint x: 933, endPoint y: 270, distance: 9.3
click at [933, 260] on select "Select days Day Weekday (Mon-Fri) Weekend (Sat-Sun) Wednesday Thursday Friday S…" at bounding box center [956, 261] width 89 height 19
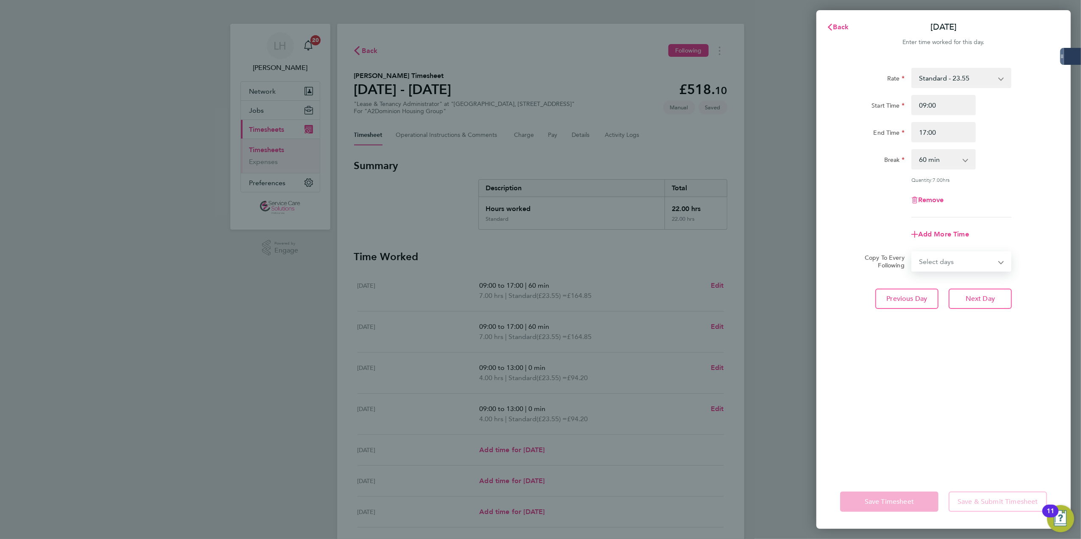
select select "WED"
click at [912, 252] on select "Select days Day Weekday (Mon-Fri) Weekend (Sat-Sun) Wednesday Thursday Friday S…" at bounding box center [956, 261] width 89 height 19
select select "2025-08-24"
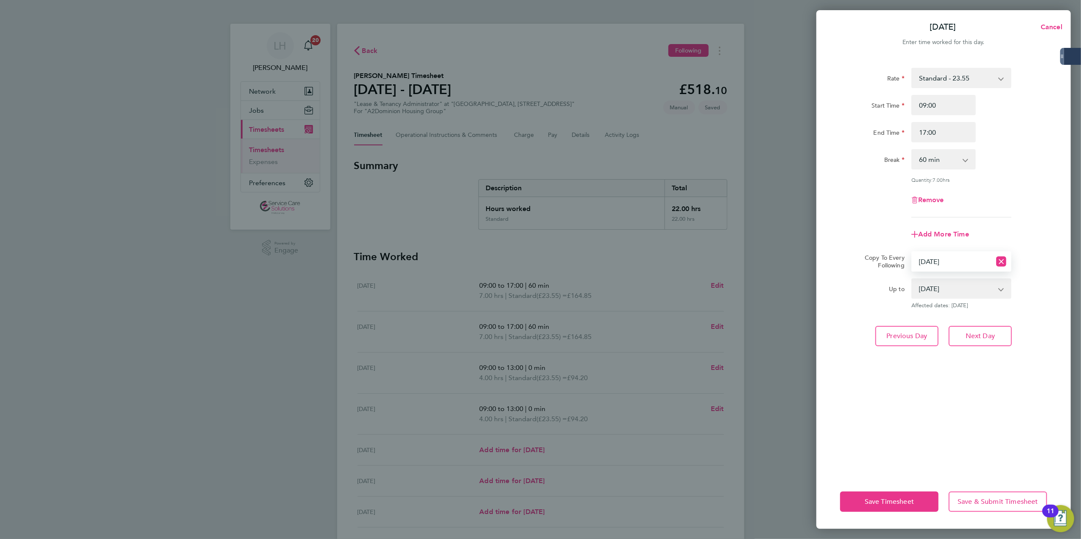
click at [971, 324] on div "Rate Standard - 23.55 Start Time 09:00 End Time 17:00 Break 0 min 15 min 30 min…" at bounding box center [943, 266] width 254 height 417
click at [970, 327] on button "Next Day" at bounding box center [979, 336] width 63 height 20
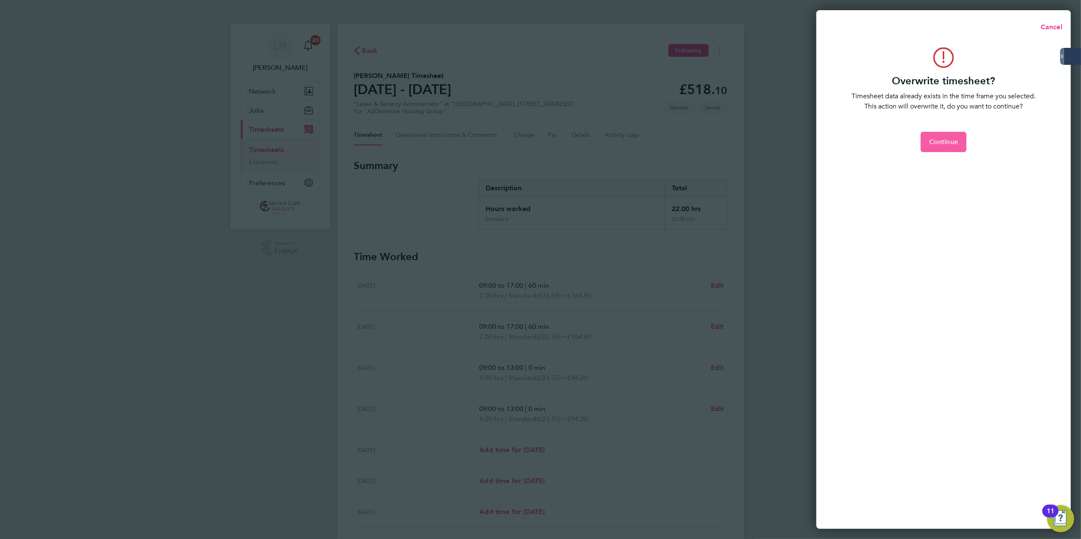
click at [941, 142] on span "Continue" at bounding box center [943, 142] width 29 height 8
select select "0: null"
select select "60"
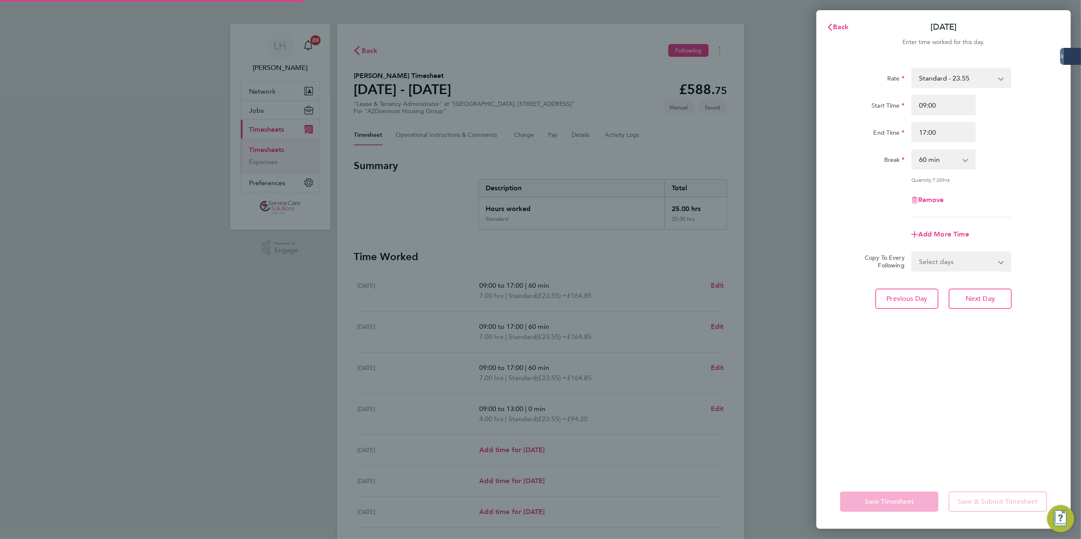
click at [844, 17] on div "Back Wed 20 Aug" at bounding box center [943, 27] width 254 height 20
click at [843, 21] on button "Back" at bounding box center [837, 27] width 39 height 17
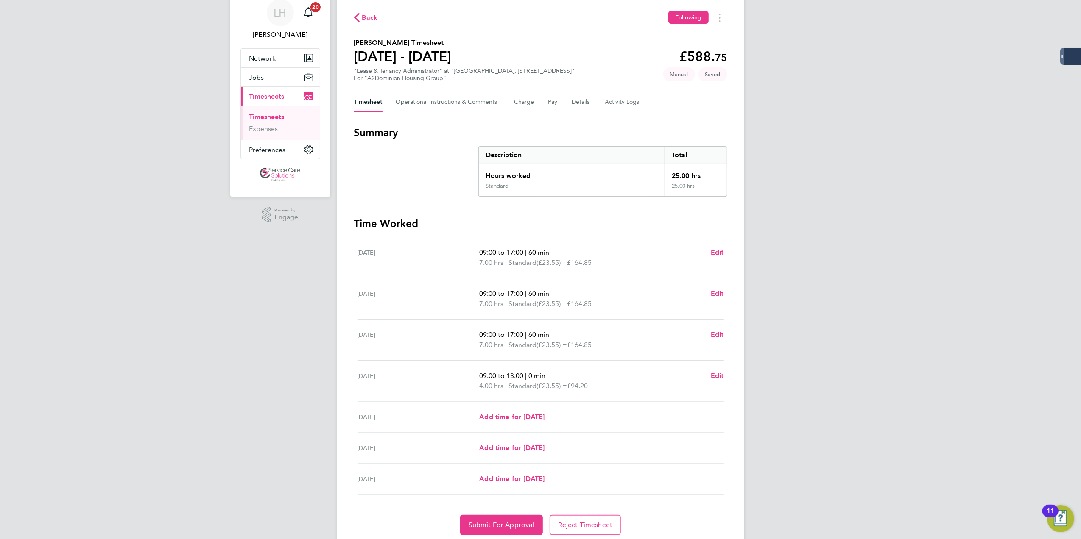
scroll to position [64, 0]
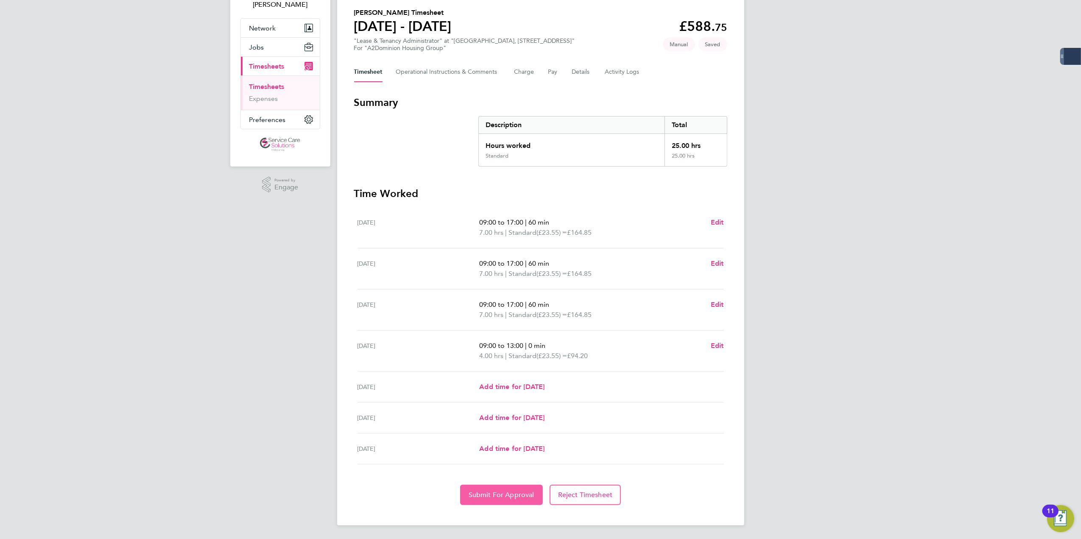
click at [496, 485] on button "Submit For Approval" at bounding box center [501, 495] width 83 height 20
click at [269, 81] on ul "Timesheets Expenses" at bounding box center [280, 92] width 79 height 34
click at [270, 87] on link "Timesheets" at bounding box center [266, 87] width 35 height 8
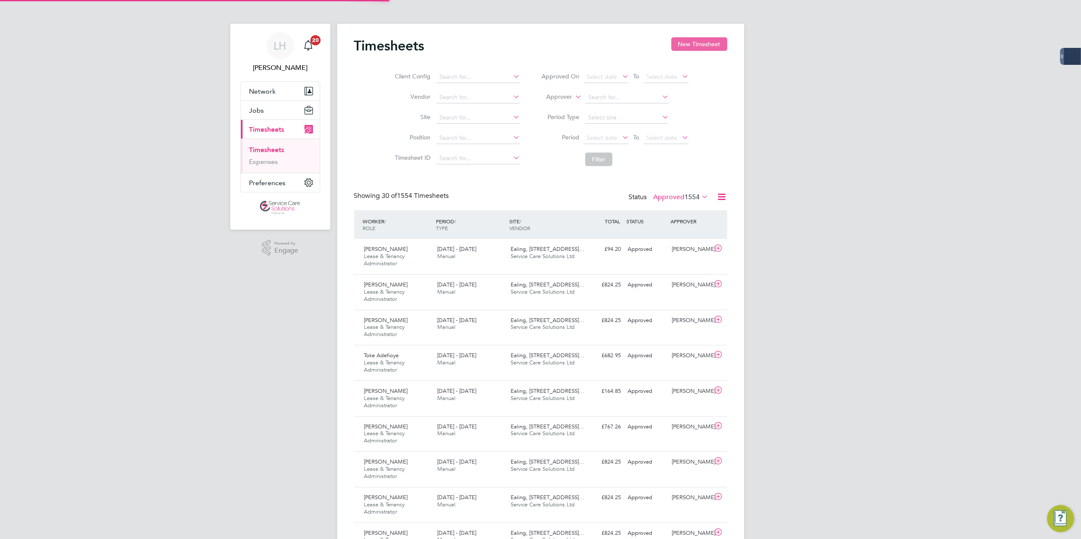
scroll to position [4, 4]
click at [684, 45] on button "New Timesheet" at bounding box center [699, 44] width 56 height 14
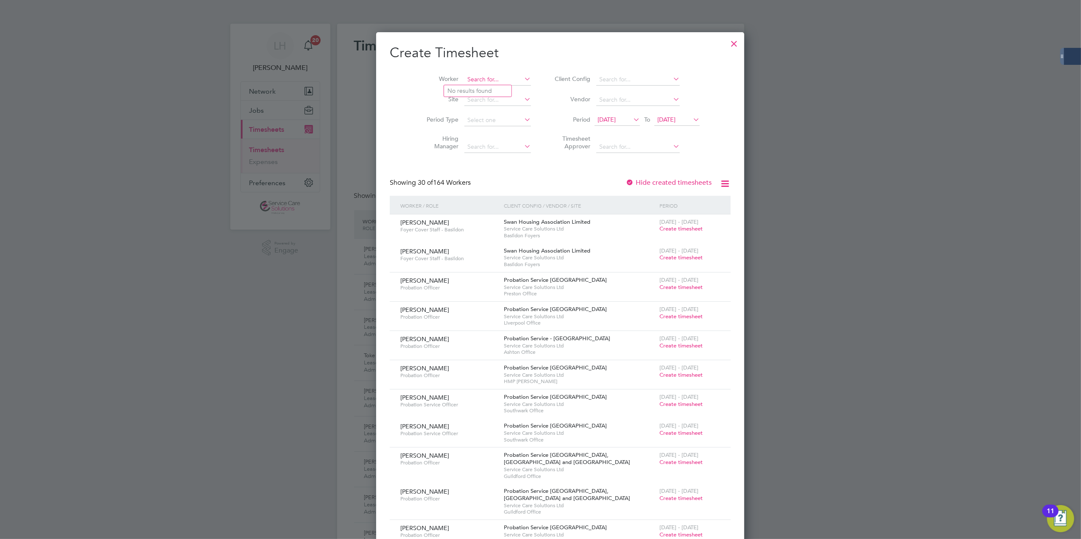
click at [464, 82] on input at bounding box center [497, 80] width 67 height 12
click at [470, 120] on li "Zoe Chamberlain" at bounding box center [502, 125] width 117 height 11
type input "Zoe Chamberlain"
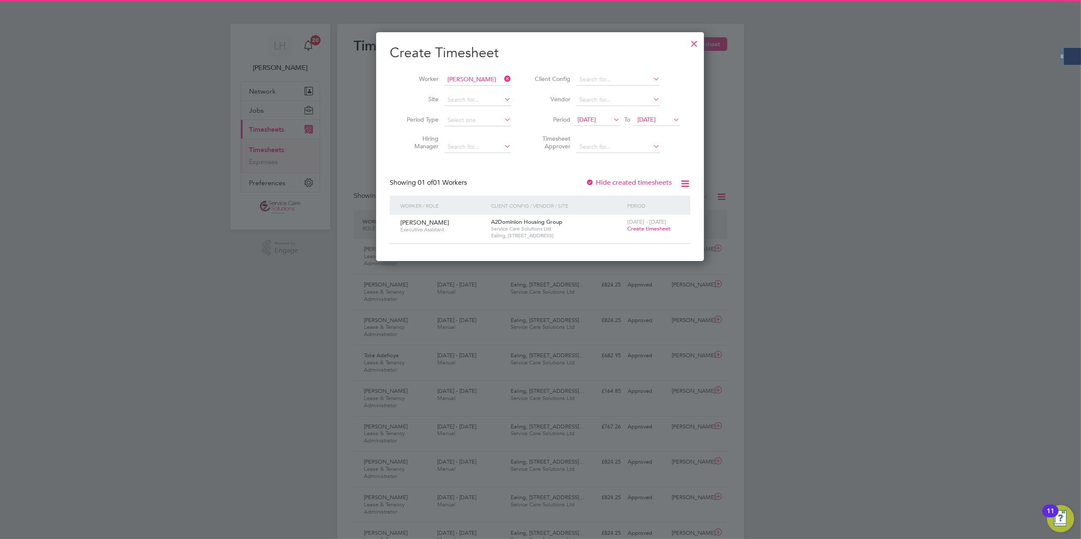
click at [638, 228] on span "Create timesheet" at bounding box center [648, 228] width 43 height 7
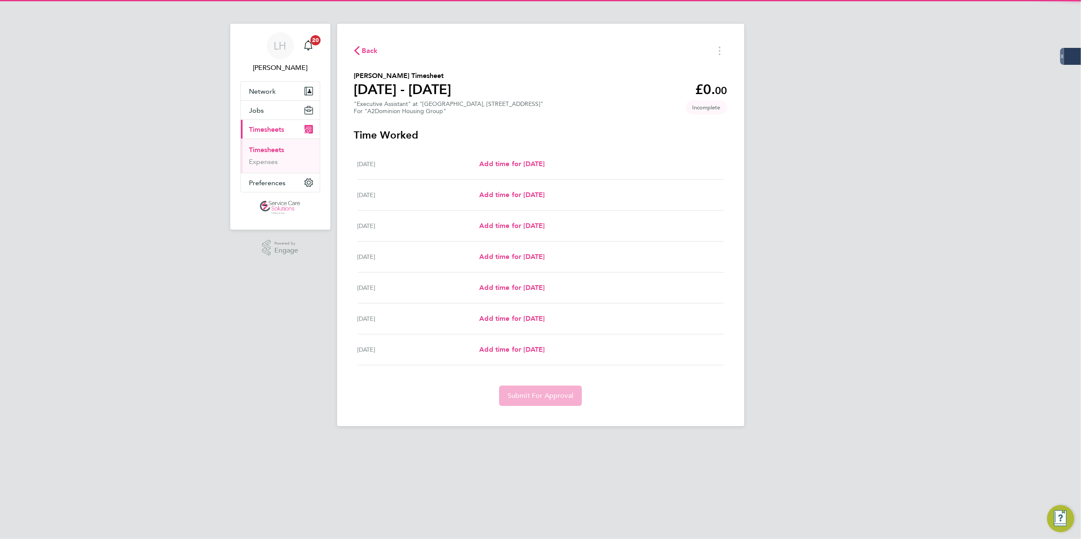
click at [497, 156] on div "Mon 18 Aug Add time for Mon 18 Aug Add time for Mon 18 Aug" at bounding box center [540, 164] width 366 height 31
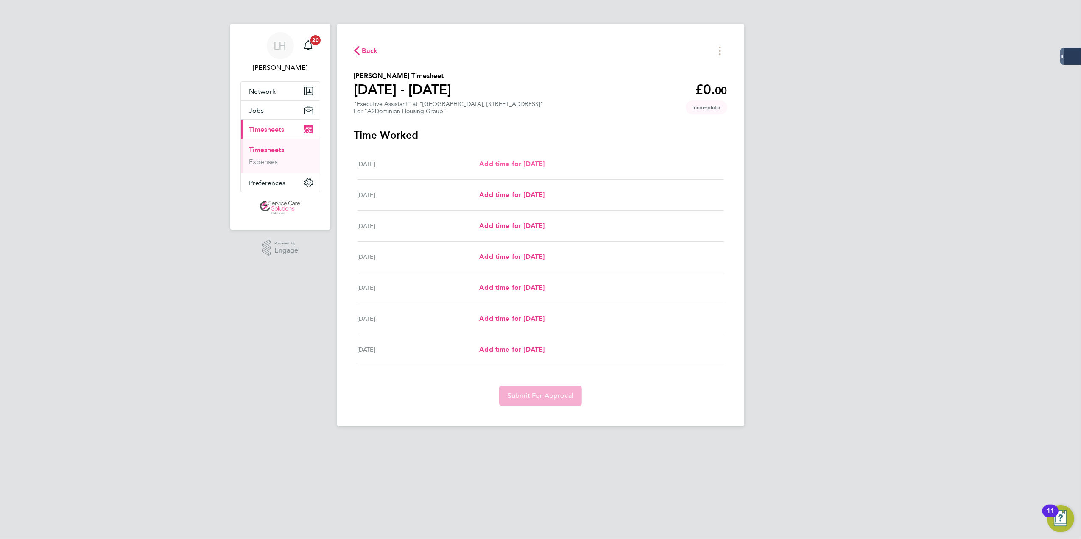
click at [497, 163] on span "Add time for Mon 18 Aug" at bounding box center [511, 164] width 65 height 8
select select "30"
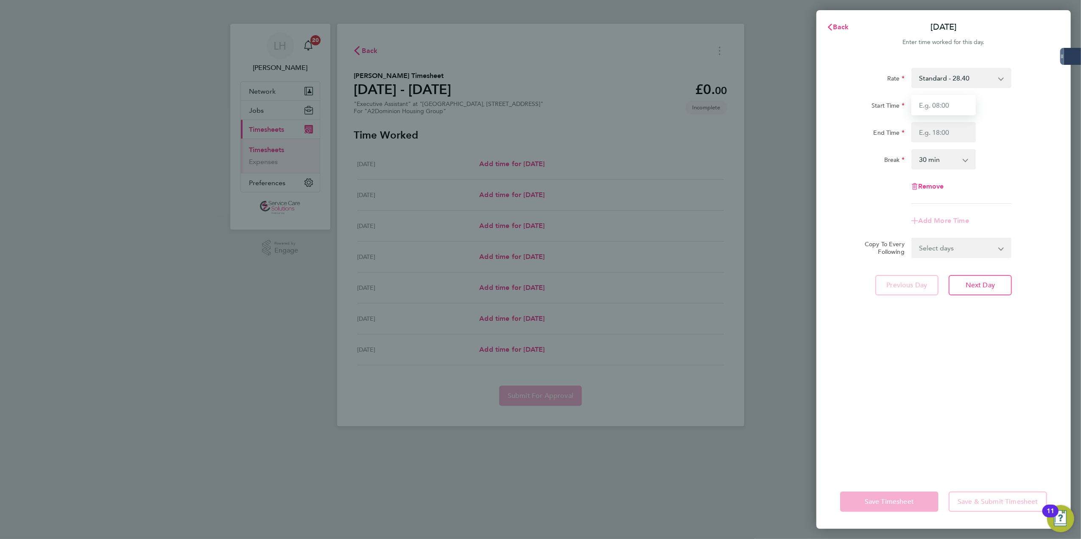
click at [922, 113] on input "Start Time" at bounding box center [943, 105] width 64 height 20
click at [927, 108] on input "Start Time" at bounding box center [943, 105] width 64 height 20
type input "08:00"
type input "16:00"
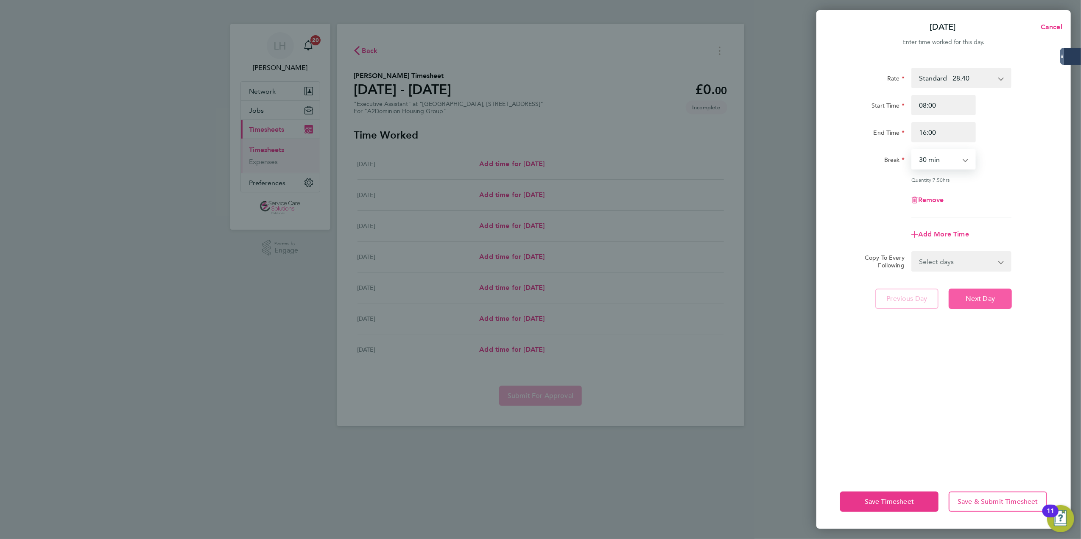
click at [966, 292] on button "Next Day" at bounding box center [979, 299] width 63 height 20
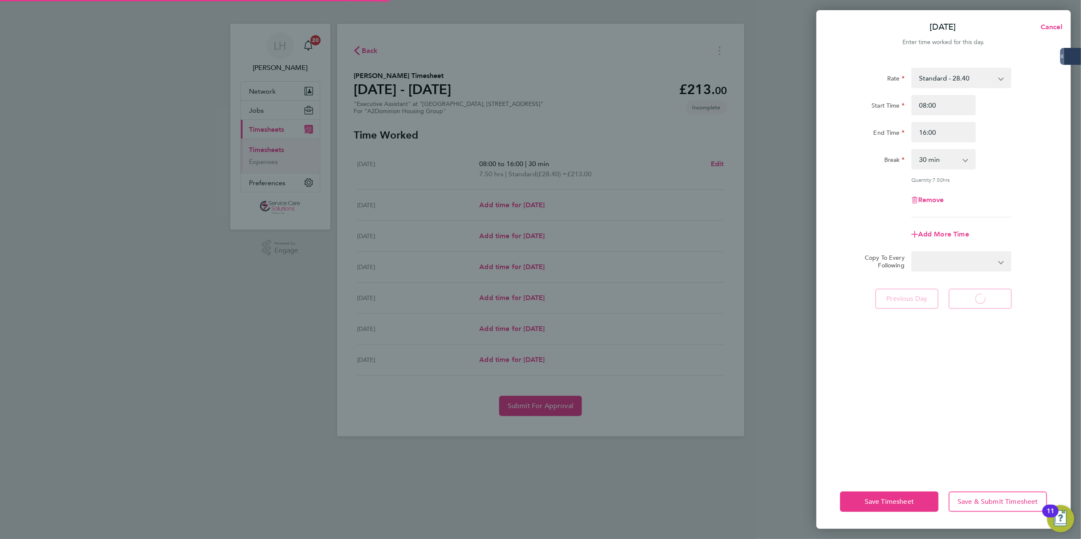
select select "30"
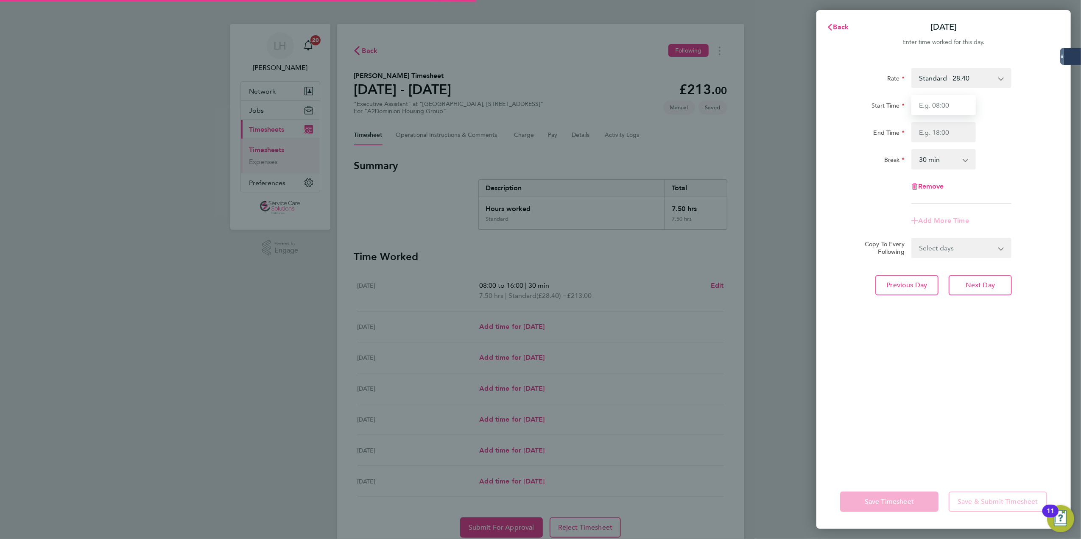
click at [949, 111] on input "Start Time" at bounding box center [943, 105] width 64 height 20
type input "08:00"
type input "16:00"
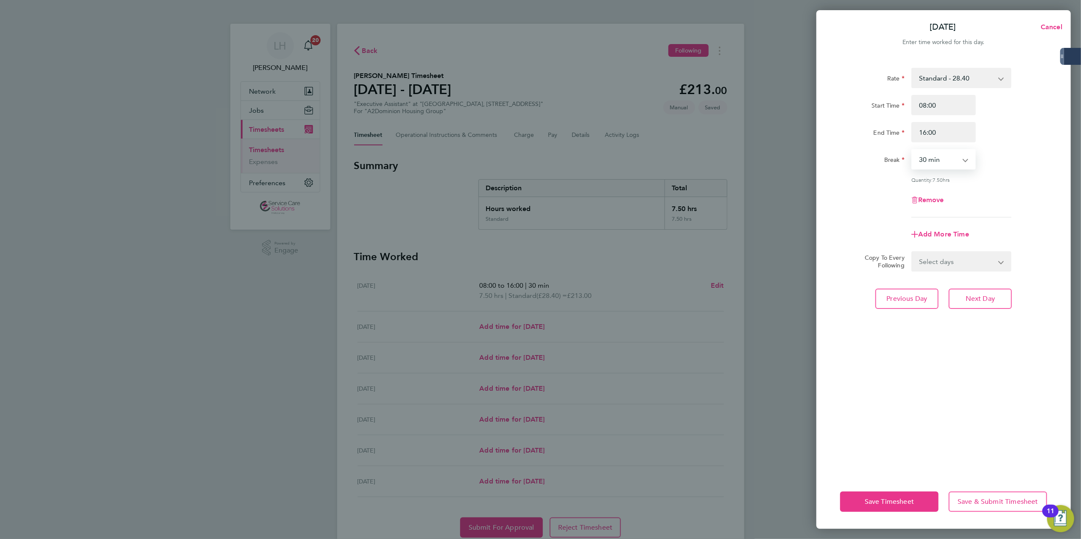
select select "60"
drag, startPoint x: 928, startPoint y: 107, endPoint x: 943, endPoint y: 106, distance: 14.9
click at [943, 106] on input "08:00" at bounding box center [943, 105] width 64 height 20
type input "08:30"
drag, startPoint x: 999, startPoint y: 310, endPoint x: 1069, endPoint y: 280, distance: 76.3
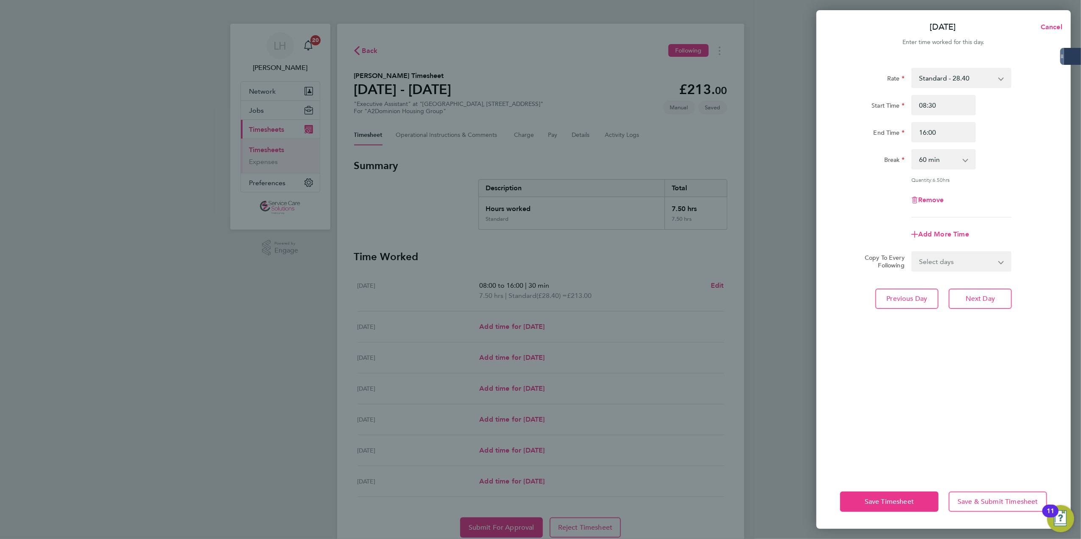
click at [999, 310] on div "Rate Standard - 28.40 Start Time 08:30 End Time 16:00 Break 0 min 15 min 30 min…" at bounding box center [943, 266] width 254 height 417
click at [972, 295] on span "Next Day" at bounding box center [979, 299] width 29 height 8
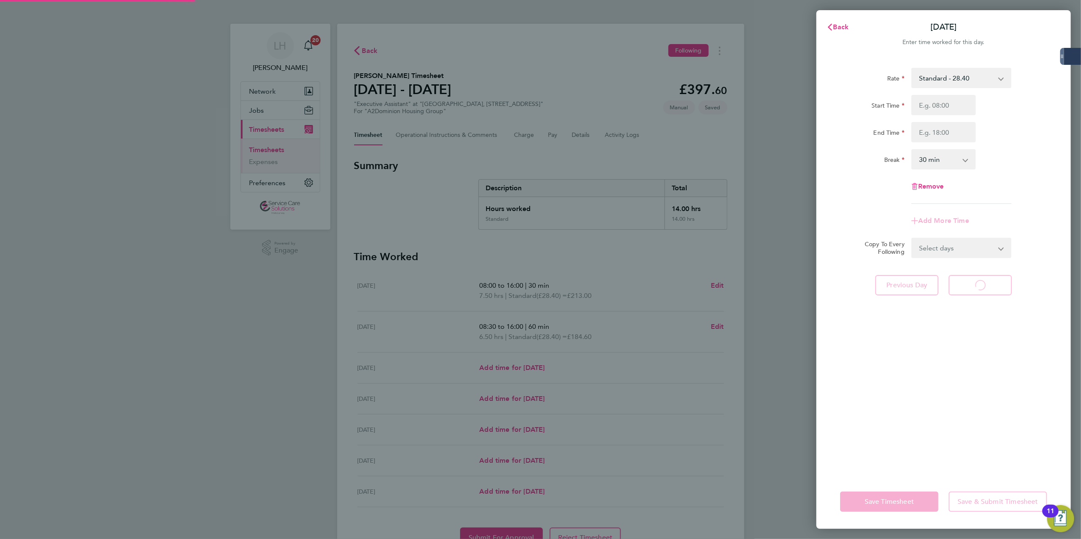
select select "30"
click at [942, 104] on input "Start Time" at bounding box center [943, 105] width 64 height 20
type input "08:30"
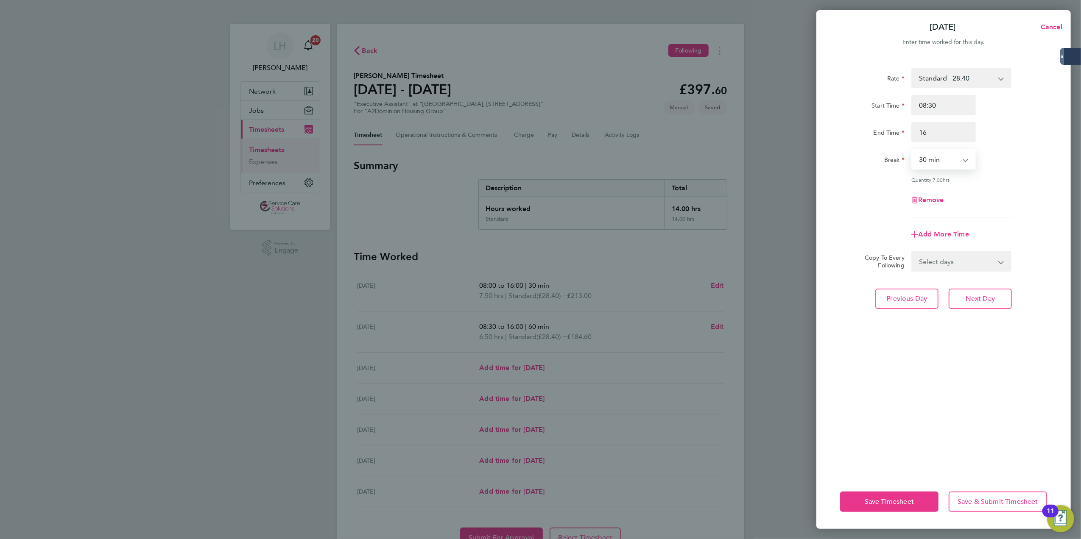
type input "16:00"
click at [996, 297] on button "Next Day" at bounding box center [979, 299] width 63 height 20
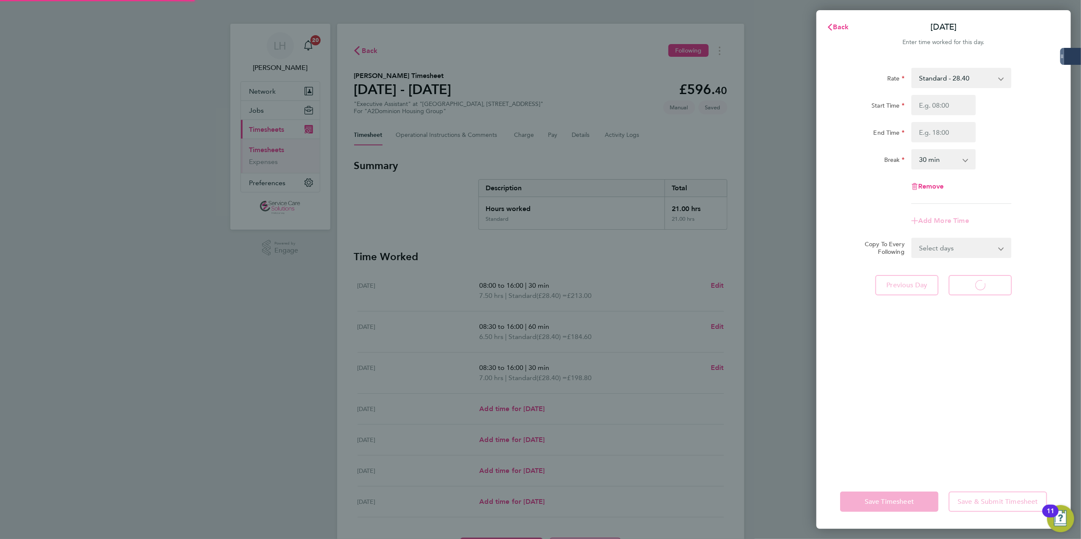
select select "30"
click at [943, 115] on div "Start Time End Time" at bounding box center [943, 118] width 214 height 47
click at [928, 108] on input "Start Time" at bounding box center [943, 105] width 64 height 20
type input "08:30"
type input "16:00"
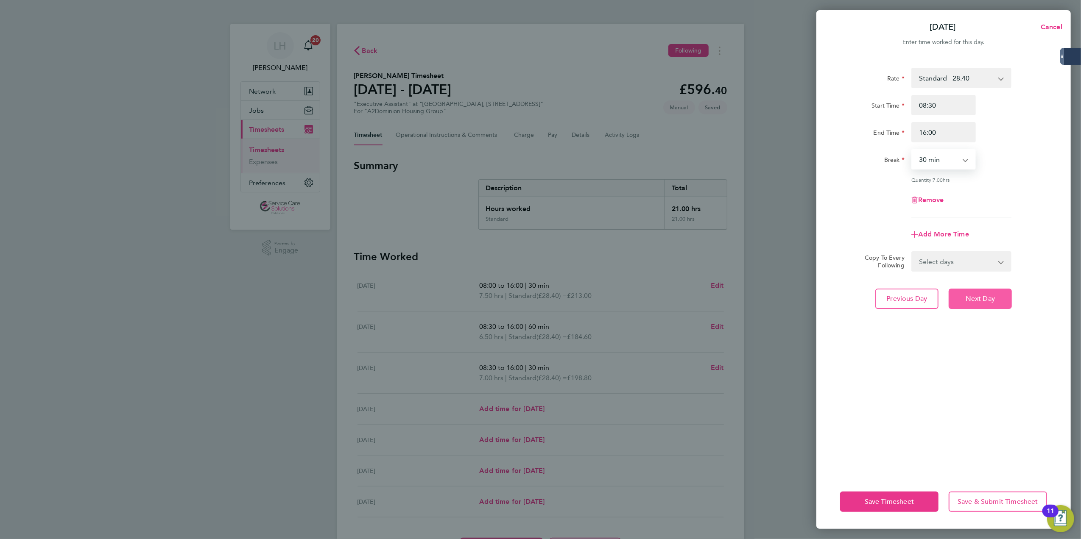
click at [992, 299] on span "Next Day" at bounding box center [979, 299] width 29 height 8
select select "30"
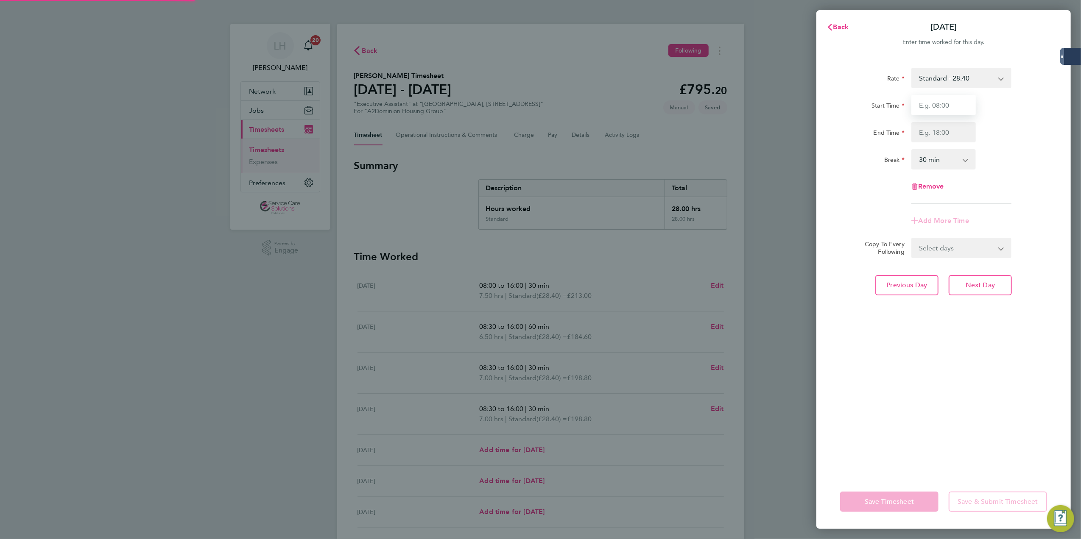
click at [940, 109] on input "Start Time" at bounding box center [943, 105] width 64 height 20
type input "08:00"
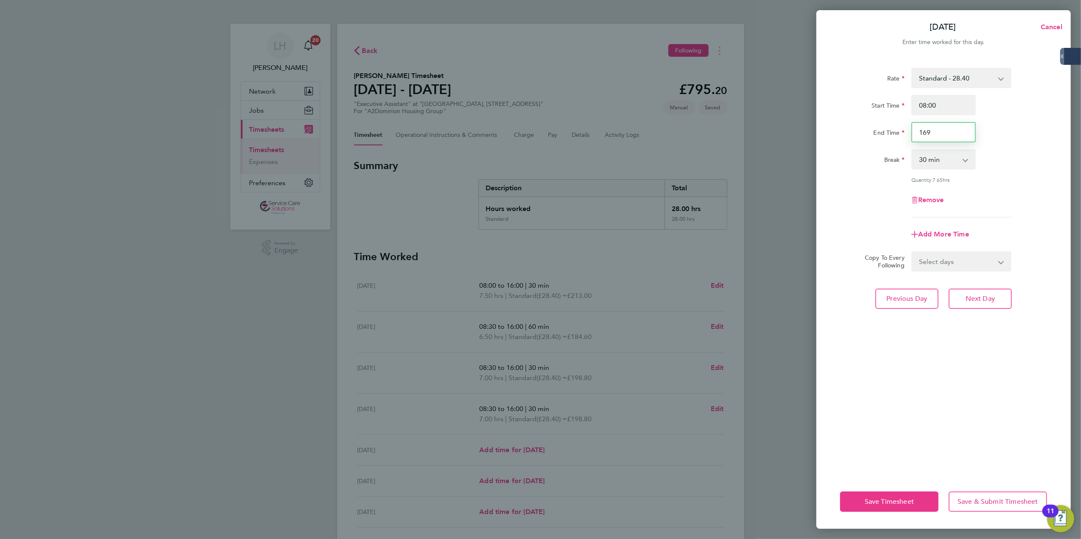
drag, startPoint x: 927, startPoint y: 136, endPoint x: 962, endPoint y: 136, distance: 34.8
click at [962, 136] on input "169" at bounding box center [943, 132] width 64 height 20
type input "16:00"
select select "60"
click at [980, 297] on span "Next Day" at bounding box center [979, 299] width 29 height 8
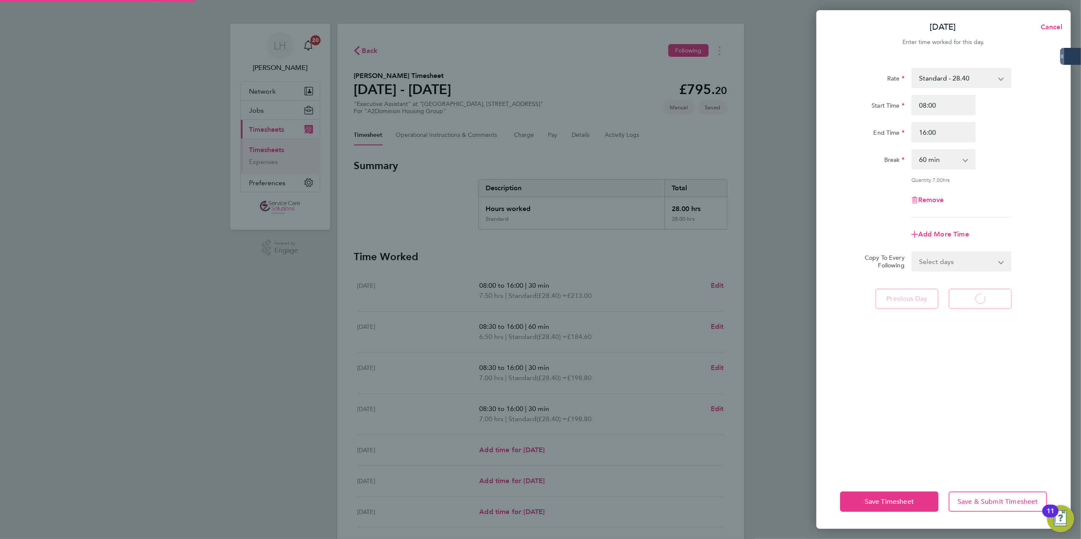
select select "30"
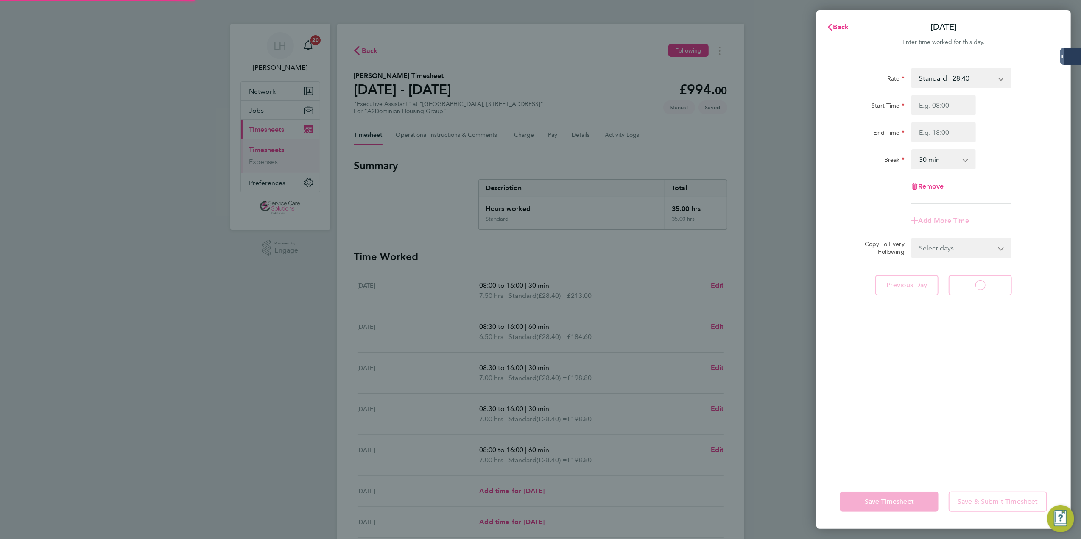
select select "30"
click at [830, 26] on icon "button" at bounding box center [829, 27] width 4 height 7
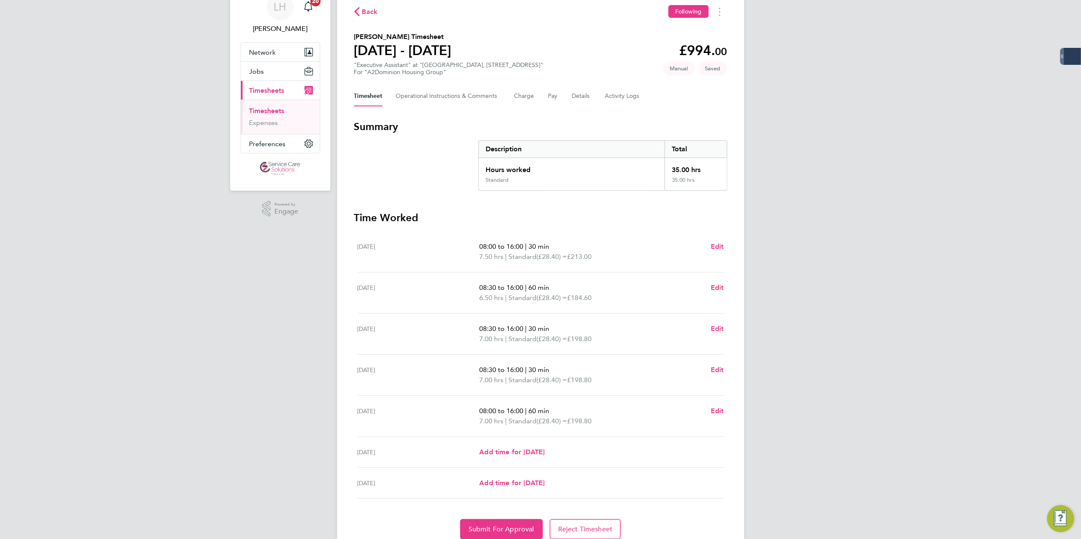
scroll to position [75, 0]
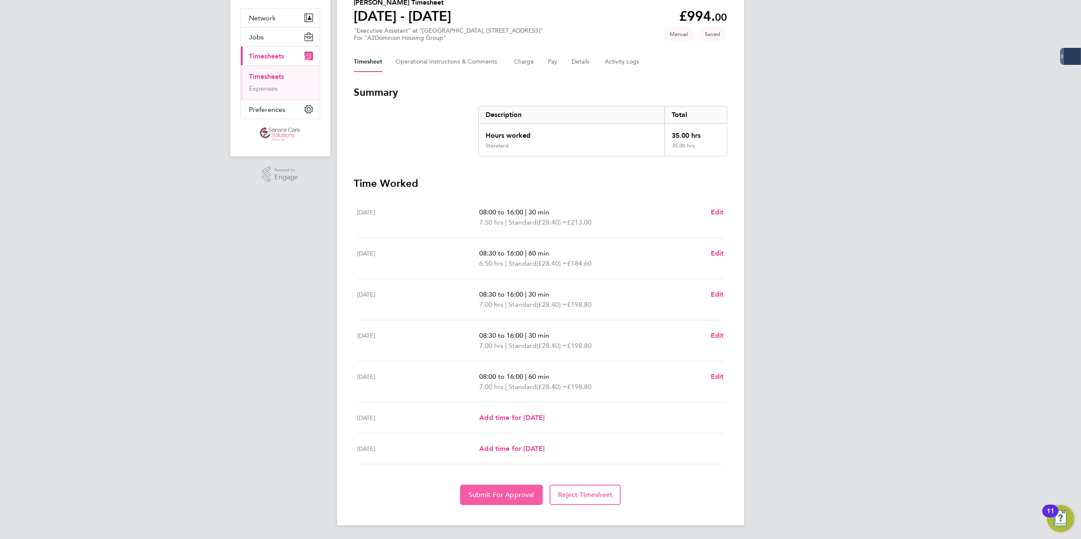
click at [487, 489] on button "Submit For Approval" at bounding box center [501, 495] width 83 height 20
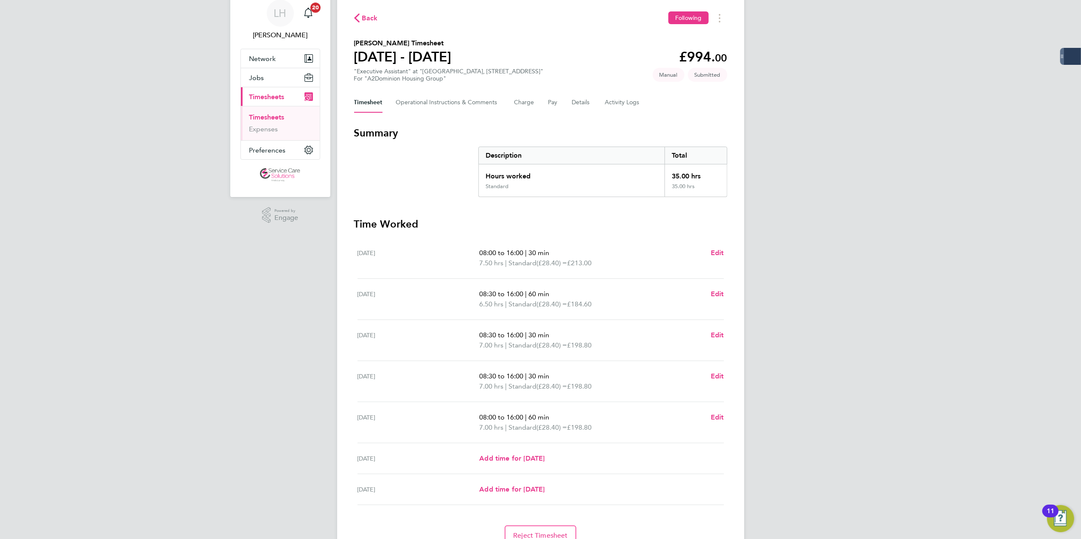
scroll to position [0, 0]
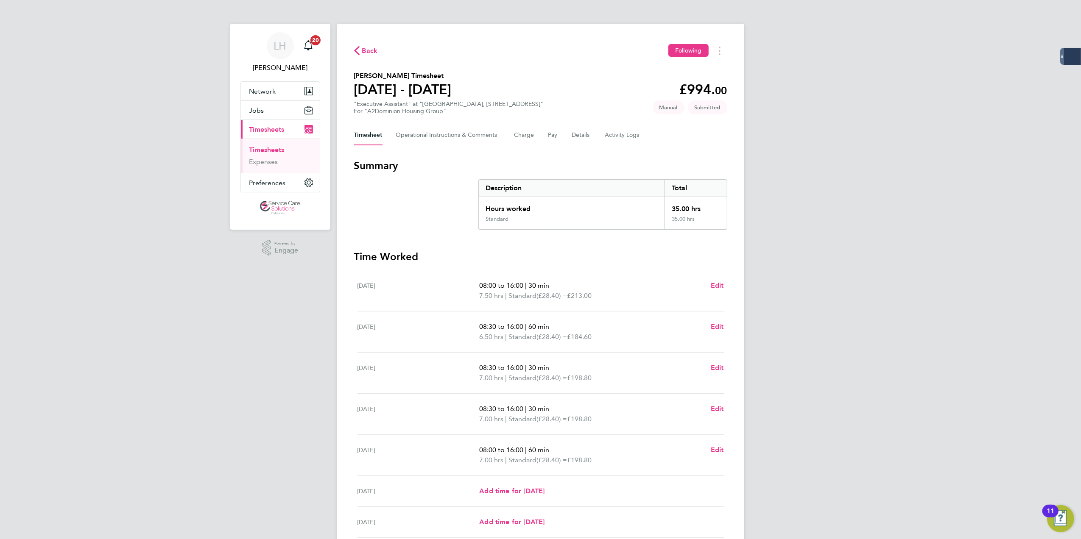
click at [273, 146] on link "Timesheets" at bounding box center [266, 150] width 35 height 8
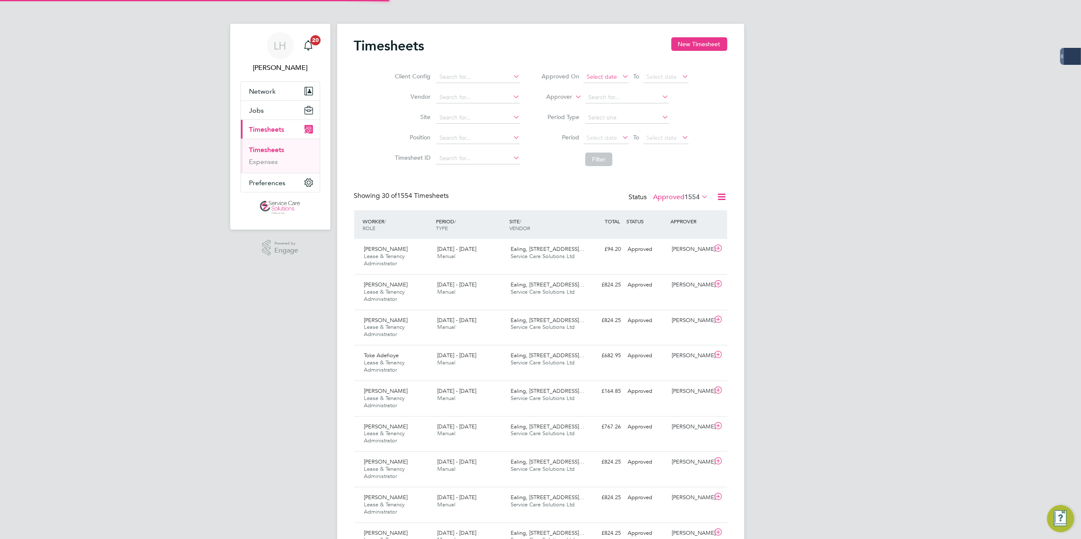
scroll to position [29, 74]
click at [694, 38] on button "New Timesheet" at bounding box center [699, 44] width 56 height 14
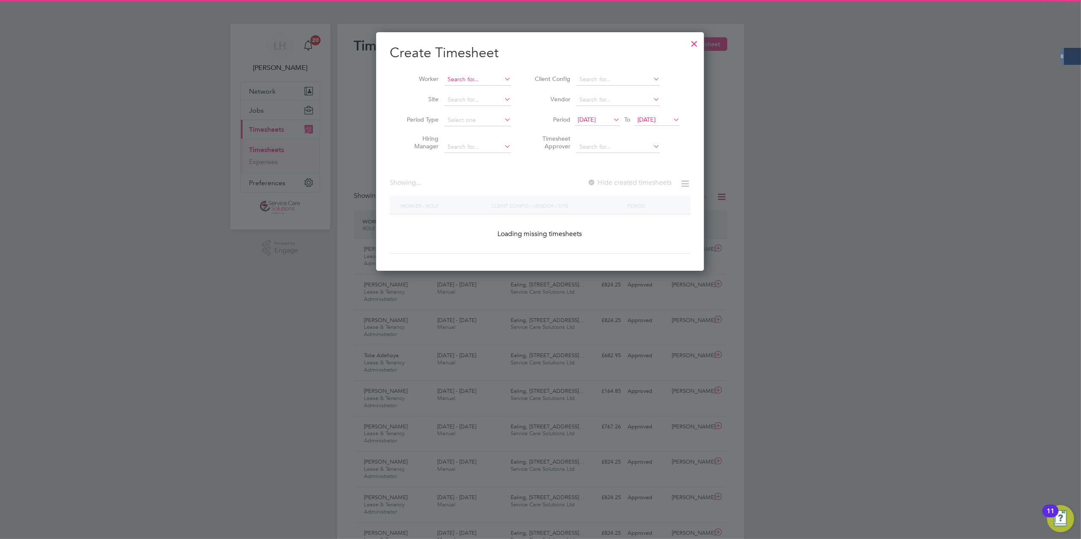
click at [480, 78] on input at bounding box center [477, 80] width 67 height 12
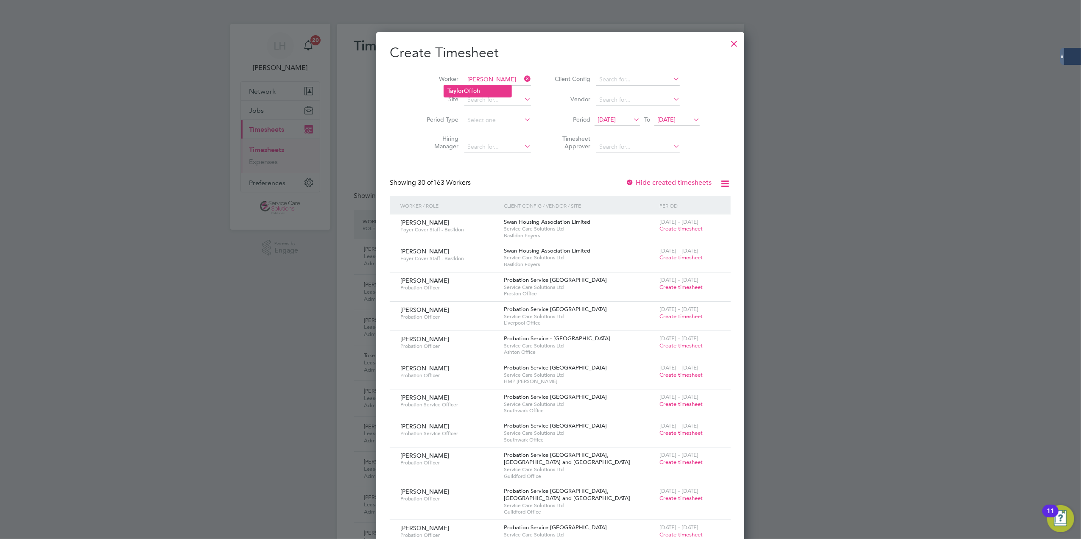
click at [479, 90] on li "Tayl o r Offoh" at bounding box center [477, 90] width 67 height 11
type input "Taylor Offoh"
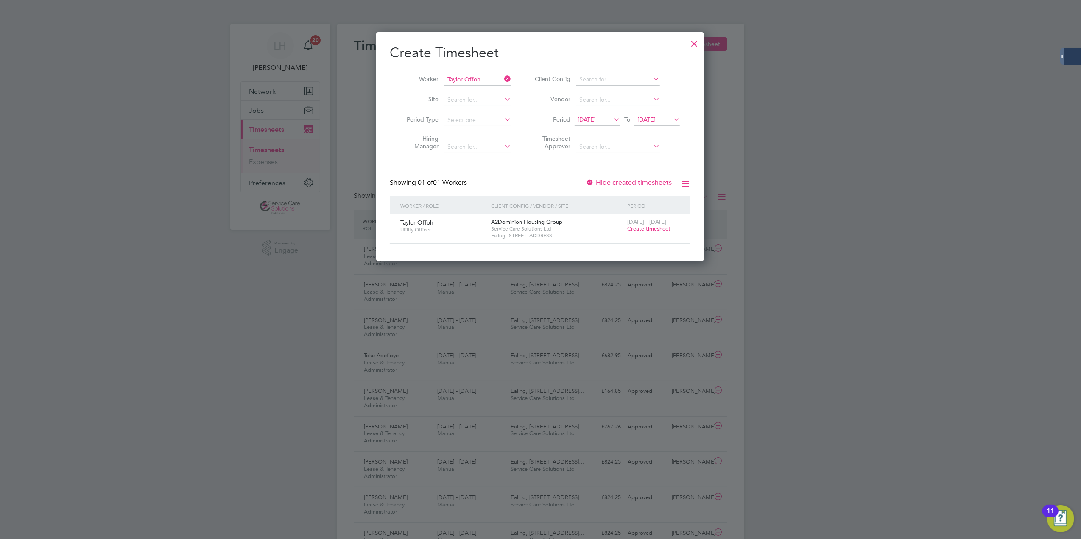
click at [653, 229] on span "Create timesheet" at bounding box center [648, 228] width 43 height 7
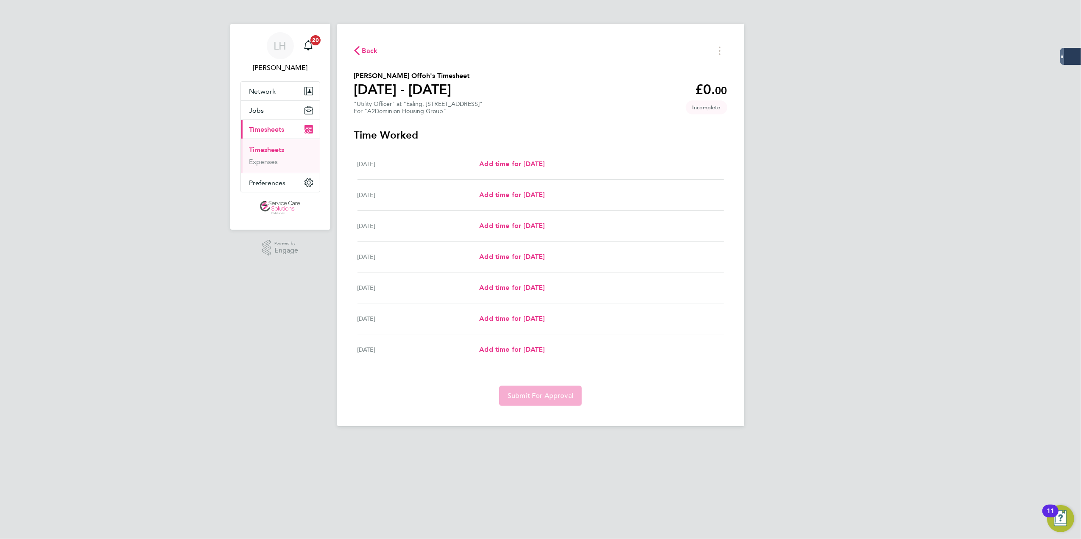
click at [487, 170] on div "Mon 18 Aug Add time for Mon 18 Aug Add time for Mon 18 Aug" at bounding box center [540, 164] width 366 height 31
click at [497, 163] on span "Add time for Mon 18 Aug" at bounding box center [511, 164] width 65 height 8
select select "30"
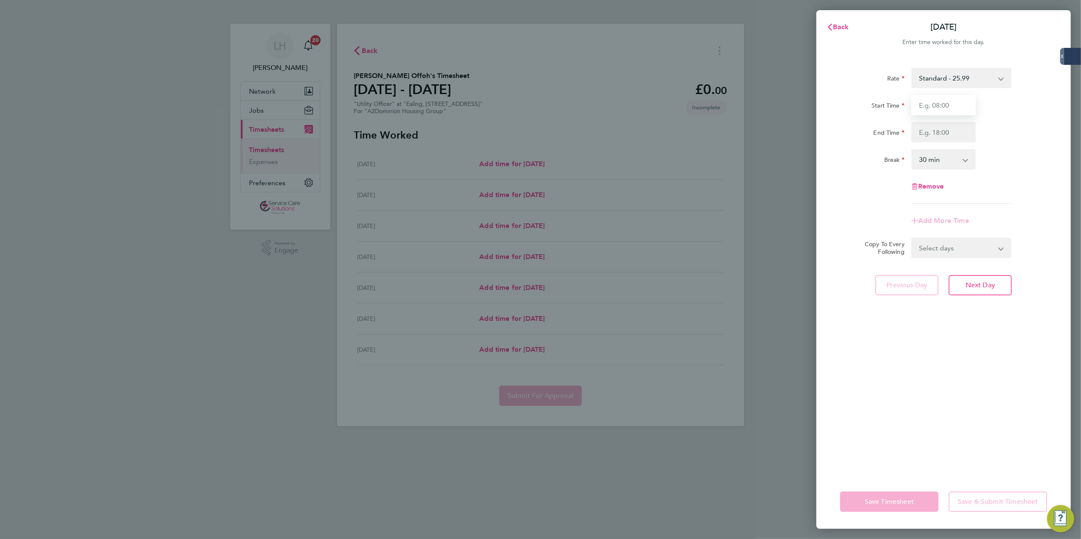
click at [930, 104] on input "Start Time" at bounding box center [943, 105] width 64 height 20
type input "09:00"
type input "17:00"
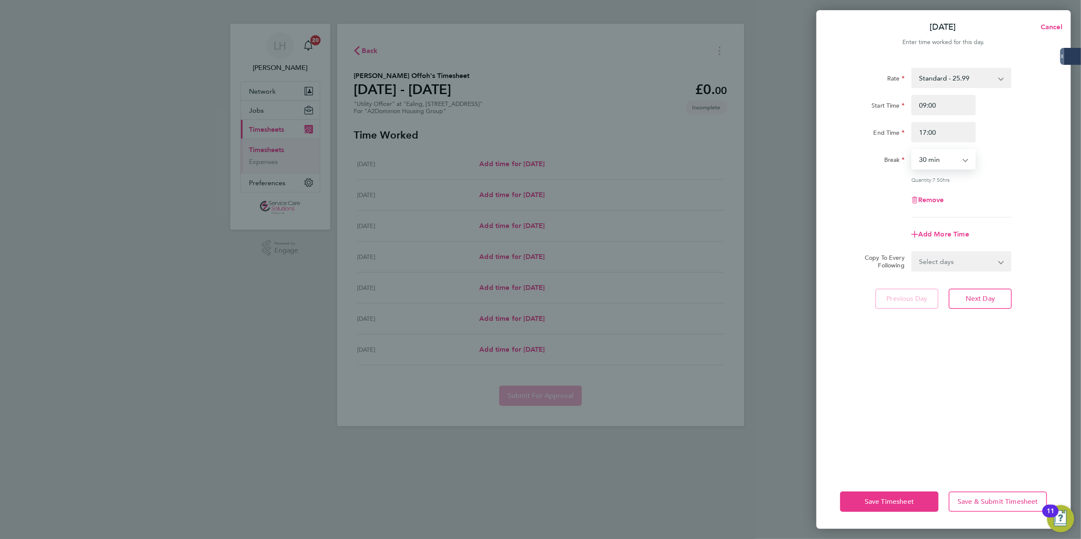
select select "60"
click at [976, 244] on form "Rate Standard - 25.99 Start Time 09:00 End Time 17:00 Break 0 min 15 min 30 min…" at bounding box center [943, 170] width 207 height 204
drag, startPoint x: 976, startPoint y: 244, endPoint x: 978, endPoint y: 252, distance: 7.8
click at [978, 252] on select "Select days Day Weekday (Mon-Fri) Weekend (Sat-Sun) Tuesday Wednesday Thursday …" at bounding box center [956, 261] width 89 height 19
select select "WEEKDAY"
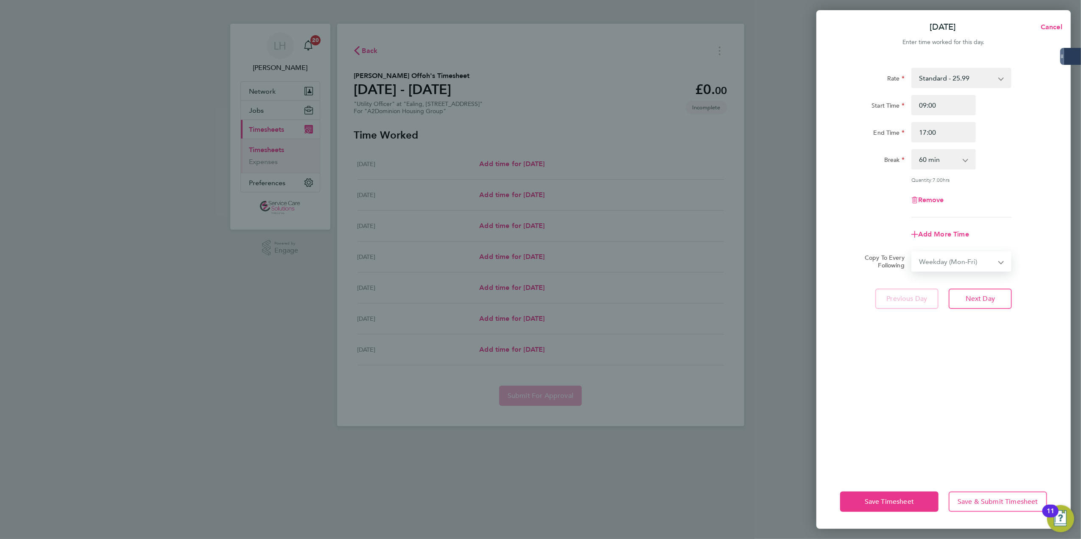
click at [912, 252] on select "Select days Day Weekday (Mon-Fri) Weekend (Sat-Sun) Tuesday Wednesday Thursday …" at bounding box center [956, 261] width 89 height 19
select select "2025-08-24"
click at [980, 331] on button "Next Day" at bounding box center [979, 336] width 63 height 20
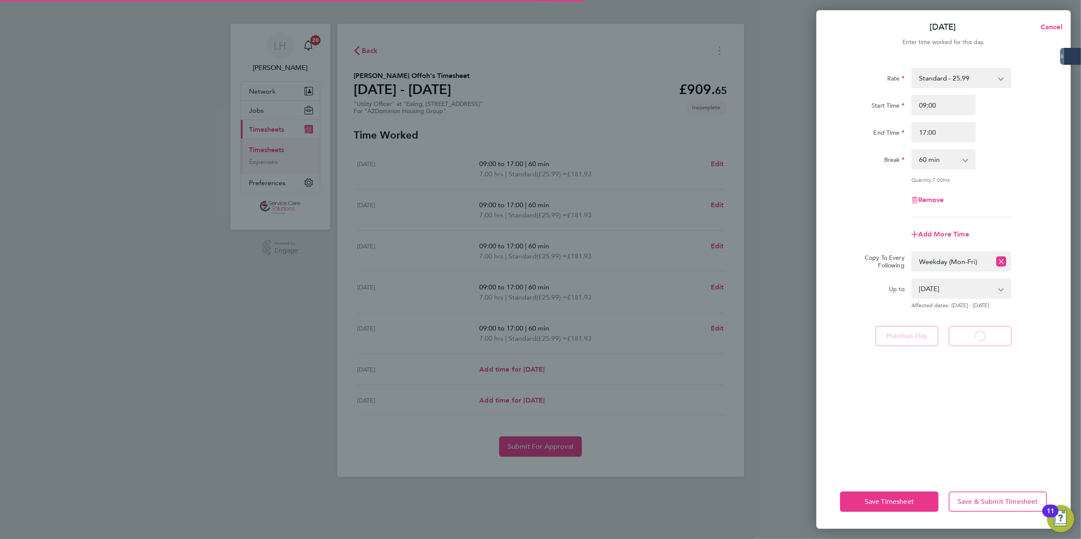
select select "60"
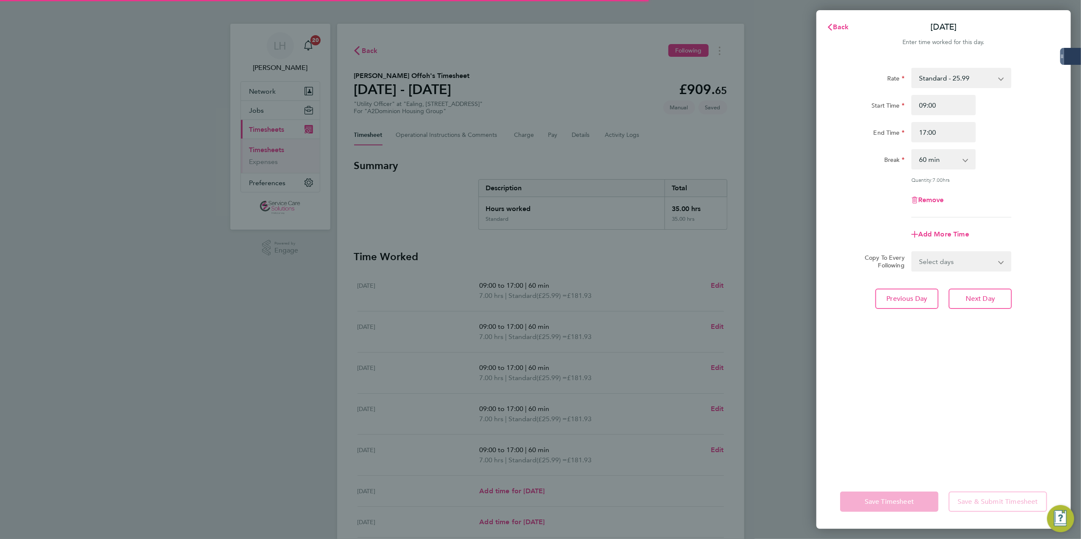
click at [758, 455] on div "Back Tue 19 Aug Enter time worked for this day. Rate Standard - 25.99 Start Tim…" at bounding box center [540, 269] width 1081 height 539
click at [836, 30] on span "Back" at bounding box center [841, 27] width 16 height 8
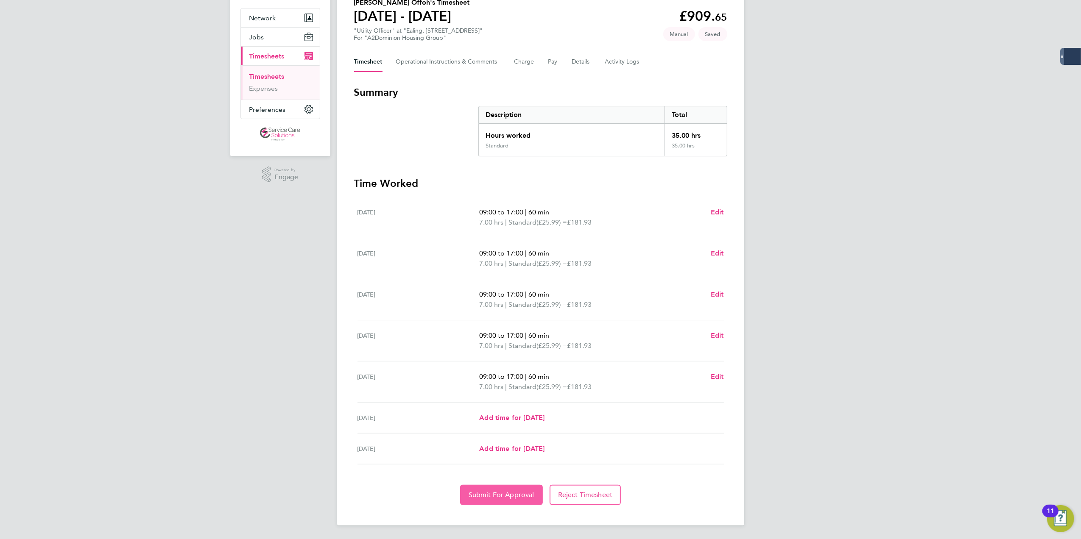
click at [496, 495] on span "Submit For Approval" at bounding box center [501, 495] width 66 height 8
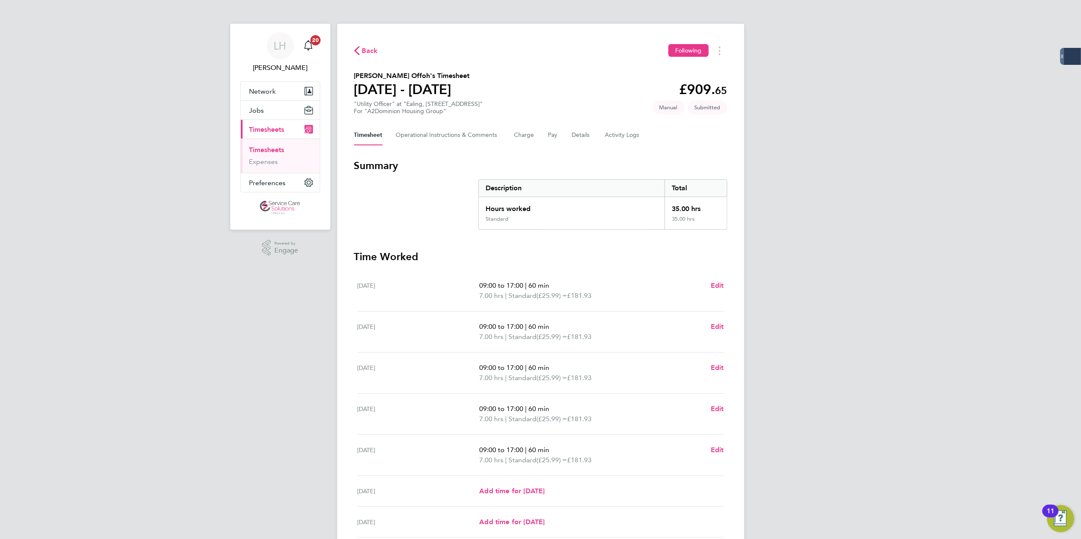
click at [367, 48] on span "Back" at bounding box center [370, 51] width 16 height 10
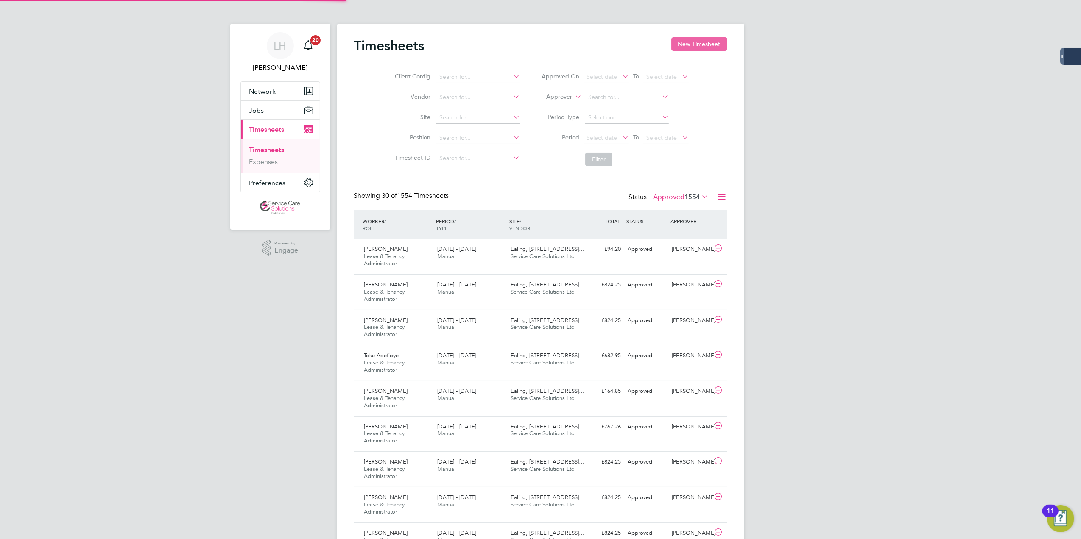
click at [692, 46] on button "New Timesheet" at bounding box center [699, 44] width 56 height 14
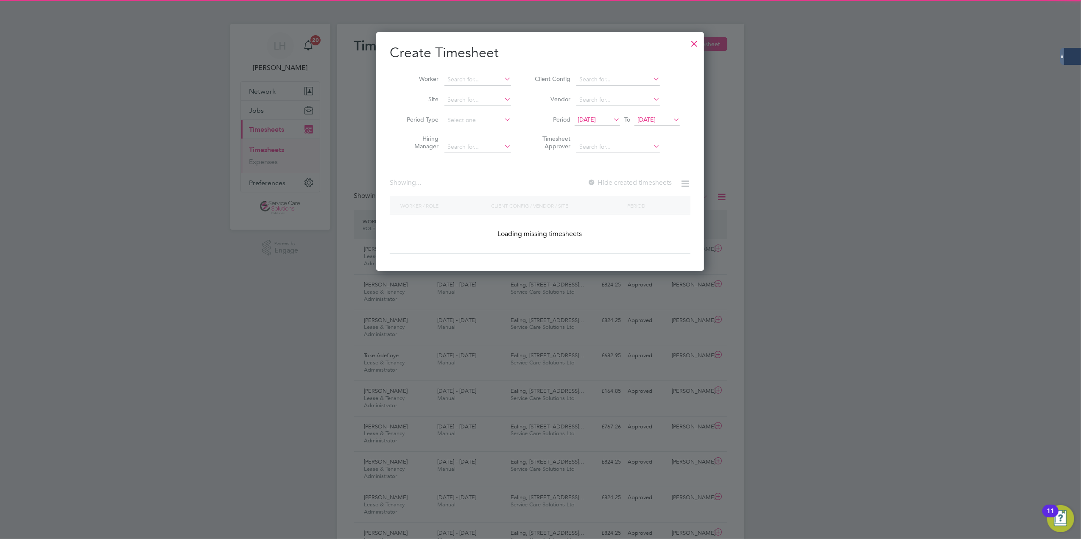
click at [462, 86] on li "Worker" at bounding box center [456, 80] width 132 height 20
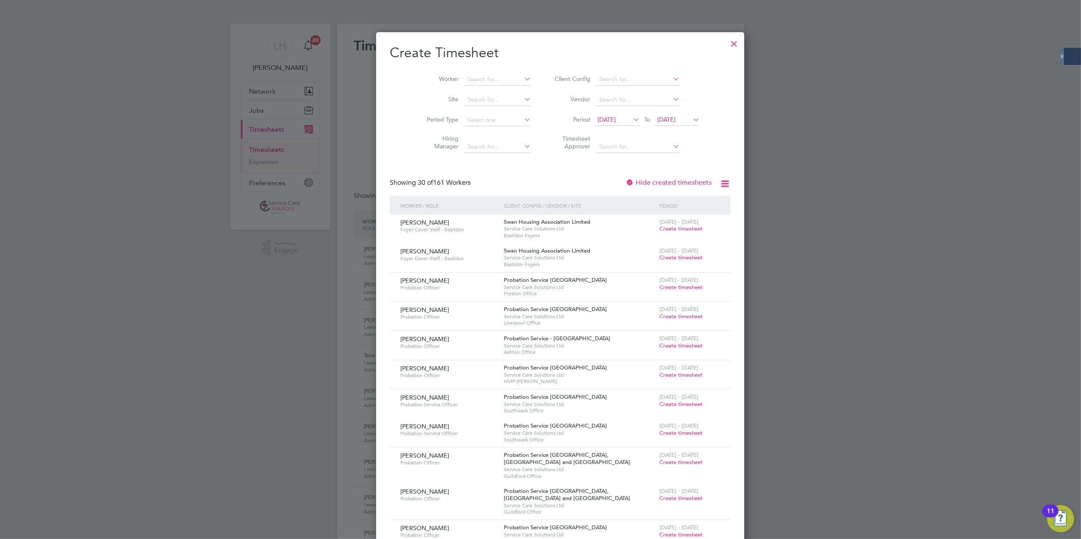
click at [470, 73] on li "Worker" at bounding box center [475, 80] width 132 height 20
click at [470, 74] on input at bounding box center [497, 80] width 67 height 12
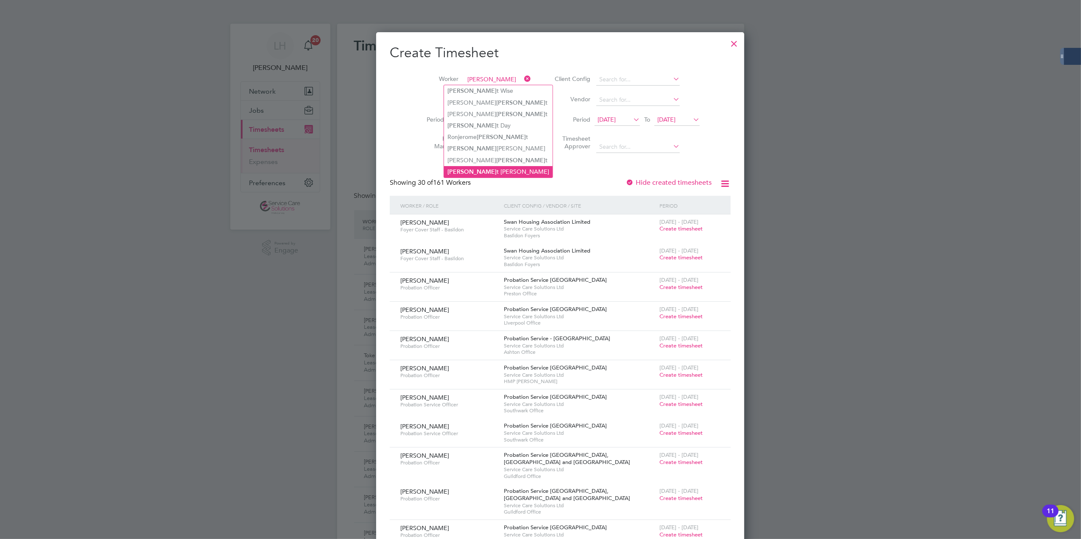
click at [479, 170] on li "Scot t Ryan" at bounding box center [498, 171] width 109 height 11
type input "Scott Ryan"
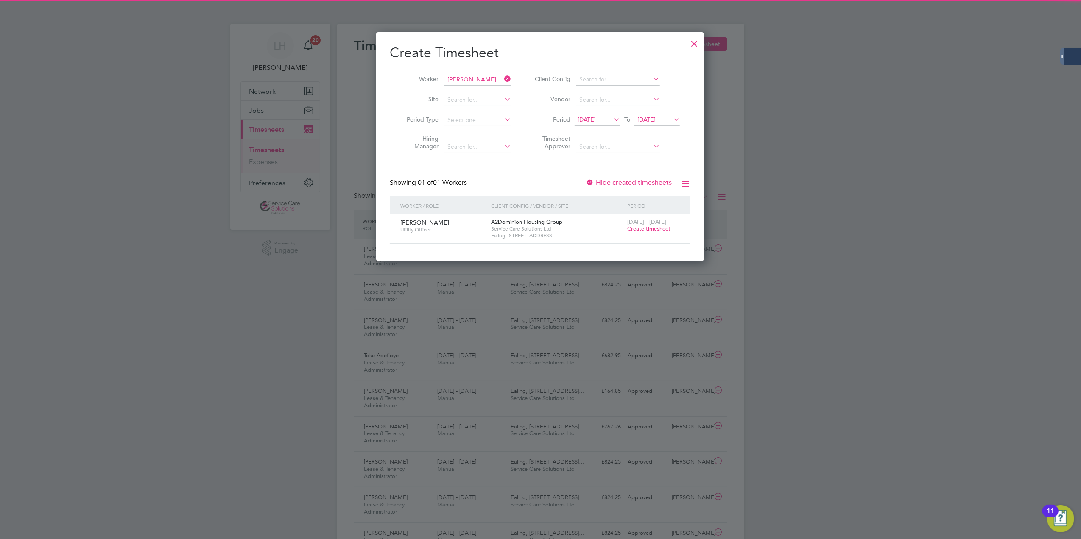
click at [633, 227] on span "Create timesheet" at bounding box center [648, 228] width 43 height 7
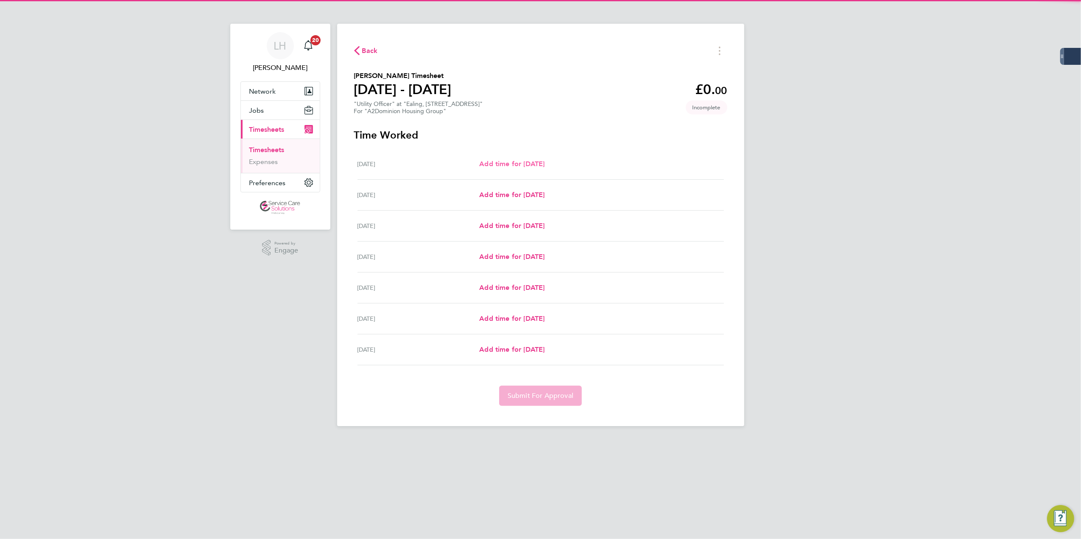
click at [526, 166] on span "Add time for Mon 18 Aug" at bounding box center [511, 164] width 65 height 8
select select "30"
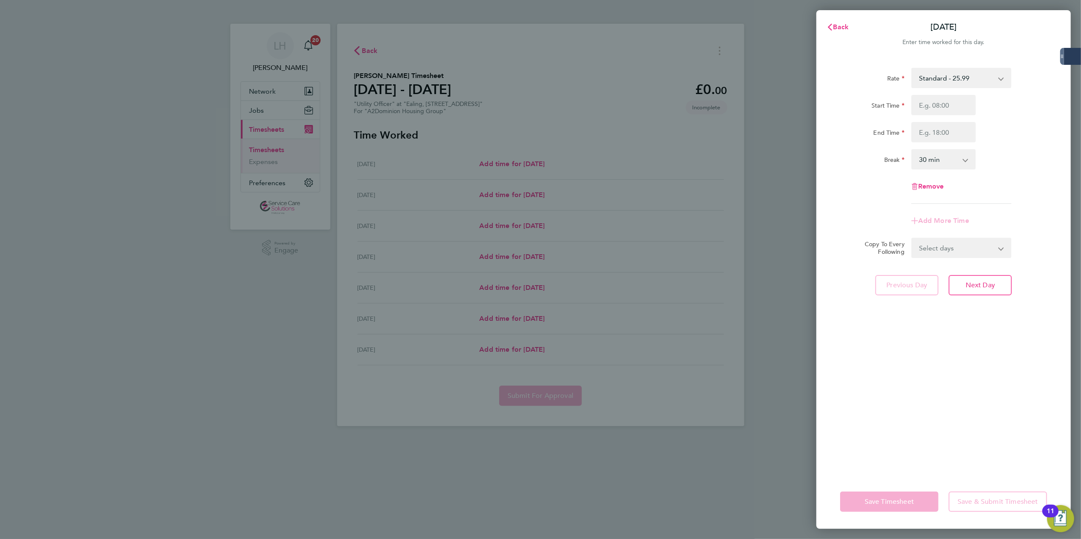
click at [930, 94] on div "Rate Standard - 25.99 Start Time End Time Break 0 min 15 min 30 min 45 min 60 m…" at bounding box center [943, 136] width 207 height 136
click at [933, 108] on input "Start Time" at bounding box center [943, 105] width 64 height 20
type input "08:00"
type input "16:00"
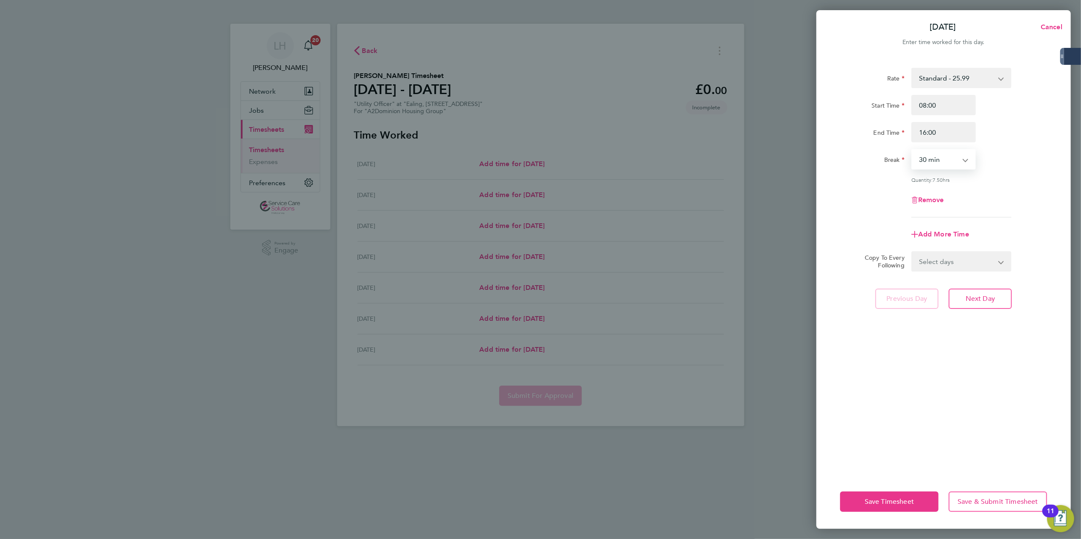
select select "60"
click at [965, 265] on select "Select days Day Weekday (Mon-Fri) Weekend (Sat-Sun) Tuesday Wednesday Thursday …" at bounding box center [956, 261] width 89 height 19
select select "WEEKDAY"
click at [912, 252] on select "Select days Day Weekday (Mon-Fri) Weekend (Sat-Sun) Tuesday Wednesday Thursday …" at bounding box center [956, 261] width 89 height 19
select select "2025-08-24"
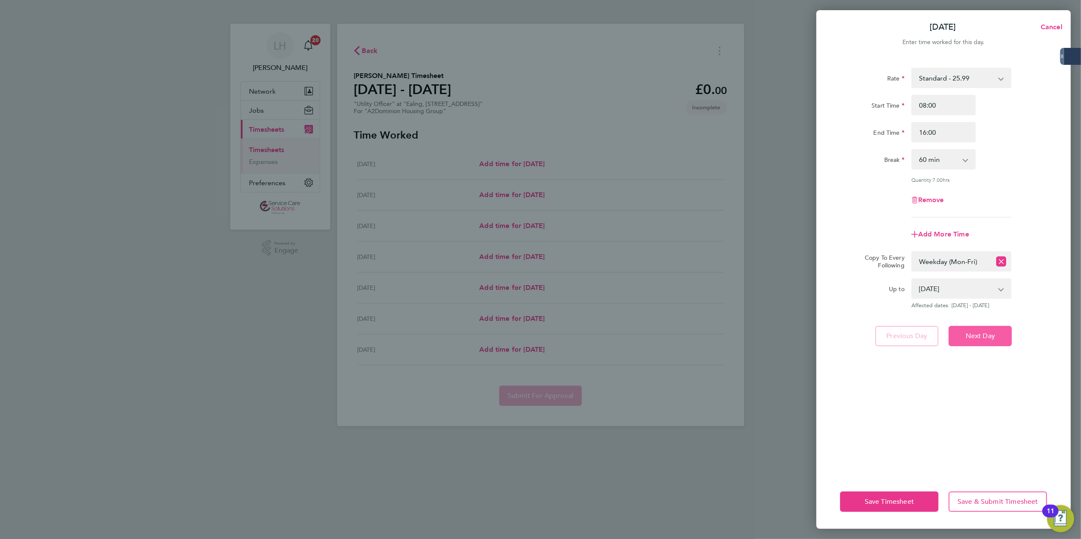
click at [980, 332] on span "Next Day" at bounding box center [979, 336] width 29 height 8
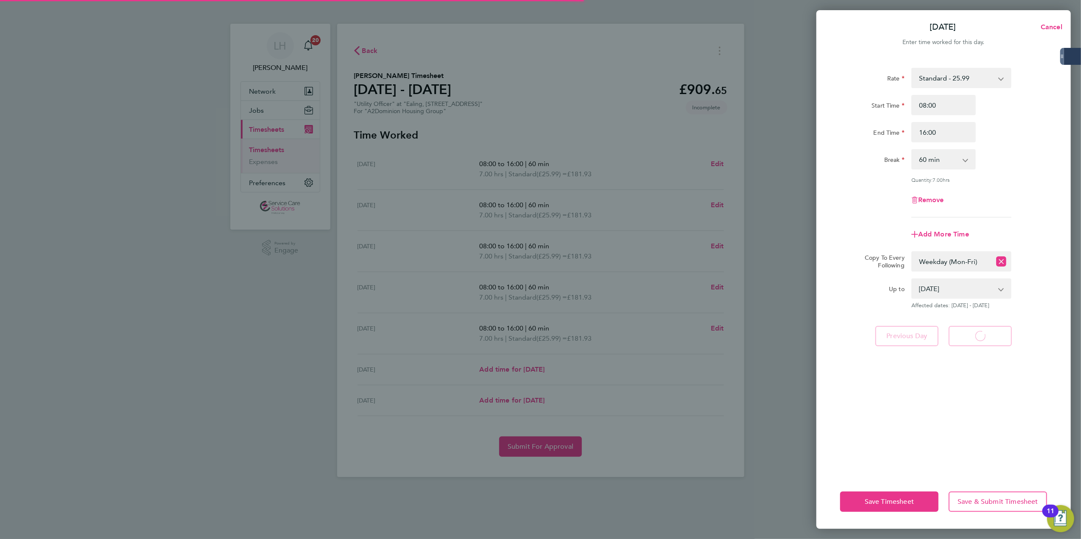
select select "60"
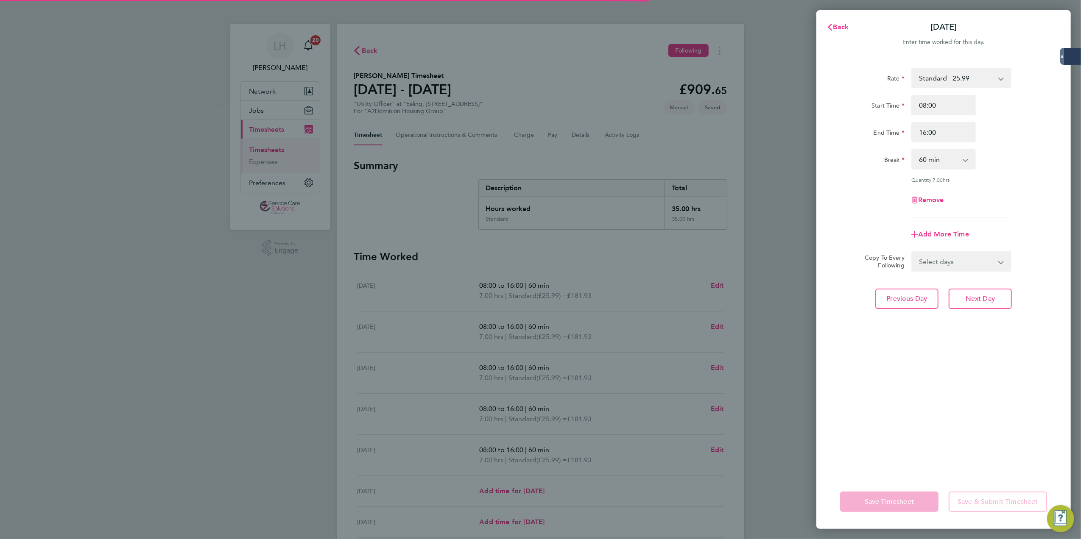
click at [981, 311] on div "Rate Standard - 25.99 Start Time 08:00 End Time 16:00 Break 0 min 15 min 30 min…" at bounding box center [943, 266] width 254 height 417
click at [981, 295] on span "Next Day" at bounding box center [979, 299] width 29 height 8
select select "60"
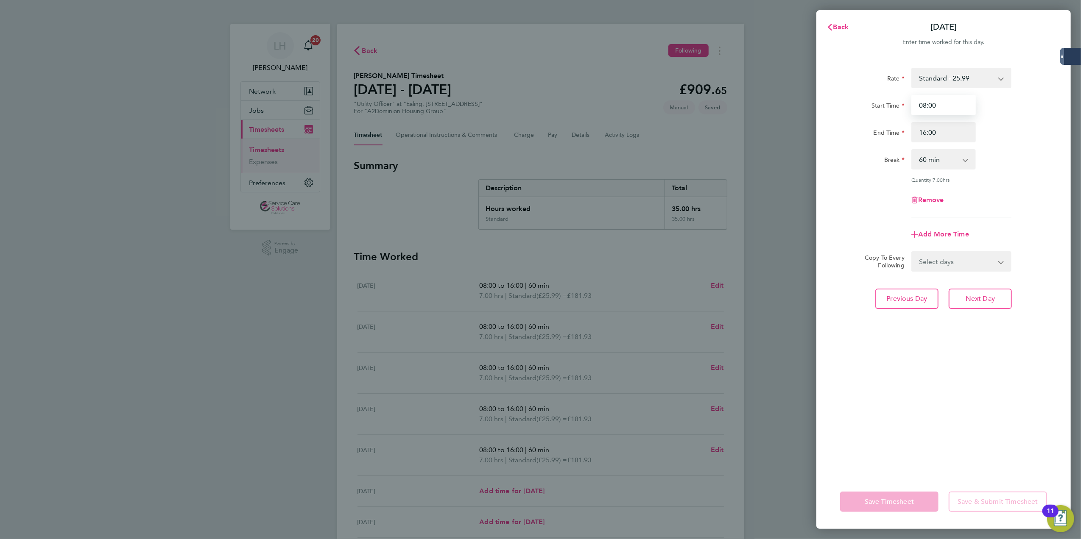
drag, startPoint x: 926, startPoint y: 109, endPoint x: 984, endPoint y: 105, distance: 58.2
click at [984, 105] on div "Start Time 08:00" at bounding box center [943, 105] width 214 height 20
type input "08:30"
select select "30"
click at [991, 309] on div "Rate Standard - 25.99 Start Time 08:30 End Time 16:00 Break 0 min 15 min 30 min…" at bounding box center [943, 266] width 254 height 417
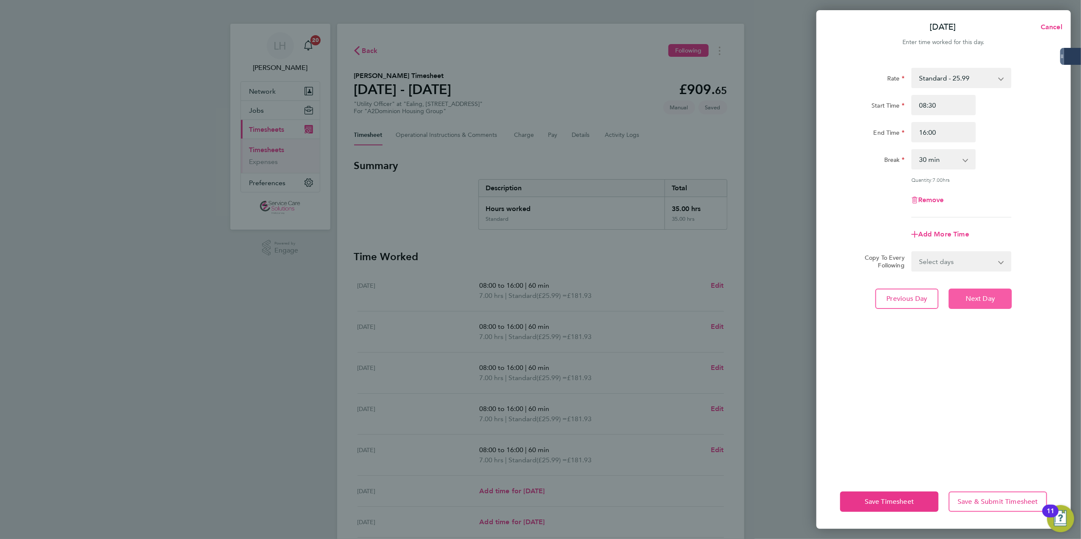
click at [984, 302] on button "Next Day" at bounding box center [979, 299] width 63 height 20
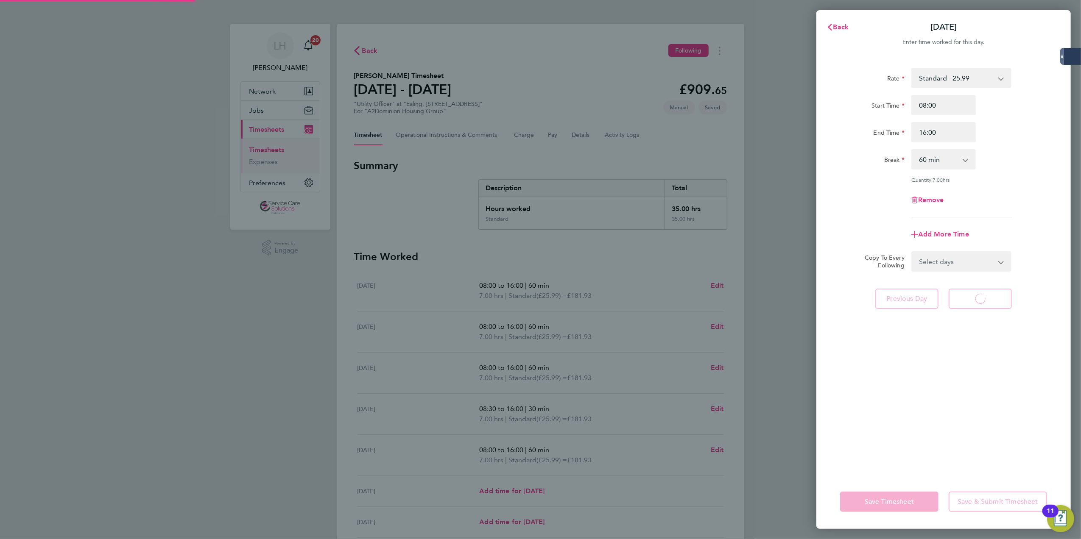
select select "60"
click at [845, 22] on button "Back" at bounding box center [837, 27] width 39 height 17
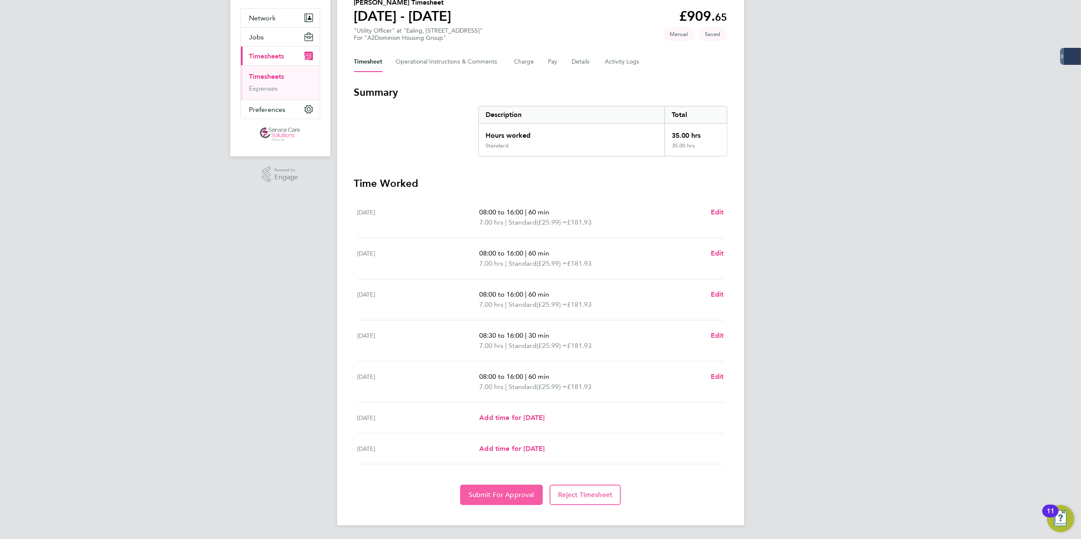
click at [488, 490] on button "Submit For Approval" at bounding box center [501, 495] width 83 height 20
drag, startPoint x: 809, startPoint y: 338, endPoint x: 685, endPoint y: 499, distance: 202.8
click at [809, 338] on div "LH Lewis Hodson Notifications 20 Applications: Network Businesses Sites Workers…" at bounding box center [540, 233] width 1081 height 613
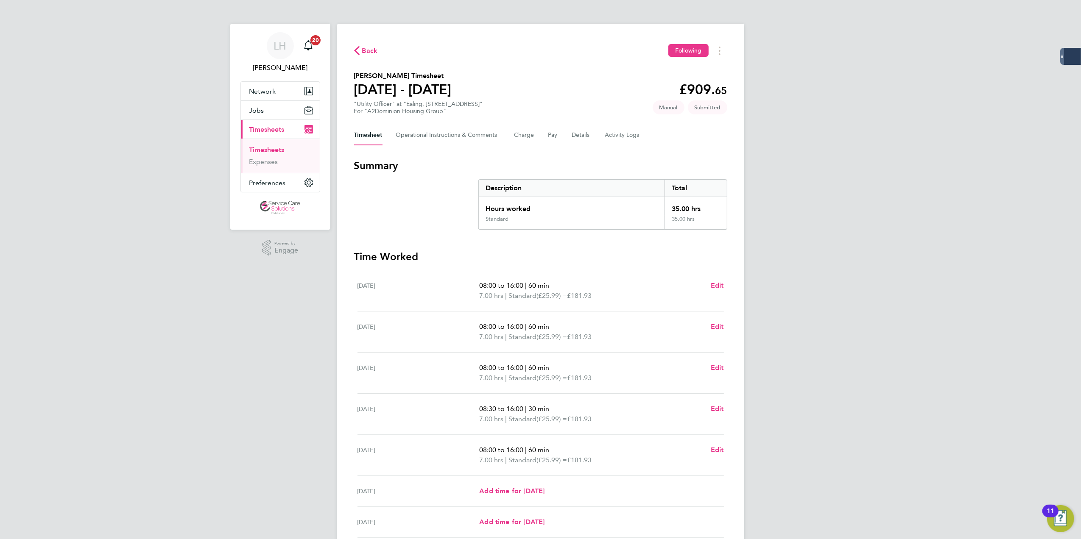
click at [358, 47] on icon "button" at bounding box center [357, 50] width 6 height 9
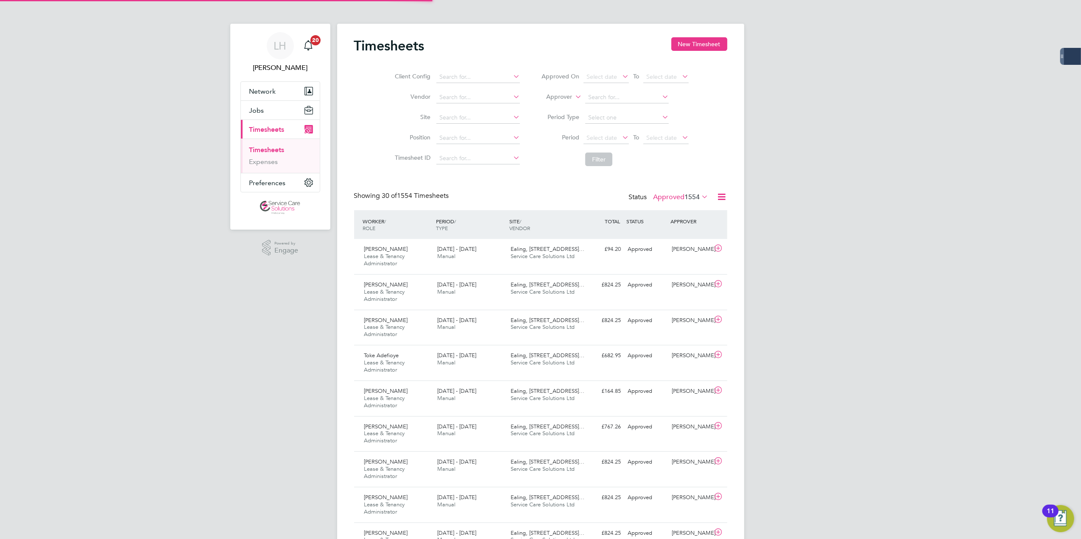
scroll to position [29, 74]
click at [693, 43] on button "New Timesheet" at bounding box center [699, 44] width 56 height 14
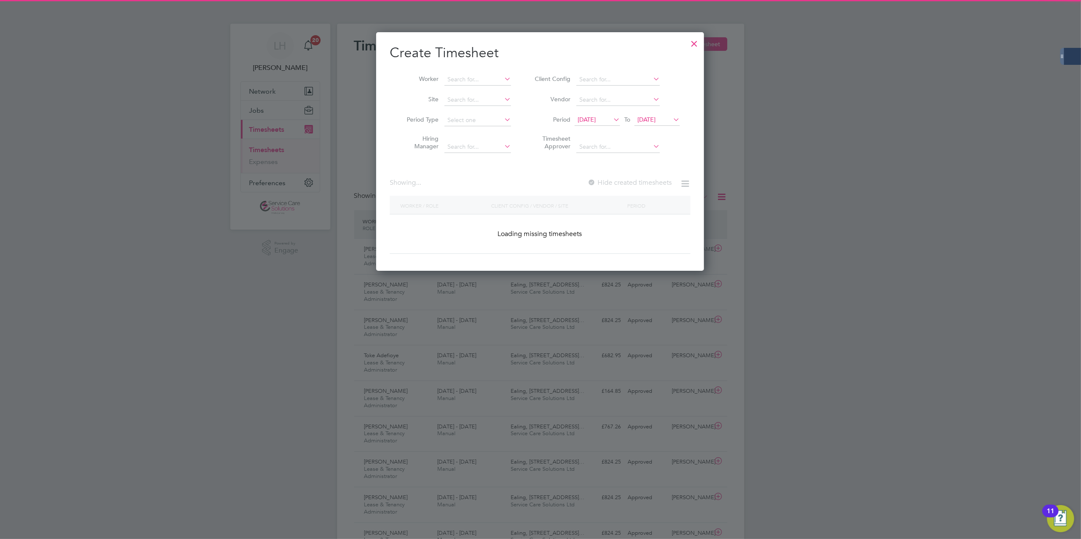
click at [467, 73] on li "Worker" at bounding box center [456, 80] width 132 height 20
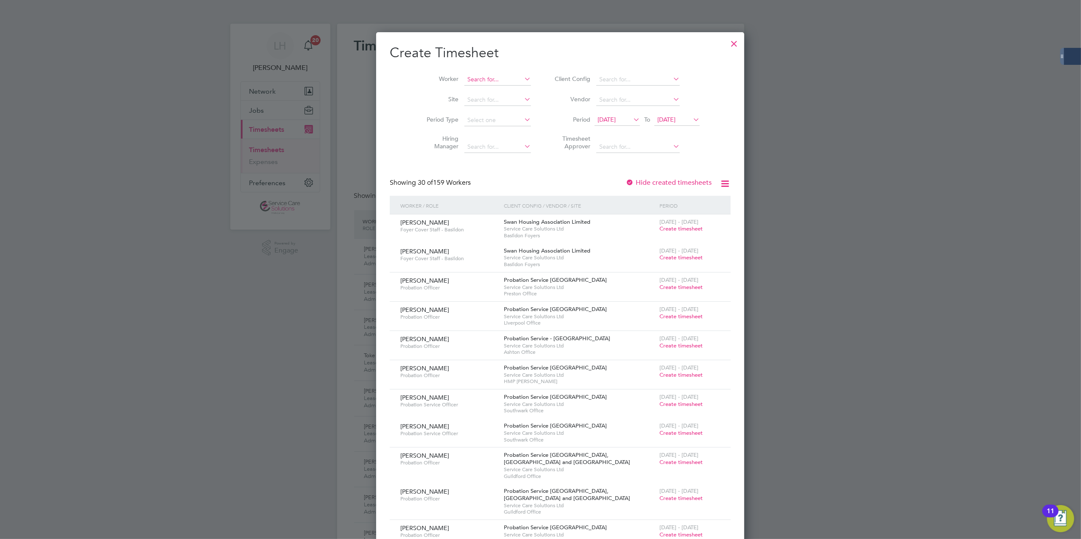
click at [473, 80] on input at bounding box center [497, 80] width 67 height 12
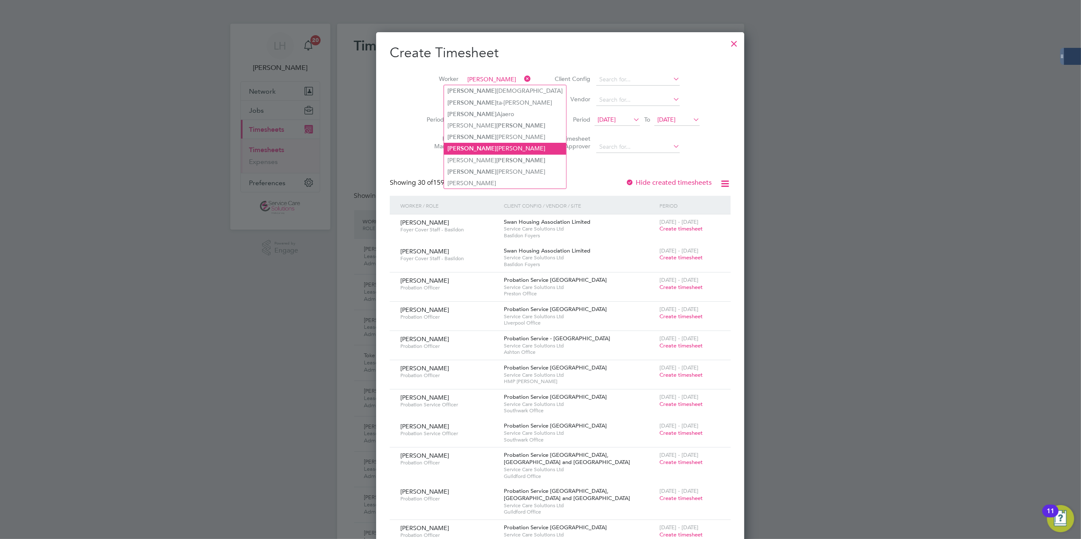
click at [477, 145] on li "George Parker" at bounding box center [505, 148] width 122 height 11
type input "[PERSON_NAME]"
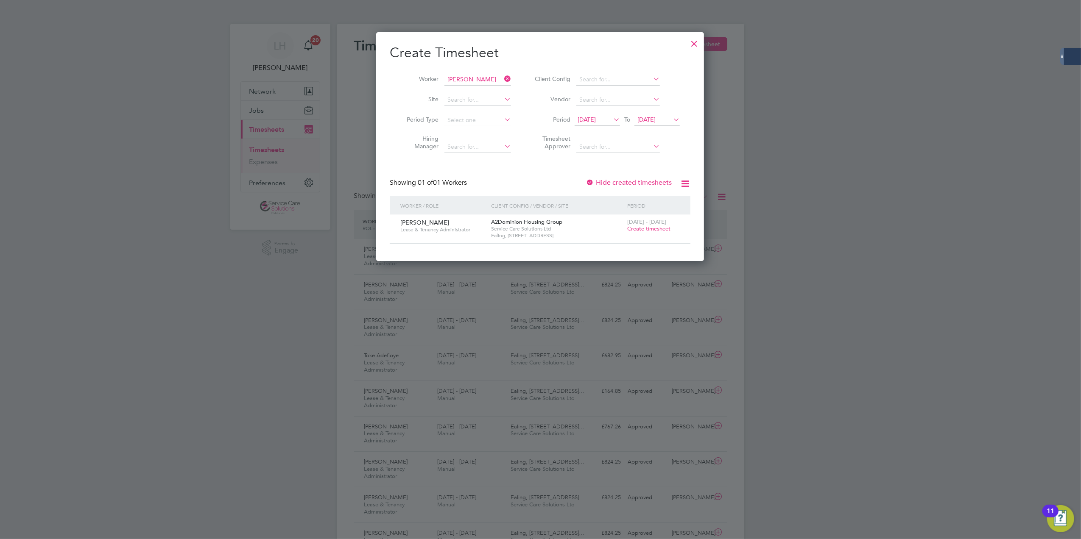
click at [639, 226] on span "Create timesheet" at bounding box center [648, 228] width 43 height 7
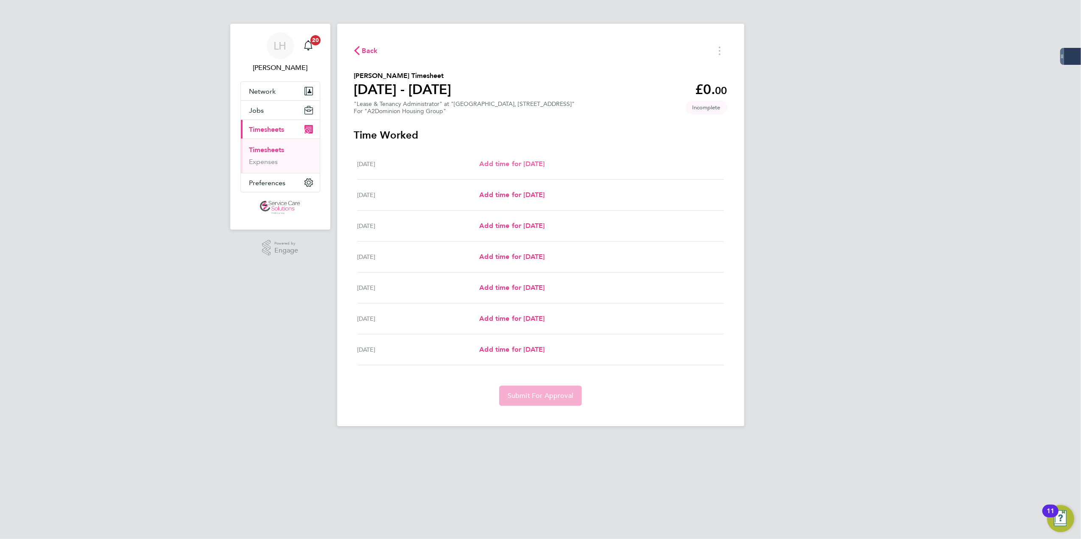
click at [519, 162] on span "Add time for Mon 18 Aug" at bounding box center [511, 164] width 65 height 8
select select "30"
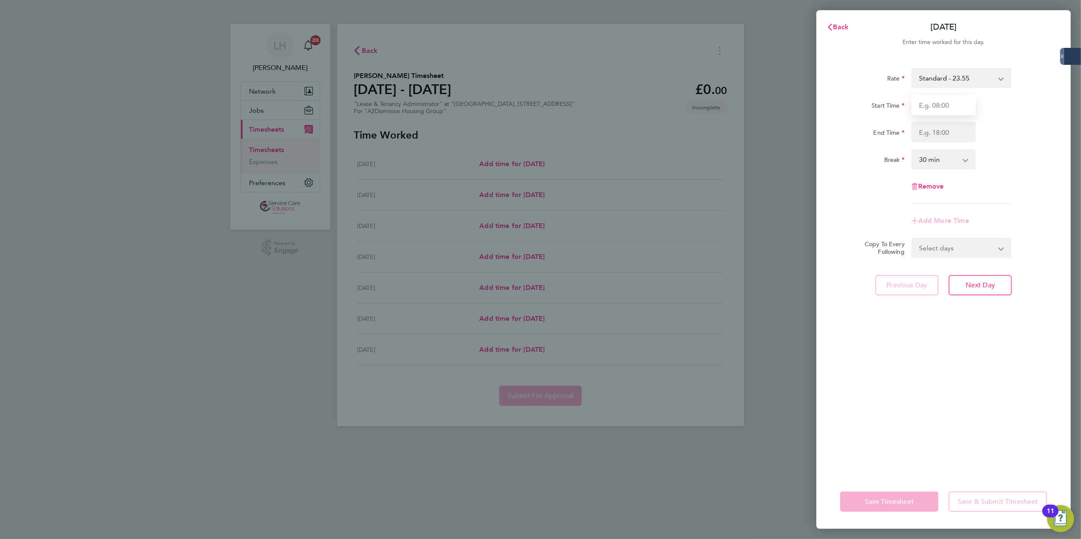
click at [928, 107] on input "Start Time" at bounding box center [943, 105] width 64 height 20
type input "09:00"
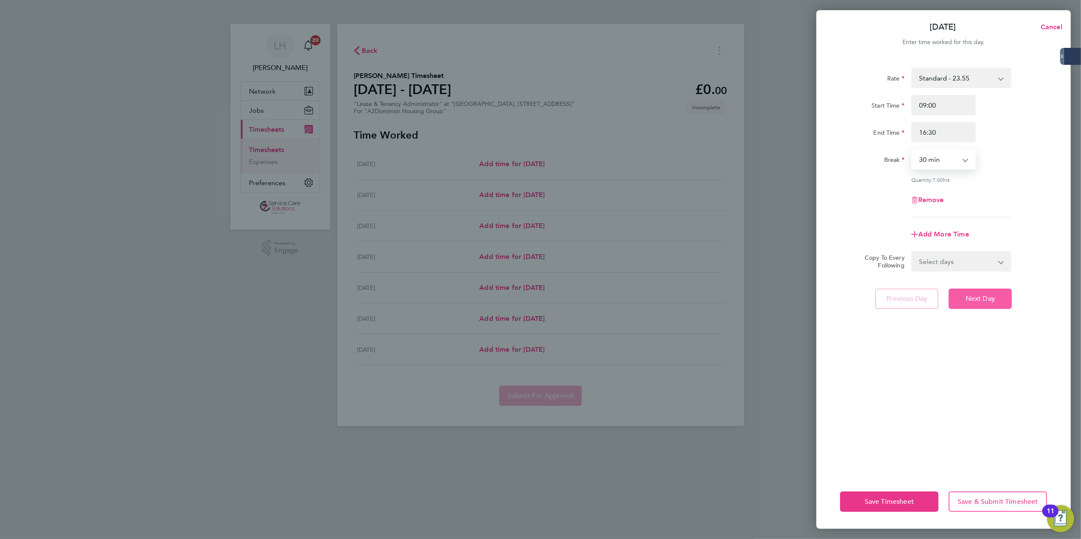
click at [970, 295] on span "Next Day" at bounding box center [979, 299] width 29 height 8
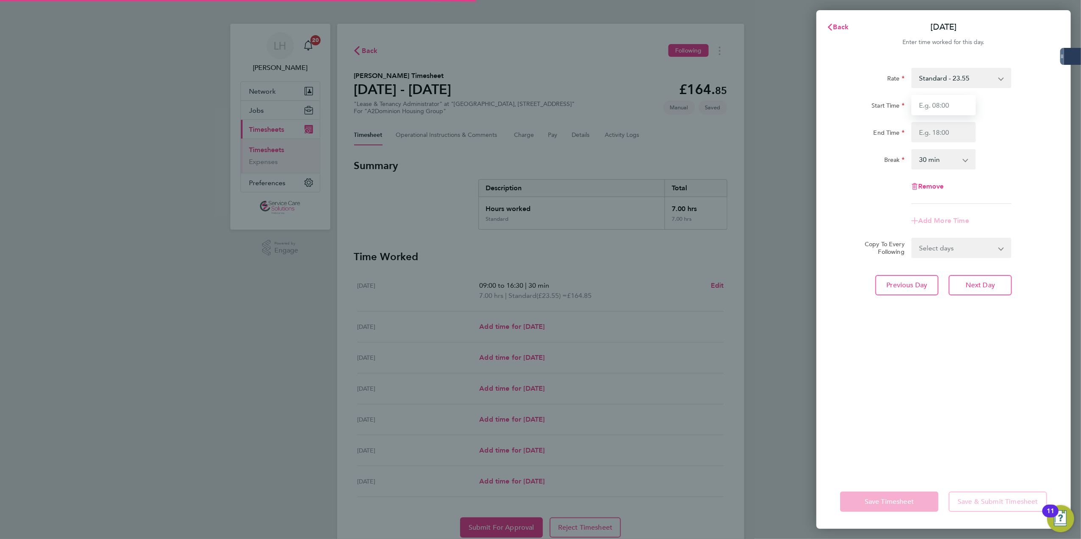
drag, startPoint x: 955, startPoint y: 143, endPoint x: 936, endPoint y: 98, distance: 48.7
click at [936, 98] on input "Start Time" at bounding box center [943, 105] width 64 height 20
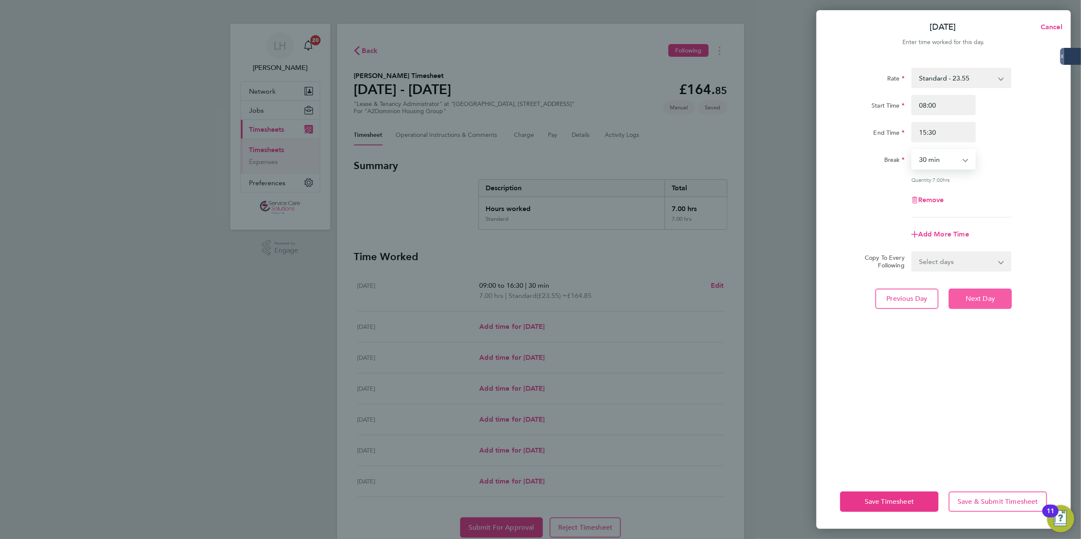
click at [997, 299] on button "Next Day" at bounding box center [979, 299] width 63 height 20
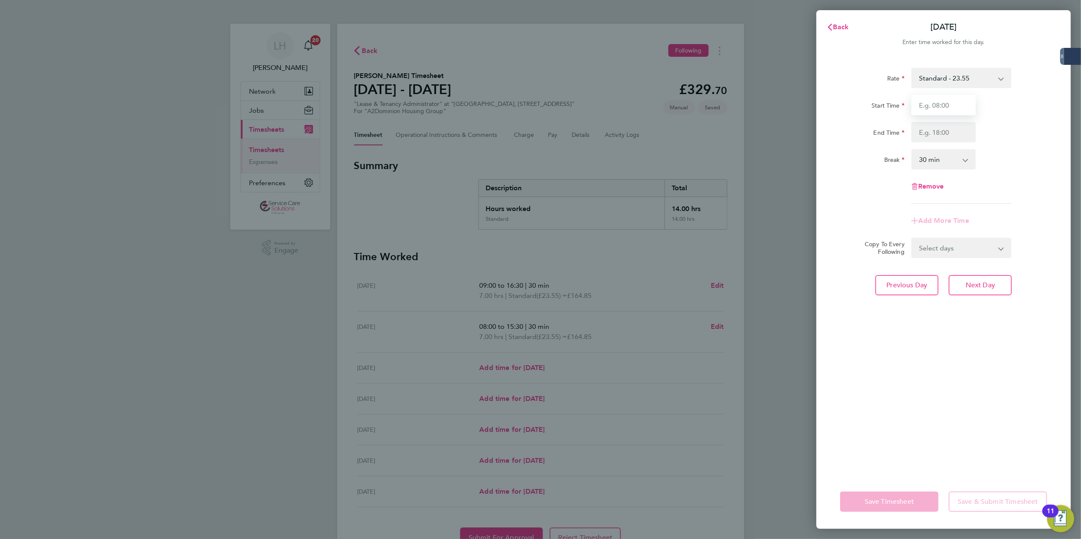
click at [948, 100] on input "Start Time" at bounding box center [943, 105] width 64 height 20
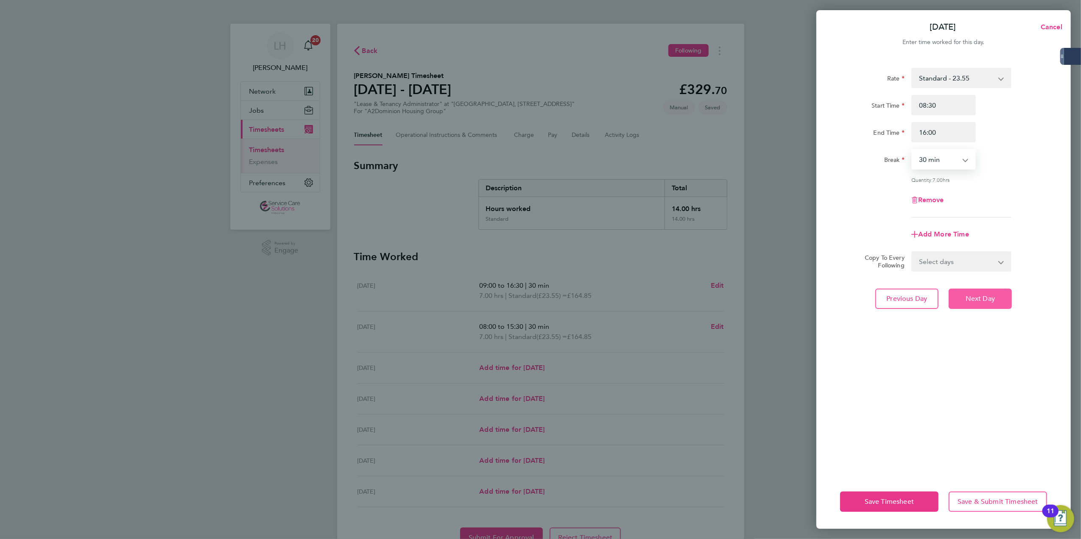
click at [971, 298] on span "Next Day" at bounding box center [979, 299] width 29 height 8
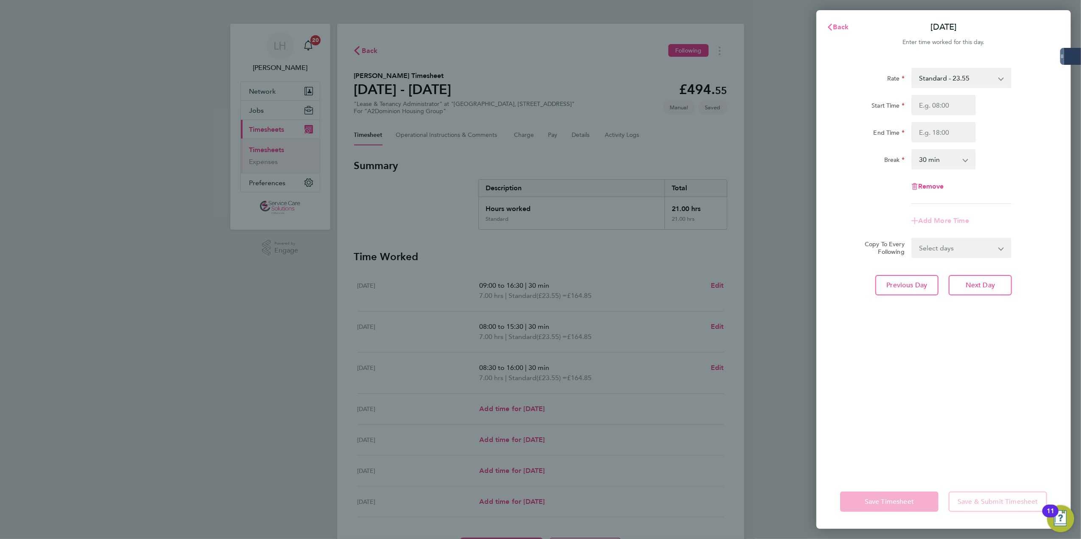
click at [846, 26] on span "Back" at bounding box center [841, 27] width 16 height 8
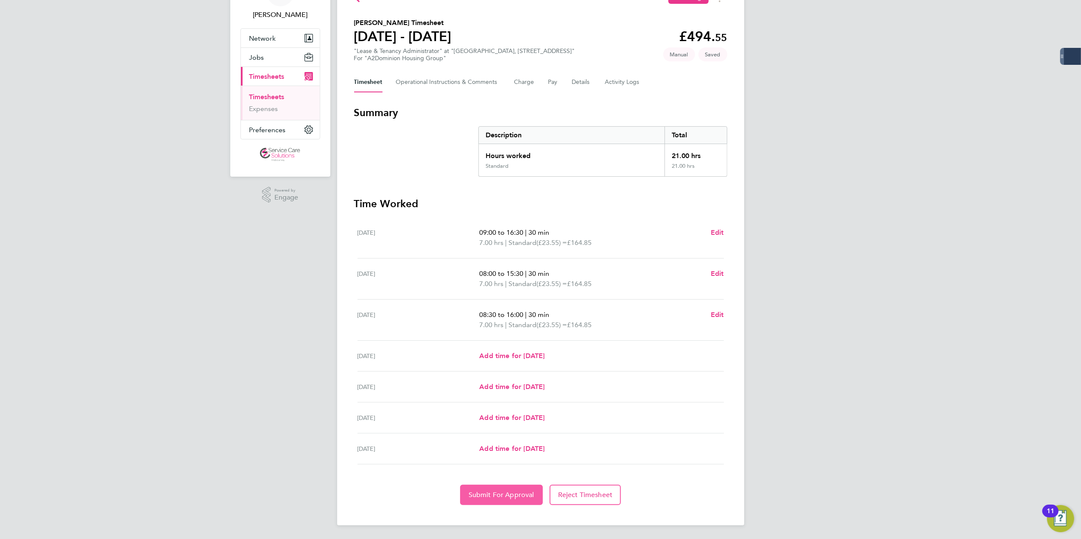
click at [495, 497] on span "Submit For Approval" at bounding box center [501, 495] width 66 height 8
click at [268, 94] on link "Timesheets" at bounding box center [266, 97] width 35 height 8
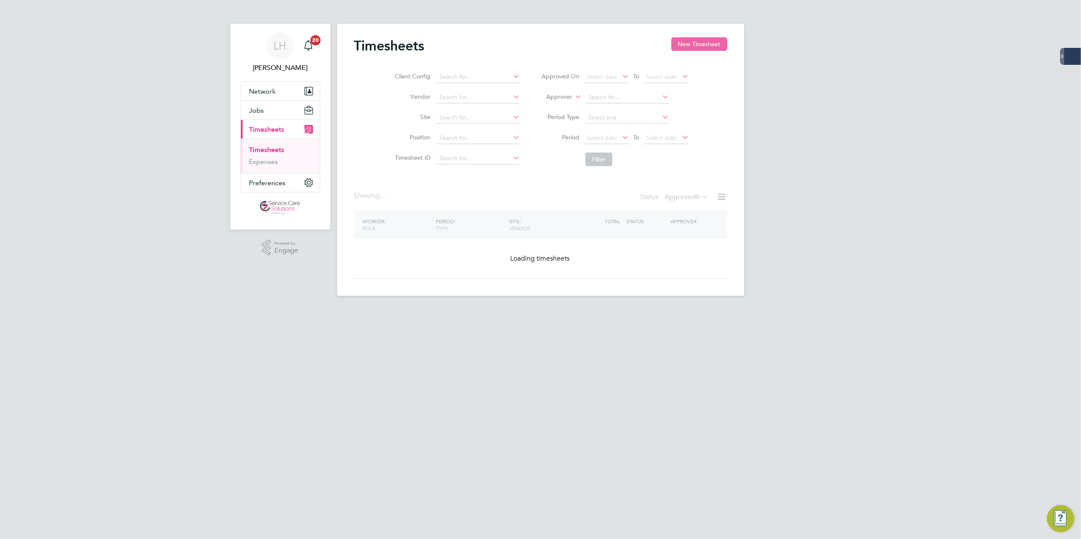
click at [680, 45] on button "New Timesheet" at bounding box center [699, 44] width 56 height 14
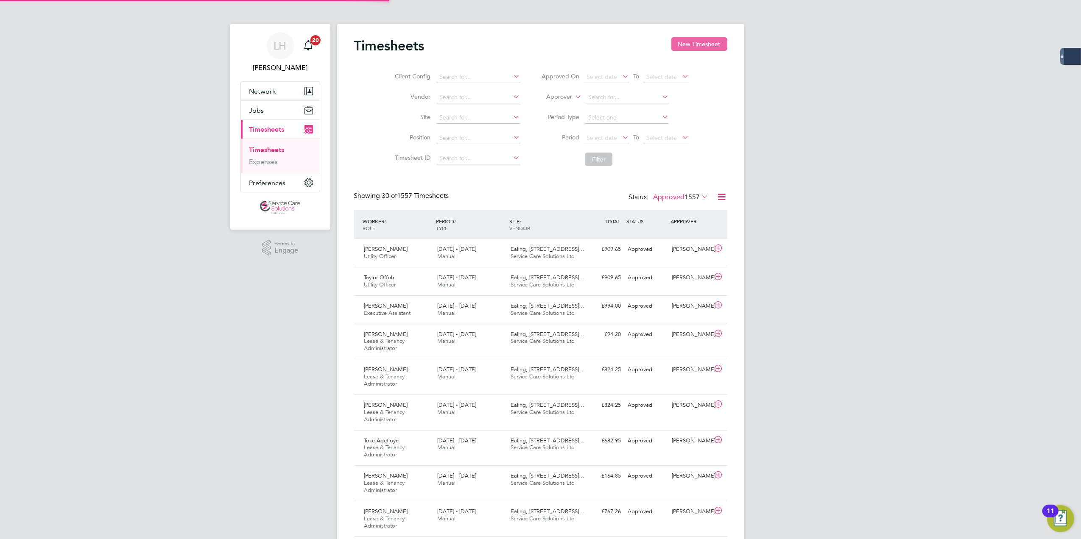
scroll to position [21, 74]
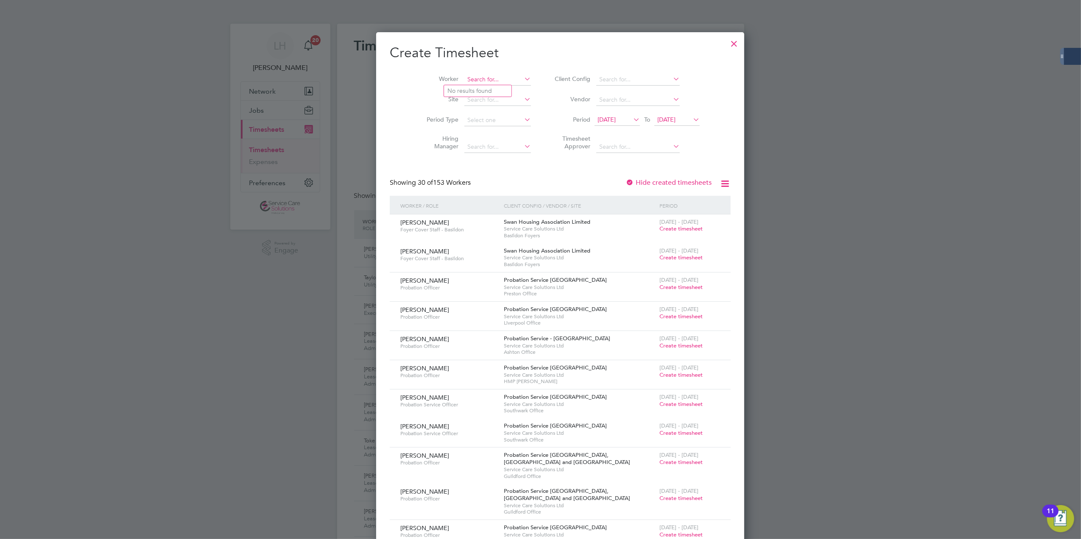
click at [480, 83] on input at bounding box center [497, 80] width 67 height 12
click at [482, 92] on li "Beatri ce Taiga" at bounding box center [480, 90] width 72 height 11
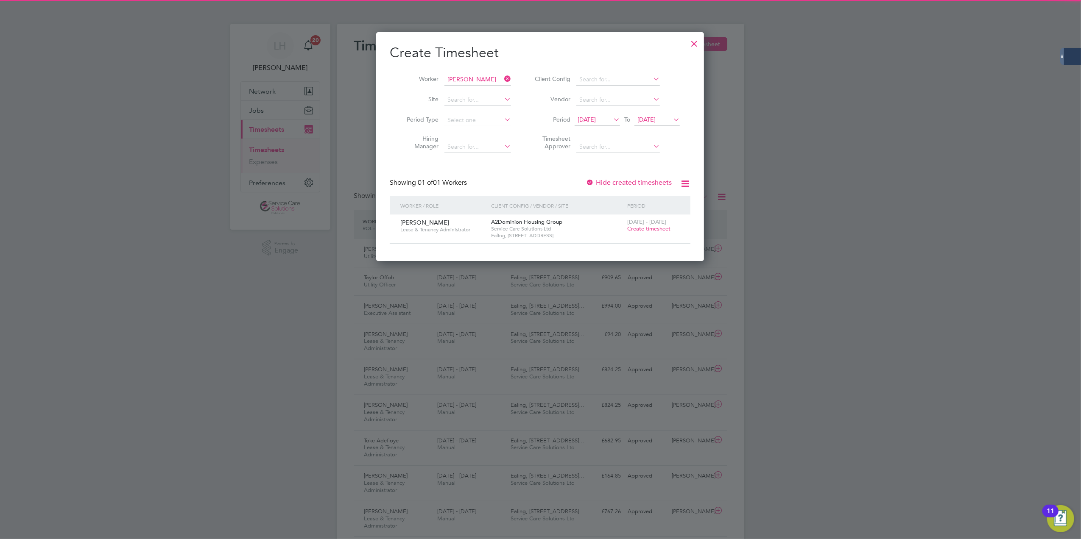
click at [669, 231] on span "Create timesheet" at bounding box center [648, 228] width 43 height 7
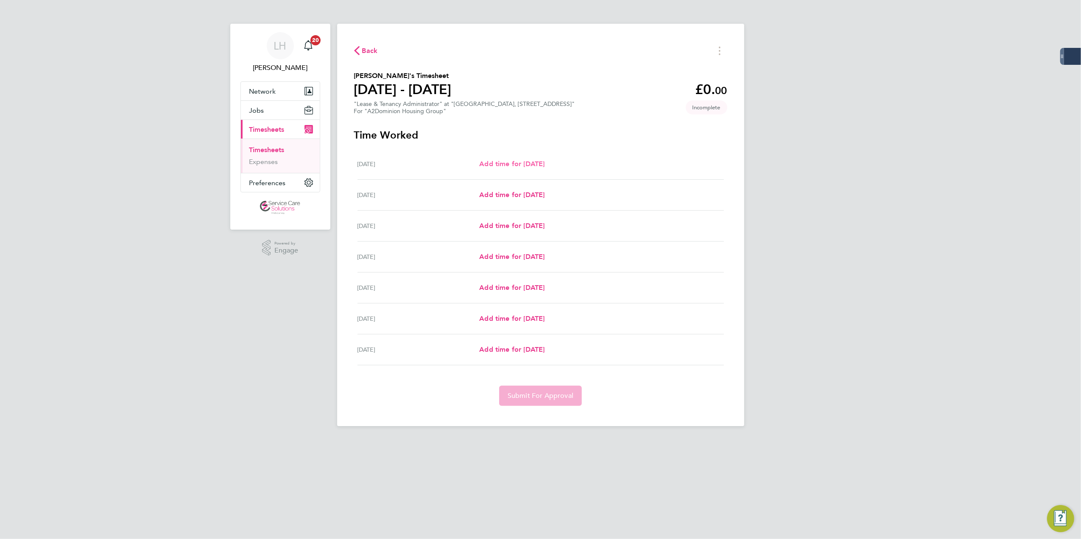
click at [533, 167] on span "Add time for Mon 18 Aug" at bounding box center [511, 164] width 65 height 8
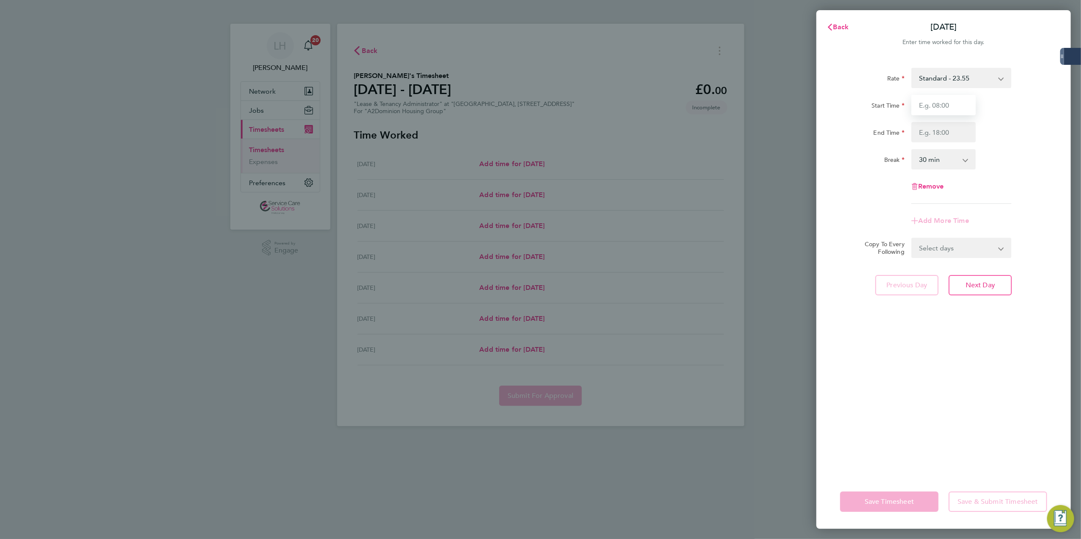
click at [960, 107] on input "Start Time" at bounding box center [943, 105] width 64 height 20
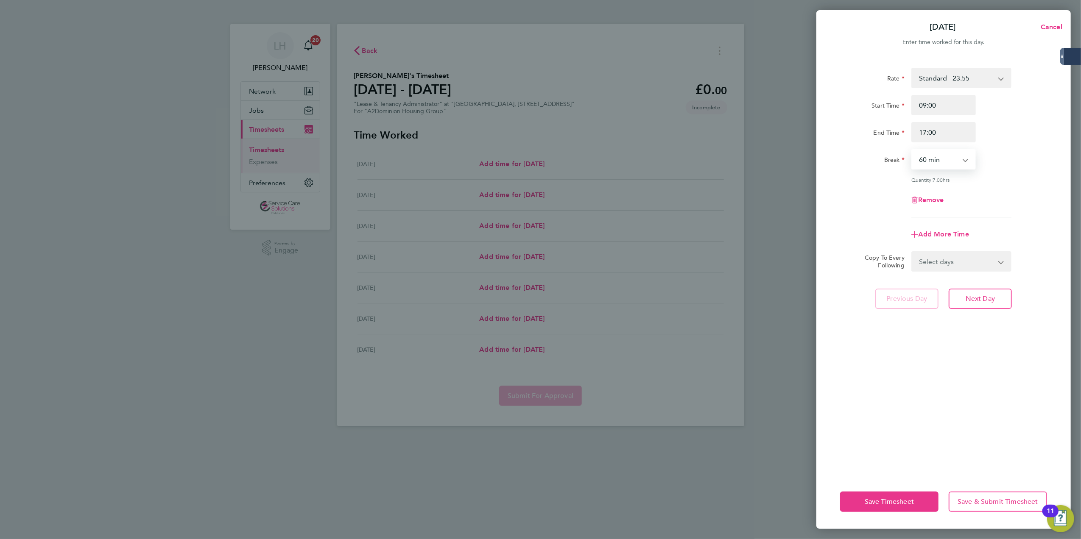
click at [952, 255] on select "Select days Day Weekday (Mon-Fri) Weekend (Sat-Sun) Tuesday Wednesday Thursday …" at bounding box center [956, 261] width 89 height 19
click at [912, 252] on select "Select days Day Weekday (Mon-Fri) Weekend (Sat-Sun) Tuesday Wednesday Thursday …" at bounding box center [956, 261] width 89 height 19
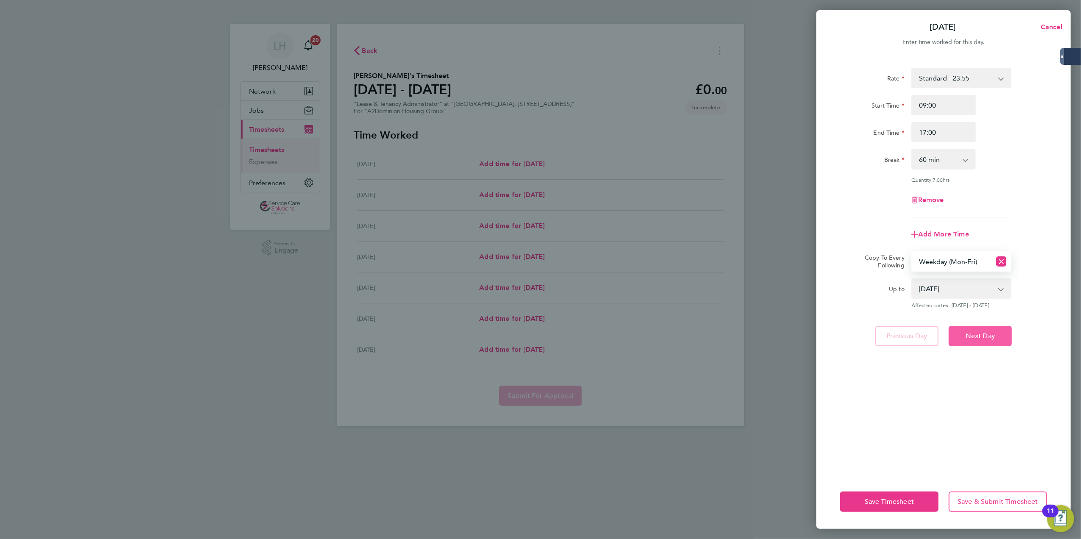
click at [978, 332] on span "Next Day" at bounding box center [979, 336] width 29 height 8
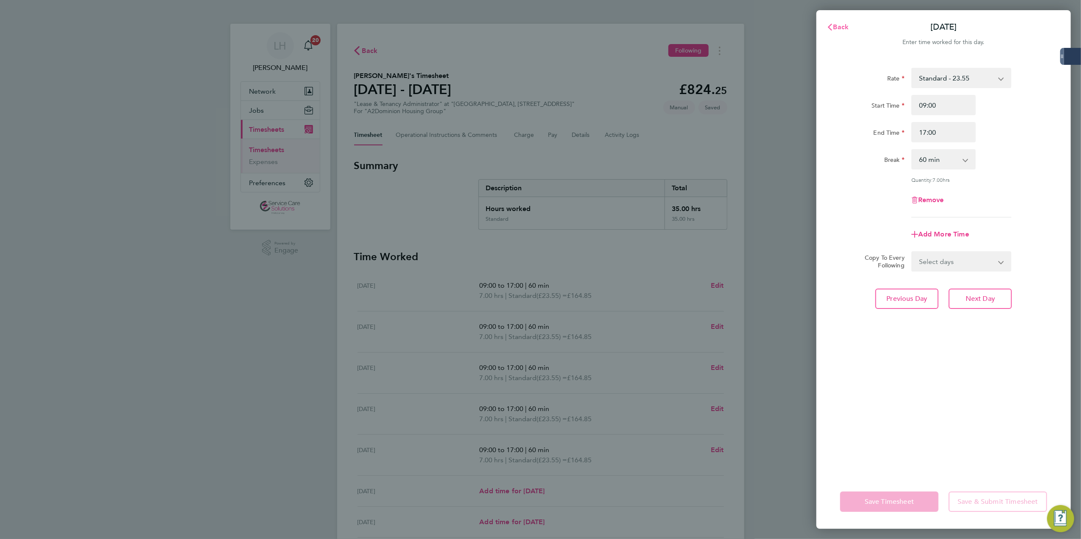
click at [838, 29] on span "Back" at bounding box center [841, 27] width 16 height 8
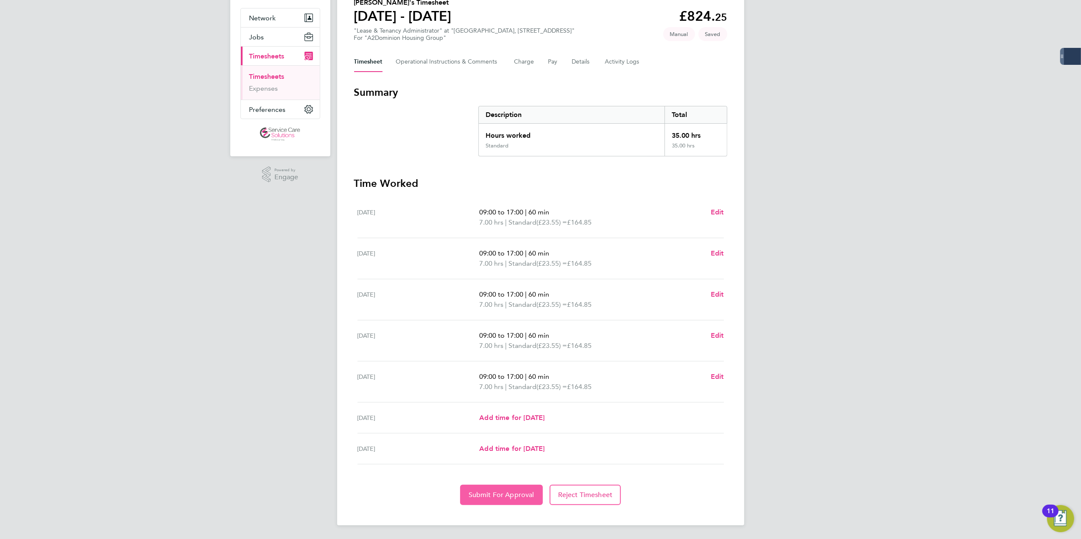
click at [480, 499] on span "Submit For Approval" at bounding box center [501, 495] width 66 height 8
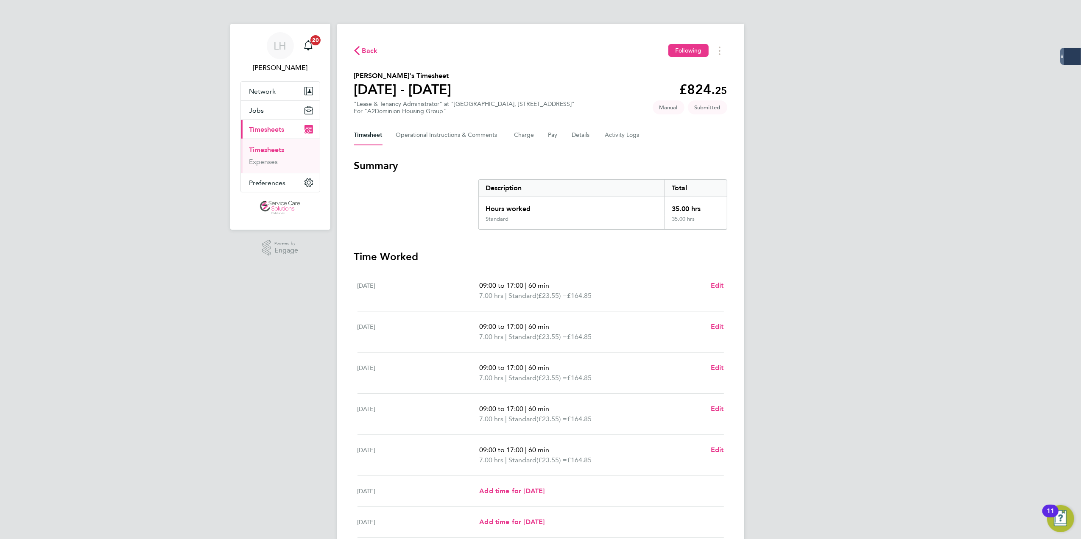
click at [264, 152] on link "Timesheets" at bounding box center [266, 150] width 35 height 8
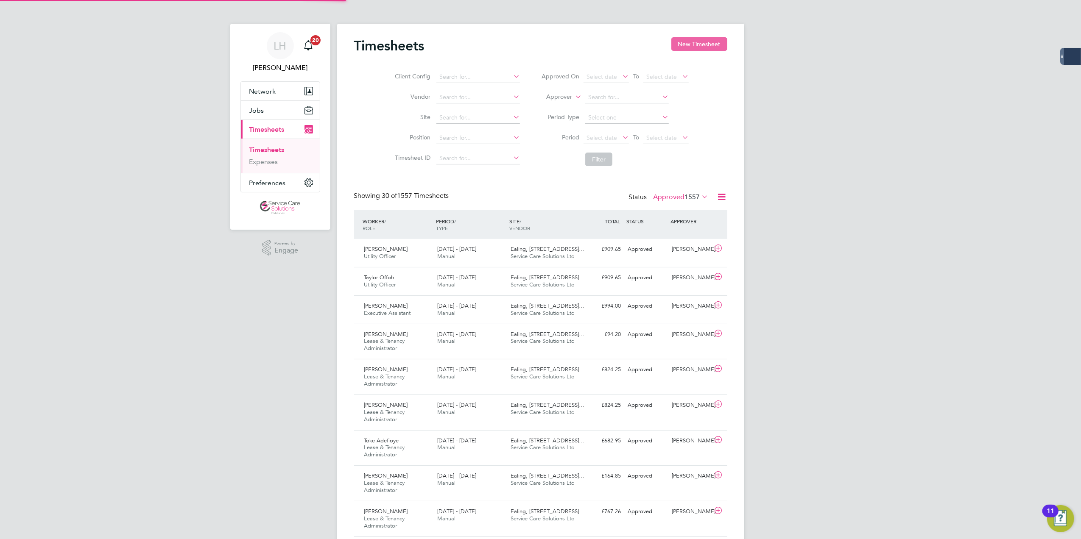
click at [687, 43] on button "New Timesheet" at bounding box center [699, 44] width 56 height 14
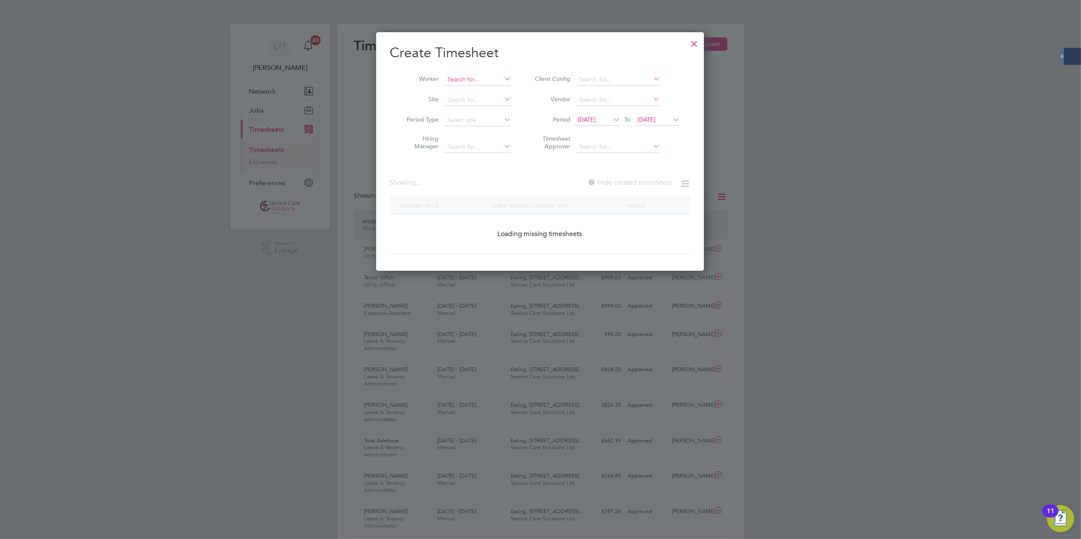
click at [468, 77] on input at bounding box center [477, 80] width 67 height 12
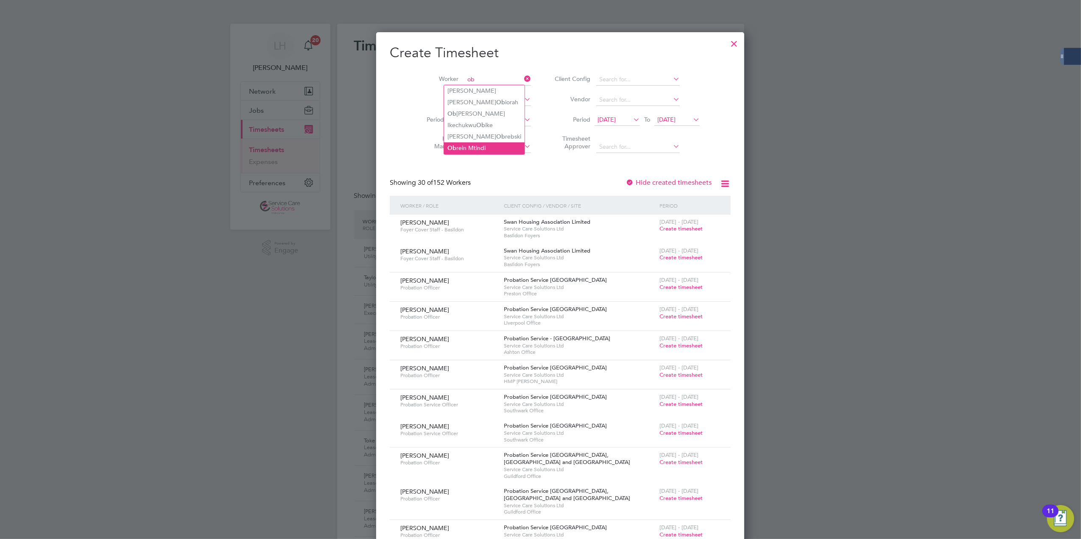
click at [489, 142] on li "Ob rein Mtindi" at bounding box center [484, 147] width 81 height 11
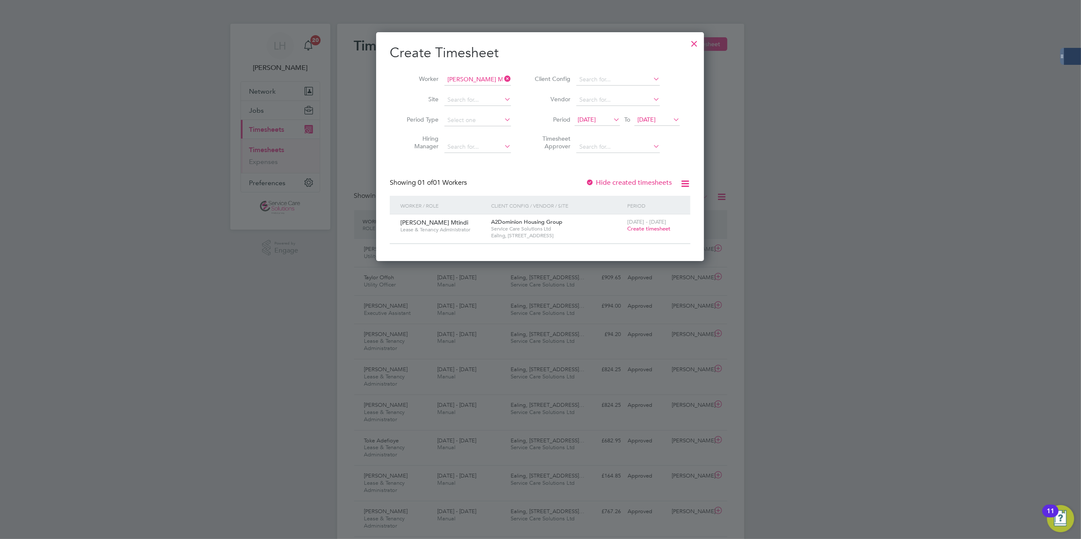
click at [654, 231] on span "Create timesheet" at bounding box center [648, 228] width 43 height 7
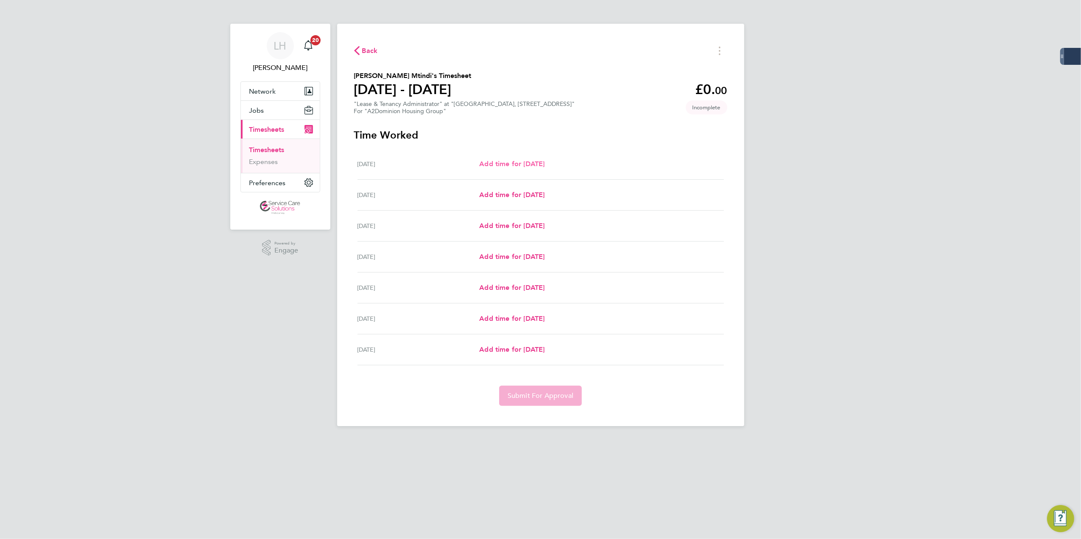
click at [527, 164] on span "Add time for Mon 18 Aug" at bounding box center [511, 164] width 65 height 8
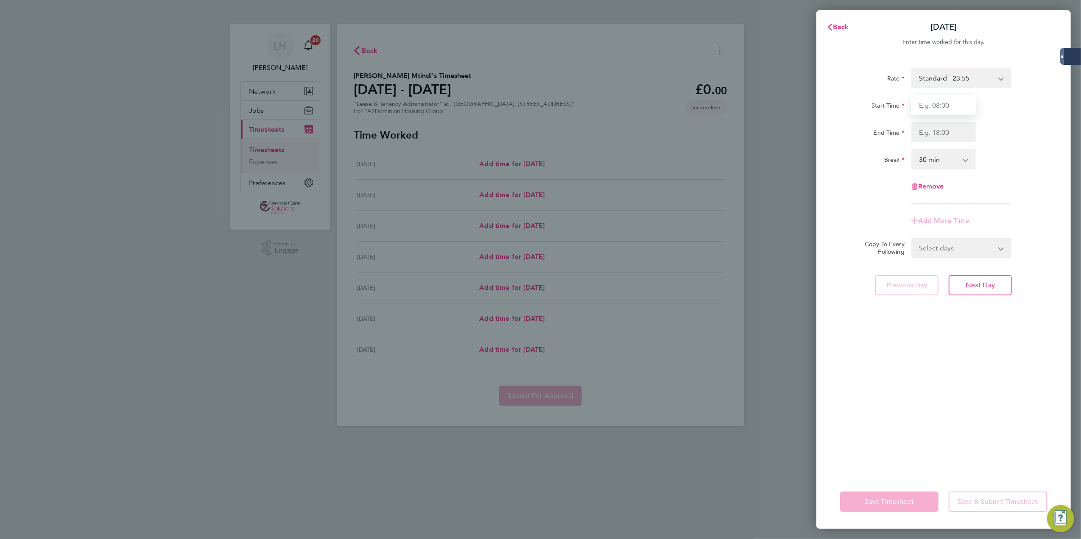
click at [962, 100] on input "Start Time" at bounding box center [943, 105] width 64 height 20
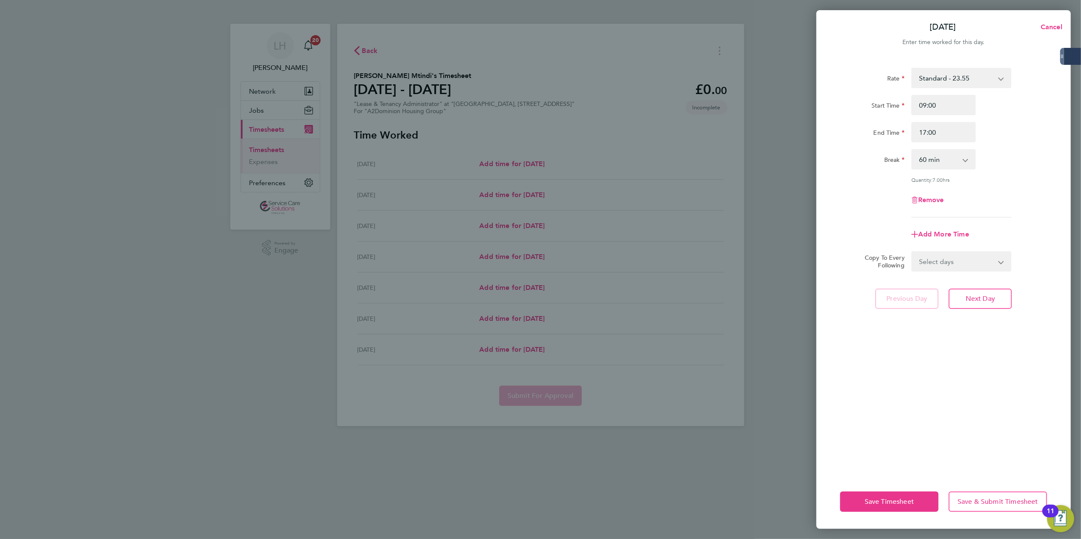
click at [955, 250] on form "Rate Standard - 23.55 Start Time 09:00 End Time 17:00 Break 0 min 15 min 30 min…" at bounding box center [943, 170] width 207 height 204
click at [951, 263] on select "Select days Day Weekday (Mon-Fri) Weekend (Sat-Sun) Tuesday Wednesday Thursday …" at bounding box center [956, 261] width 89 height 19
click at [912, 252] on select "Select days Day Weekday (Mon-Fri) Weekend (Sat-Sun) Tuesday Wednesday Thursday …" at bounding box center [956, 261] width 89 height 19
click at [994, 329] on button "Next Day" at bounding box center [979, 336] width 63 height 20
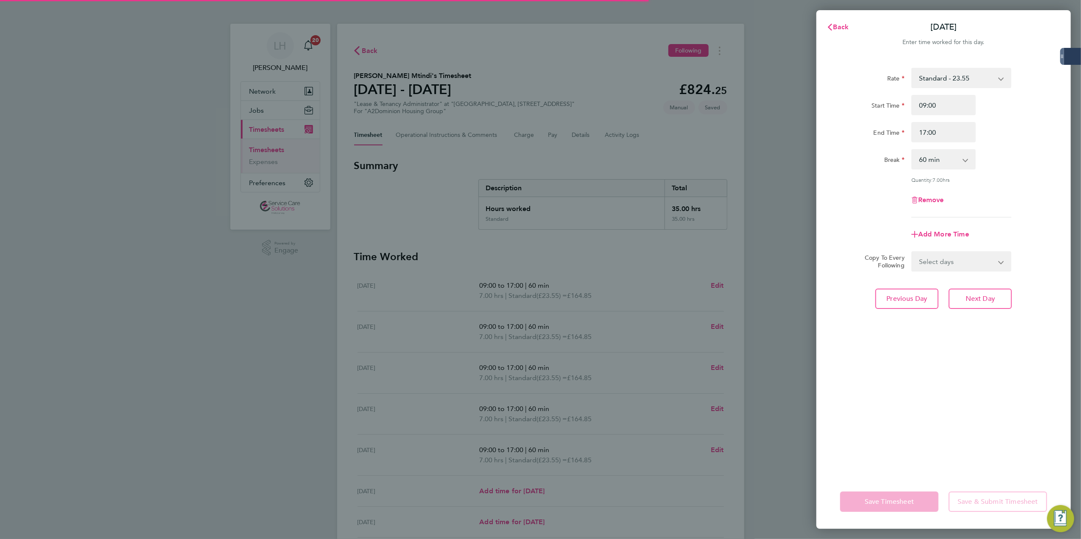
click at [982, 285] on div "Rate Standard - 23.55 Start Time 09:00 End Time 17:00 Break 0 min 15 min 30 min…" at bounding box center [943, 266] width 254 height 417
click at [981, 293] on button "Next Day" at bounding box center [979, 299] width 63 height 20
click at [940, 200] on span "Remove" at bounding box center [931, 200] width 26 height 8
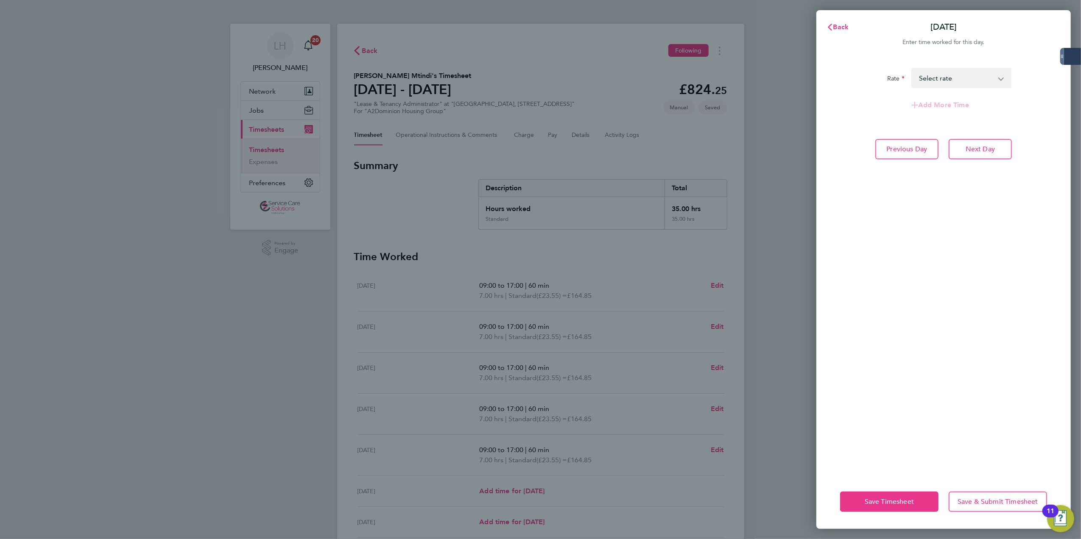
click at [964, 160] on div "Rate Standard - 23.55 Select rate Add More Time Previous Day Next Day" at bounding box center [943, 266] width 254 height 417
click at [964, 153] on button "Next Day" at bounding box center [979, 149] width 63 height 20
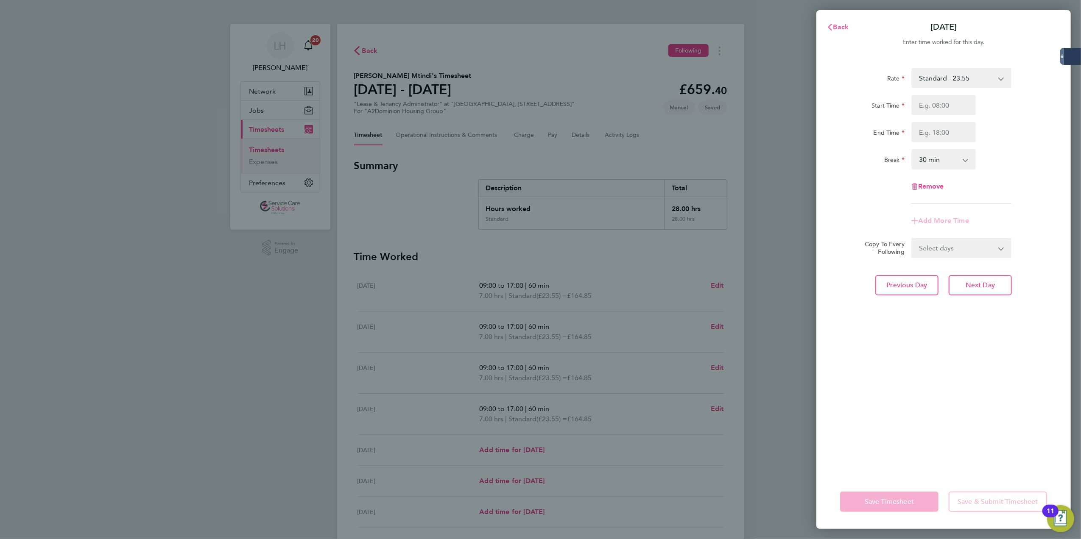
click at [841, 27] on span "Back" at bounding box center [841, 27] width 16 height 8
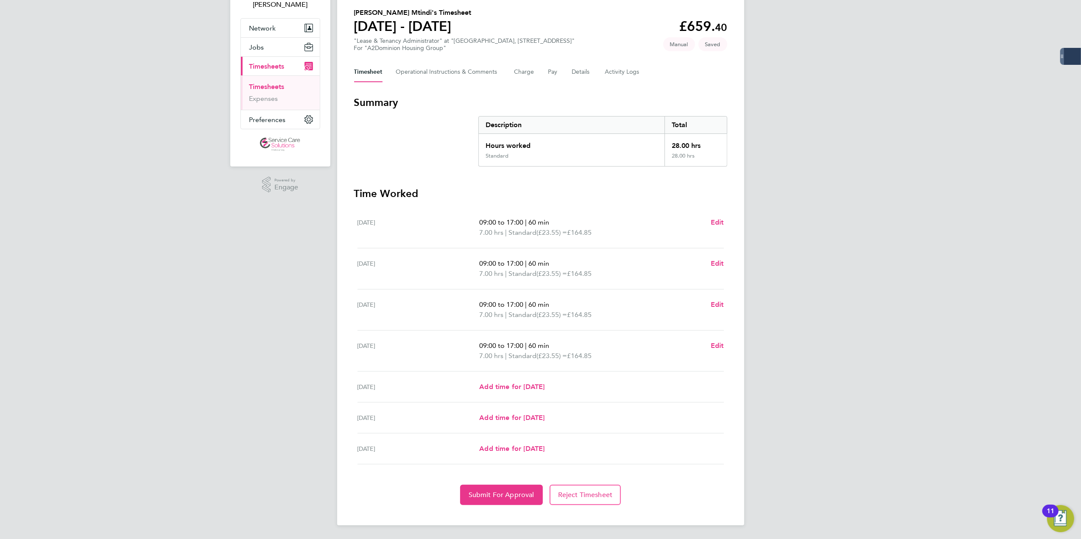
click at [519, 484] on section "Time Worked Mon 18 Aug 09:00 to 17:00 | 60 min 7.00 hrs | Standard (£23.55) = £…" at bounding box center [540, 346] width 373 height 318
click at [515, 502] on button "Submit For Approval" at bounding box center [501, 495] width 83 height 20
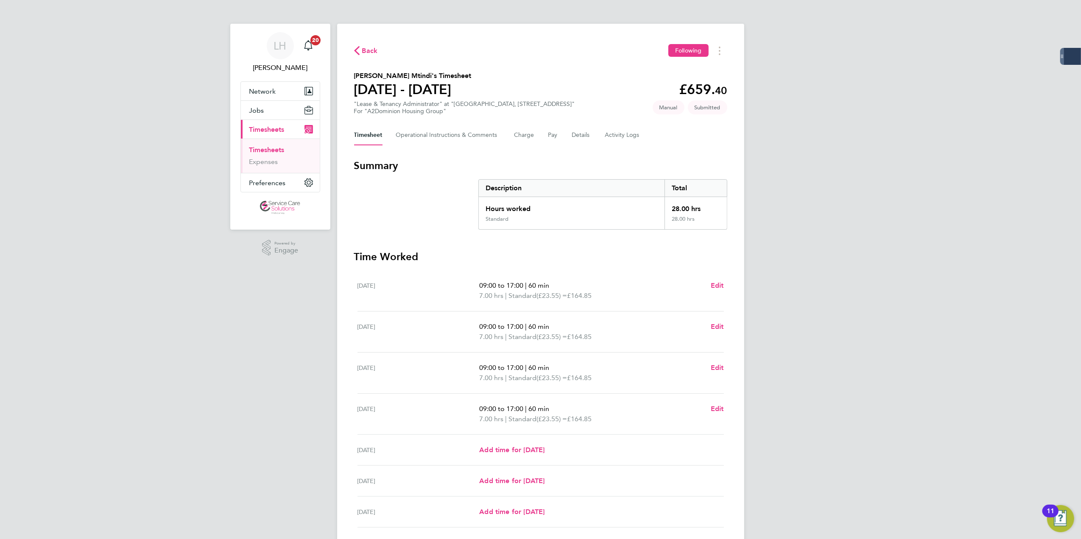
click at [363, 53] on span "Back" at bounding box center [370, 51] width 16 height 10
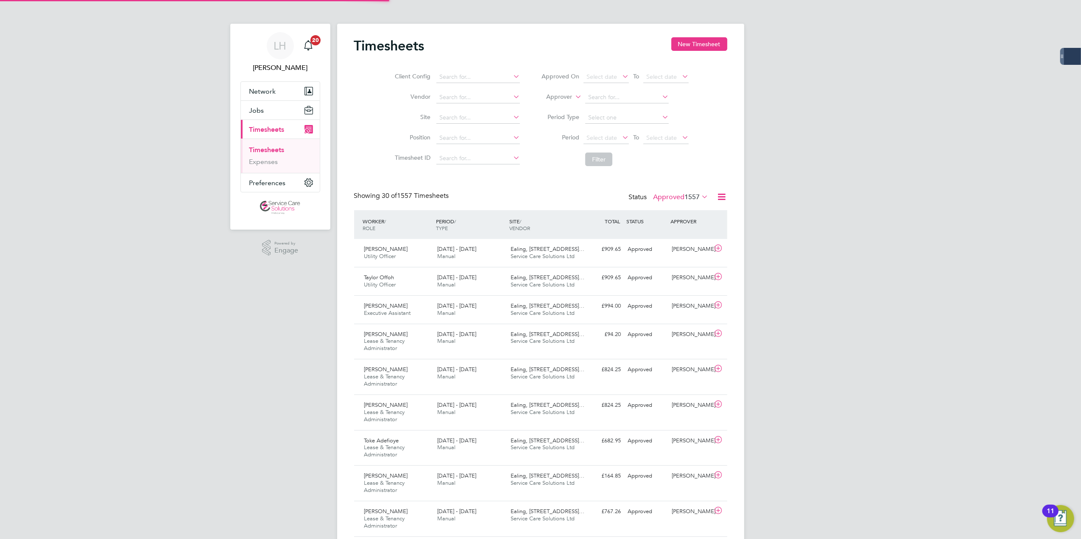
scroll to position [21, 74]
click at [265, 111] on button "Jobs" at bounding box center [280, 110] width 79 height 19
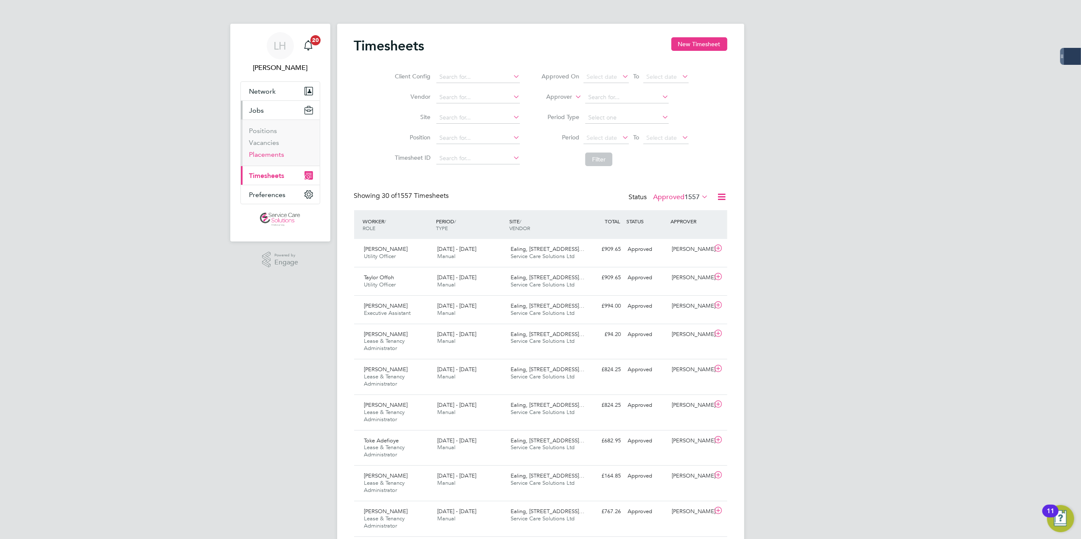
click at [274, 157] on link "Placements" at bounding box center [266, 154] width 35 height 8
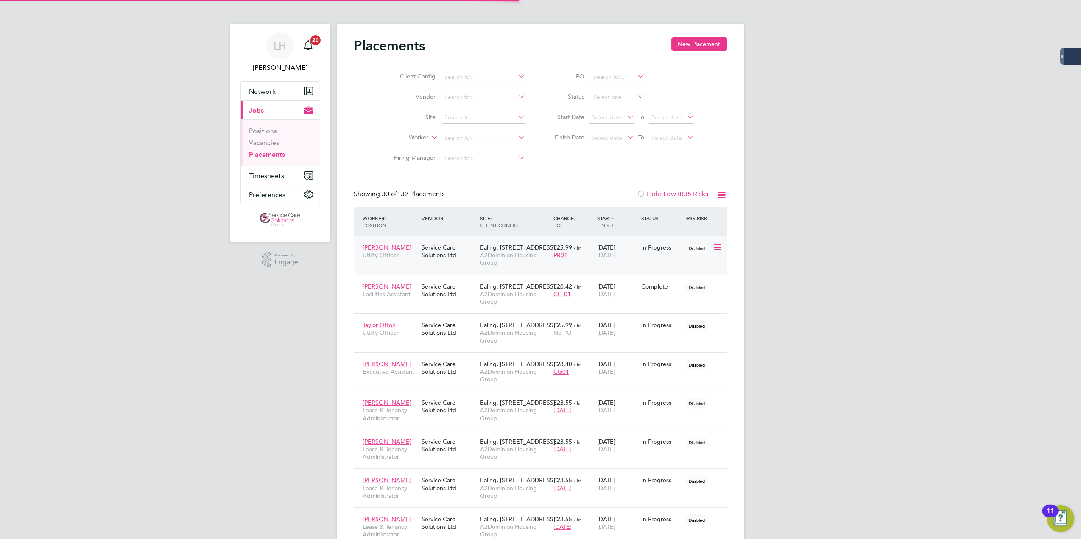
scroll to position [31, 74]
click at [594, 95] on input at bounding box center [617, 98] width 54 height 12
click at [614, 112] on li "Active" at bounding box center [617, 108] width 55 height 11
click at [264, 143] on link "Vacancies" at bounding box center [264, 143] width 30 height 8
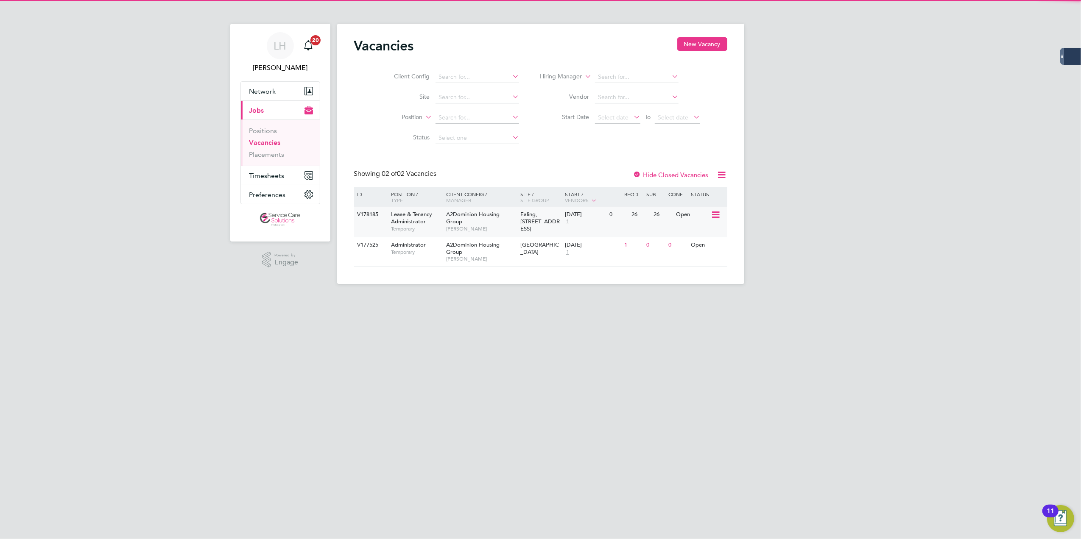
click at [438, 221] on div "Lease & Tenancy Administrator Temporary" at bounding box center [413, 221] width 59 height 29
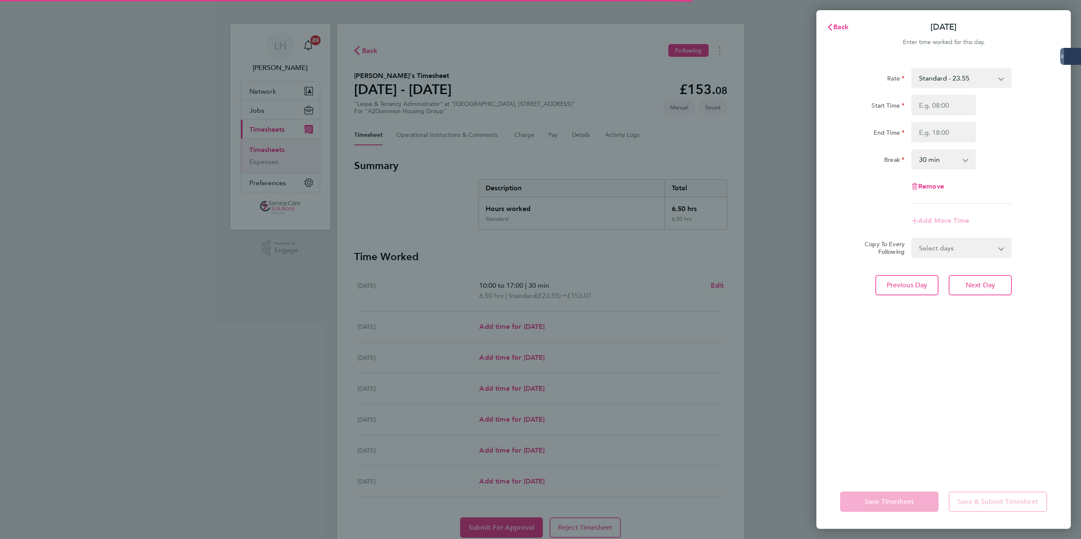
select select "30"
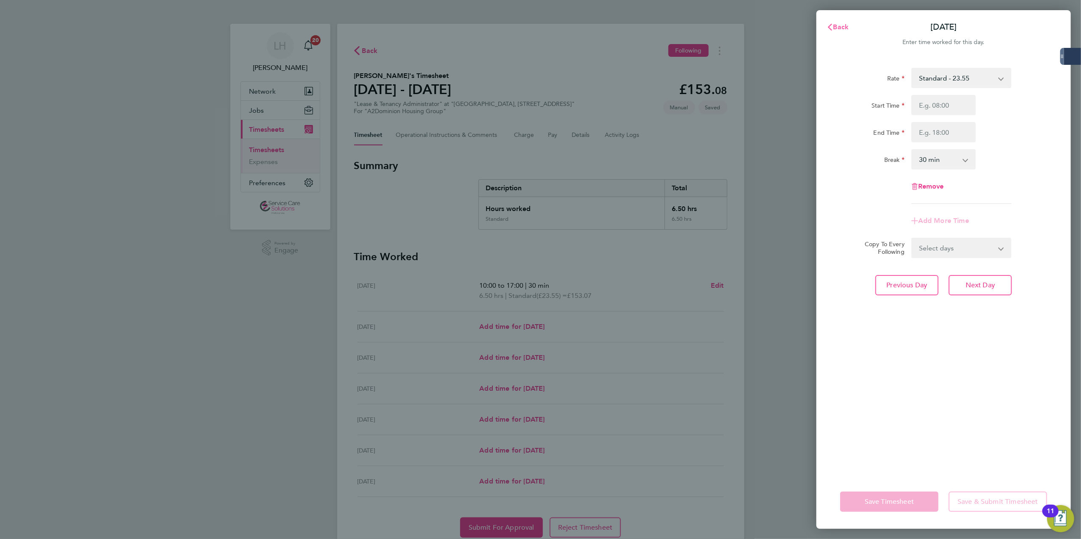
click at [852, 29] on div "Back Fri 22 Aug" at bounding box center [943, 27] width 254 height 20
click at [845, 25] on span "Back" at bounding box center [841, 27] width 16 height 8
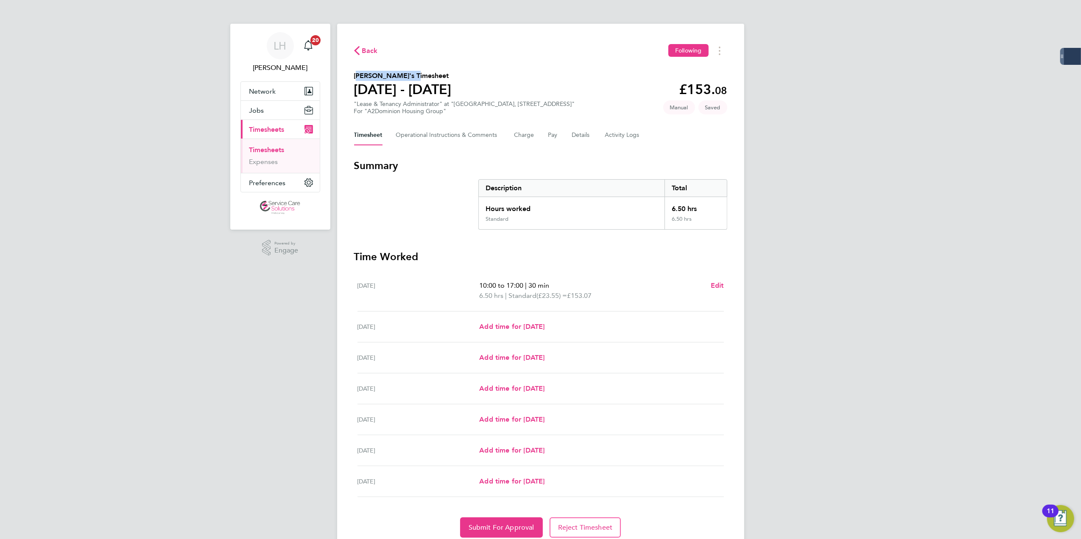
drag, startPoint x: 351, startPoint y: 76, endPoint x: 407, endPoint y: 74, distance: 56.4
click at [407, 74] on div "Back Following Chelsea Mcrickus's Timesheet 18 - 24 Aug 2025 £153. 08 "Lease & …" at bounding box center [540, 291] width 407 height 535
copy h2 "[PERSON_NAME]"
click at [280, 145] on ul "Timesheets Expenses" at bounding box center [280, 156] width 79 height 34
click at [277, 147] on link "Timesheets" at bounding box center [266, 150] width 35 height 8
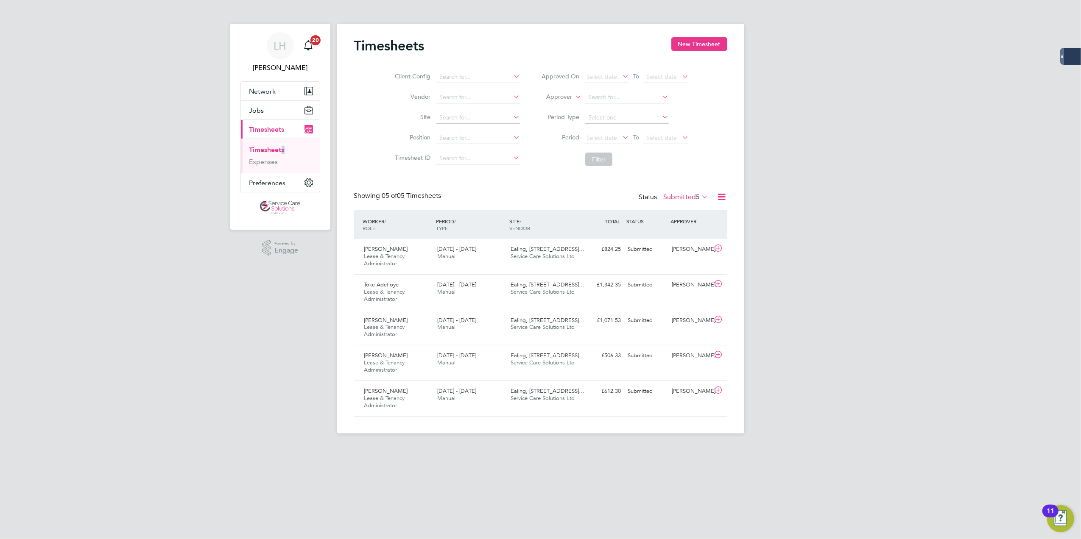
click at [699, 197] on span "5" at bounding box center [698, 197] width 4 height 8
click at [682, 248] on li "Approved" at bounding box center [676, 248] width 39 height 12
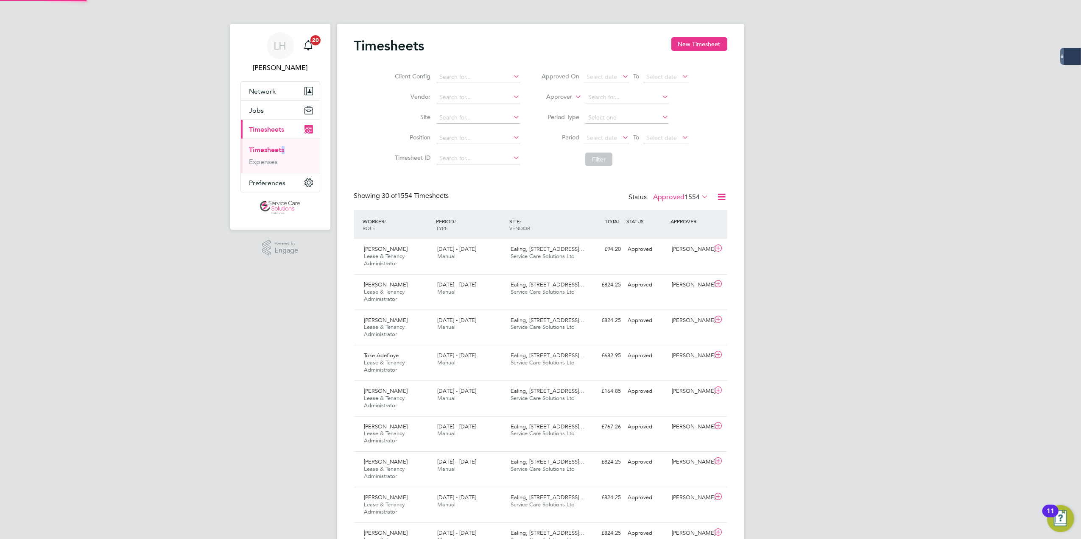
scroll to position [4, 4]
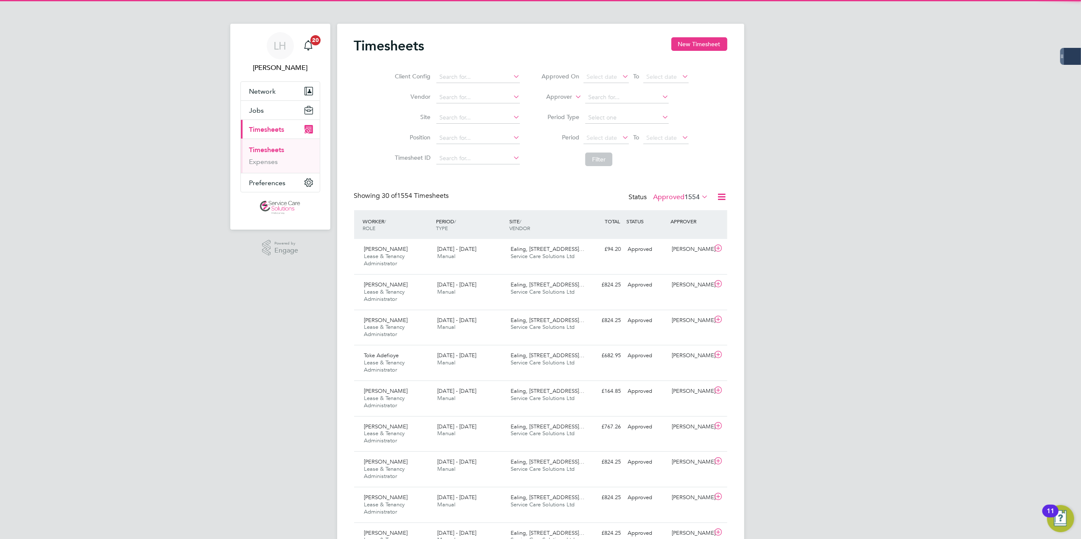
click at [722, 199] on icon at bounding box center [721, 197] width 11 height 11
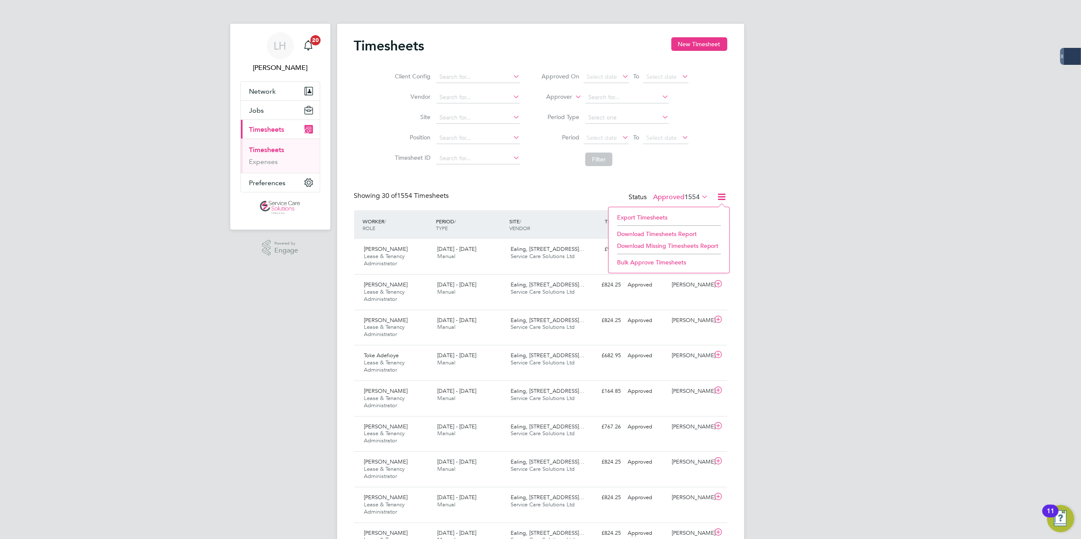
click at [716, 165] on div "Client Config Vendor Site Position Timesheet ID Approved On Select date To Sele…" at bounding box center [540, 117] width 373 height 108
click at [605, 94] on input at bounding box center [627, 98] width 84 height 12
click at [609, 90] on li "Approver" at bounding box center [614, 97] width 169 height 20
click at [609, 94] on input at bounding box center [627, 98] width 84 height 12
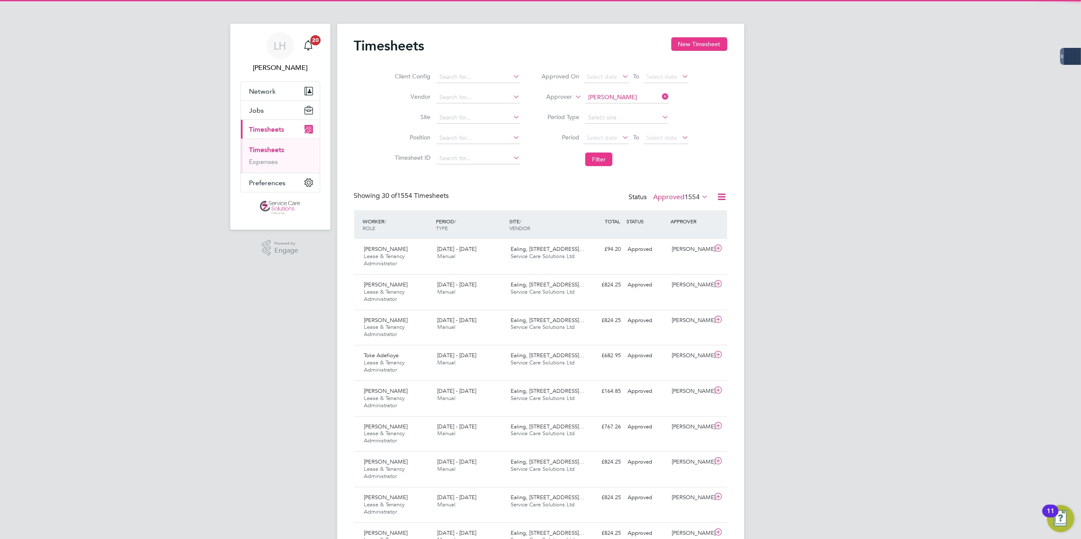
click at [633, 104] on li "Jack W hitehouse" at bounding box center [627, 108] width 84 height 11
type input "[PERSON_NAME]"
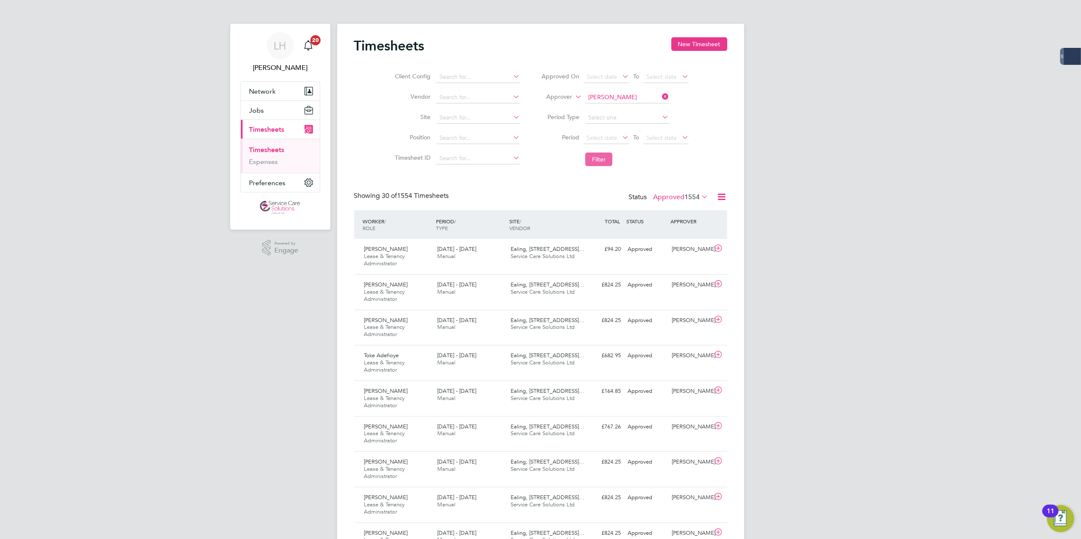
click at [607, 159] on button "Filter" at bounding box center [598, 160] width 27 height 14
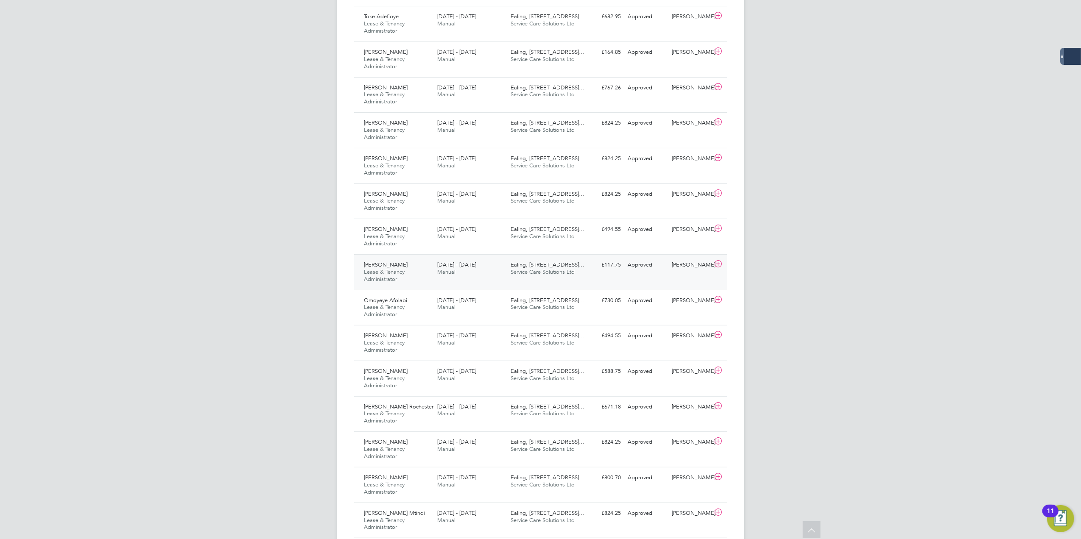
click at [438, 278] on div "11 - 17 Aug 2025 Manual" at bounding box center [470, 268] width 73 height 21
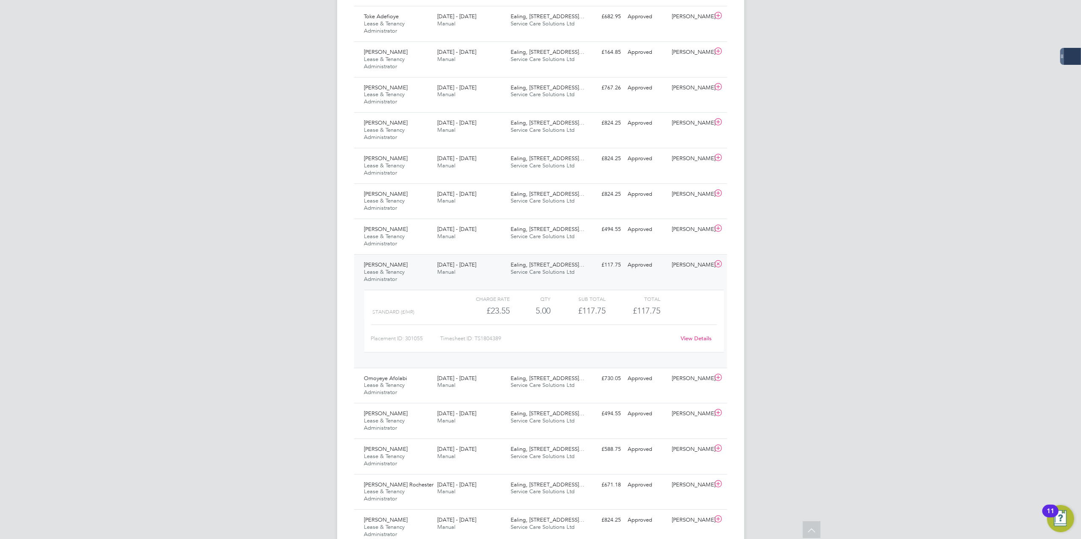
click at [696, 342] on link "View Details" at bounding box center [695, 338] width 31 height 7
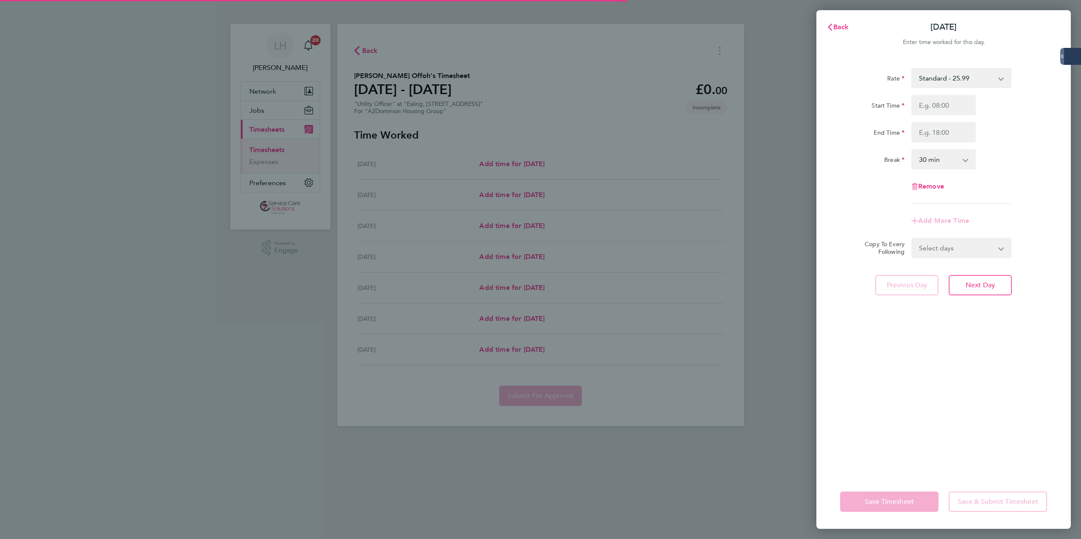
select select "30"
click at [837, 27] on span "Back" at bounding box center [841, 27] width 16 height 8
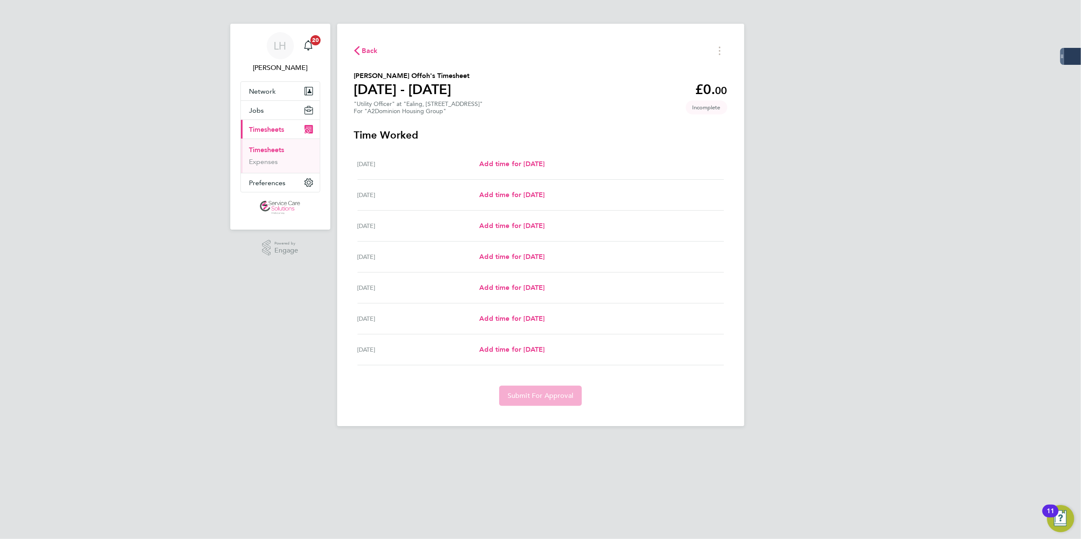
click at [367, 50] on span "Back" at bounding box center [370, 51] width 16 height 10
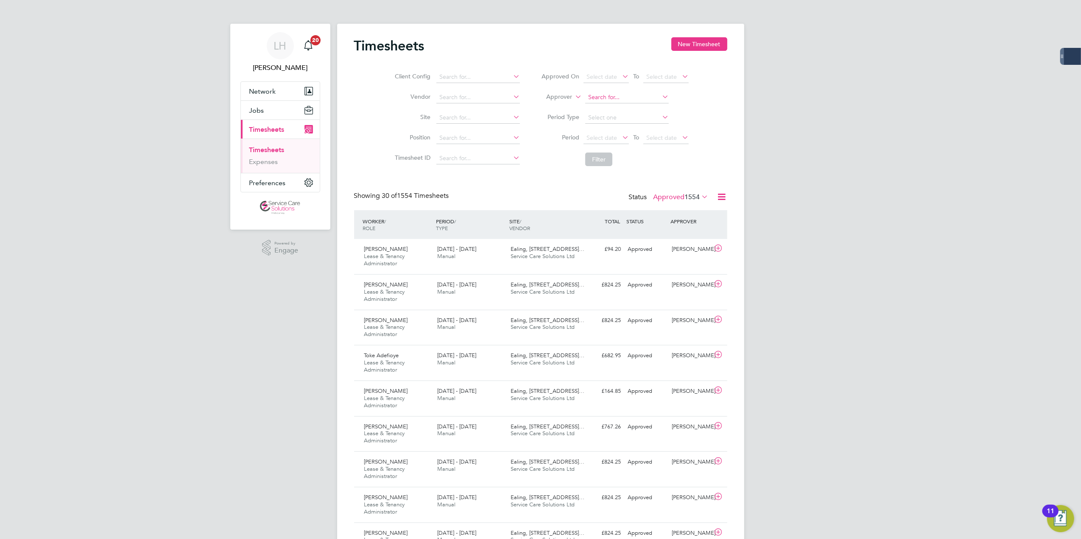
click at [612, 100] on input at bounding box center [627, 98] width 84 height 12
type input "kon"
click at [263, 152] on link "Timesheets" at bounding box center [266, 150] width 35 height 8
click at [700, 46] on button "New Timesheet" at bounding box center [699, 44] width 56 height 14
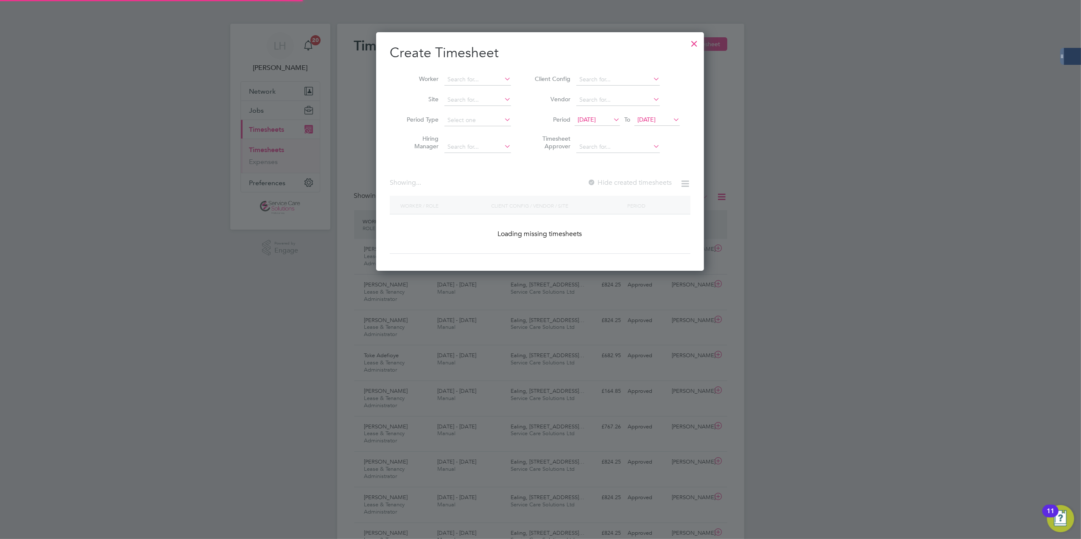
click at [480, 71] on li "Worker" at bounding box center [456, 80] width 132 height 20
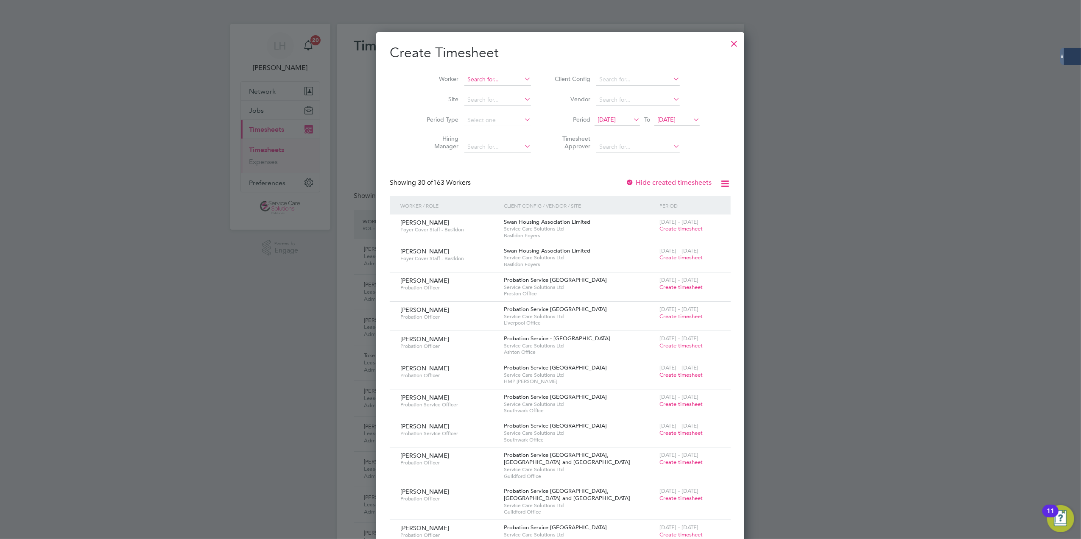
click at [469, 82] on input at bounding box center [497, 80] width 67 height 12
click at [475, 87] on li "Taylor Offoh" at bounding box center [505, 90] width 123 height 11
type input "Taylor Offoh"
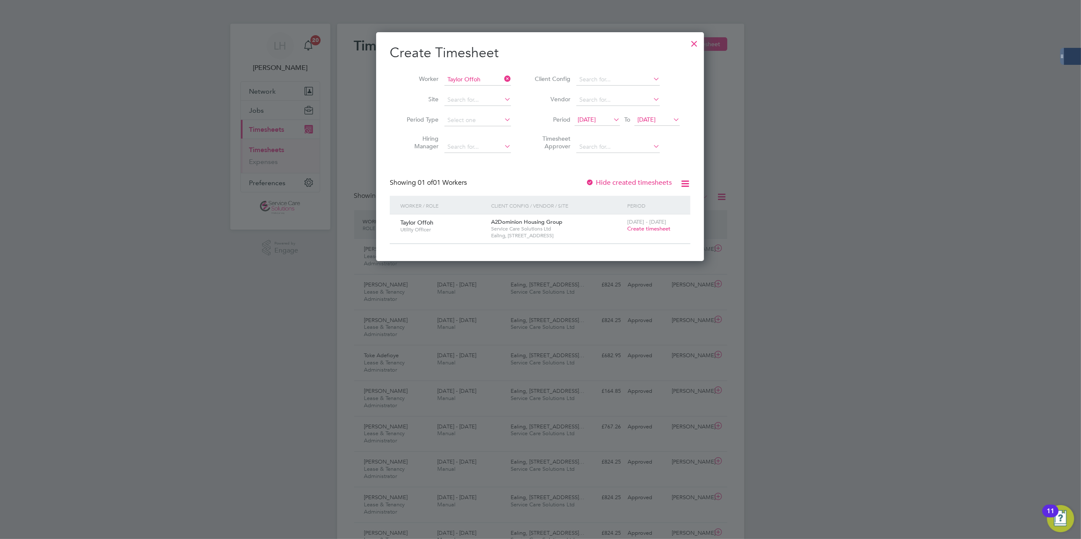
click at [640, 185] on label "Hide created timesheets" at bounding box center [628, 182] width 86 height 8
click at [596, 120] on span "12 Aug 2025" at bounding box center [586, 120] width 18 height 8
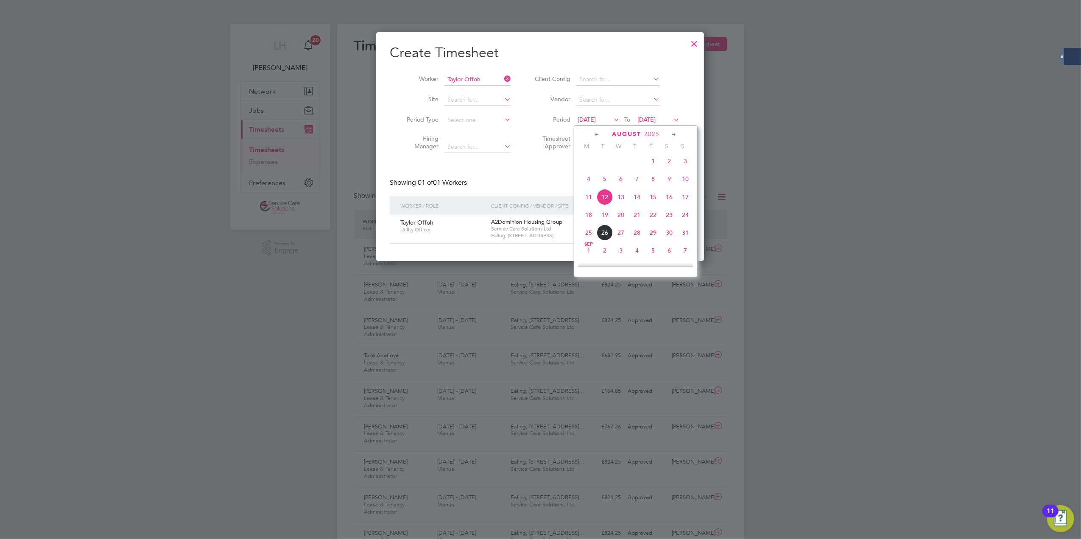
click at [592, 199] on span "11" at bounding box center [588, 197] width 16 height 16
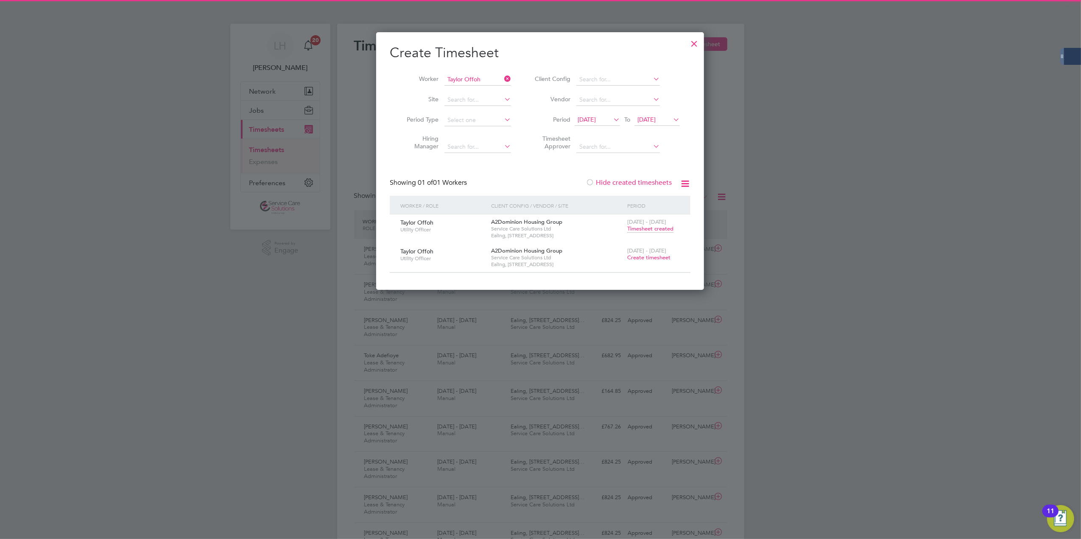
click at [650, 230] on span "Timesheet created" at bounding box center [650, 229] width 46 height 8
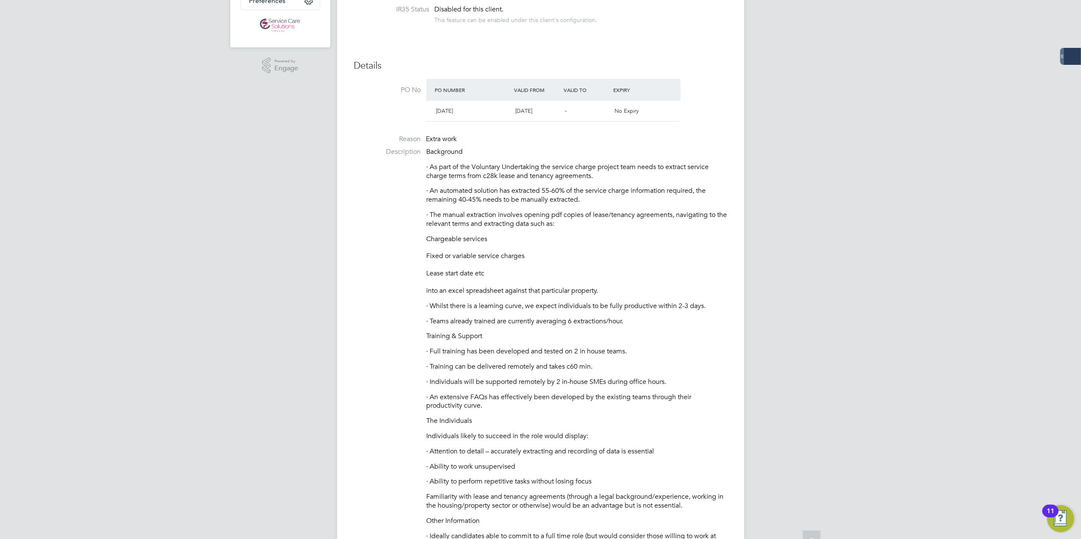
scroll to position [452, 0]
